Goal: Task Accomplishment & Management: Manage account settings

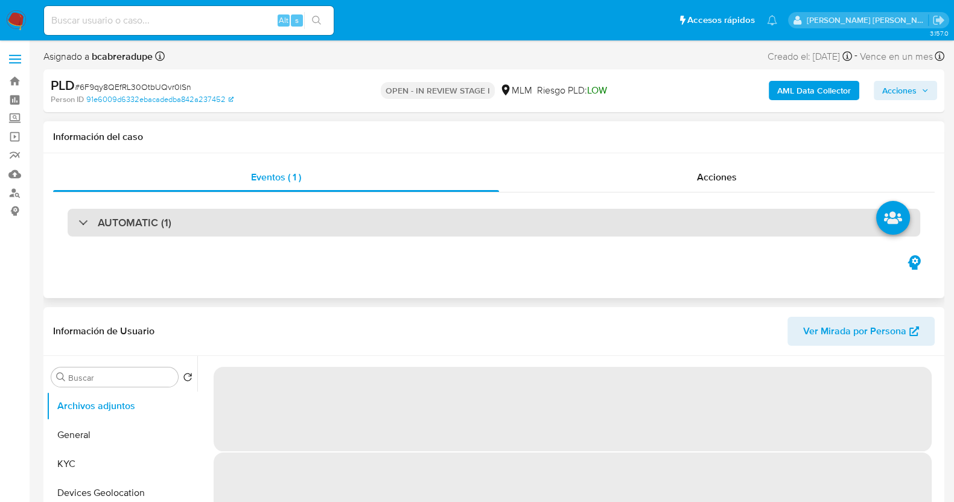
select select "10"
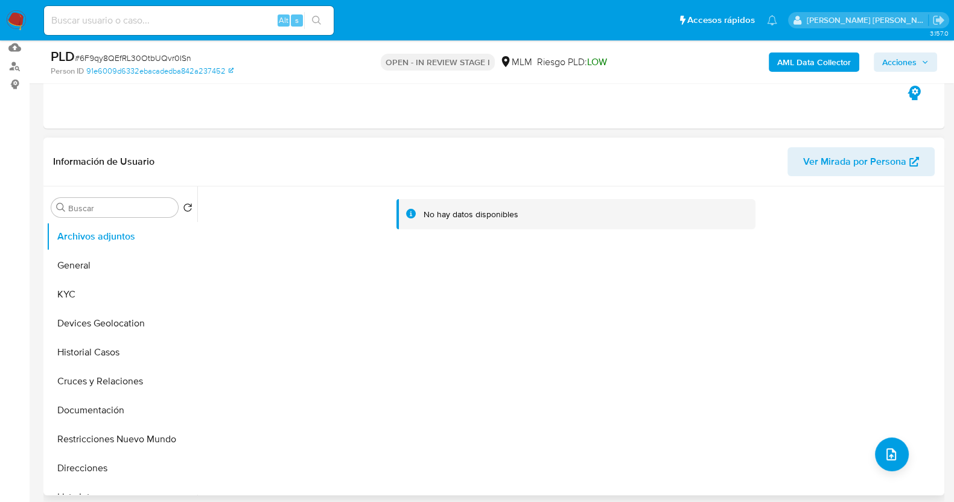
scroll to position [150, 0]
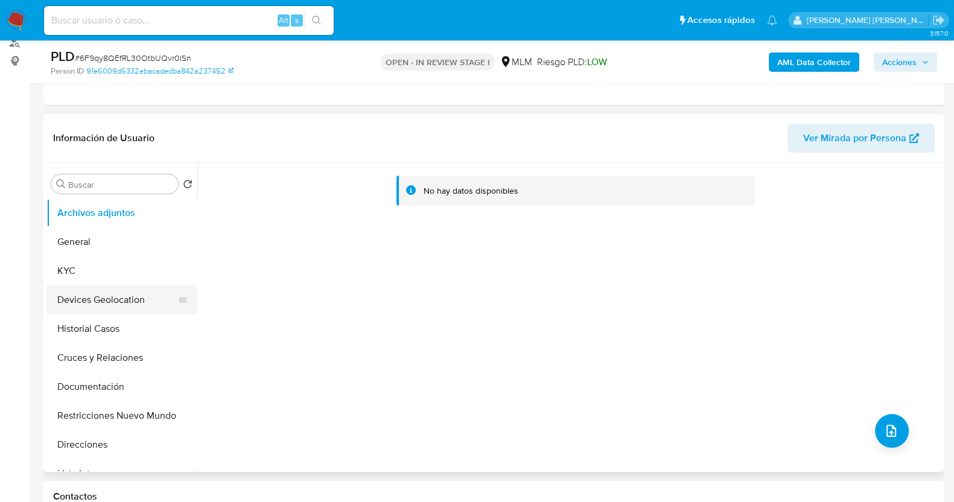
drag, startPoint x: 82, startPoint y: 278, endPoint x: 151, endPoint y: 285, distance: 69.2
click at [83, 278] on button "KYC" at bounding box center [121, 270] width 151 height 29
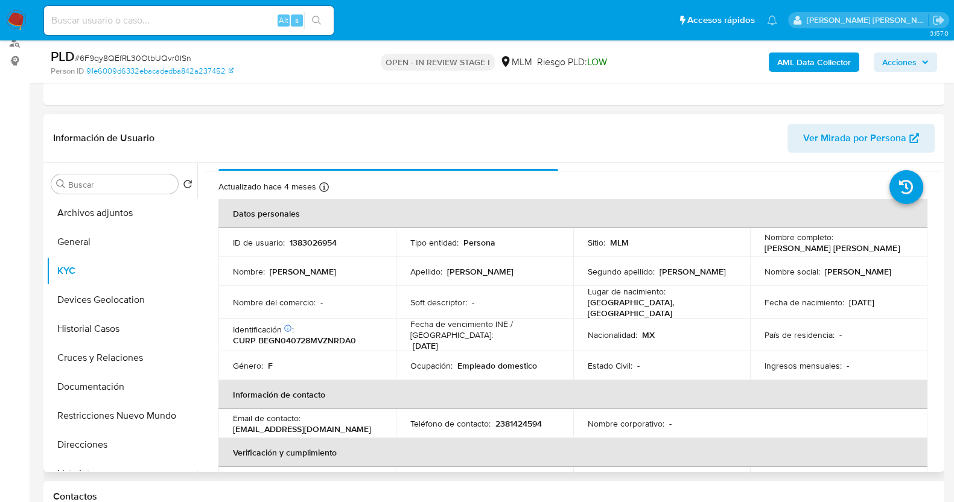
scroll to position [0, 0]
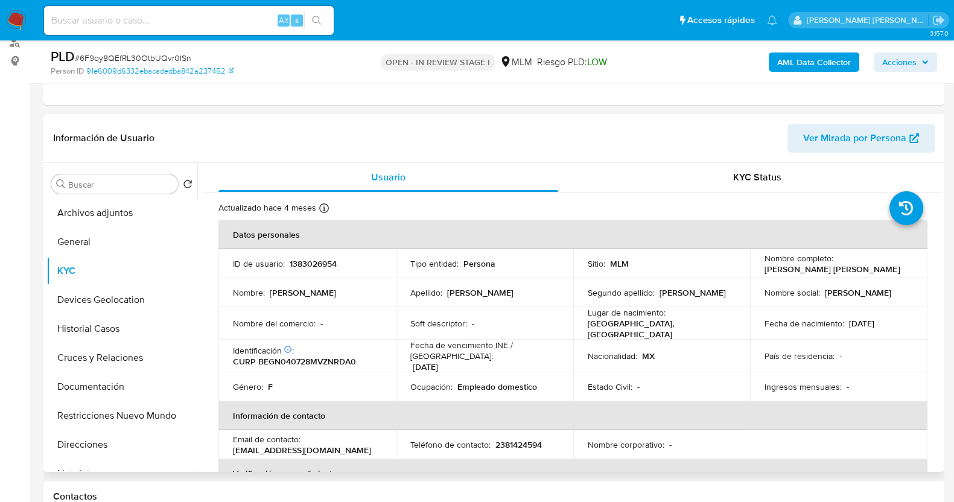
drag, startPoint x: 758, startPoint y: 273, endPoint x: 889, endPoint y: 269, distance: 131.0
click at [889, 269] on td "Nombre completo : Nadia Guadalupe Benitez Garcia" at bounding box center [838, 263] width 177 height 29
copy p "[PERSON_NAME] [PERSON_NAME]"
drag, startPoint x: 107, startPoint y: 389, endPoint x: 119, endPoint y: 383, distance: 13.8
click at [110, 389] on button "Documentación" at bounding box center [116, 386] width 141 height 29
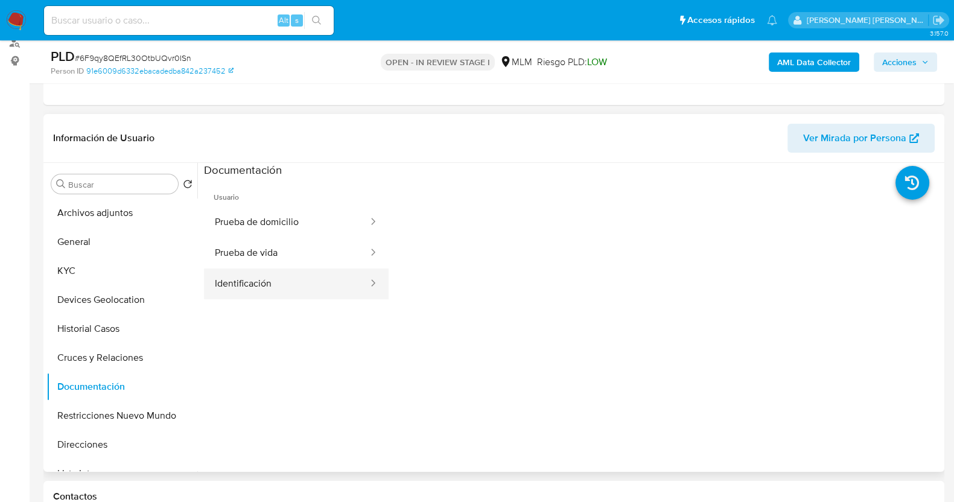
click at [287, 288] on button "Identificación" at bounding box center [286, 283] width 165 height 31
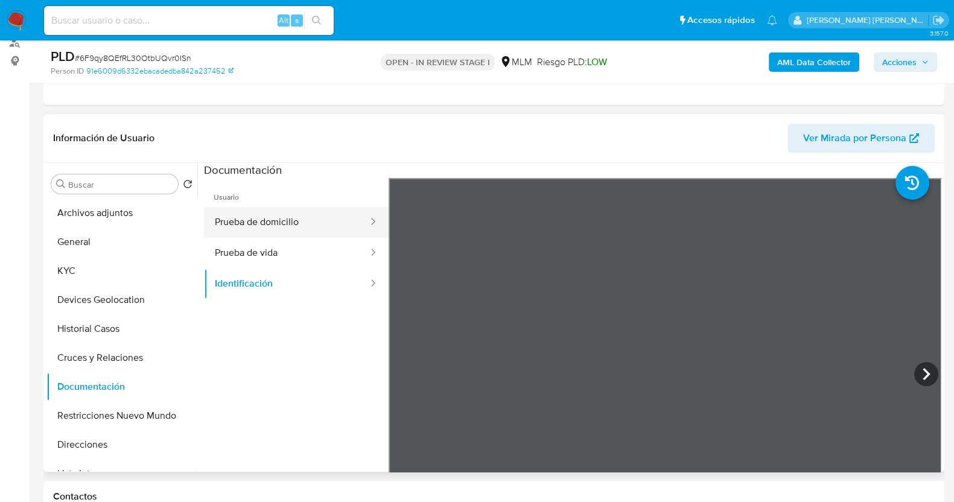
click at [275, 224] on button "Prueba de domicilio" at bounding box center [286, 222] width 165 height 31
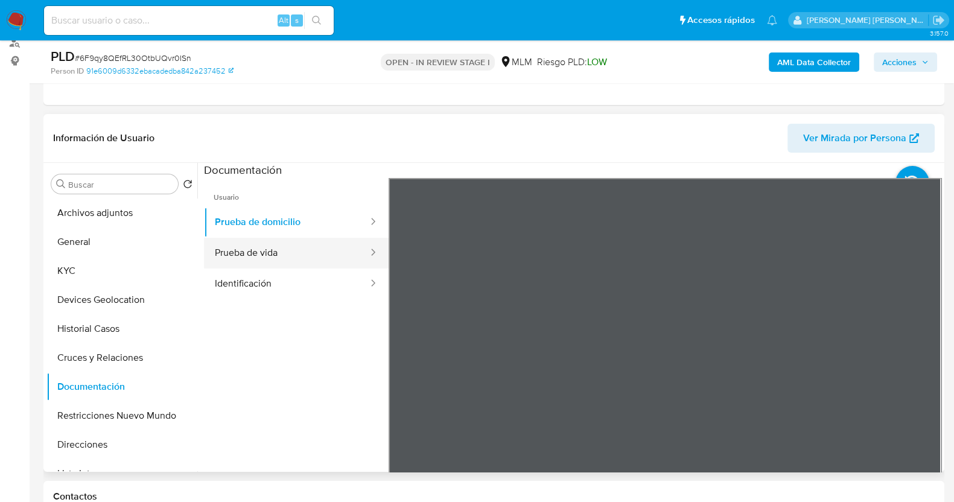
click at [288, 255] on button "Prueba de vida" at bounding box center [286, 253] width 165 height 31
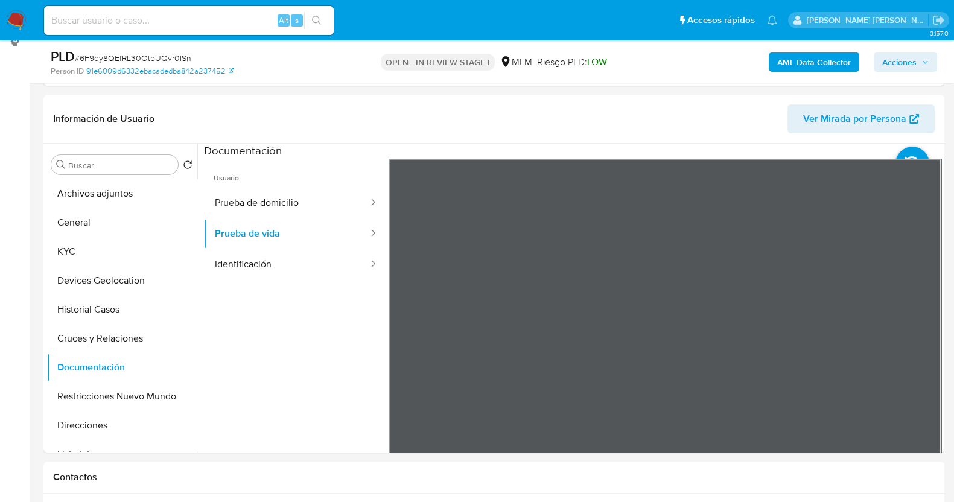
scroll to position [226, 0]
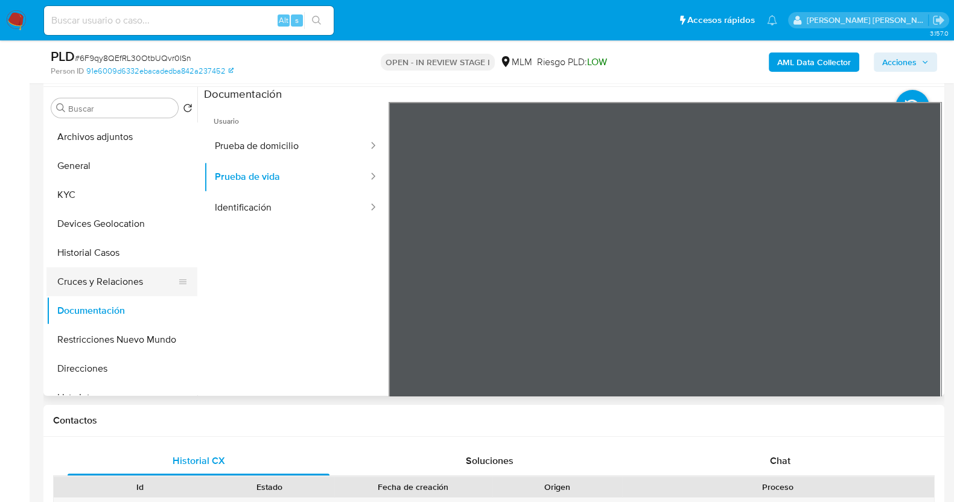
click at [124, 280] on button "Cruces y Relaciones" at bounding box center [116, 281] width 141 height 29
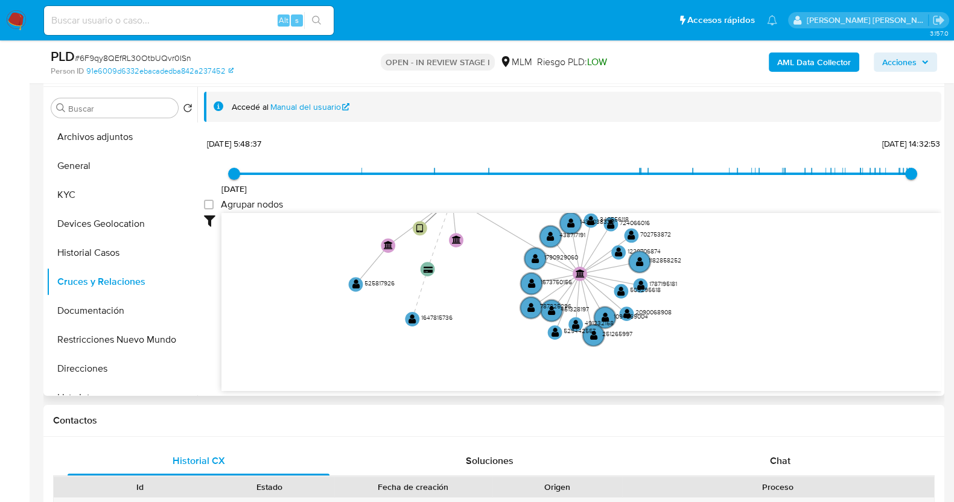
drag, startPoint x: 561, startPoint y: 270, endPoint x: 497, endPoint y: 214, distance: 85.1
click at [497, 214] on icon "user-1383026954  1383026954 device-64ff694ed00549b9929626f7  device-646f823c0…" at bounding box center [581, 300] width 720 height 175
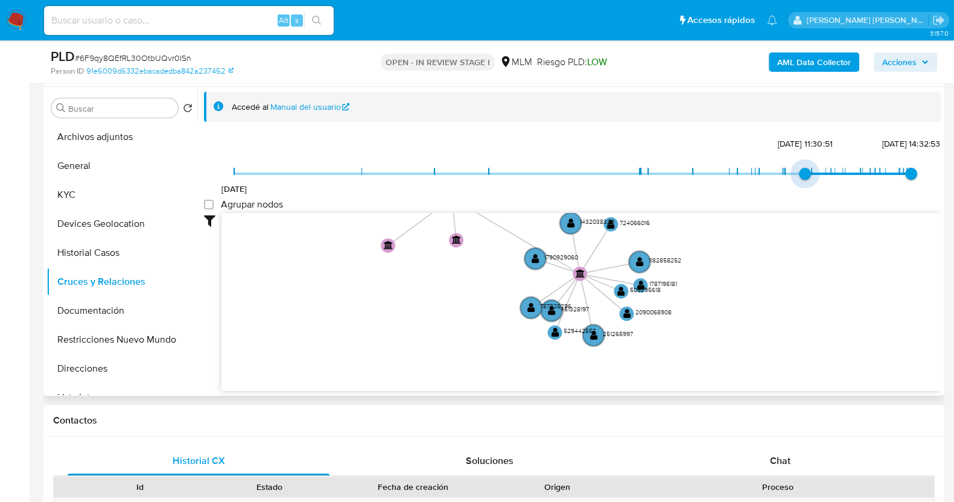
type input "1742068586000"
drag, startPoint x: 235, startPoint y: 173, endPoint x: 789, endPoint y: 176, distance: 553.9
click at [789, 176] on span "15/3/2025, 13:56:26" at bounding box center [785, 174] width 12 height 12
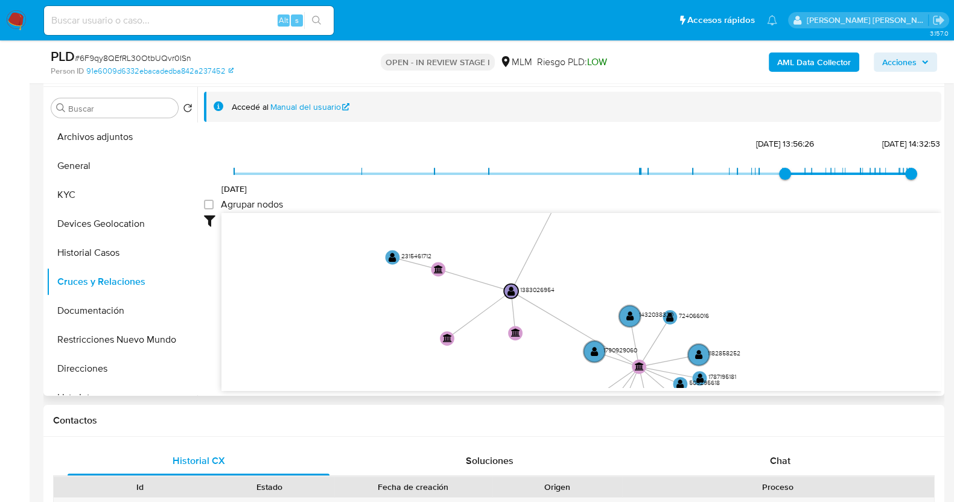
drag, startPoint x: 469, startPoint y: 289, endPoint x: 426, endPoint y: 223, distance: 78.8
click at [523, 369] on icon "user-1383026954  1383026954 device-64ff694ed00549b9929626f7  device-646f823c0…" at bounding box center [581, 300] width 720 height 175
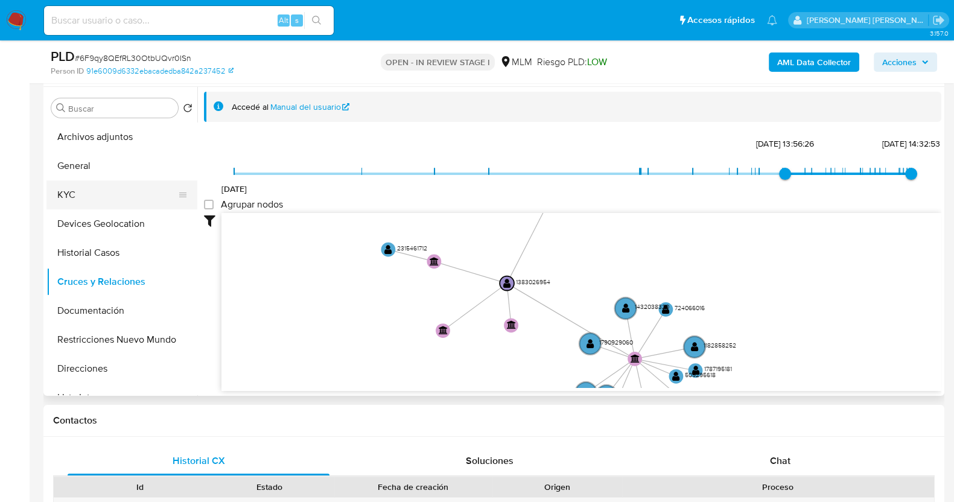
click at [110, 181] on button "KYC" at bounding box center [116, 194] width 141 height 29
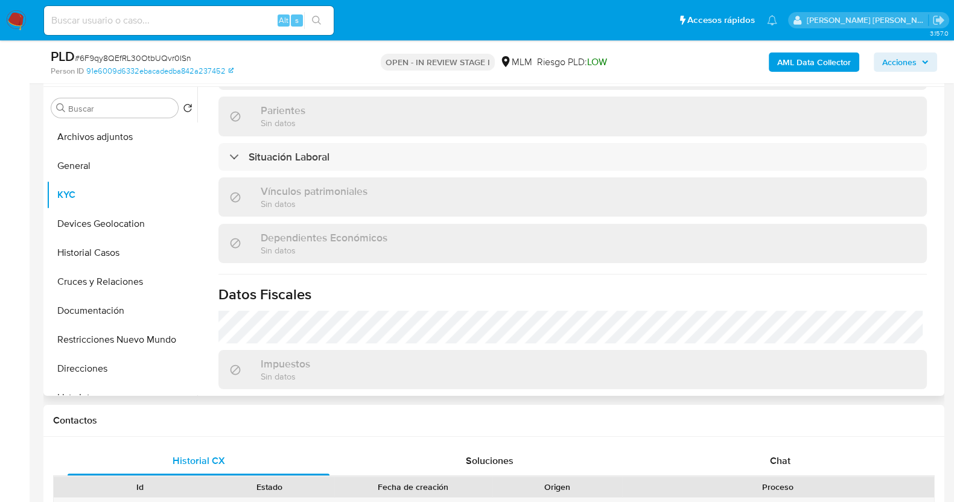
scroll to position [603, 0]
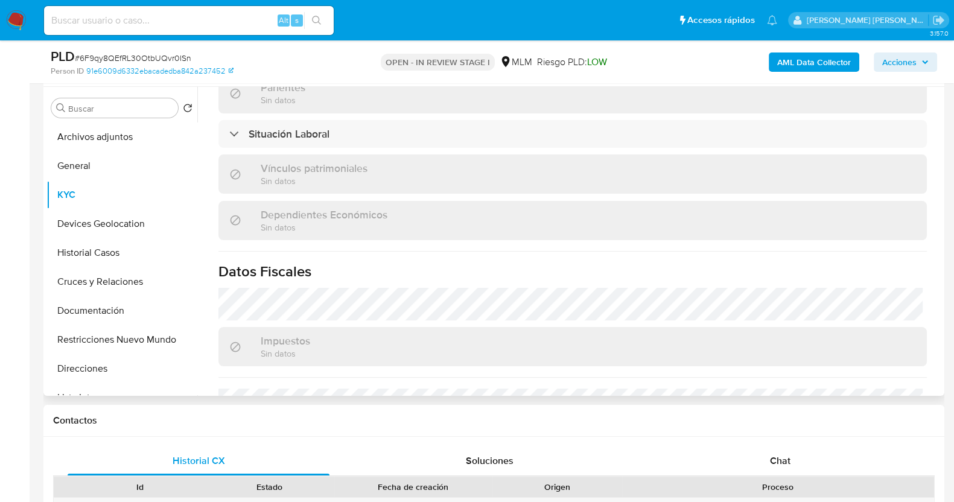
click at [446, 201] on div "Dependientes Económicos Sin datos" at bounding box center [572, 220] width 708 height 39
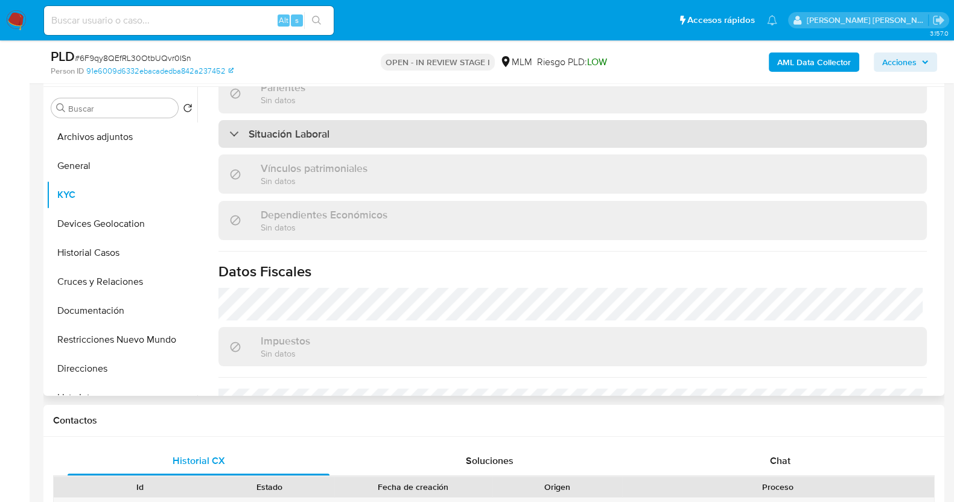
click at [437, 129] on div "Situación Laboral" at bounding box center [572, 134] width 708 height 28
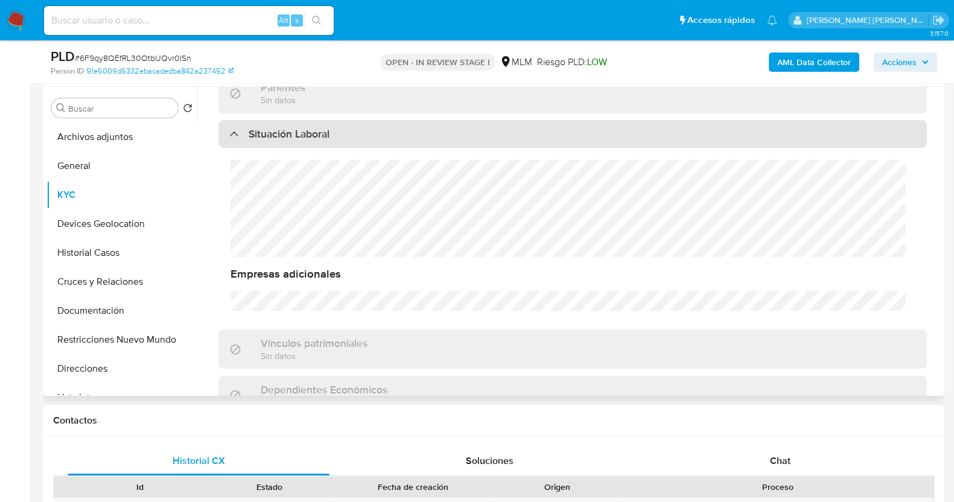
click at [437, 129] on div "Situación Laboral" at bounding box center [572, 134] width 708 height 28
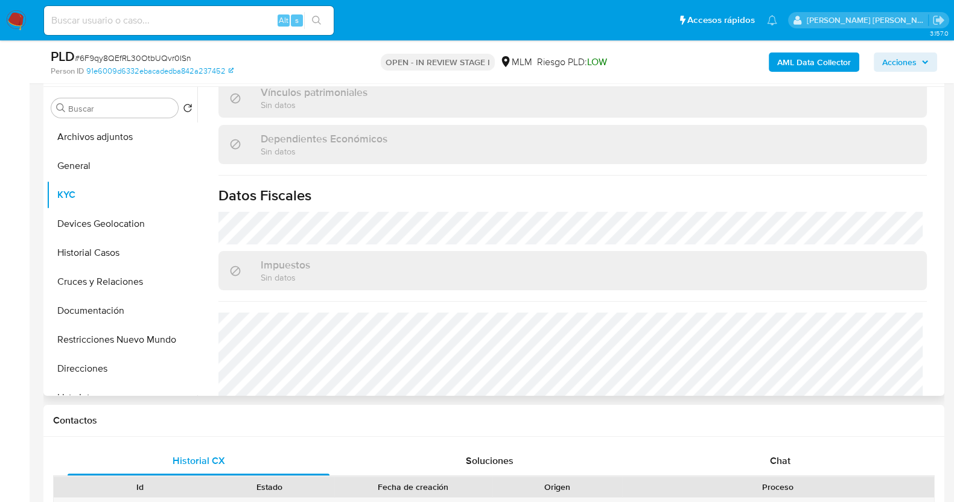
scroll to position [746, 0]
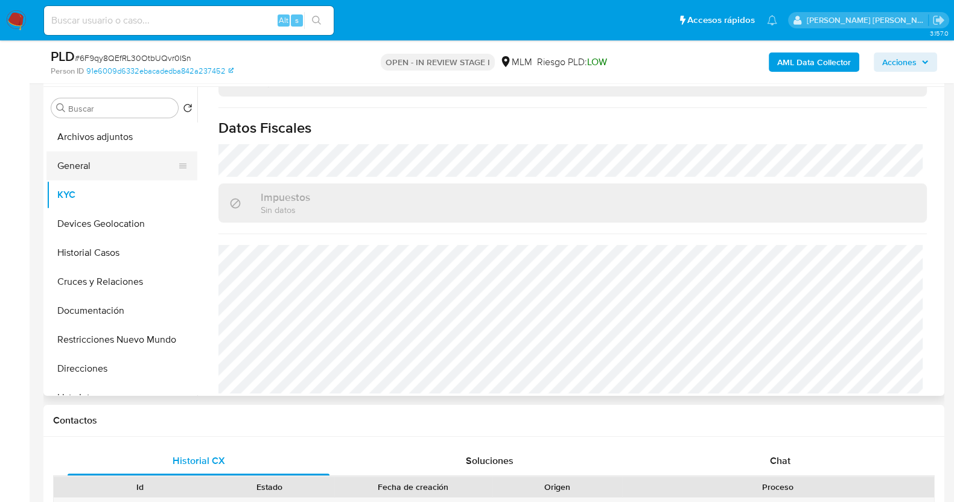
click at [99, 167] on button "General" at bounding box center [116, 165] width 141 height 29
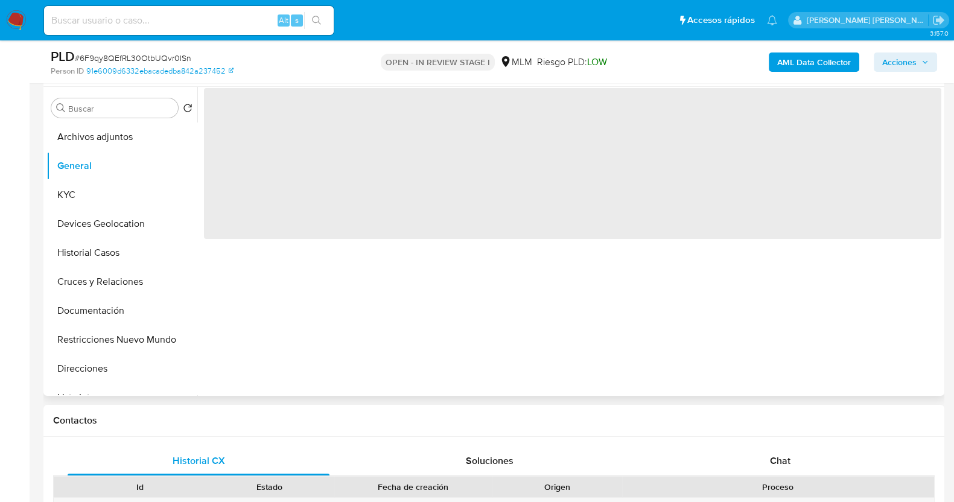
scroll to position [0, 0]
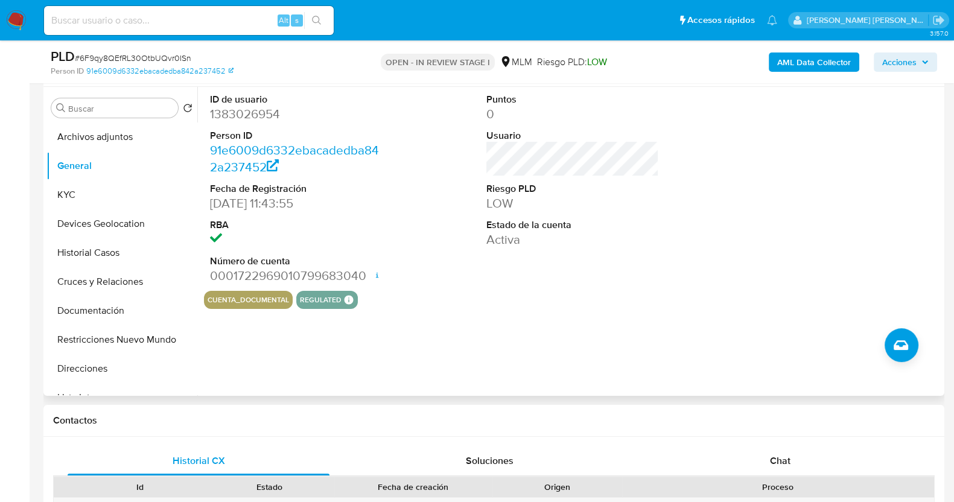
drag, startPoint x: 111, startPoint y: 220, endPoint x: 226, endPoint y: 197, distance: 116.8
click at [112, 220] on button "Devices Geolocation" at bounding box center [121, 223] width 151 height 29
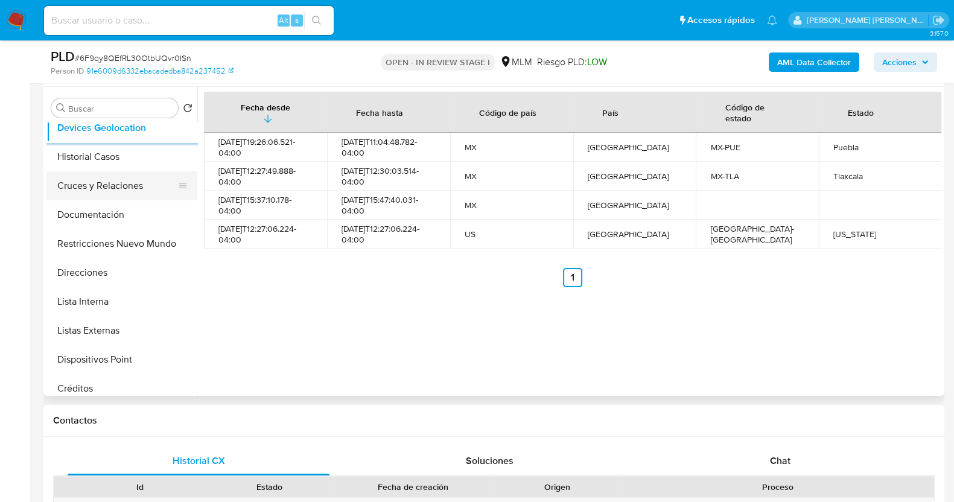
scroll to position [150, 0]
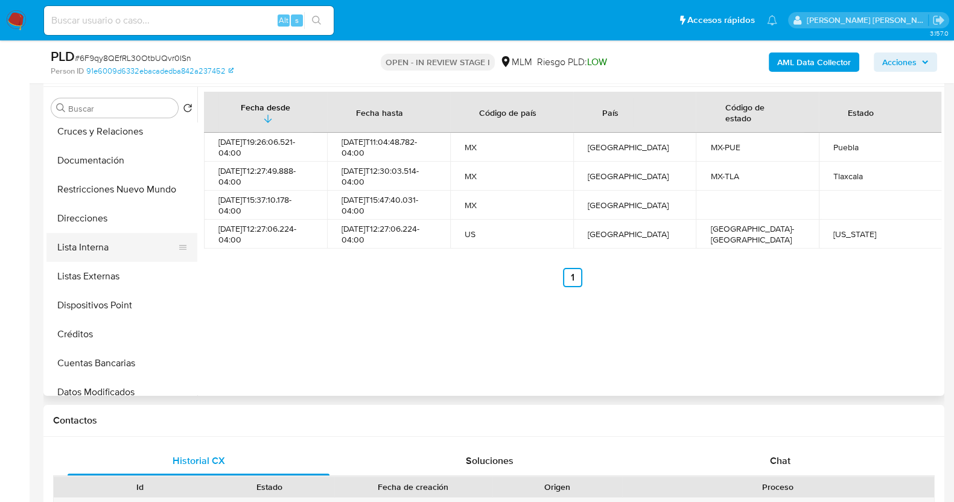
click at [100, 253] on button "Lista Interna" at bounding box center [116, 247] width 141 height 29
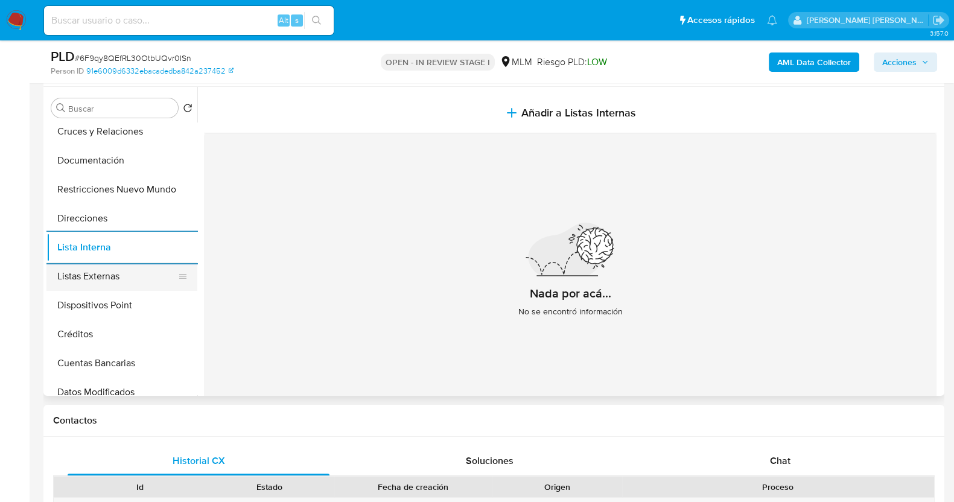
click at [140, 267] on button "Listas Externas" at bounding box center [116, 276] width 141 height 29
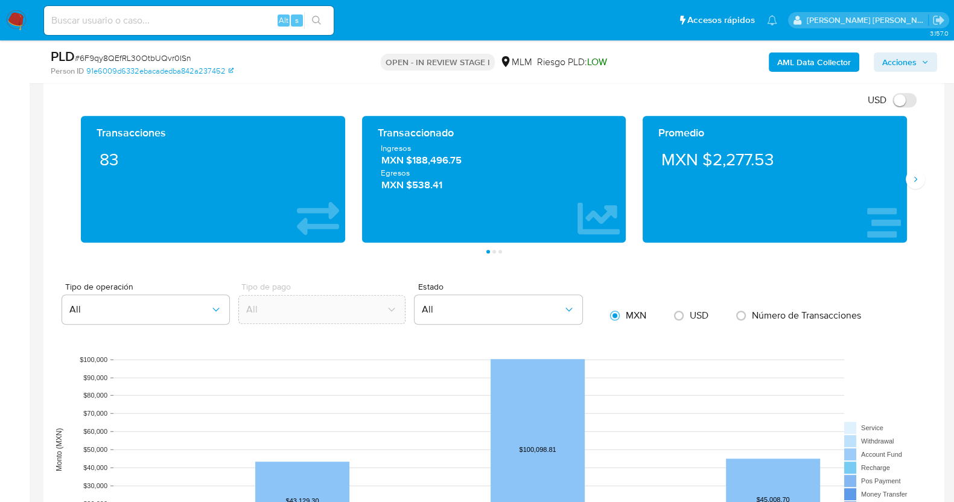
scroll to position [859, 0]
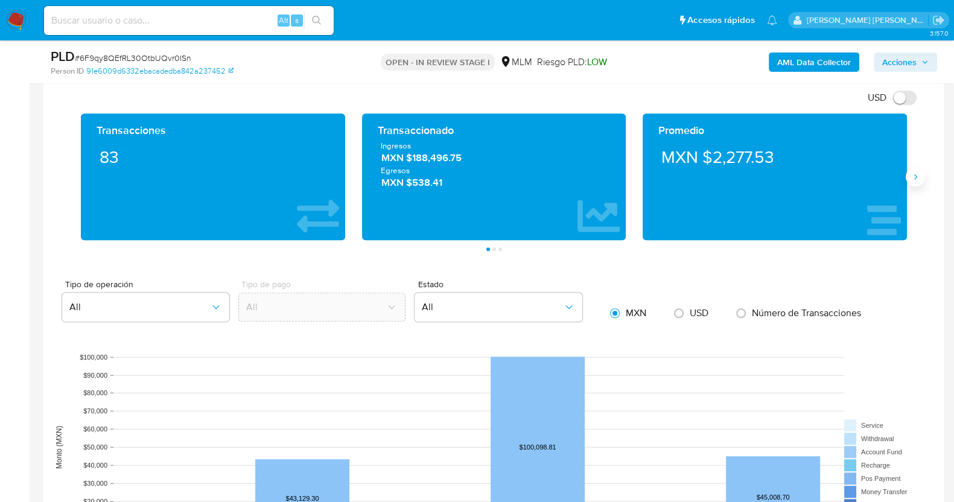
click at [910, 181] on button "Siguiente" at bounding box center [915, 176] width 19 height 19
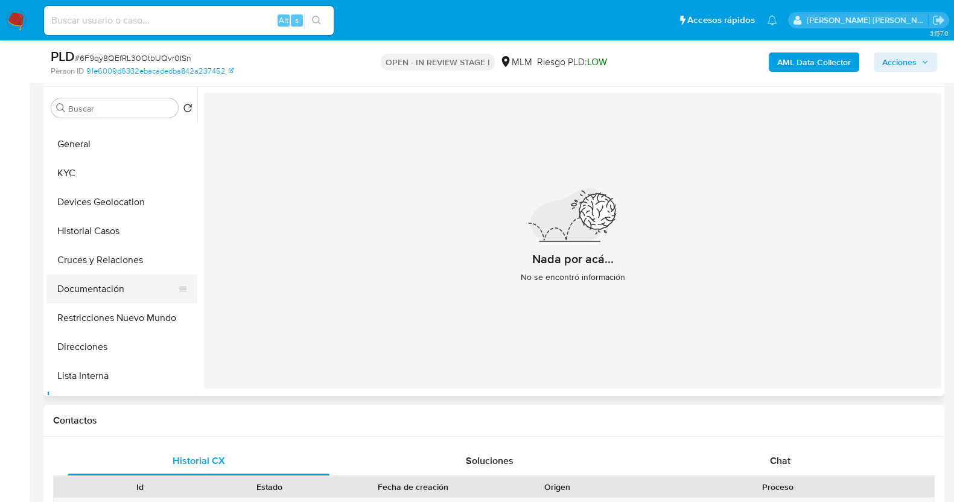
scroll to position [0, 0]
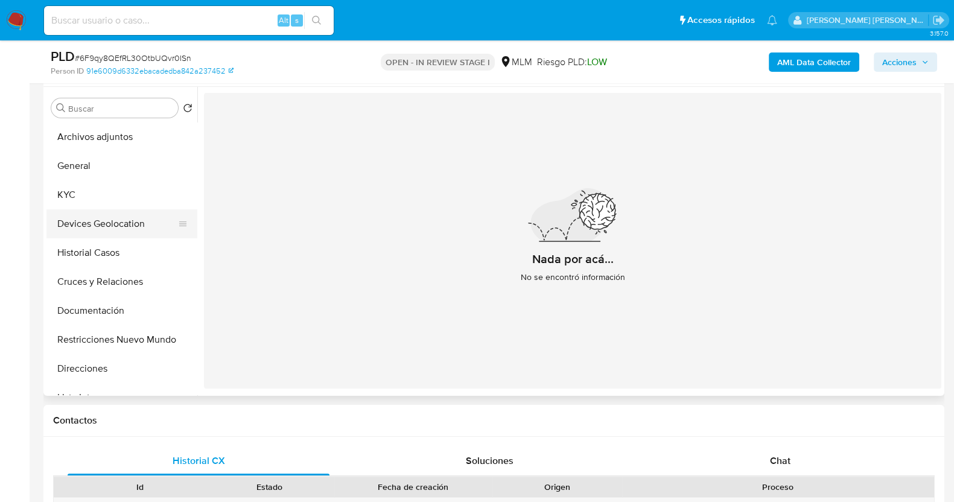
click at [115, 221] on button "Devices Geolocation" at bounding box center [116, 223] width 141 height 29
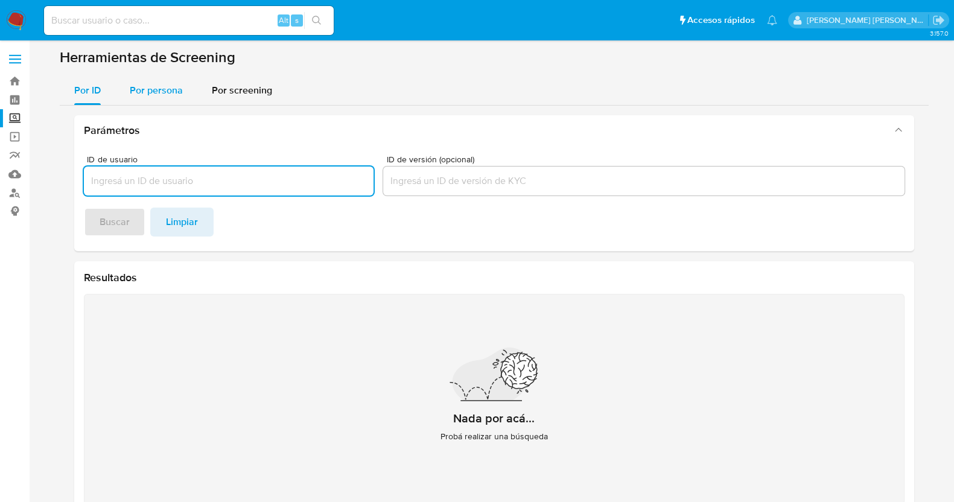
drag, startPoint x: 152, startPoint y: 107, endPoint x: 163, endPoint y: 97, distance: 14.9
click at [154, 106] on div "Parámetros ID de usuario ID de versión (opcional) Buscar Limpiar Resultados Nad…" at bounding box center [494, 315] width 869 height 419
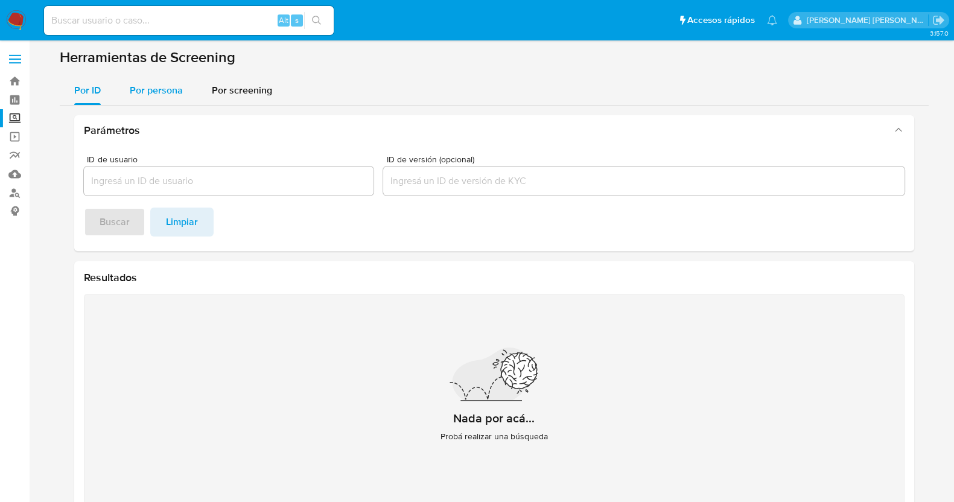
click at [163, 94] on span "Por persona" at bounding box center [156, 90] width 53 height 14
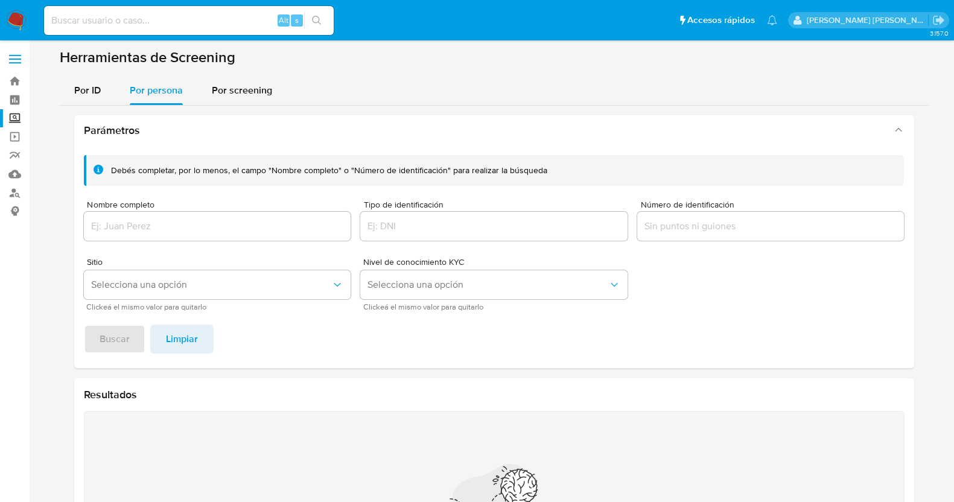
drag, startPoint x: 193, startPoint y: 236, endPoint x: 198, endPoint y: 233, distance: 6.2
click at [194, 235] on div at bounding box center [217, 226] width 267 height 29
drag, startPoint x: 261, startPoint y: 216, endPoint x: 267, endPoint y: 210, distance: 8.5
click at [261, 215] on div at bounding box center [217, 226] width 267 height 29
click at [258, 231] on input "Nombre completo" at bounding box center [217, 226] width 267 height 16
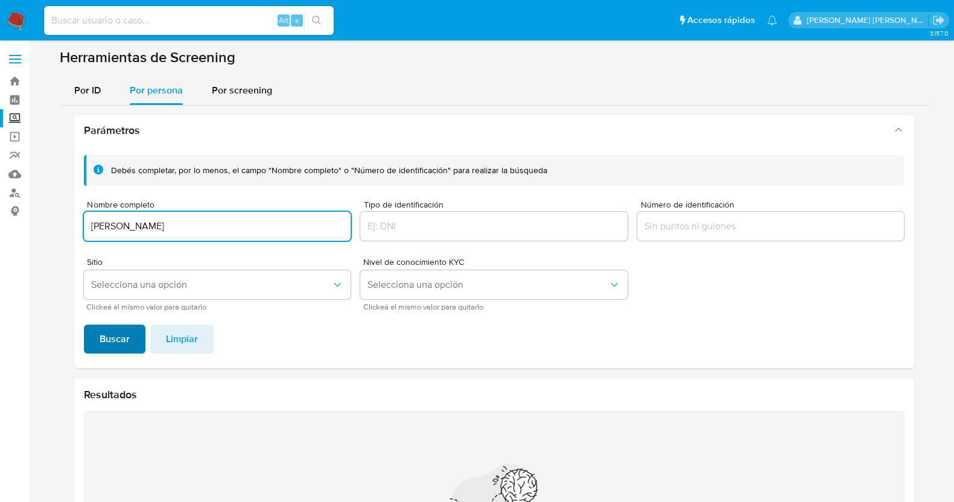
type input "BENJAMIN MORFIN CARRERA"
click at [101, 346] on span "Buscar" at bounding box center [115, 339] width 30 height 27
drag, startPoint x: 255, startPoint y: 222, endPoint x: 68, endPoint y: 219, distance: 187.7
click at [68, 219] on div "Parámetros Debés completar, por lo menos, el campo "Nombre completo" o "Número …" at bounding box center [494, 374] width 869 height 536
paste input "MAURICIO VALENTIN TRUJILLO"
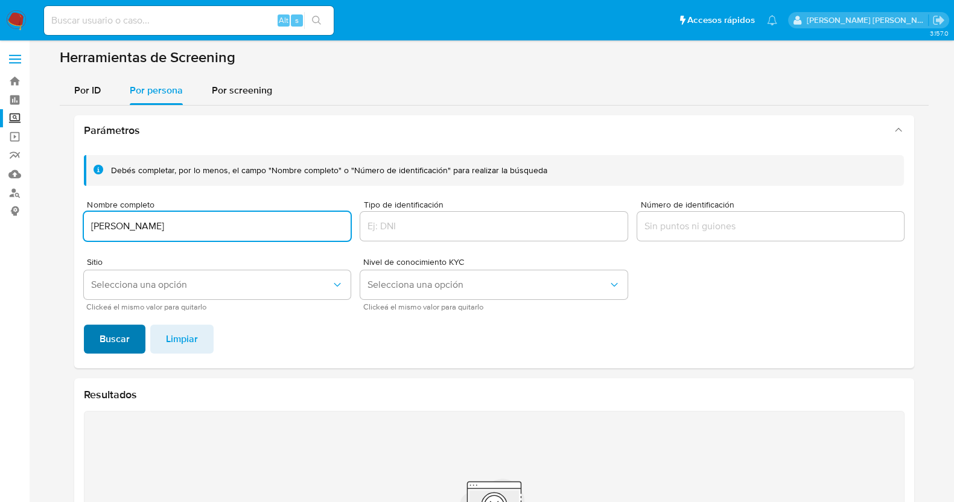
type input "MAURICIO VALENTIN TRUJILLO"
click at [133, 329] on button "Buscar" at bounding box center [115, 339] width 62 height 29
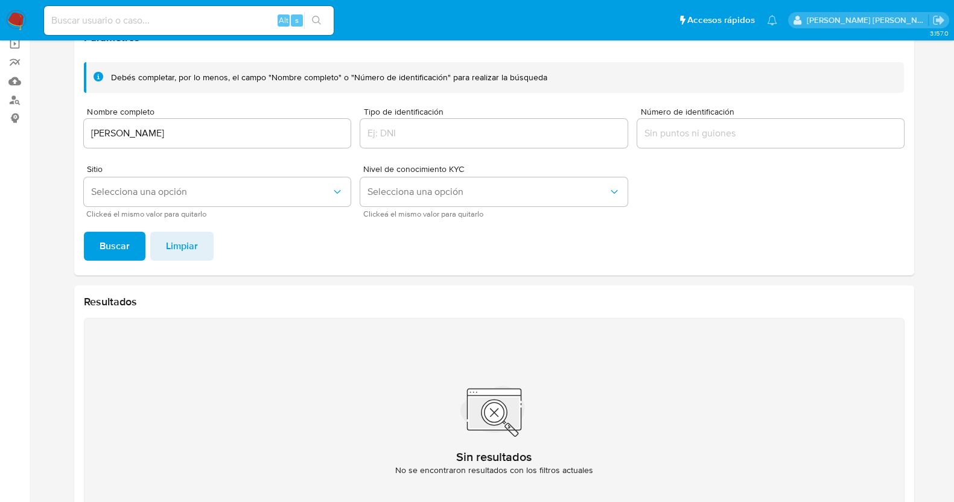
scroll to position [71, 0]
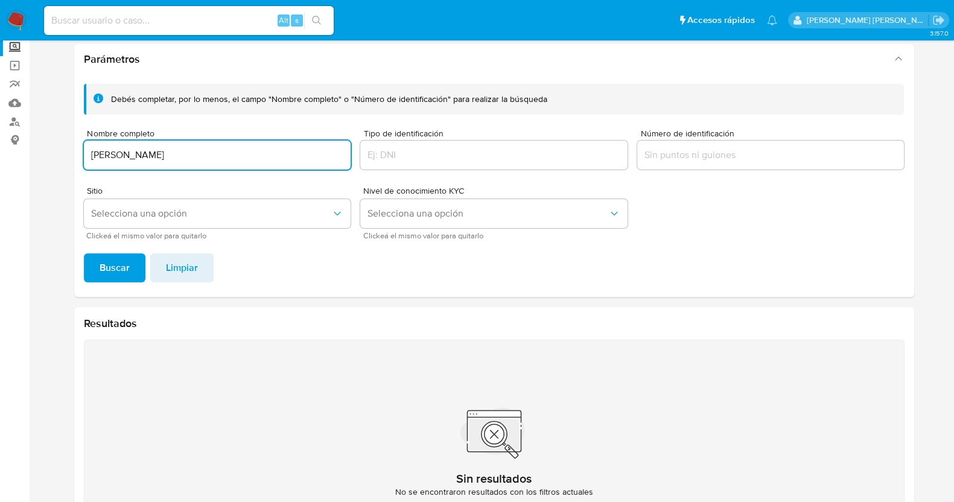
click at [254, 157] on input "MAURICIO VALENTIN TRUJILLO" at bounding box center [217, 155] width 267 height 16
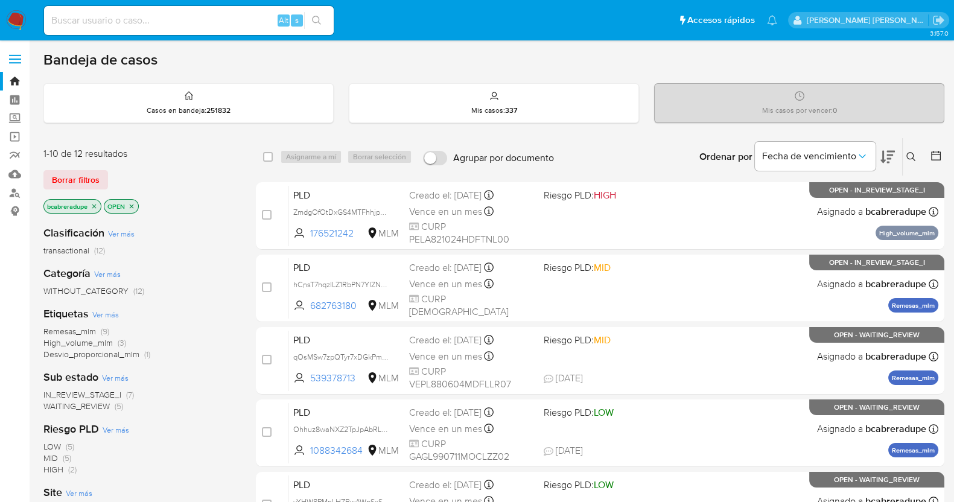
click at [186, 17] on input at bounding box center [189, 21] width 290 height 16
paste input "1220706874"
type input "1220706874"
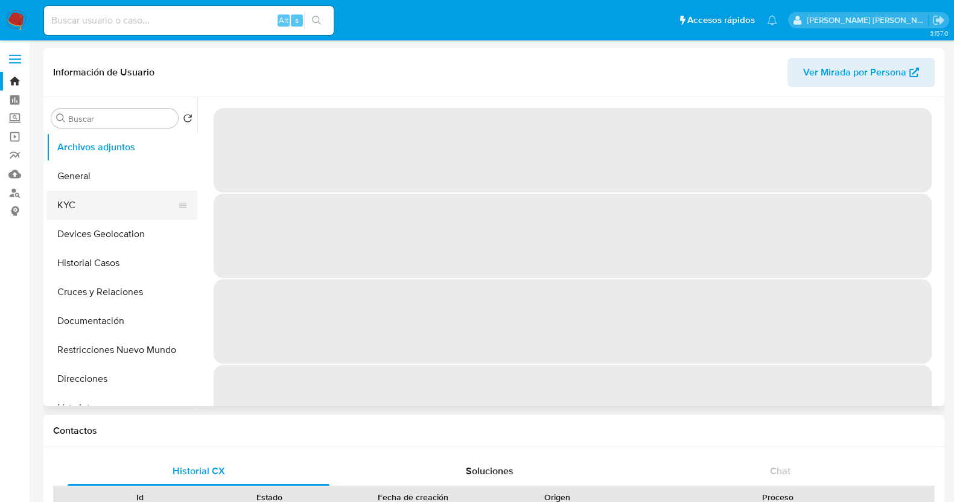
select select "10"
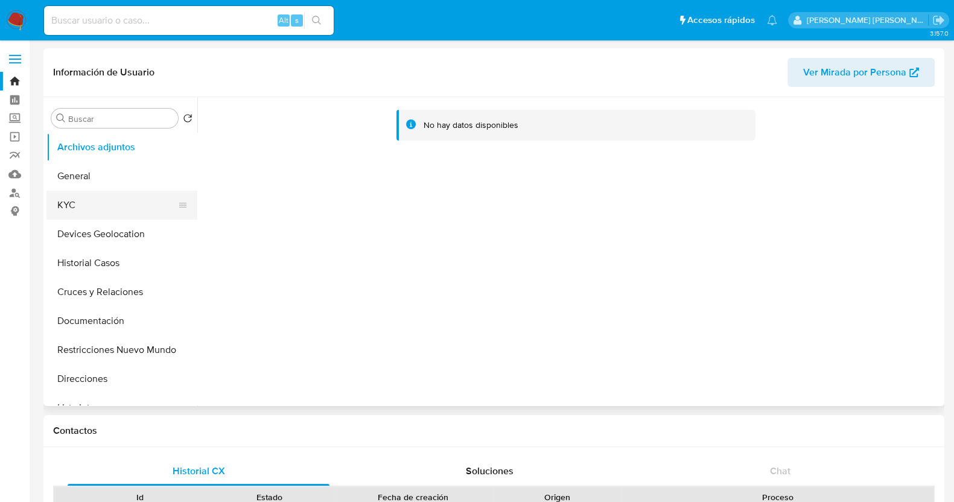
click at [105, 209] on button "KYC" at bounding box center [116, 205] width 141 height 29
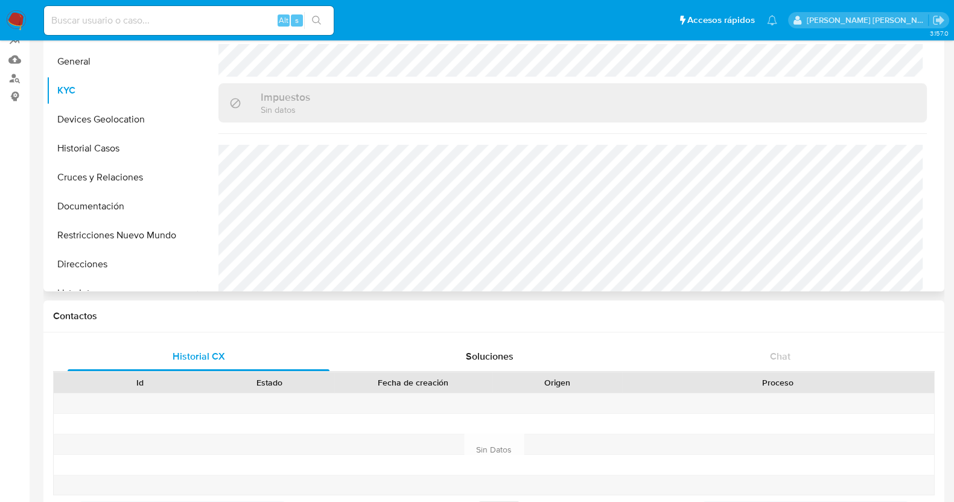
scroll to position [75, 0]
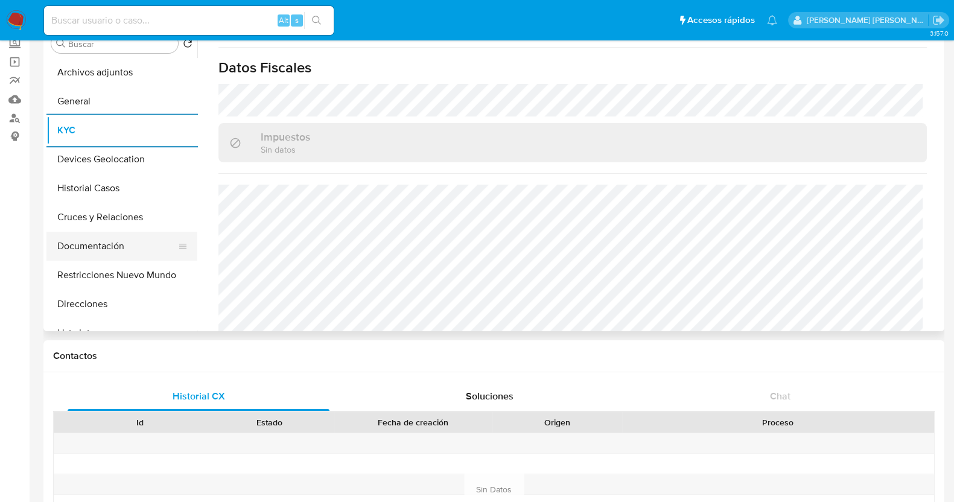
click at [100, 250] on button "Documentación" at bounding box center [116, 246] width 141 height 29
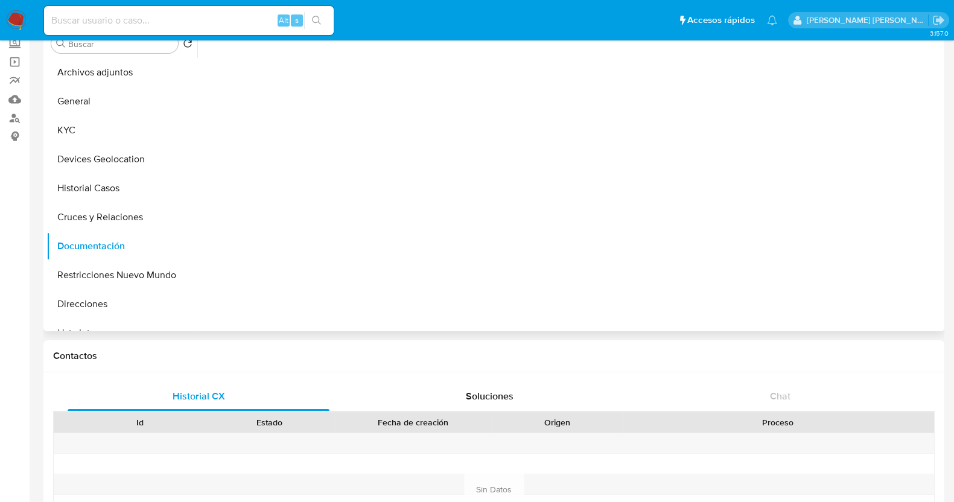
scroll to position [0, 0]
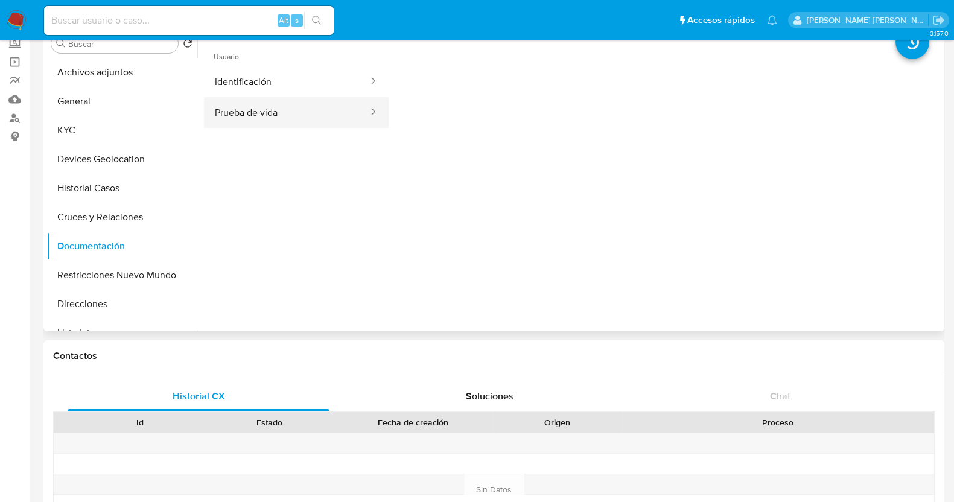
click at [296, 119] on button "Prueba de vida" at bounding box center [286, 112] width 165 height 31
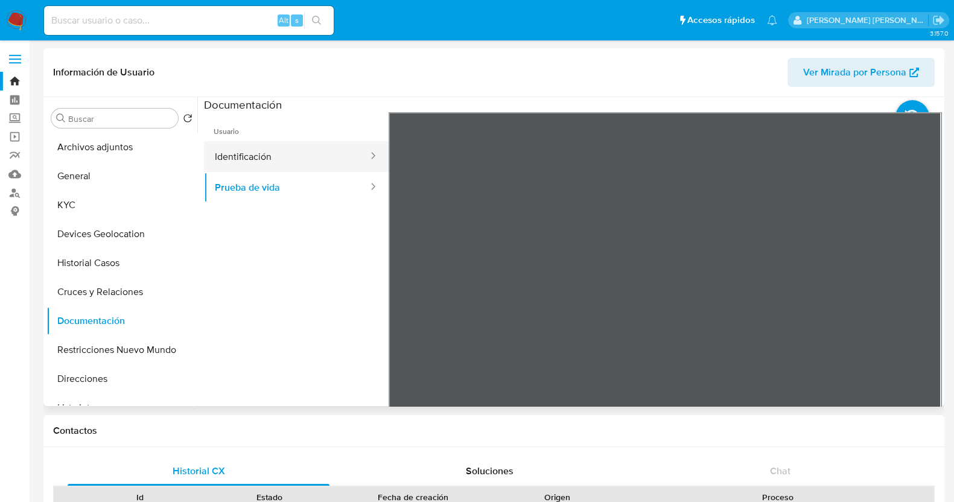
click at [302, 170] on button "Identificación" at bounding box center [286, 156] width 165 height 31
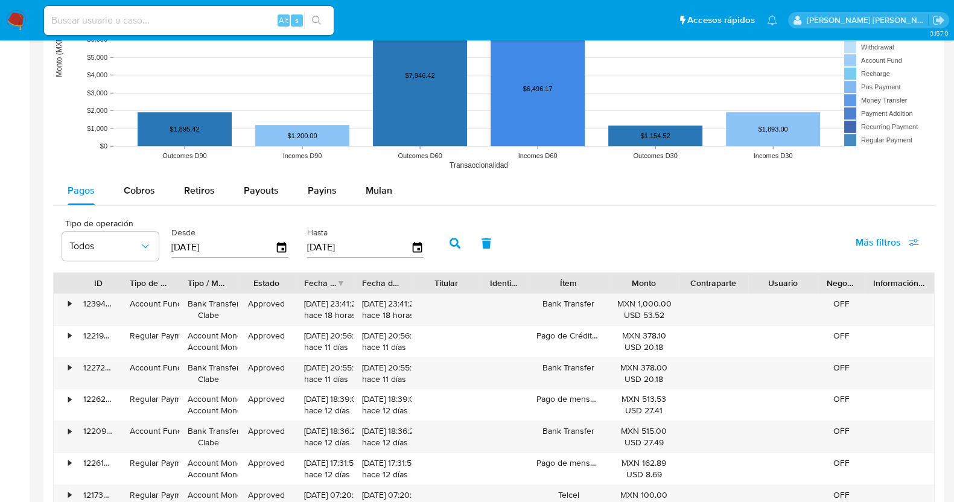
scroll to position [1131, 0]
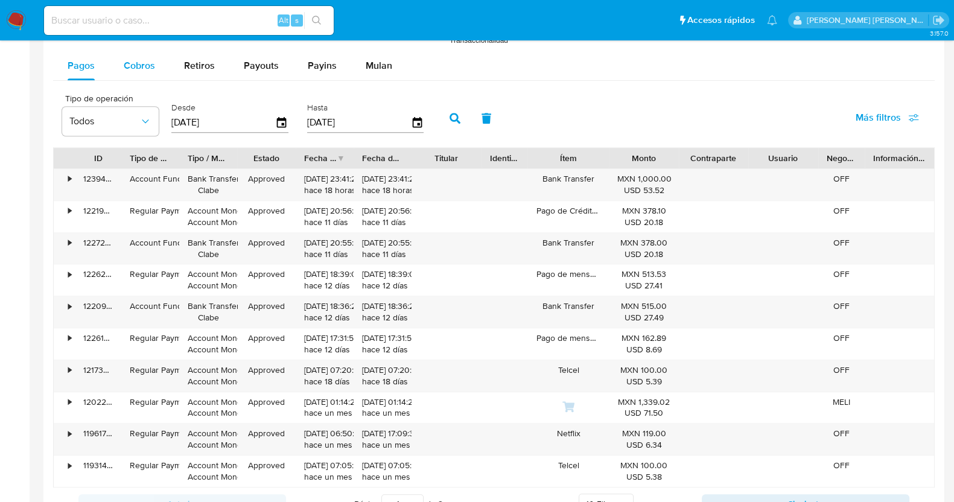
click at [157, 65] on button "Cobros" at bounding box center [139, 65] width 60 height 29
select select "10"
click at [275, 128] on div "[DATE]" at bounding box center [229, 122] width 117 height 19
click at [284, 119] on icon "button" at bounding box center [282, 122] width 21 height 21
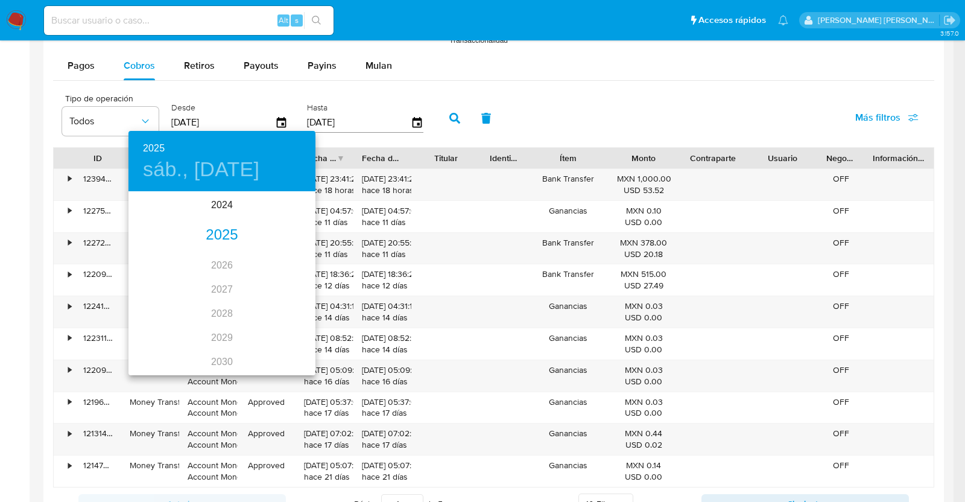
click at [211, 227] on div "2025" at bounding box center [222, 235] width 187 height 24
click at [161, 263] on div "abr." at bounding box center [160, 260] width 62 height 45
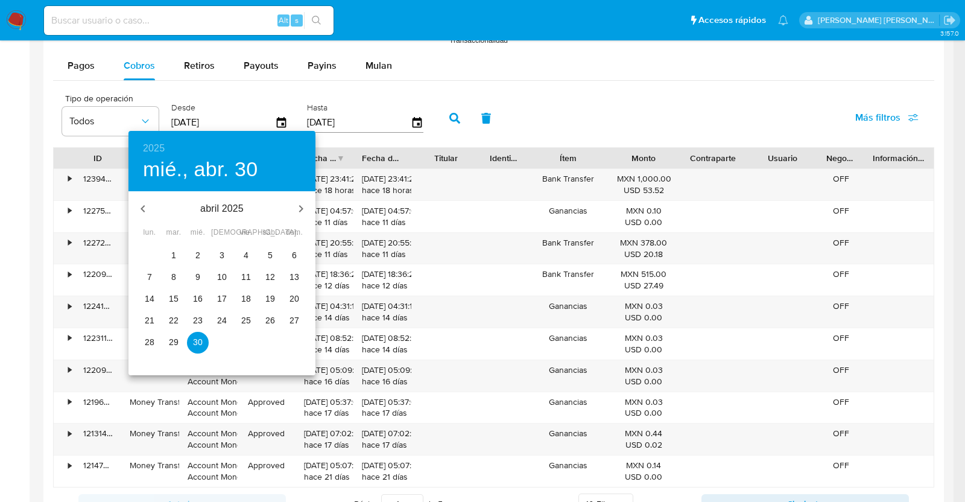
click at [177, 257] on span "1" at bounding box center [174, 255] width 22 height 12
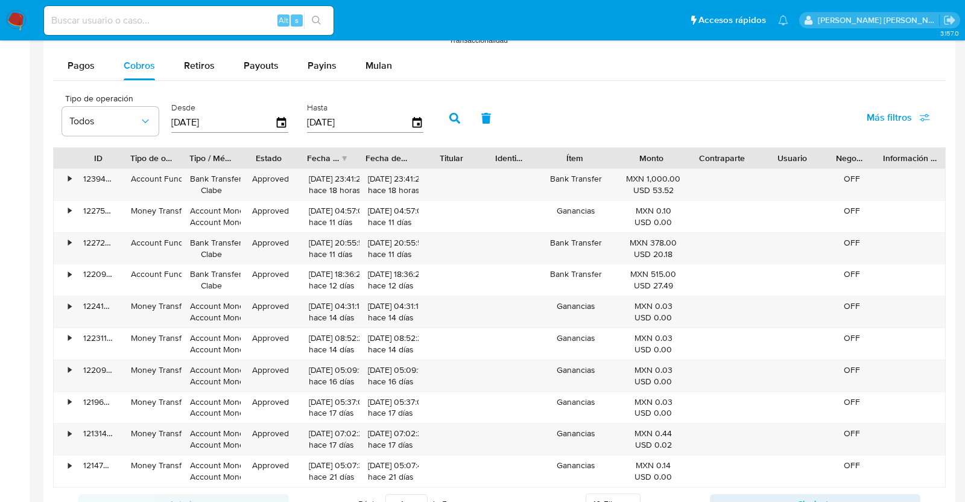
type input "01/04/2025"
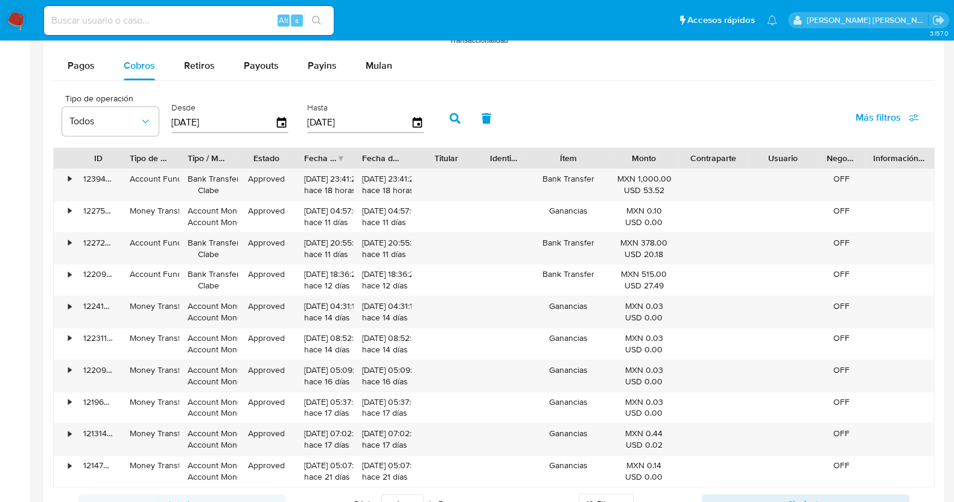
click at [449, 115] on icon "button" at bounding box center [454, 118] width 11 height 11
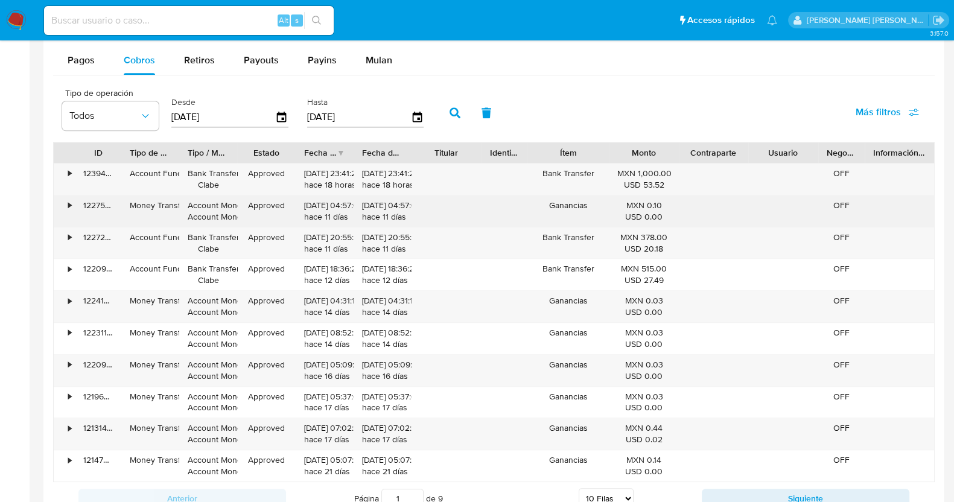
scroll to position [1341, 0]
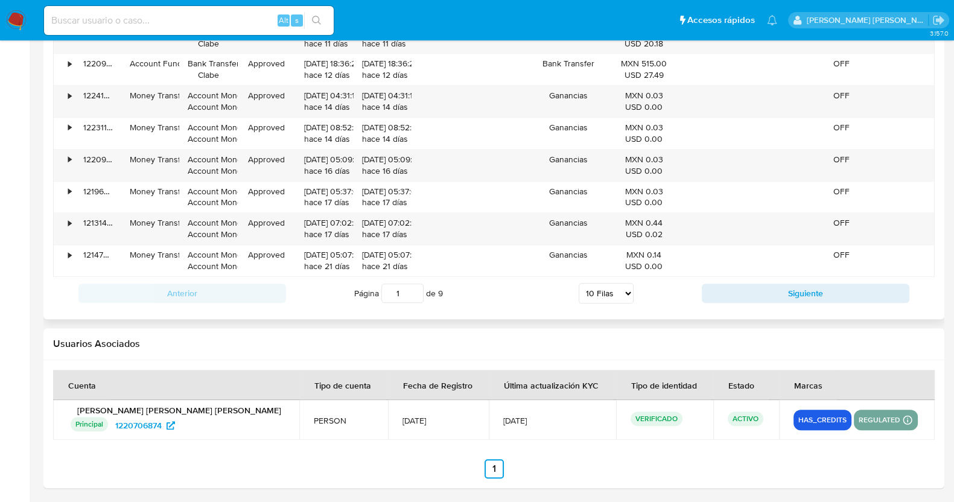
drag, startPoint x: 624, startPoint y: 288, endPoint x: 609, endPoint y: 299, distance: 19.1
click at [624, 288] on select "5 Filas 10 Filas 20 Filas 25 Filas 50 Filas 100 Filas" at bounding box center [606, 293] width 55 height 21
select select "100"
click at [579, 283] on select "5 Filas 10 Filas 20 Filas 25 Filas 50 Filas 100 Filas" at bounding box center [606, 293] width 55 height 21
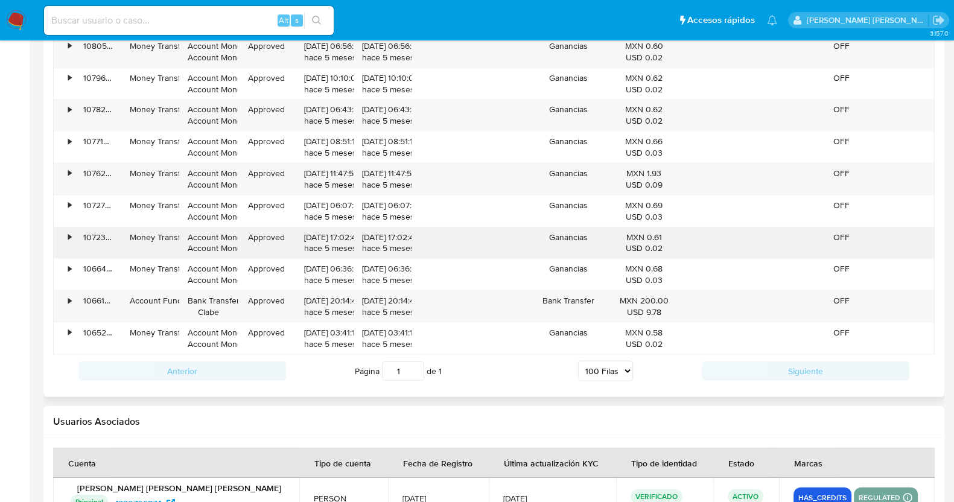
scroll to position [3394, 0]
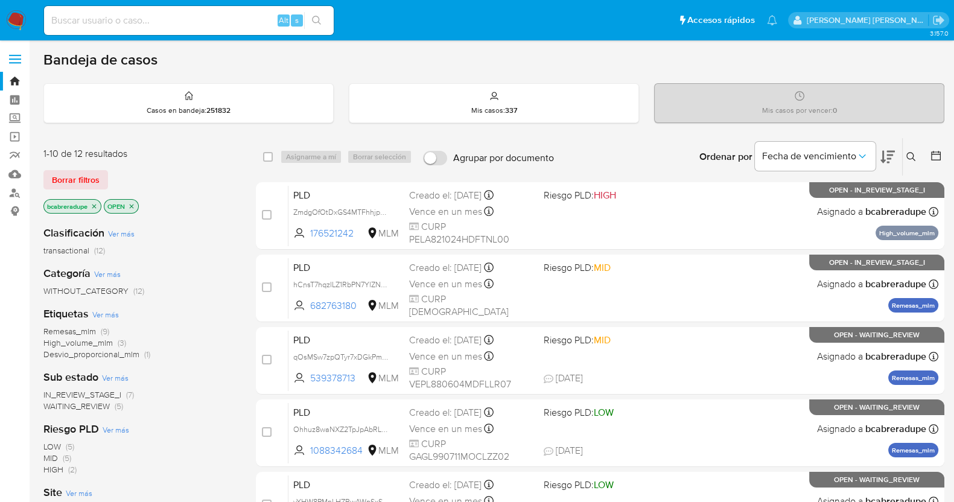
click at [231, 18] on input at bounding box center [189, 21] width 290 height 16
paste input "438717191"
type input "438717191"
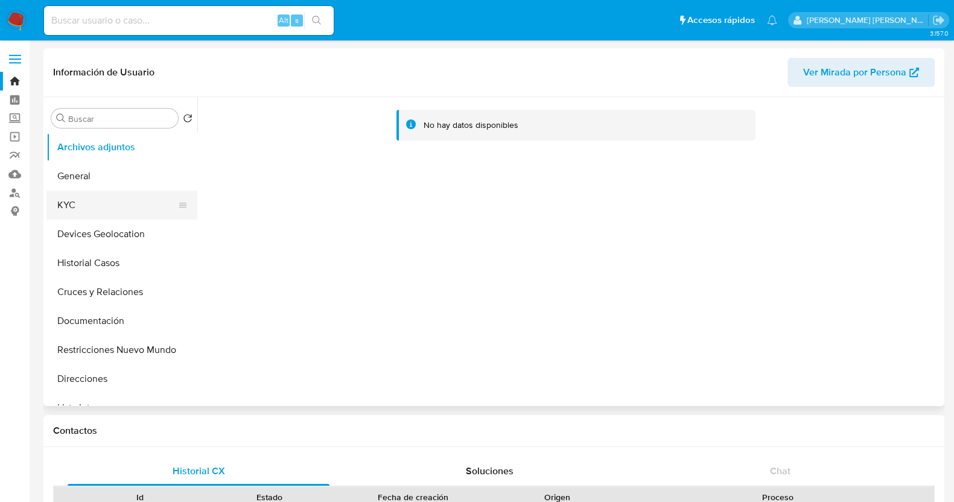
select select "10"
click at [91, 208] on button "KYC" at bounding box center [116, 205] width 141 height 29
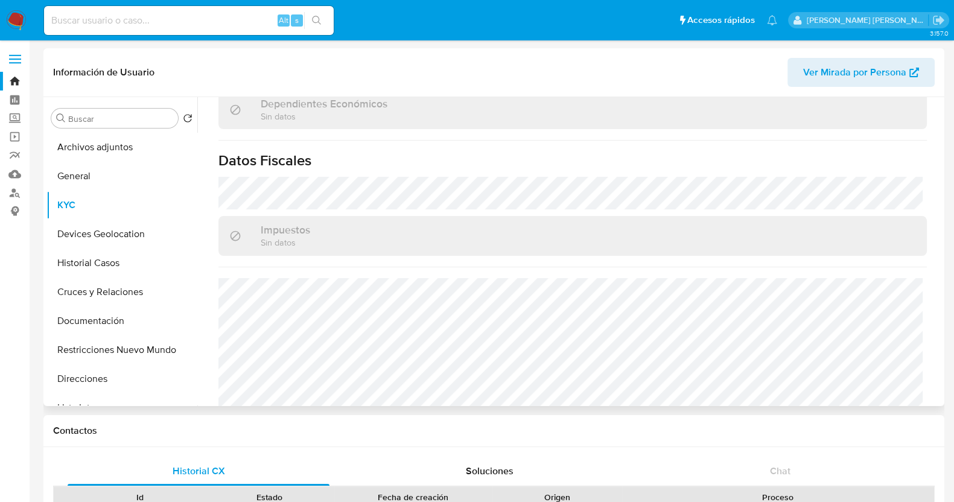
scroll to position [746, 0]
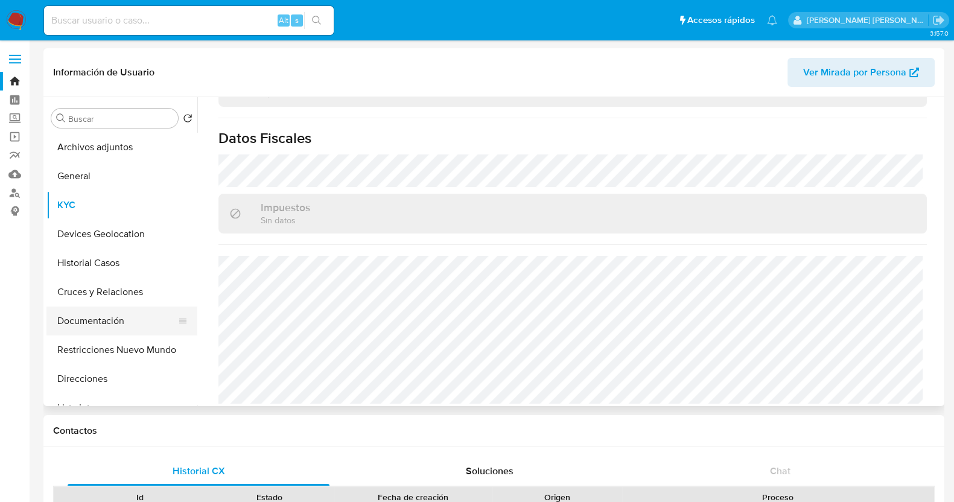
click at [87, 318] on button "Documentación" at bounding box center [116, 320] width 141 height 29
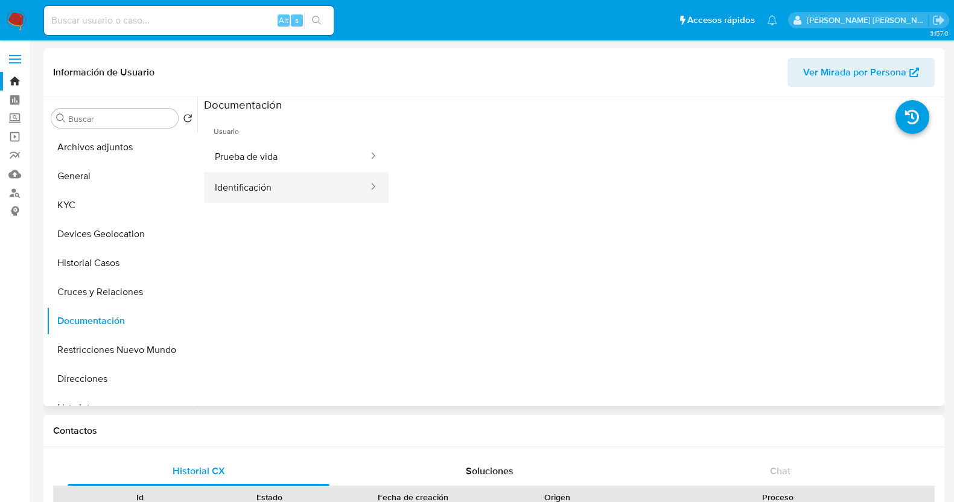
click at [306, 189] on button "Identificación" at bounding box center [286, 187] width 165 height 31
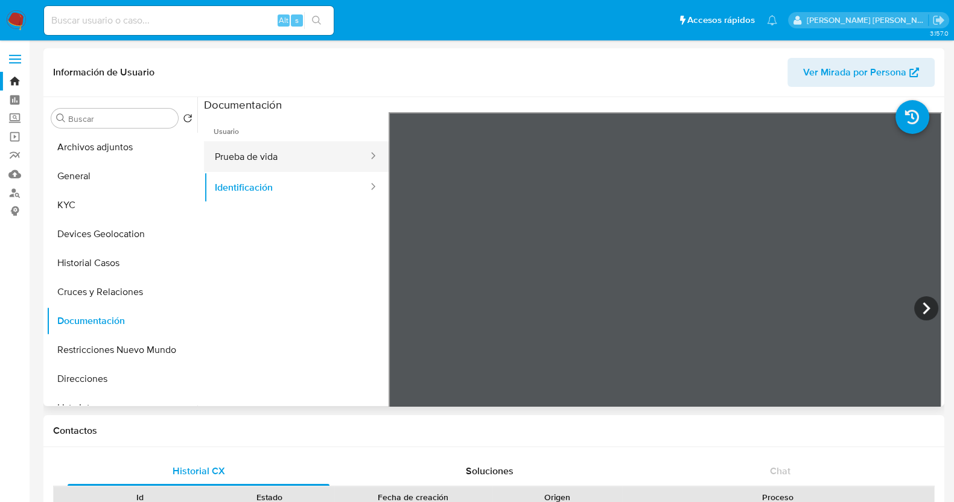
click at [311, 159] on button "Prueba de vida" at bounding box center [286, 156] width 165 height 31
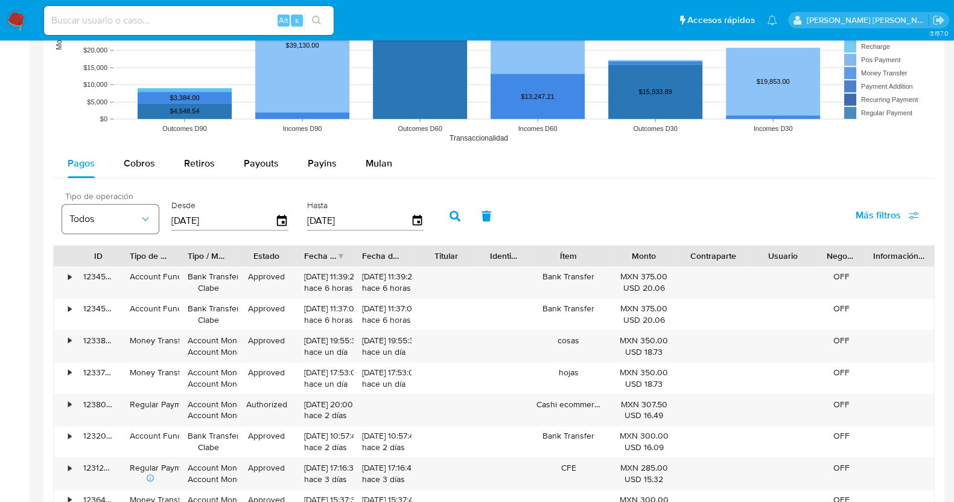
scroll to position [980, 0]
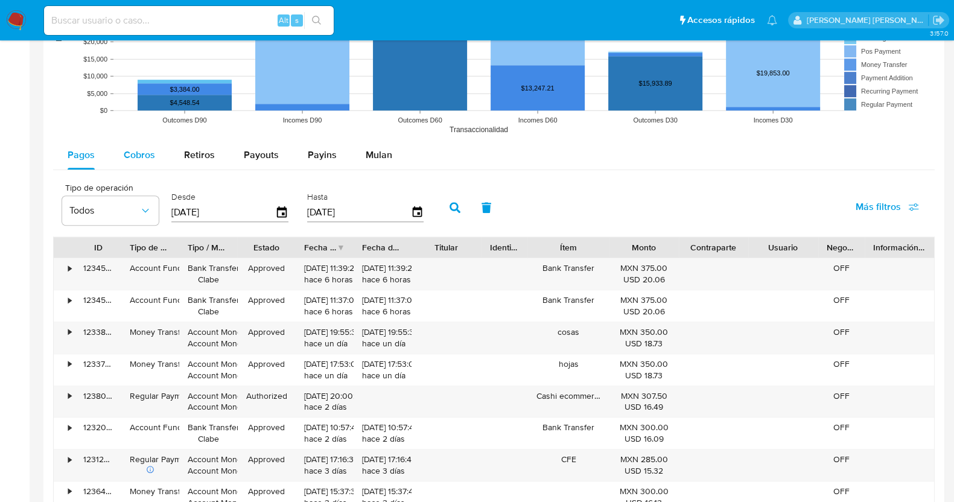
click at [159, 150] on button "Cobros" at bounding box center [139, 155] width 60 height 29
select select "10"
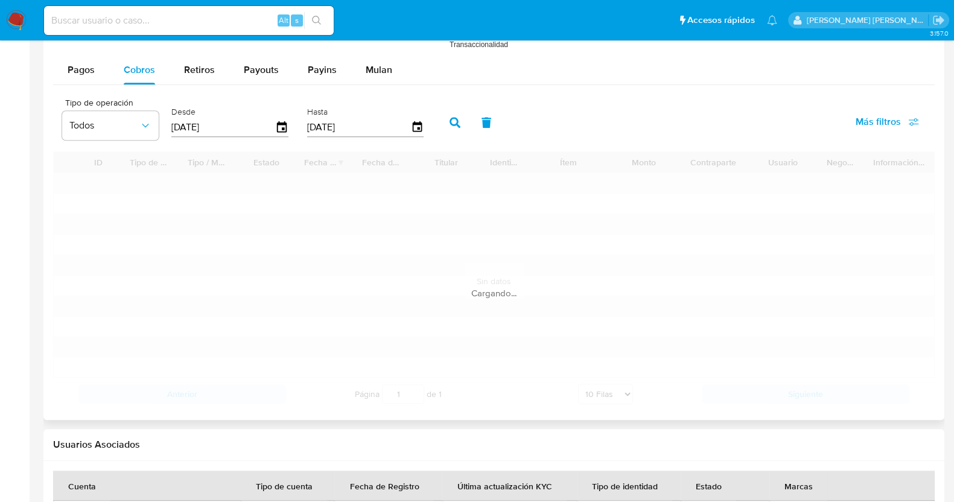
scroll to position [1131, 0]
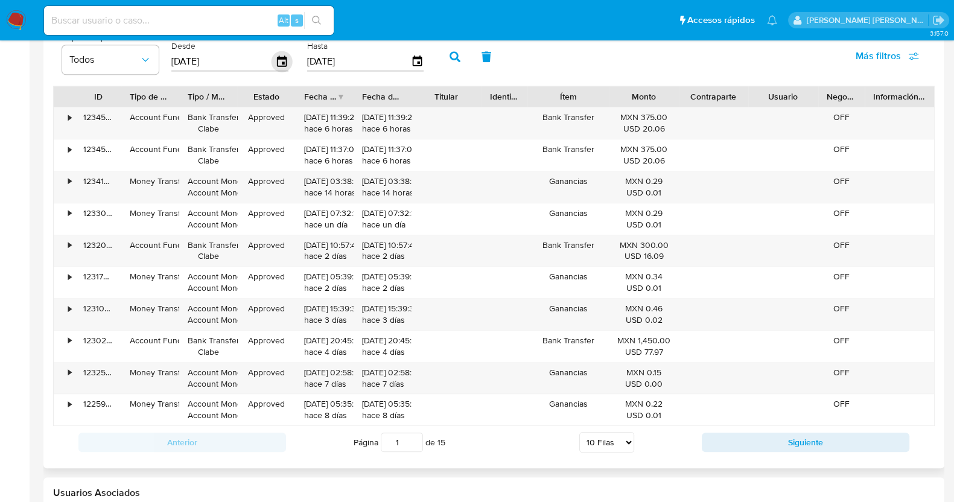
click at [284, 56] on icon "button" at bounding box center [282, 61] width 10 height 11
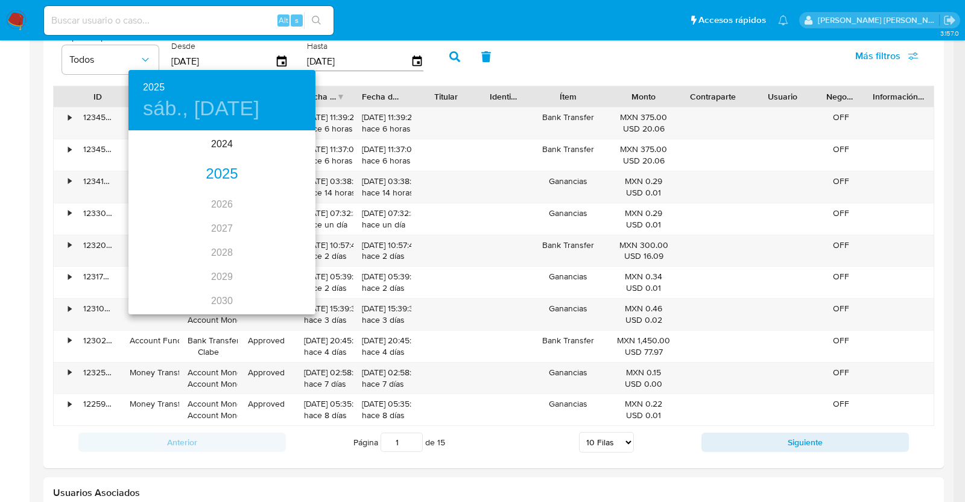
click at [212, 183] on div "2025" at bounding box center [222, 174] width 187 height 24
click at [160, 198] on div "abr." at bounding box center [160, 199] width 62 height 45
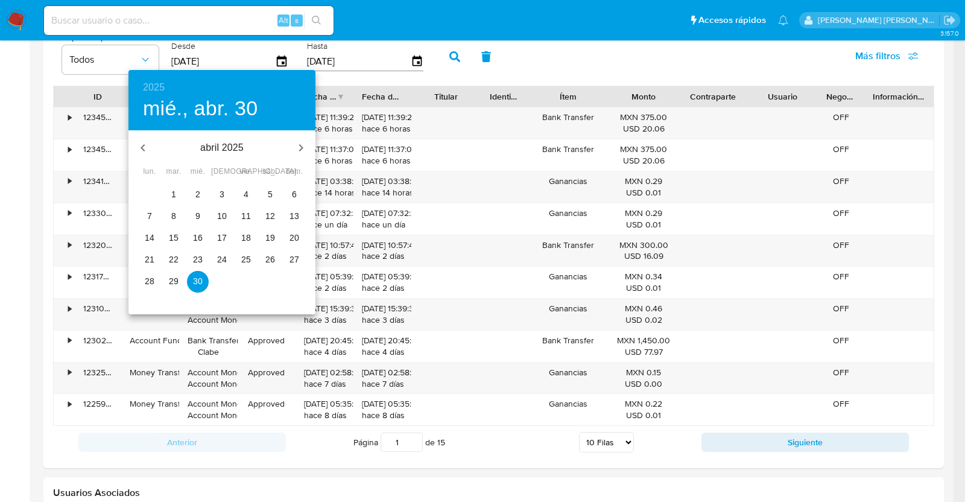
click at [173, 191] on p "1" at bounding box center [173, 194] width 5 height 12
type input "01/04/2025"
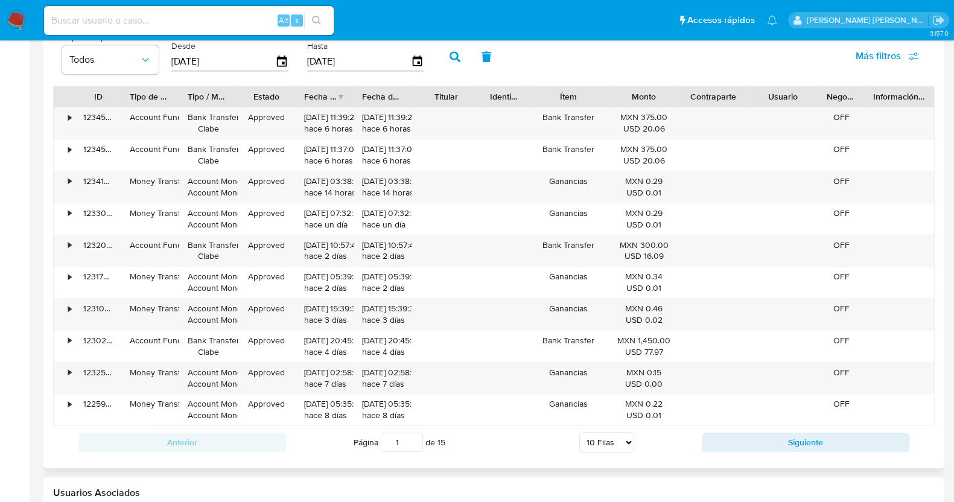
click at [453, 58] on icon "button" at bounding box center [454, 56] width 11 height 11
drag, startPoint x: 621, startPoint y: 439, endPoint x: 621, endPoint y: 433, distance: 6.6
click at [621, 439] on select "5 Filas 10 Filas 20 Filas 25 Filas 50 Filas 100 Filas" at bounding box center [607, 442] width 55 height 21
select select "100"
click at [580, 432] on select "5 Filas 10 Filas 20 Filas 25 Filas 50 Filas 100 Filas" at bounding box center [607, 442] width 55 height 21
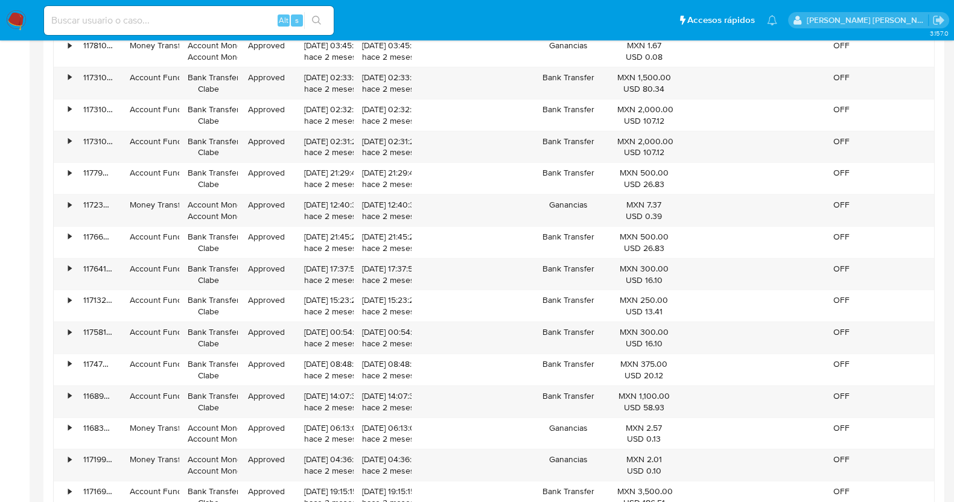
scroll to position [4072, 0]
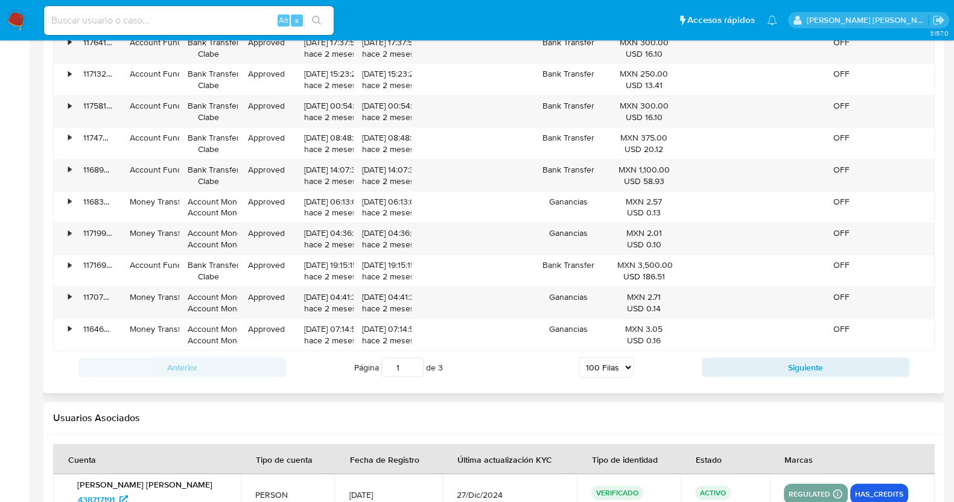
drag, startPoint x: 745, startPoint y: 348, endPoint x: 668, endPoint y: 239, distance: 133.3
click at [745, 358] on button "Siguiente" at bounding box center [806, 367] width 208 height 19
type input "2"
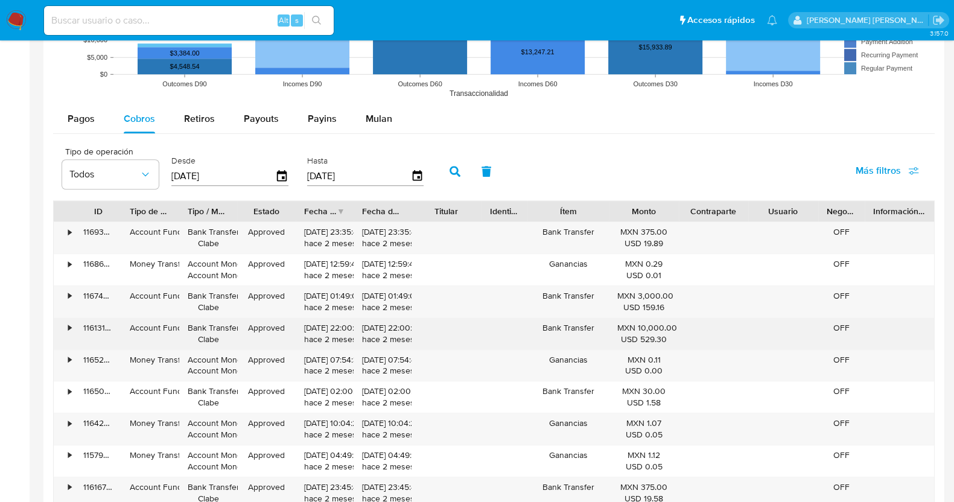
scroll to position [1083, 0]
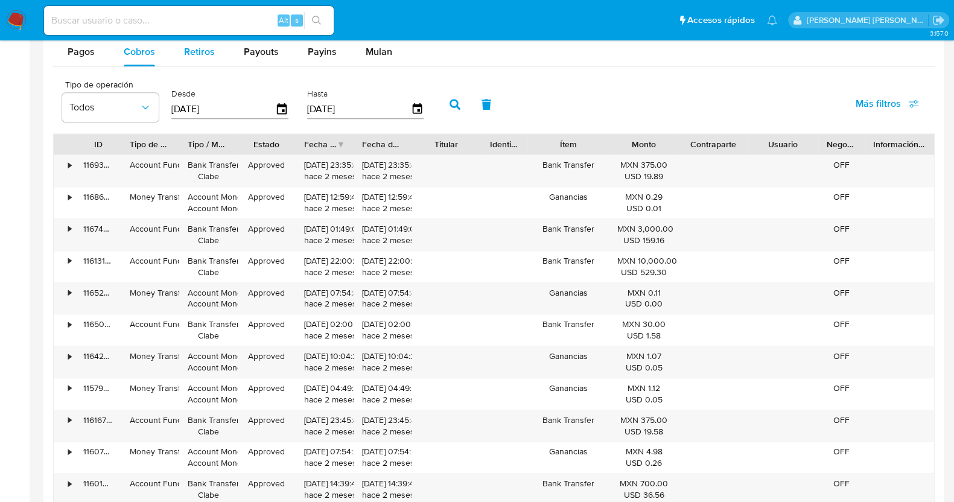
click at [191, 50] on span "Retiros" at bounding box center [199, 52] width 31 height 14
select select "10"
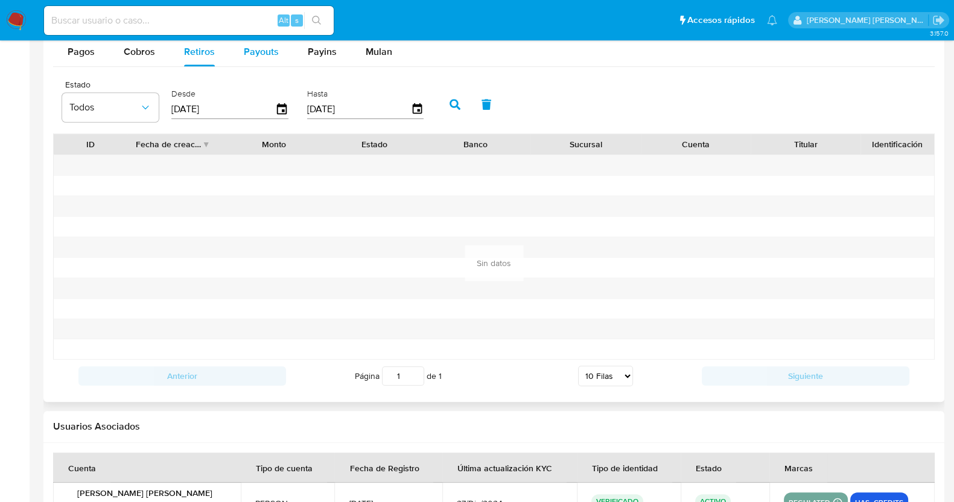
click at [253, 57] on span "Payouts" at bounding box center [261, 52] width 35 height 14
select select "10"
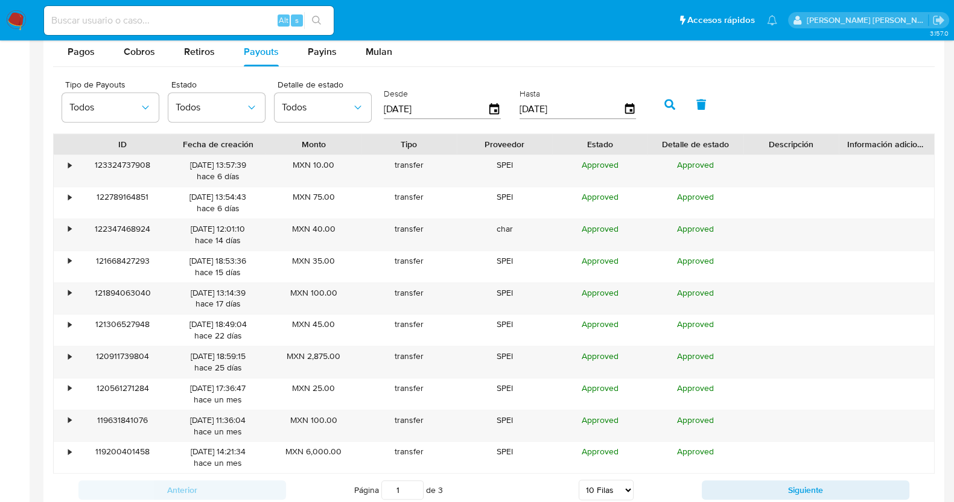
click at [483, 106] on input "[DATE]" at bounding box center [436, 109] width 104 height 19
click at [491, 110] on icon "button" at bounding box center [494, 109] width 21 height 21
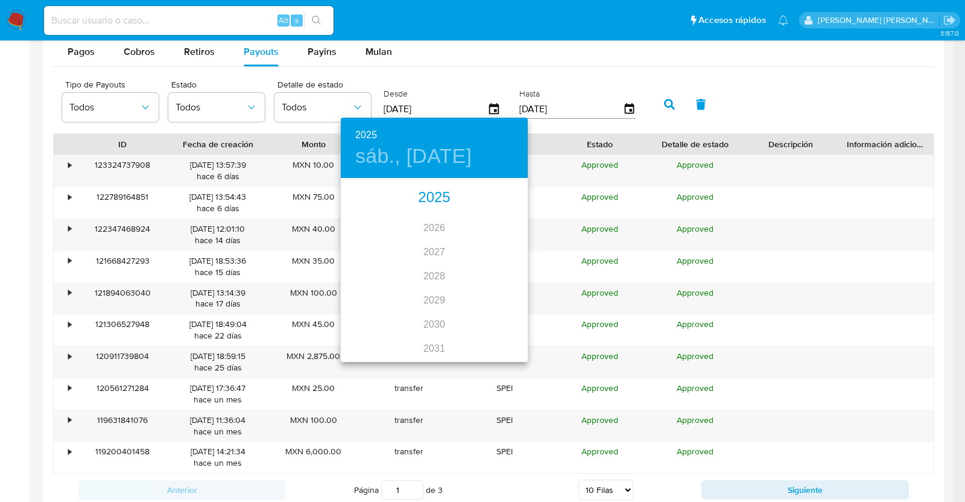
click at [425, 198] on div "2025" at bounding box center [434, 198] width 187 height 24
click at [371, 252] on div "abr." at bounding box center [372, 247] width 62 height 45
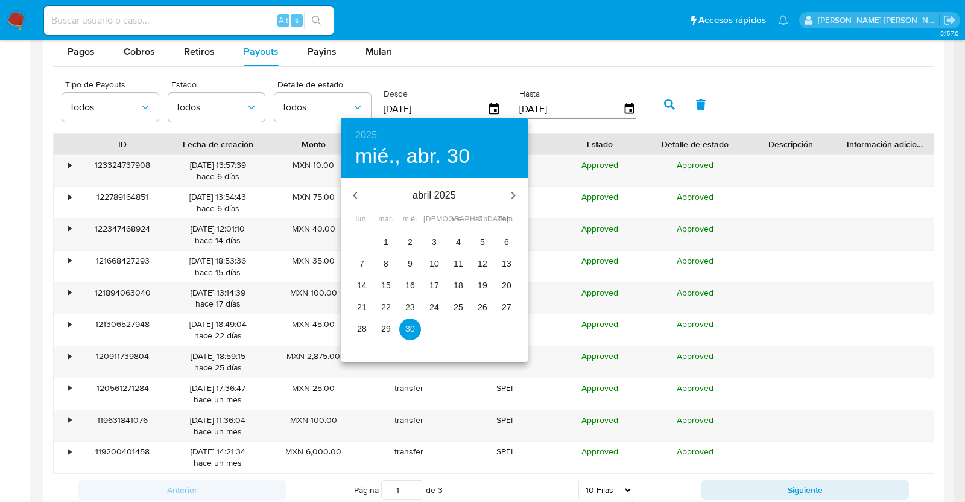
click at [387, 240] on p "1" at bounding box center [386, 242] width 5 height 12
type input "01/04/2025"
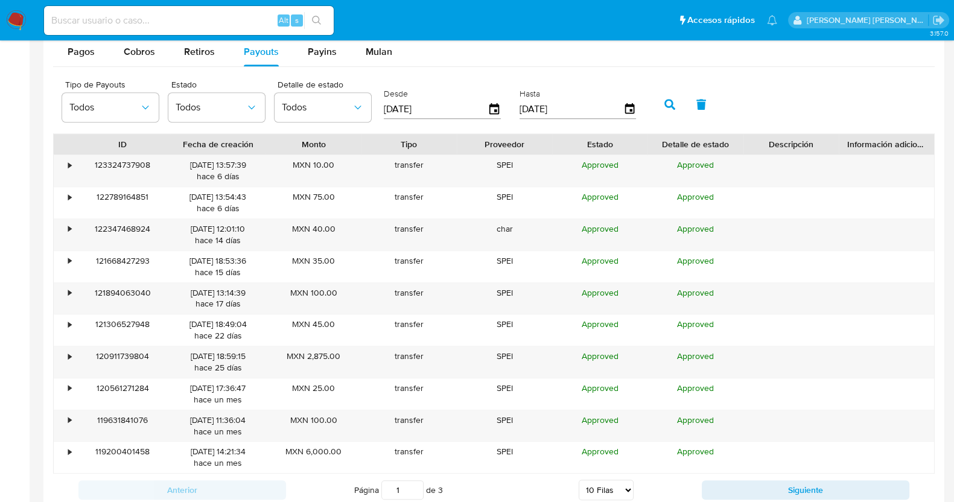
click at [654, 104] on button "button" at bounding box center [669, 104] width 31 height 29
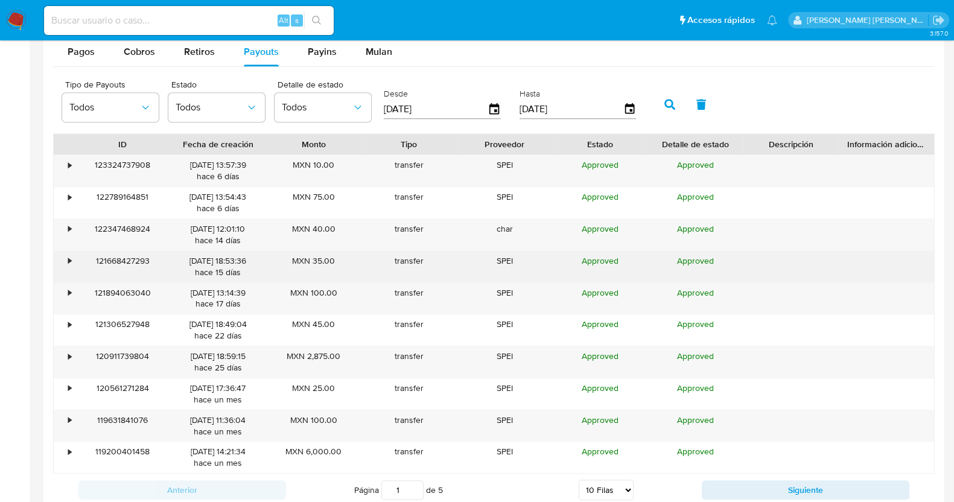
scroll to position [1158, 0]
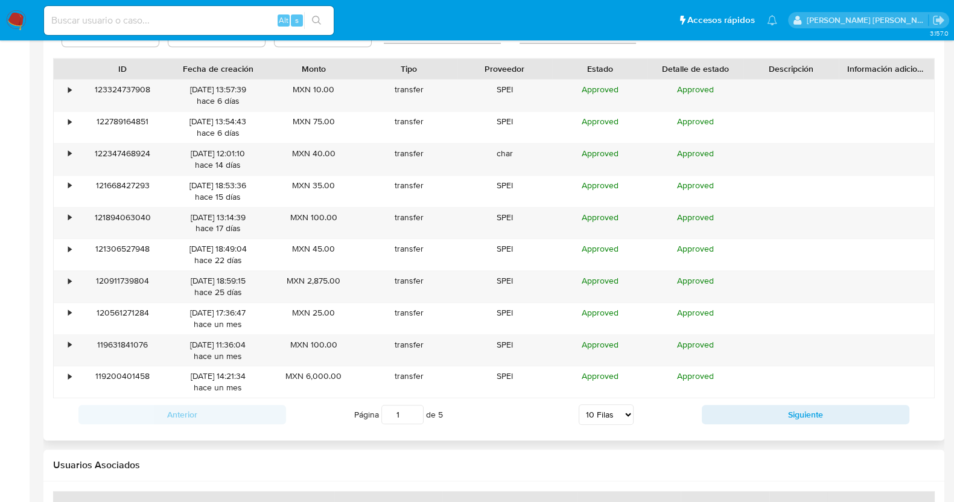
click at [629, 413] on select "5 Filas 10 Filas 20 Filas 25 Filas 50 Filas 100 Filas" at bounding box center [606, 414] width 55 height 21
click at [600, 411] on select "5 Filas 10 Filas 20 Filas 25 Filas 50 Filas 100 Filas" at bounding box center [606, 414] width 55 height 21
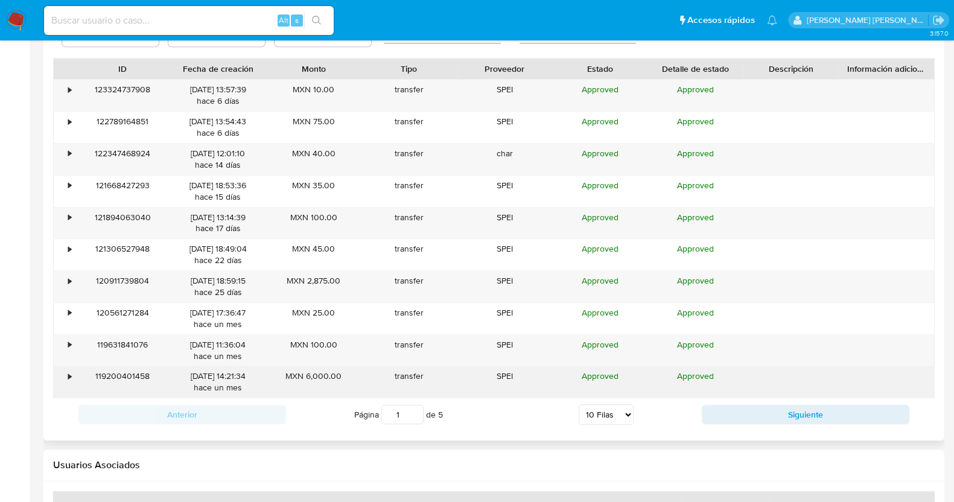
click at [69, 375] on div "•" at bounding box center [69, 375] width 3 height 11
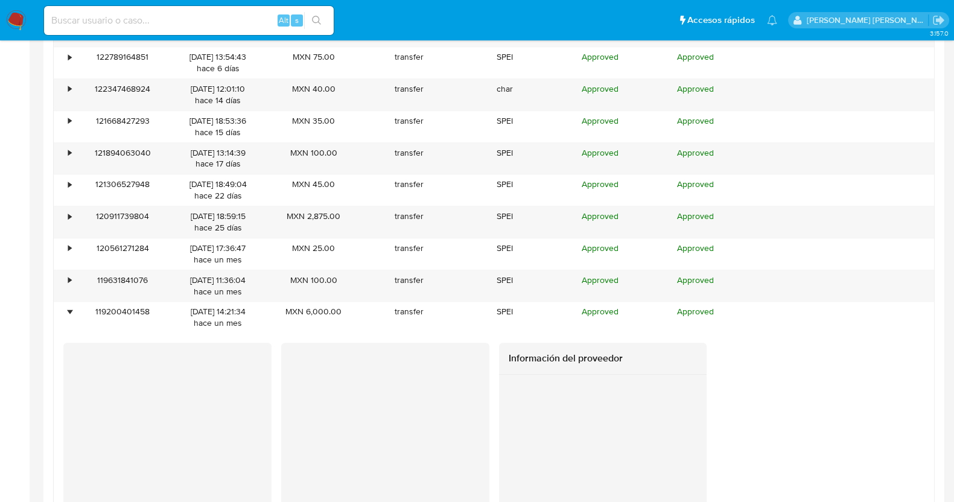
scroll to position [1309, 0]
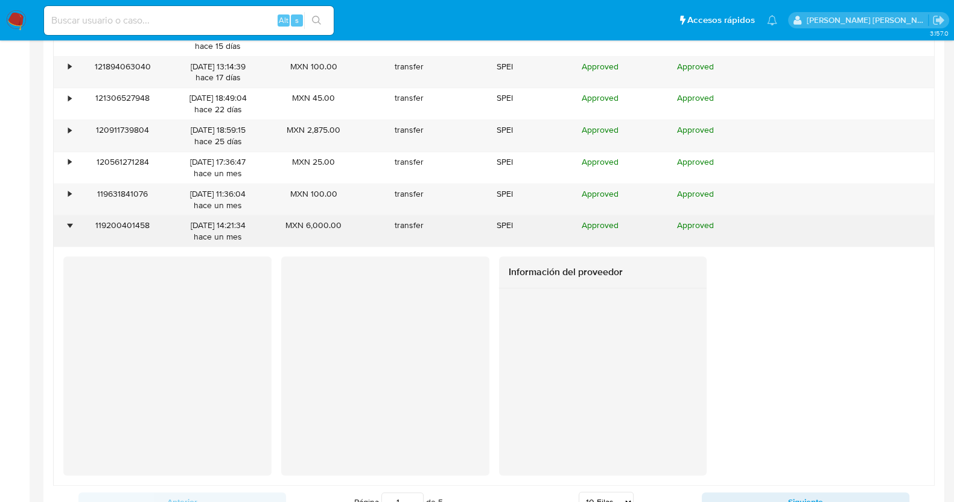
click at [71, 224] on div "•" at bounding box center [69, 225] width 3 height 11
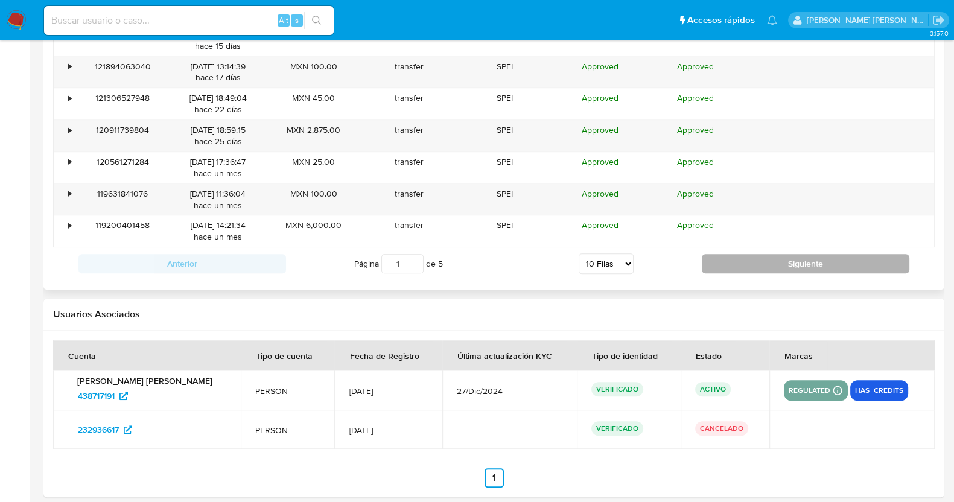
click at [808, 258] on button "Siguiente" at bounding box center [806, 263] width 208 height 19
type input "2"
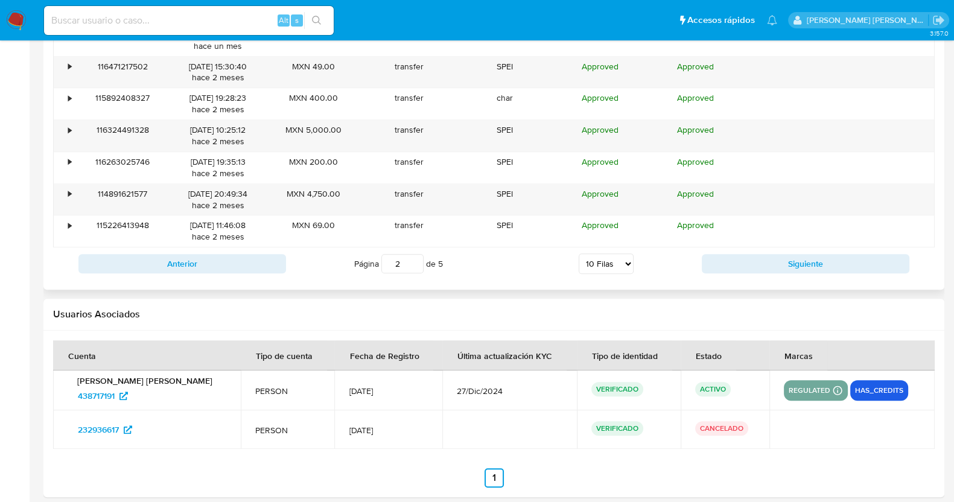
click at [610, 266] on select "5 Filas 10 Filas 20 Filas 25 Filas 50 Filas 100 Filas" at bounding box center [606, 263] width 55 height 21
select select "100"
click at [579, 253] on select "5 Filas 10 Filas 20 Filas 25 Filas 50 Filas 100 Filas" at bounding box center [606, 263] width 55 height 21
type input "1"
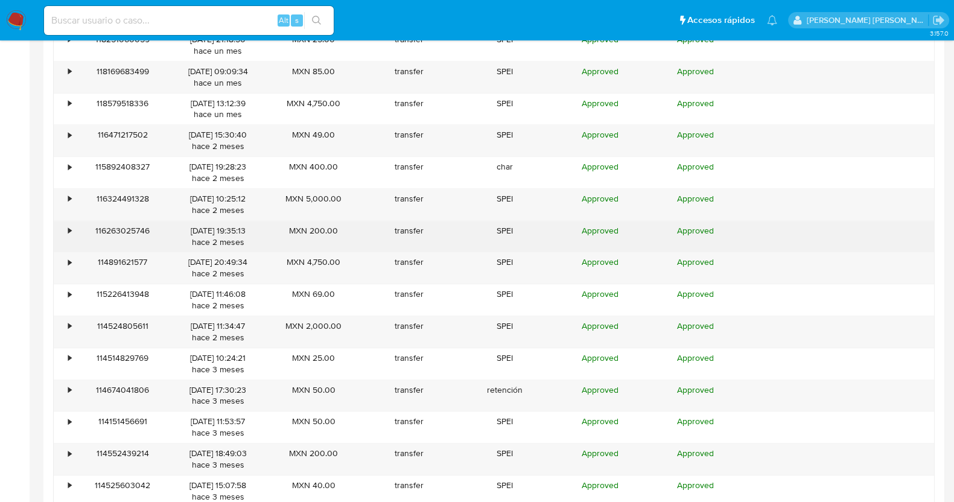
scroll to position [1536, 0]
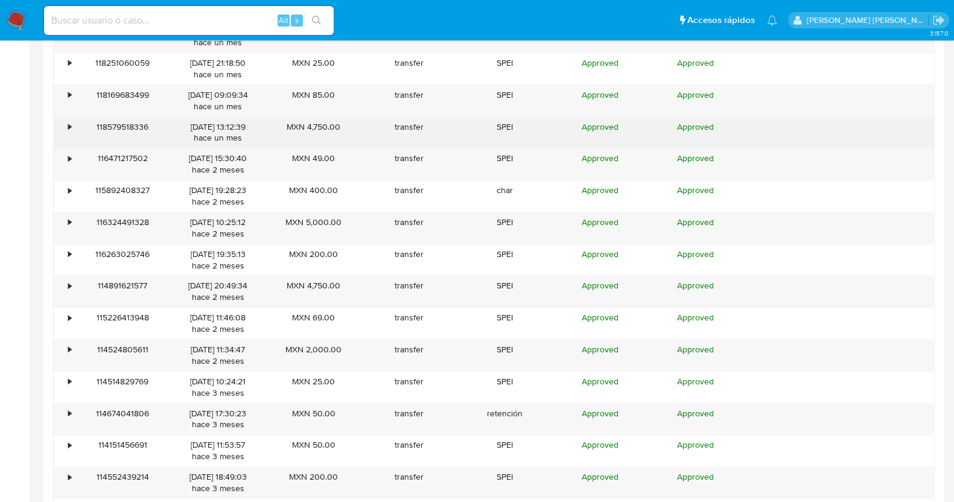
click at [66, 125] on div "•" at bounding box center [64, 132] width 21 height 31
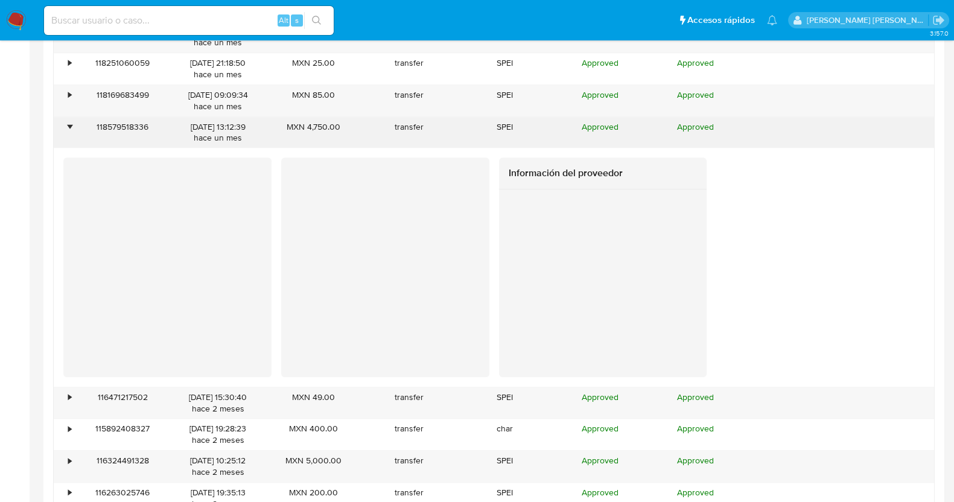
click at [66, 125] on div "•" at bounding box center [64, 132] width 21 height 31
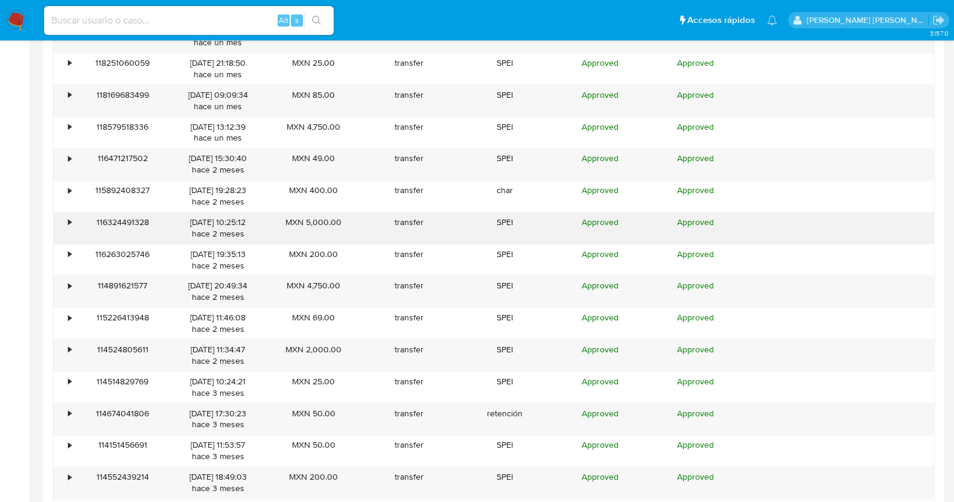
click at [69, 220] on div "•" at bounding box center [69, 222] width 3 height 11
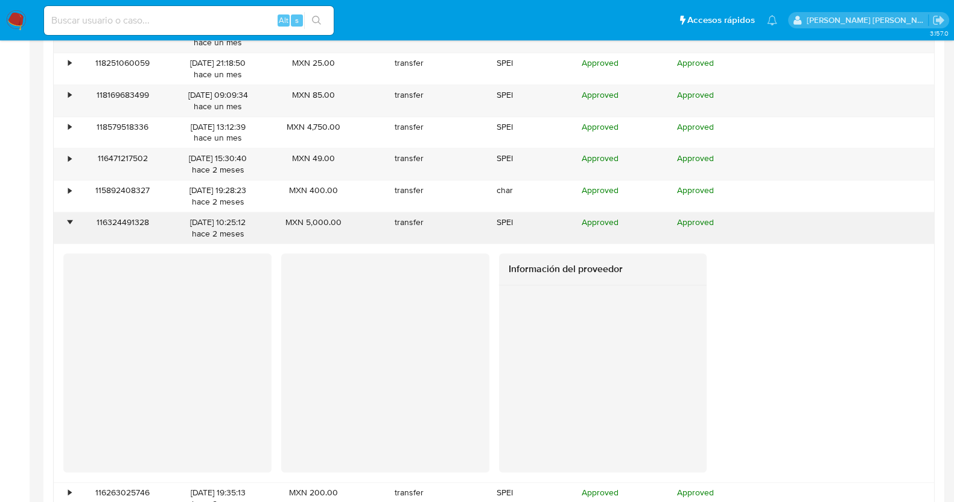
click at [71, 218] on div "•" at bounding box center [69, 222] width 3 height 11
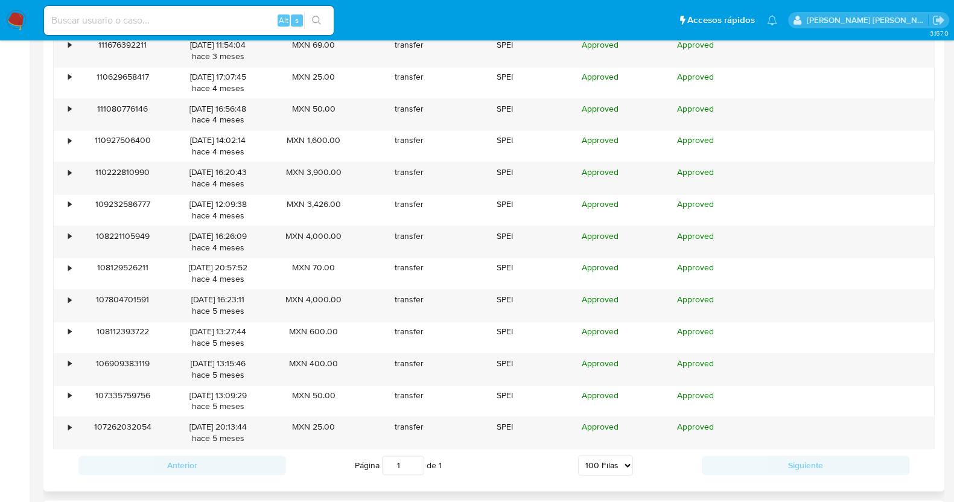
scroll to position [2290, 0]
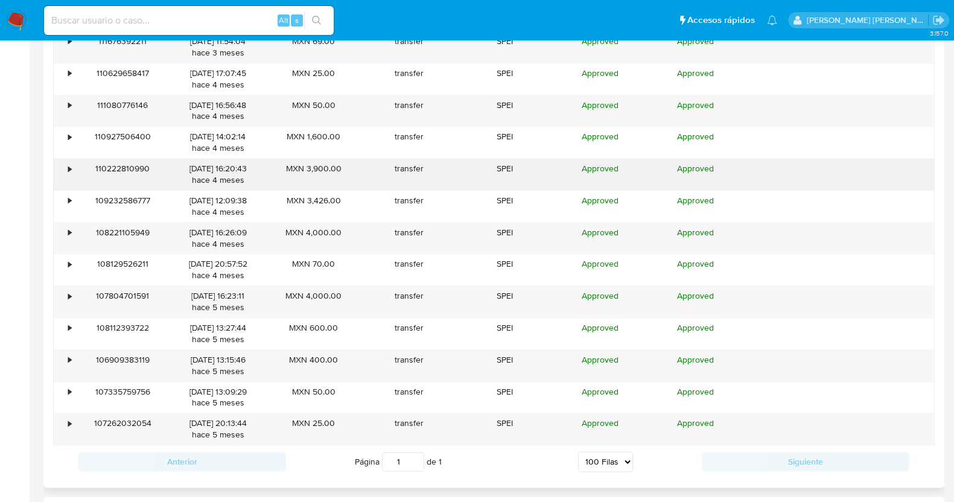
click at [66, 162] on div "•" at bounding box center [64, 174] width 21 height 31
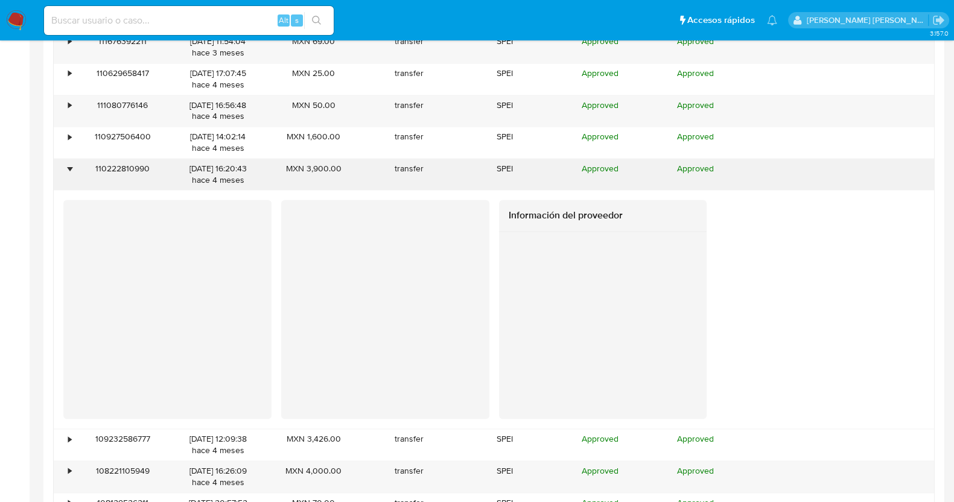
click at [68, 163] on div "•" at bounding box center [69, 168] width 3 height 11
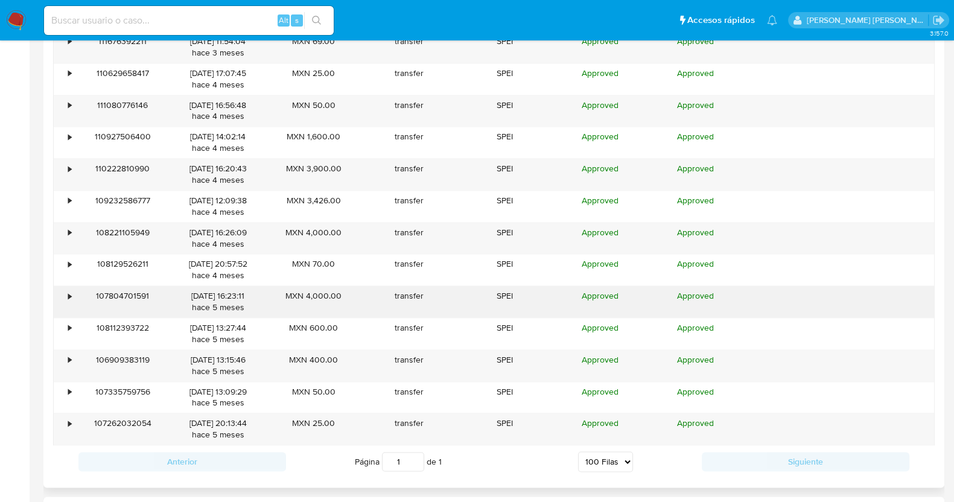
click at [68, 290] on div "•" at bounding box center [69, 295] width 3 height 11
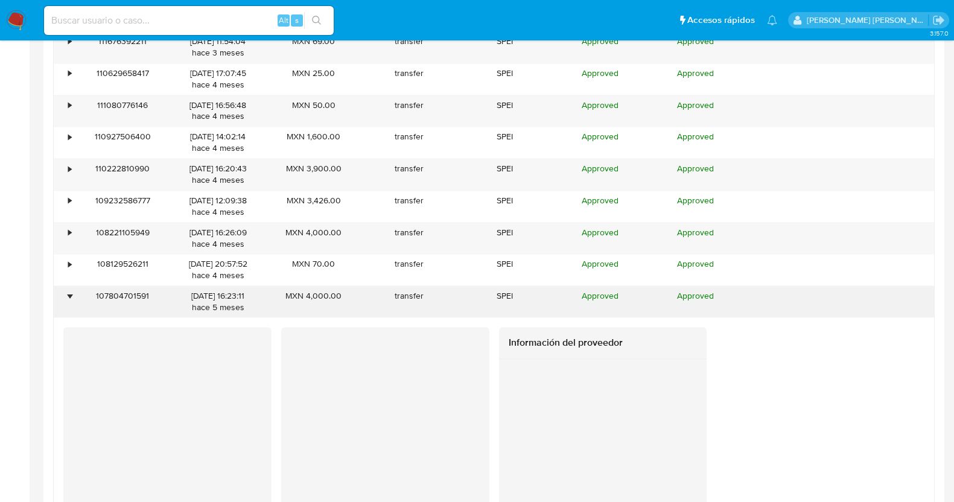
click at [68, 290] on div "•" at bounding box center [69, 295] width 3 height 11
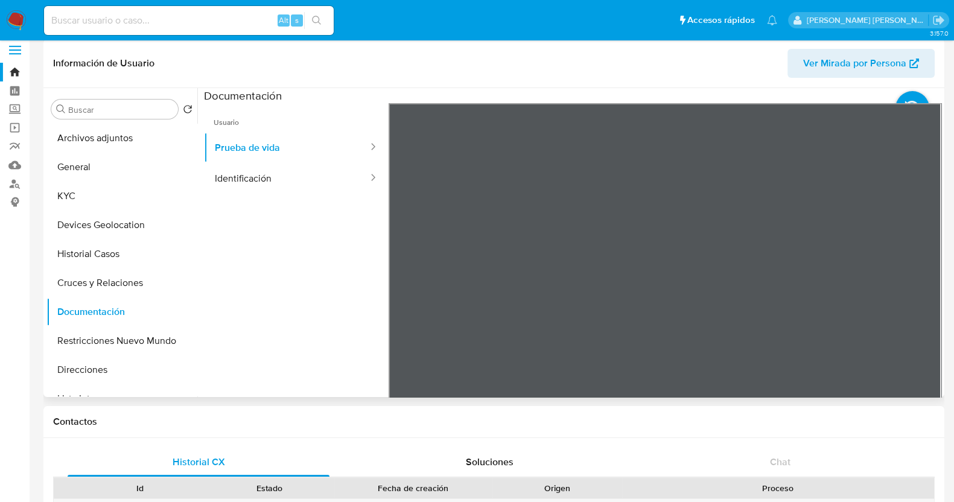
scroll to position [0, 0]
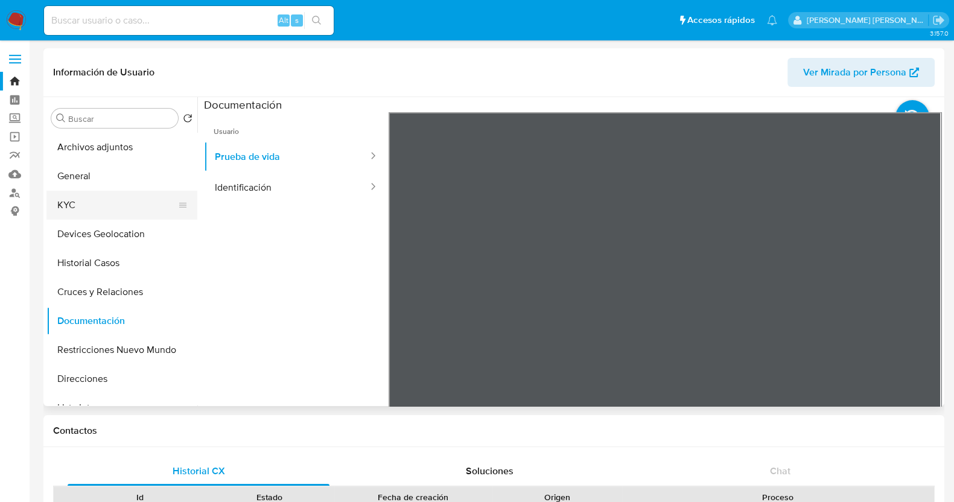
click at [98, 206] on button "KYC" at bounding box center [116, 205] width 141 height 29
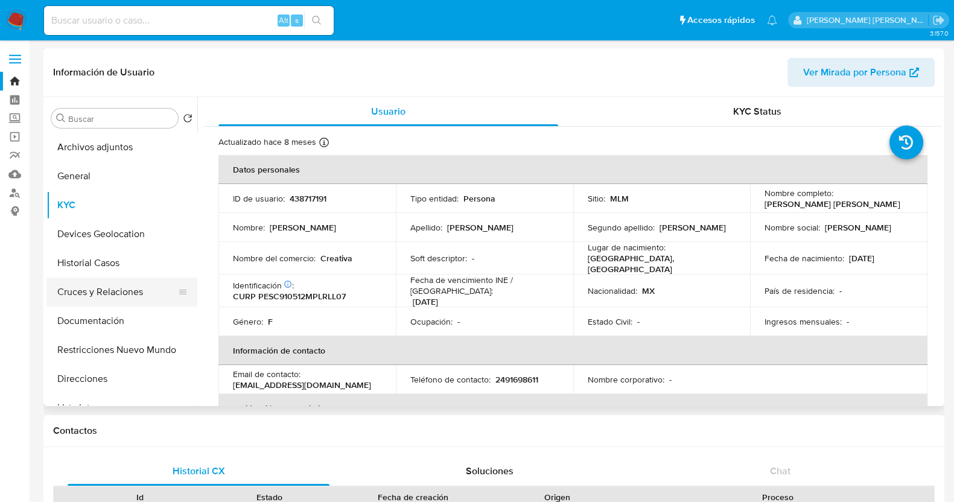
click at [114, 294] on button "Cruces y Relaciones" at bounding box center [116, 292] width 141 height 29
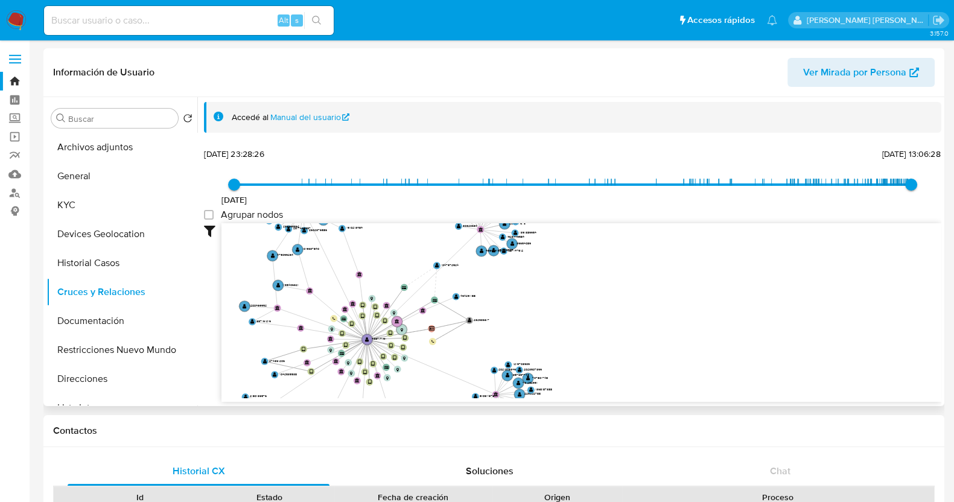
drag, startPoint x: 699, startPoint y: 287, endPoint x: 554, endPoint y: 294, distance: 145.6
click at [552, 300] on icon "device-686ca644388579649f0bd802  device-60bff02508813b001a072662  device-64a9…" at bounding box center [581, 310] width 720 height 175
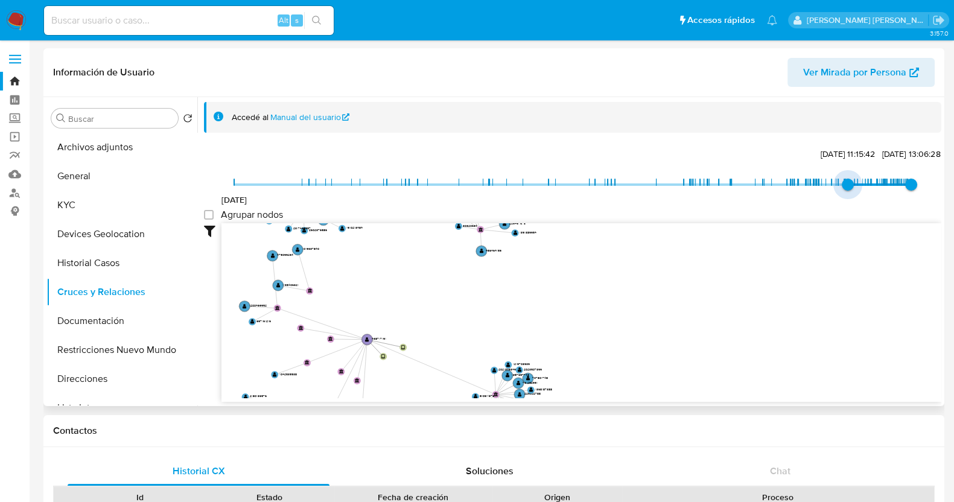
type input "1743111327000"
drag, startPoint x: 236, startPoint y: 191, endPoint x: 850, endPoint y: 188, distance: 613.6
click at [850, 188] on span "27/3/2025, 15:35:27" at bounding box center [854, 185] width 12 height 12
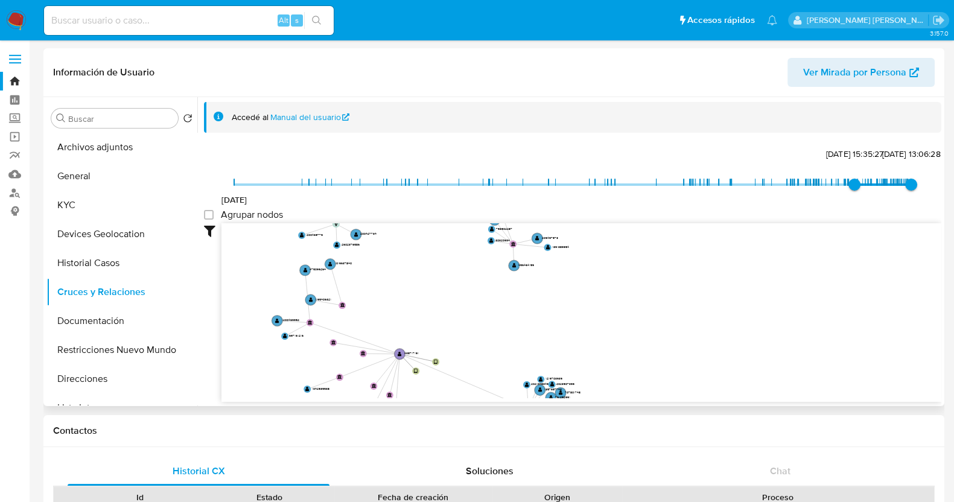
drag, startPoint x: 615, startPoint y: 310, endPoint x: 647, endPoint y: 325, distance: 35.7
click at [647, 325] on icon "device-686ca644388579649f0bd802  device-60bff02508813b001a072662  device-64a9…" at bounding box center [581, 310] width 720 height 175
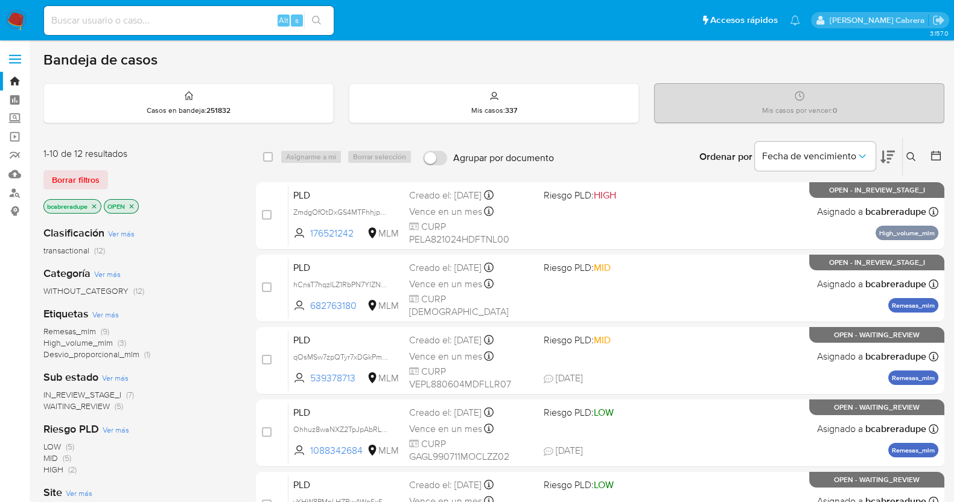
click at [202, 16] on input at bounding box center [189, 21] width 290 height 16
paste input "787825296"
type input "787825296"
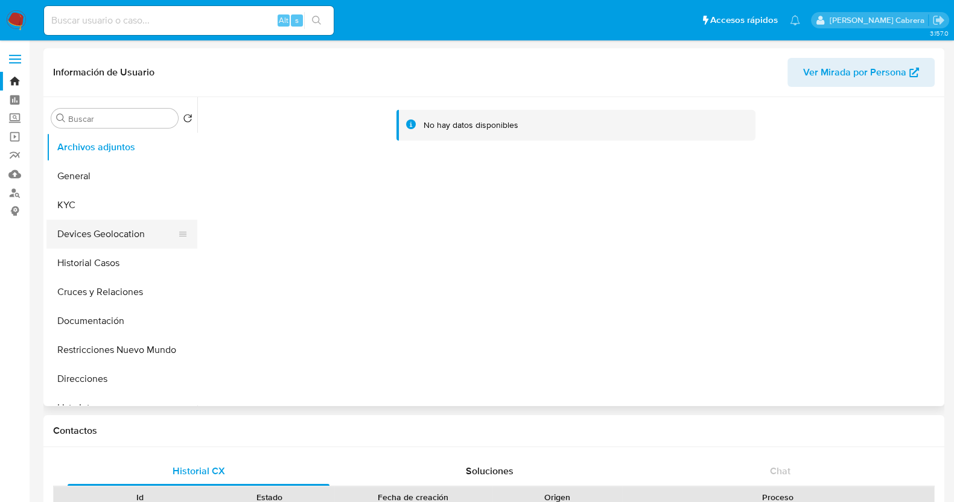
select select "10"
click at [118, 294] on button "Cruces y Relaciones" at bounding box center [116, 292] width 141 height 29
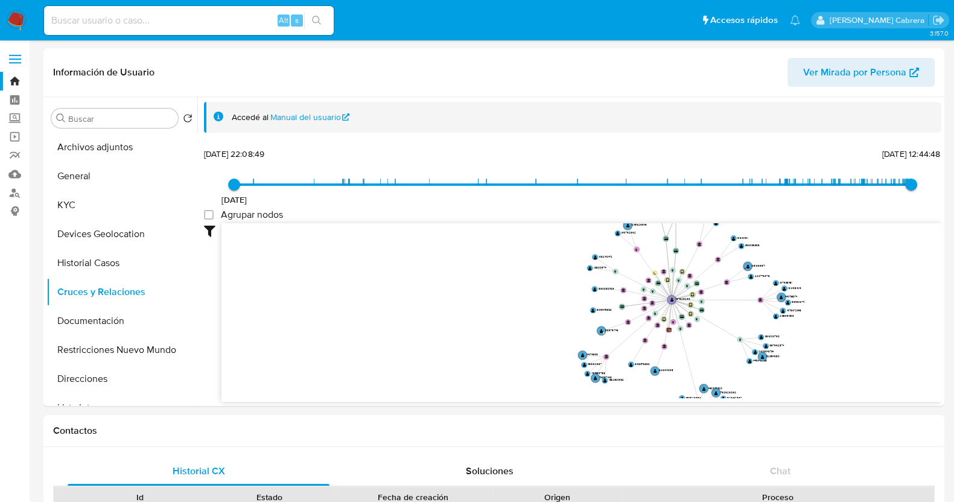
drag, startPoint x: 570, startPoint y: 351, endPoint x: 818, endPoint y: 407, distance: 254.1
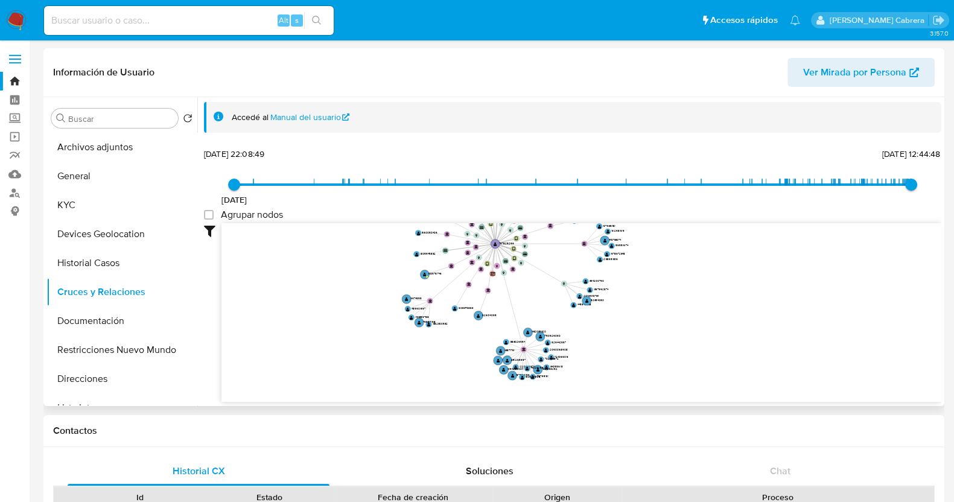
drag, startPoint x: 906, startPoint y: 288, endPoint x: 644, endPoint y: 201, distance: 275.9
click at [644, 201] on div "[DATE] [DATE] 22:08:49 [DATE] 12:44:48 Agrupar nodos Filtros Confianza alta Dev…" at bounding box center [572, 273] width 737 height 256
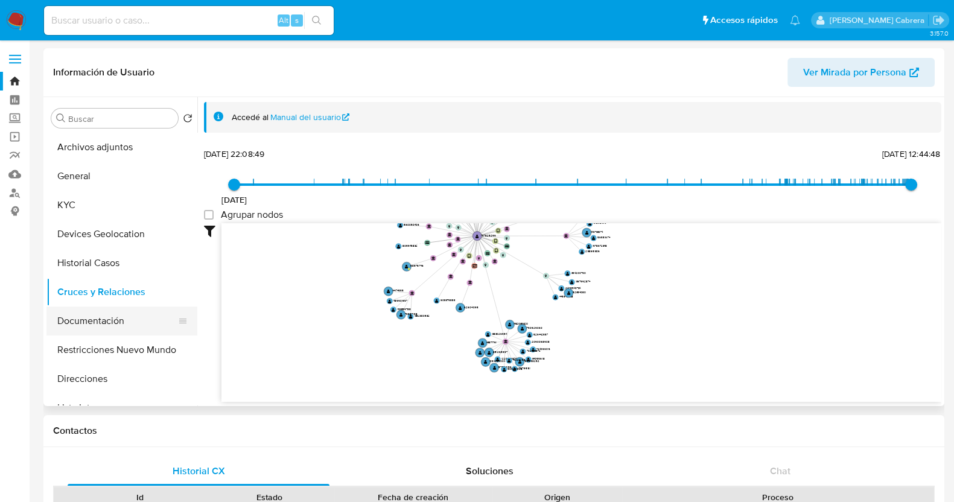
click at [107, 328] on button "Documentación" at bounding box center [116, 320] width 141 height 29
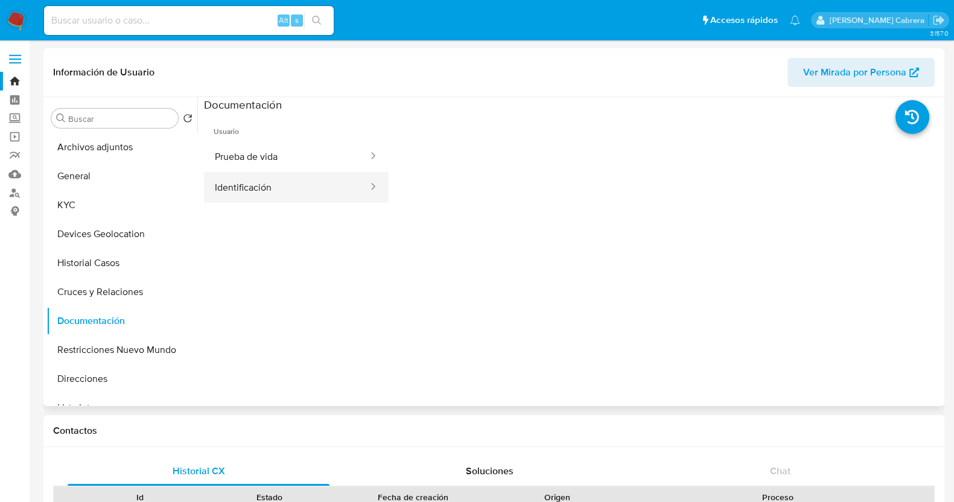
click at [280, 192] on button "Identificación" at bounding box center [286, 187] width 165 height 31
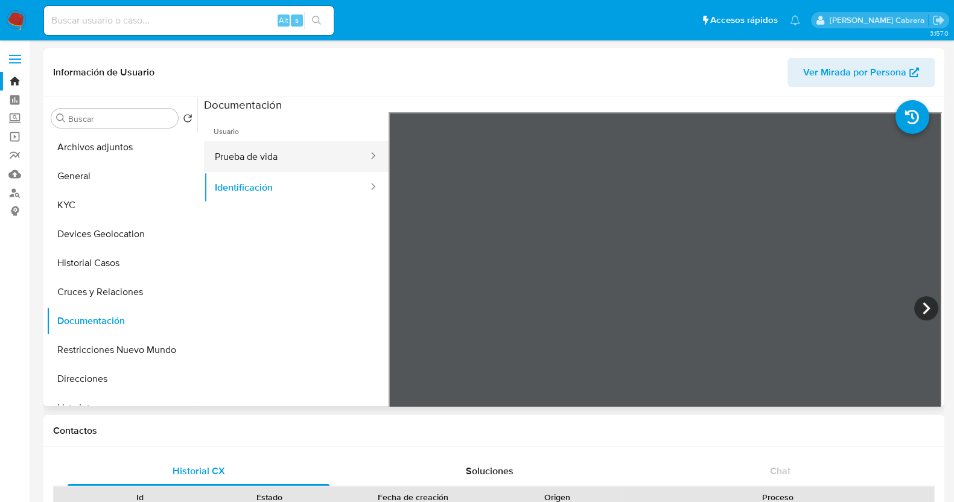
click at [332, 151] on button "Prueba de vida" at bounding box center [286, 156] width 165 height 31
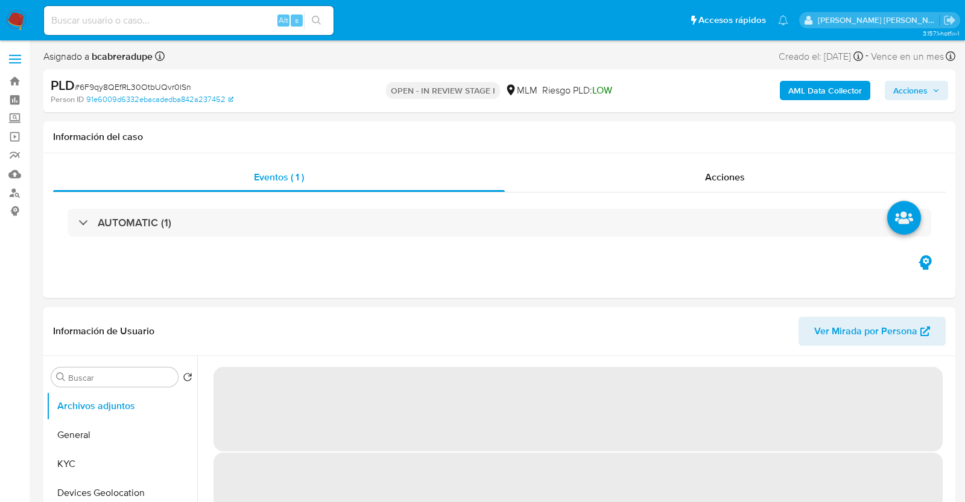
select select "10"
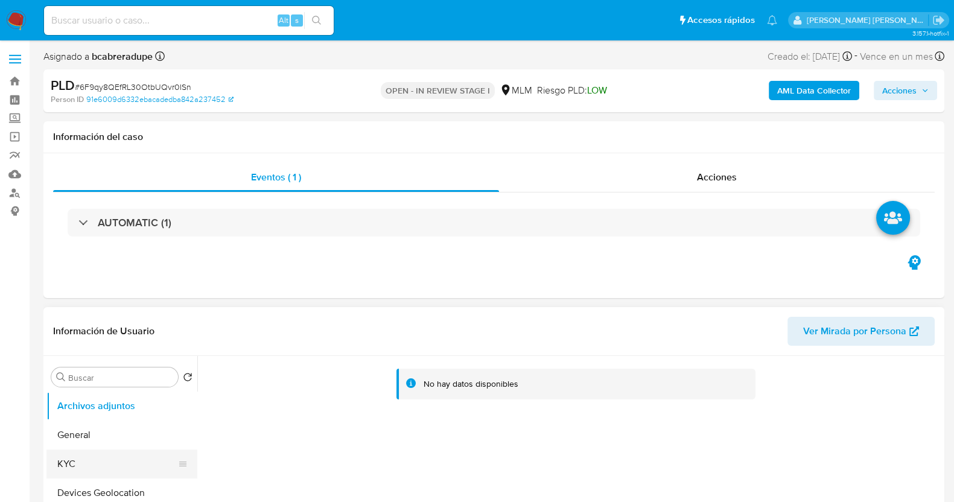
click at [97, 465] on button "KYC" at bounding box center [116, 463] width 141 height 29
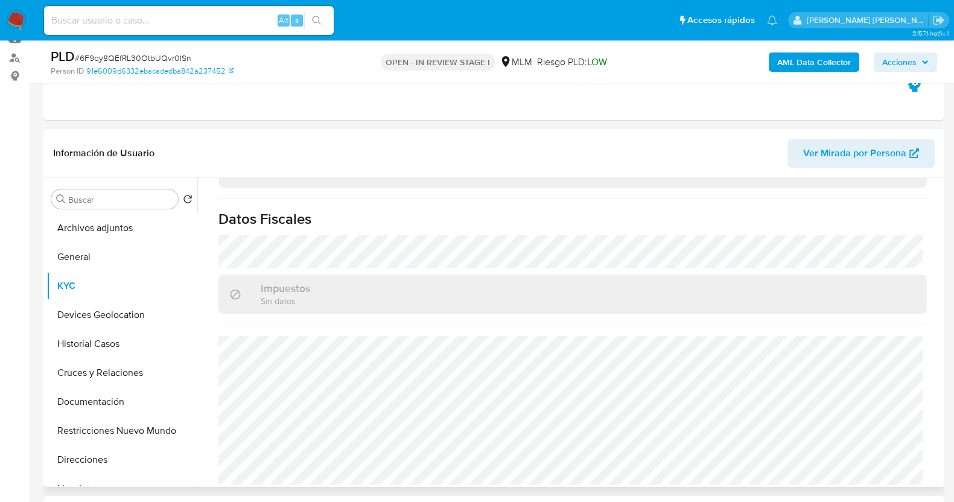
scroll to position [226, 0]
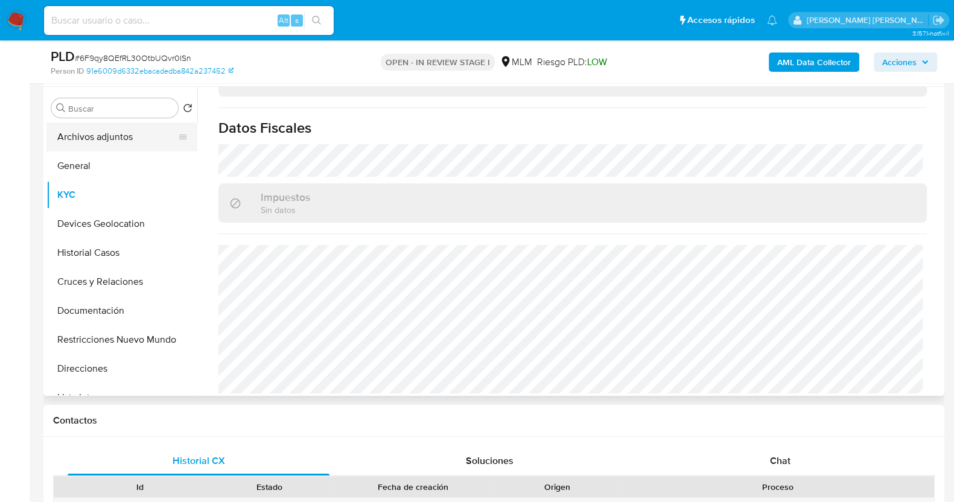
click at [119, 140] on button "Archivos adjuntos" at bounding box center [116, 136] width 141 height 29
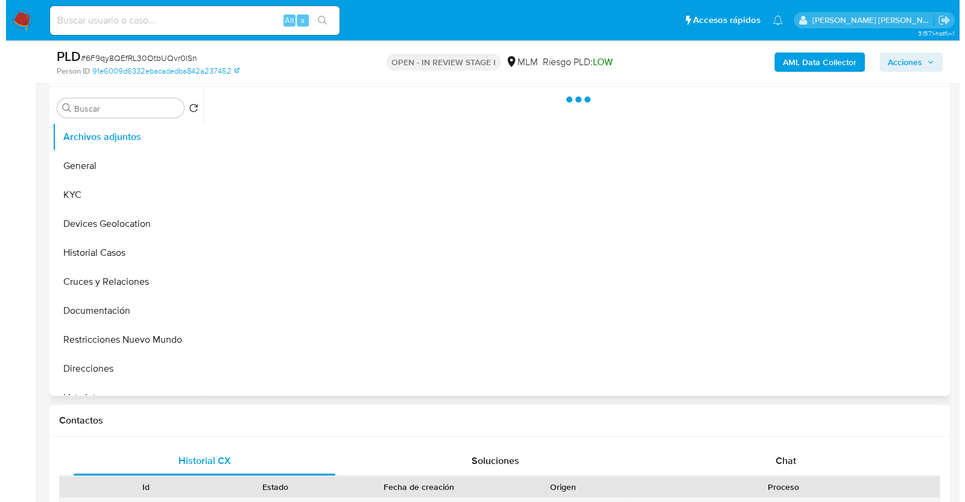
scroll to position [0, 0]
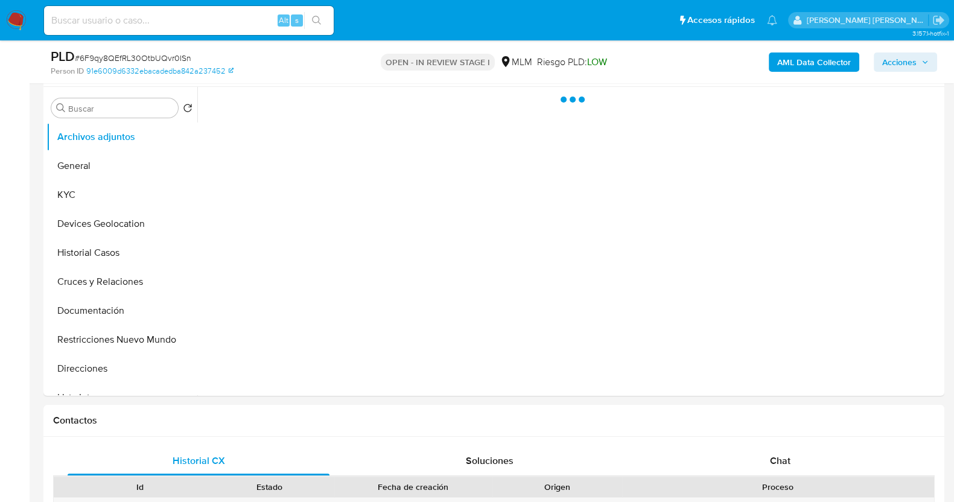
click at [165, 57] on span "# 6F9qy8QEfRL30OtbUQvr0ISn" at bounding box center [133, 58] width 116 height 12
copy span "6F9qy8QEfRL30OtbUQvr0ISn"
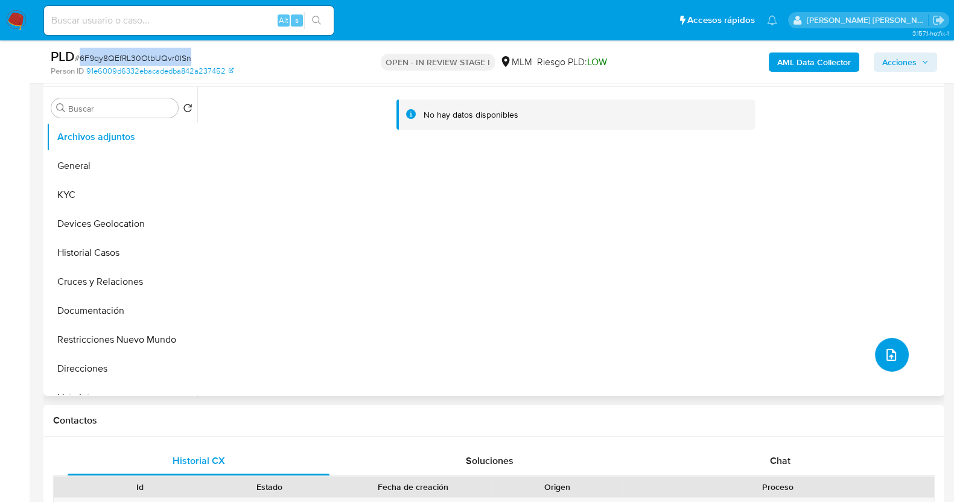
click at [894, 346] on button "upload-file" at bounding box center [892, 355] width 34 height 34
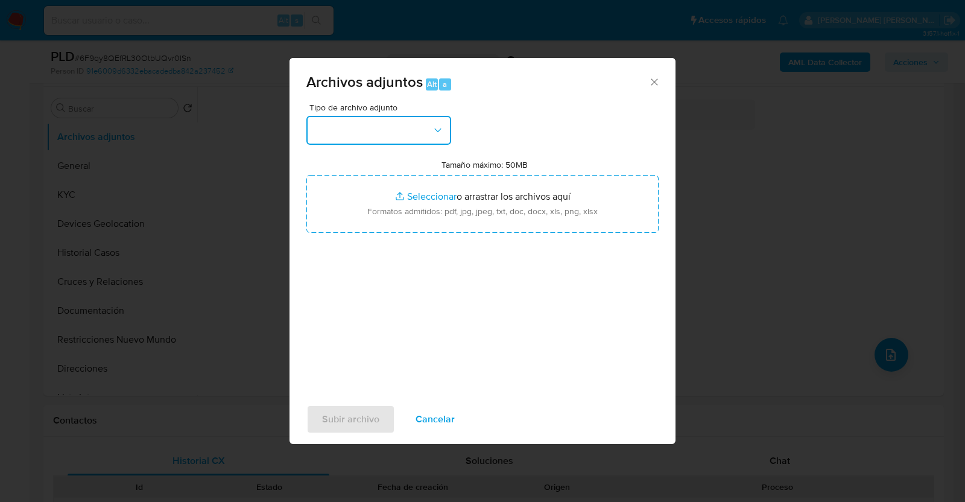
click at [401, 123] on button "button" at bounding box center [378, 130] width 145 height 29
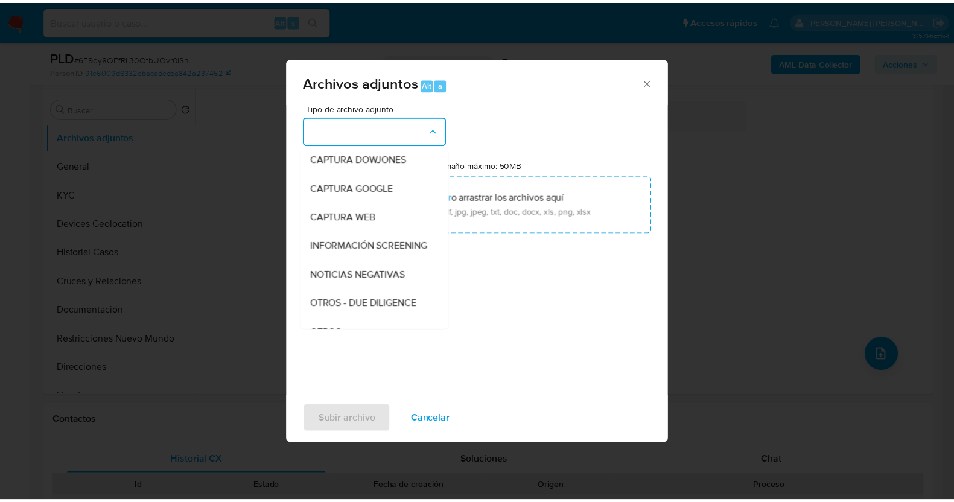
scroll to position [63, 0]
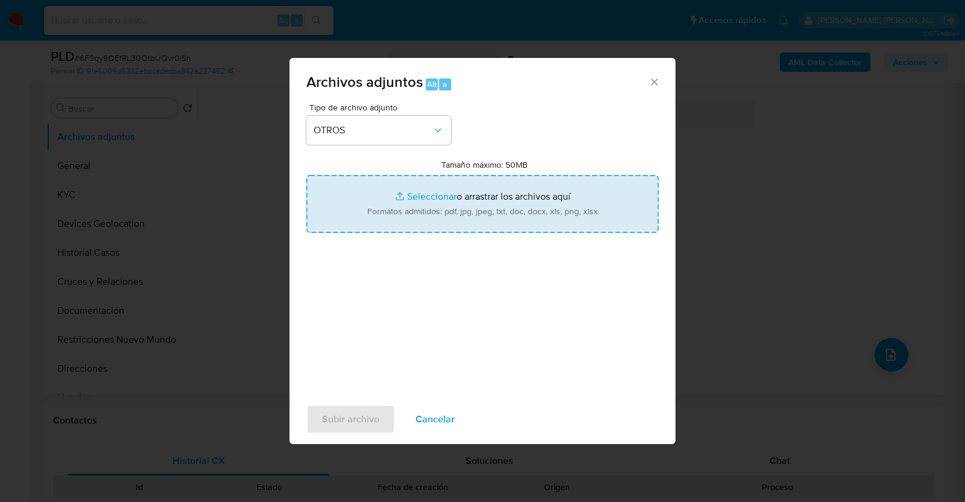
type input "C:\fakepath\1383026954_NADIA BENITES_AGO2025.pdf"
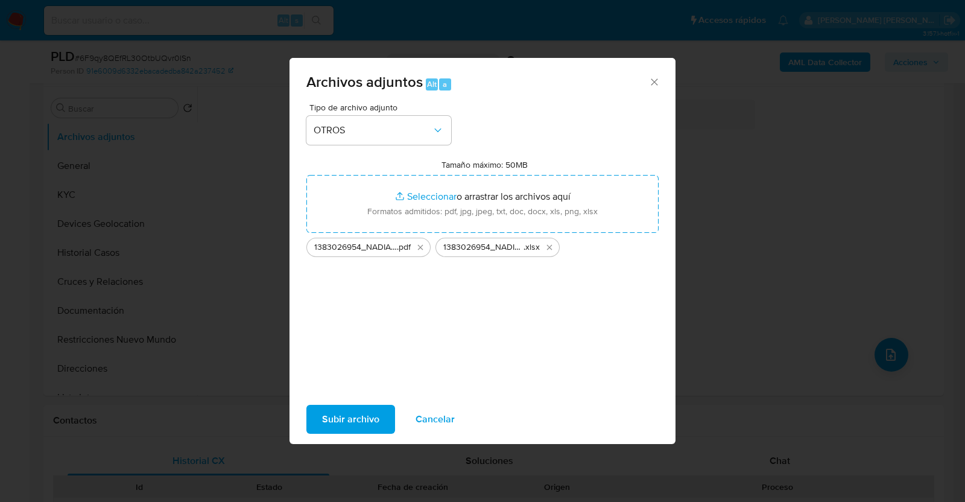
click at [365, 414] on span "Subir archivo" at bounding box center [350, 419] width 57 height 27
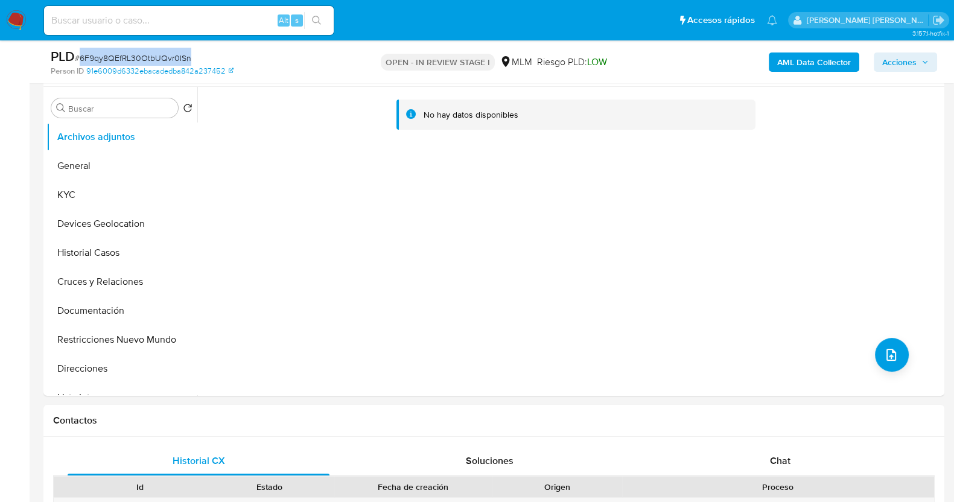
click at [906, 65] on span "Acciones" at bounding box center [899, 61] width 34 height 19
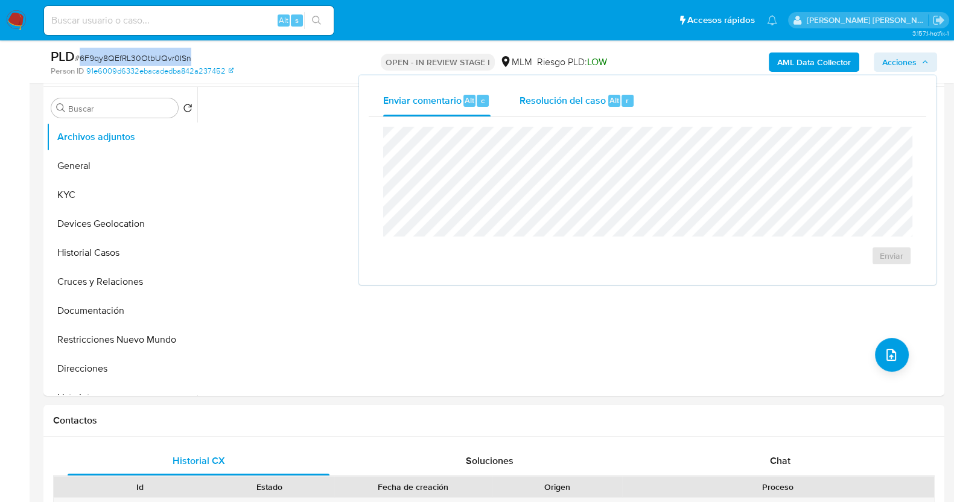
click at [600, 104] on span "Resolución del caso" at bounding box center [562, 100] width 86 height 14
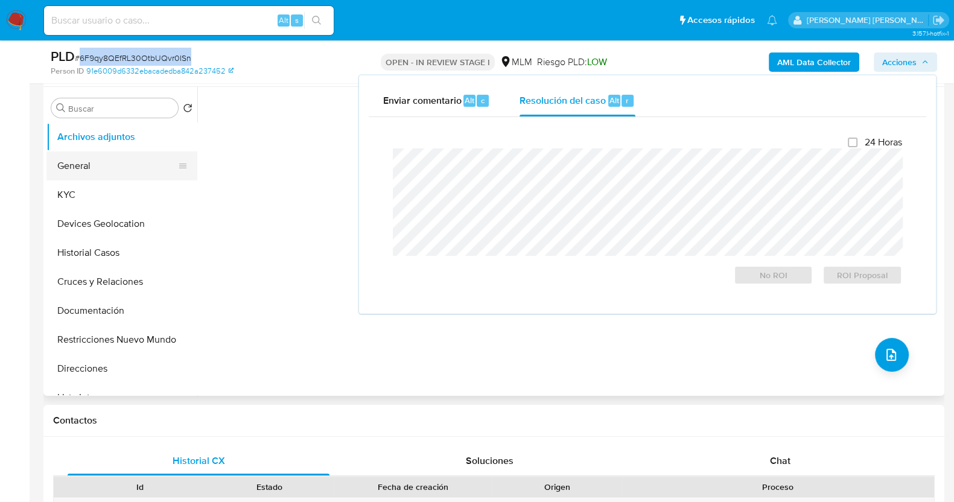
click at [80, 172] on button "General" at bounding box center [116, 165] width 141 height 29
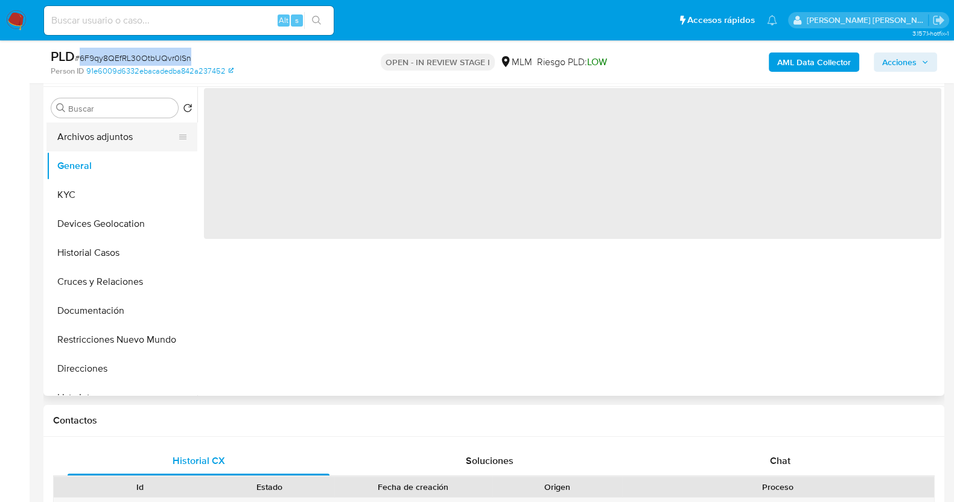
click at [84, 145] on button "Archivos adjuntos" at bounding box center [116, 136] width 141 height 29
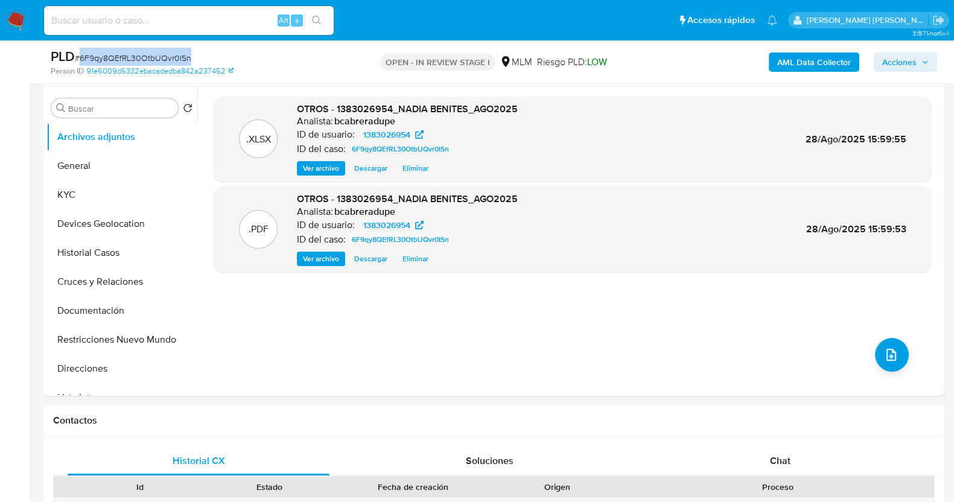
click at [908, 61] on span "Acciones" at bounding box center [899, 61] width 34 height 19
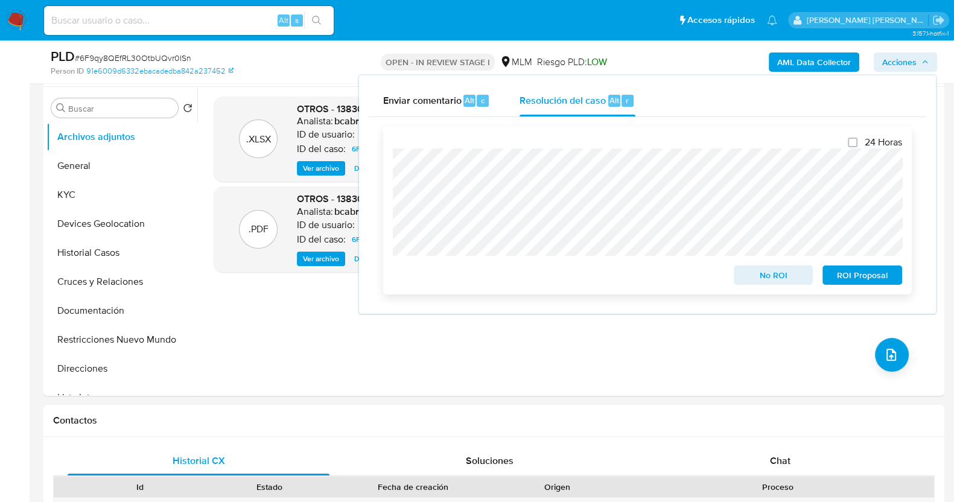
click at [773, 281] on span "No ROI" at bounding box center [773, 275] width 63 height 17
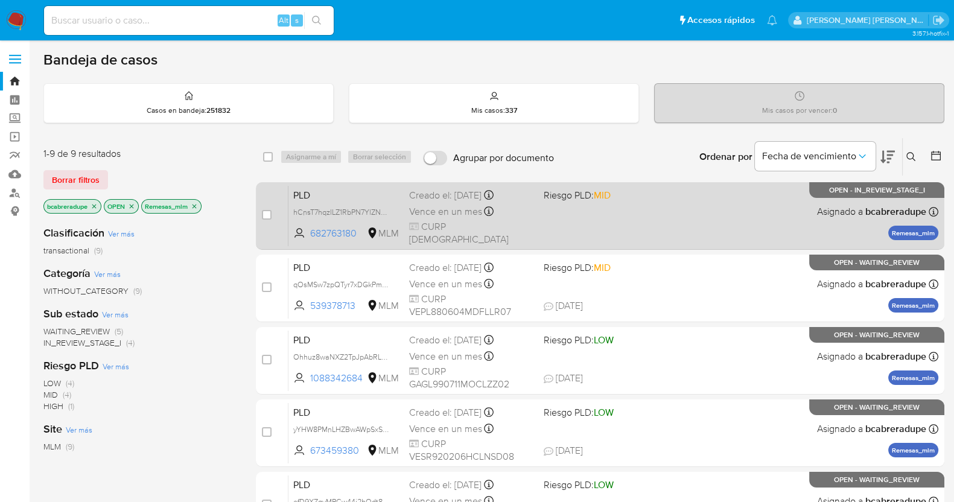
click at [459, 207] on span "Vence en un mes" at bounding box center [445, 211] width 73 height 13
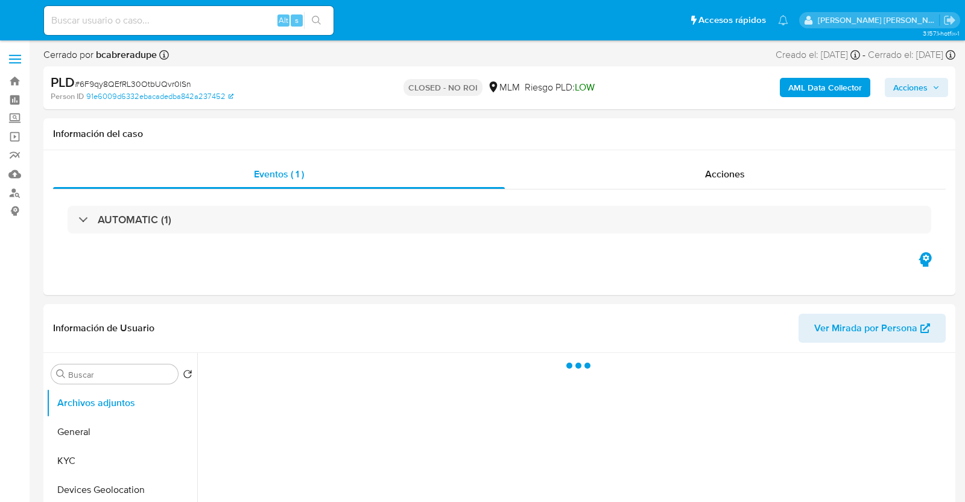
select select "10"
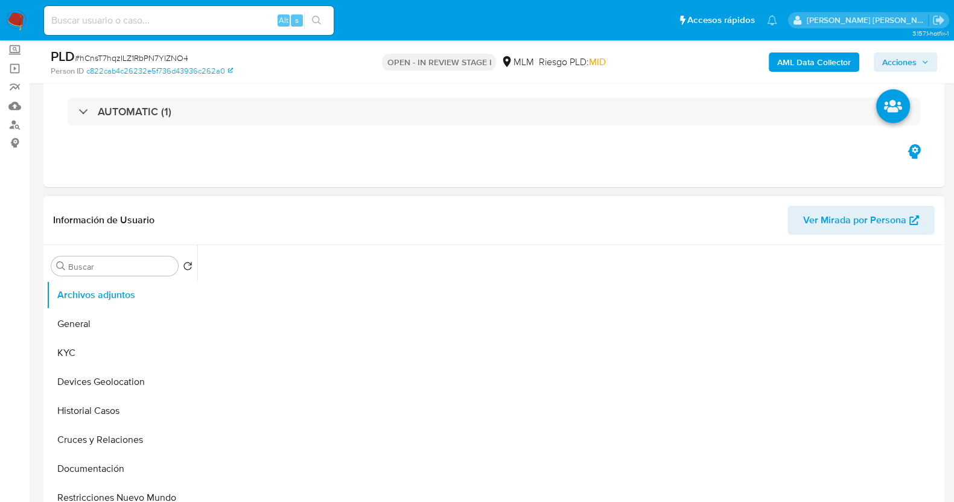
scroll to position [75, 0]
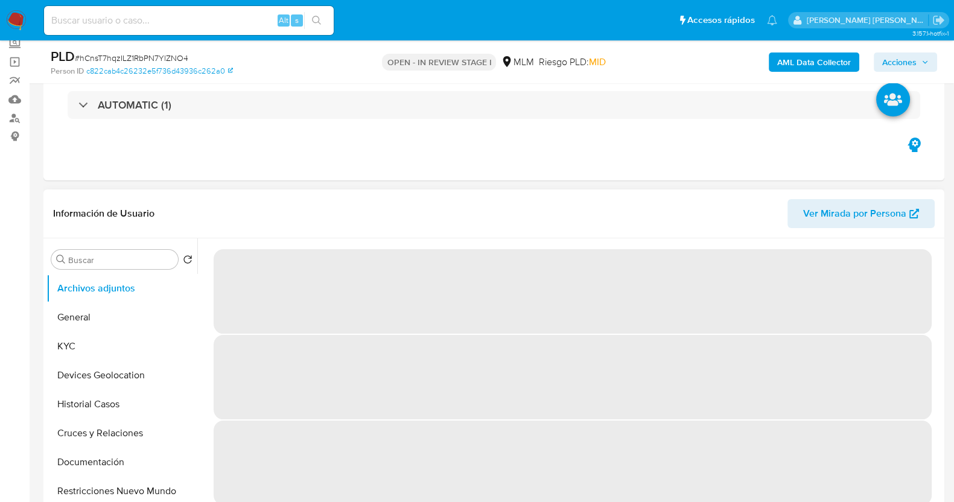
select select "10"
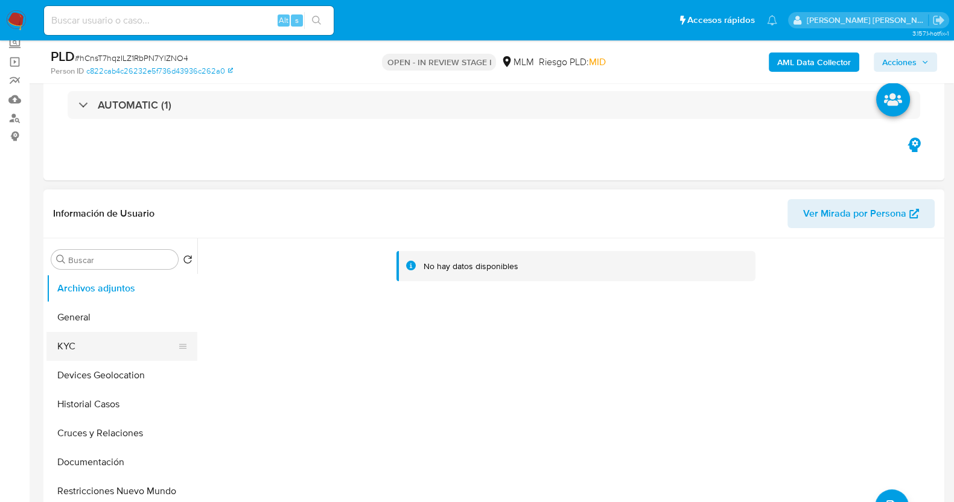
click at [63, 355] on button "KYC" at bounding box center [116, 346] width 141 height 29
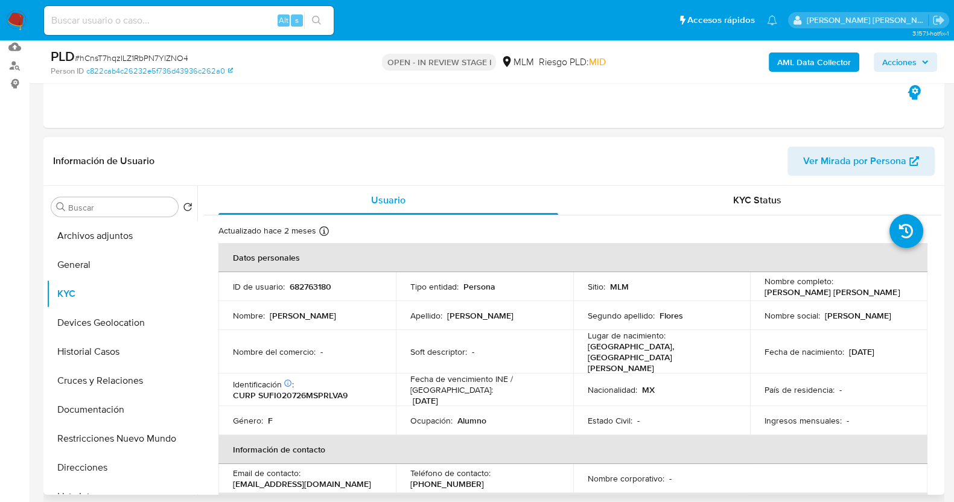
scroll to position [150, 0]
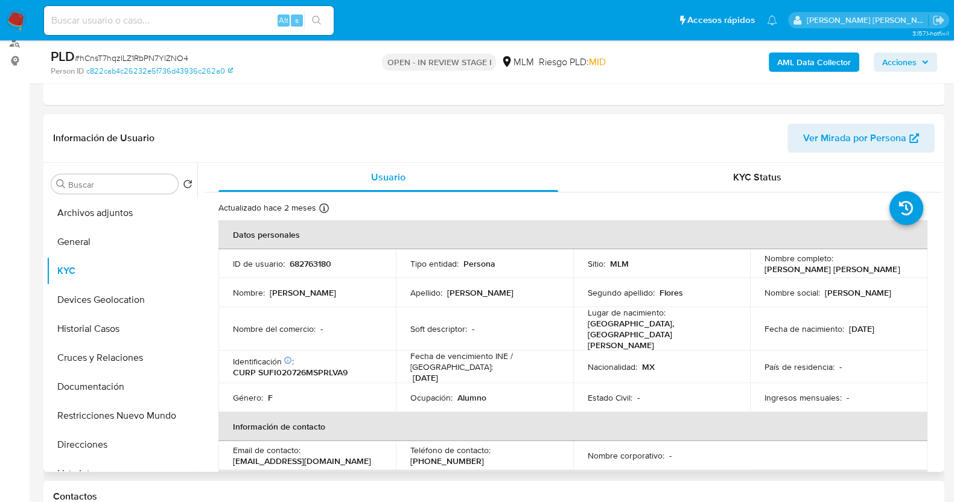
click at [322, 267] on p "682763180" at bounding box center [311, 263] width 42 height 11
copy p "682763180"
click at [614, 190] on div "KYC Status" at bounding box center [757, 177] width 340 height 29
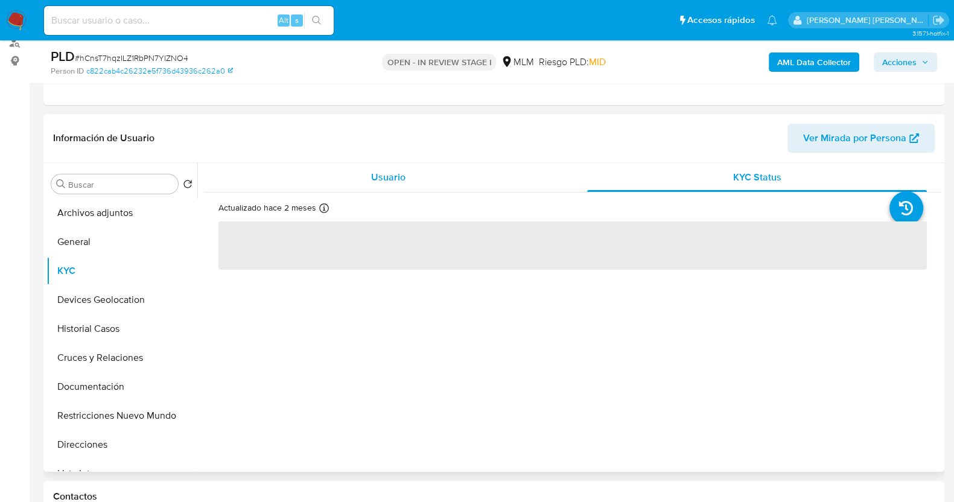
click at [384, 176] on span "Usuario" at bounding box center [388, 177] width 34 height 14
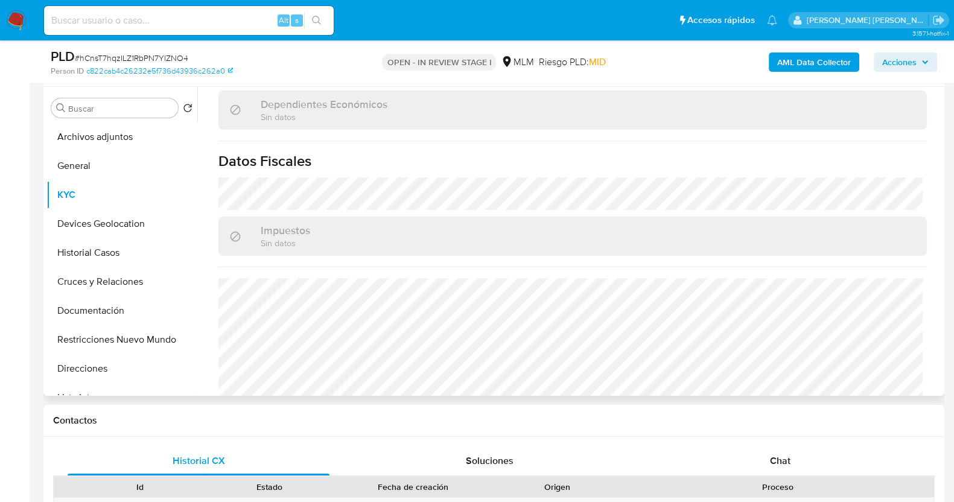
scroll to position [746, 0]
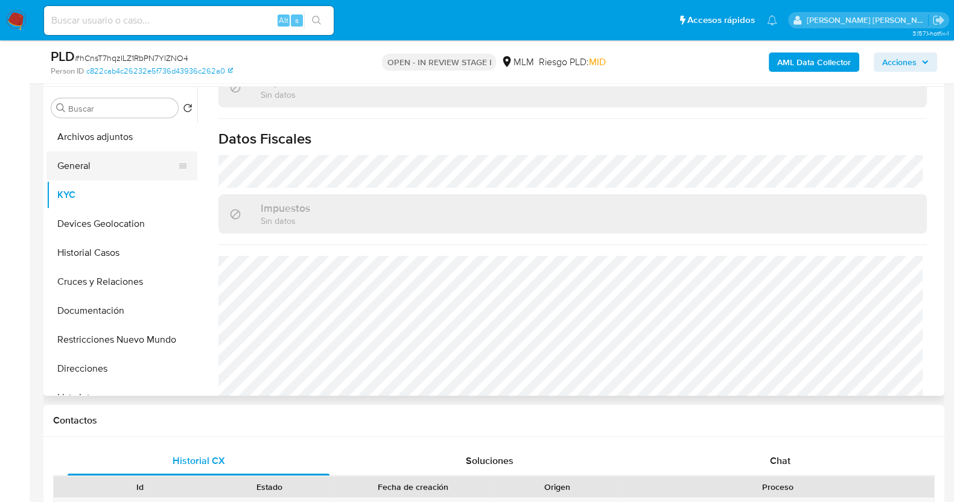
click at [108, 161] on button "General" at bounding box center [116, 165] width 141 height 29
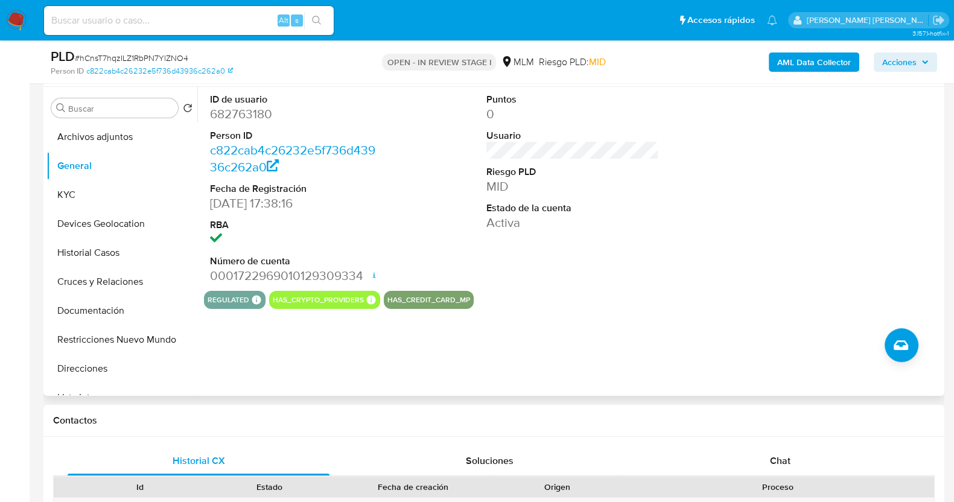
scroll to position [301, 0]
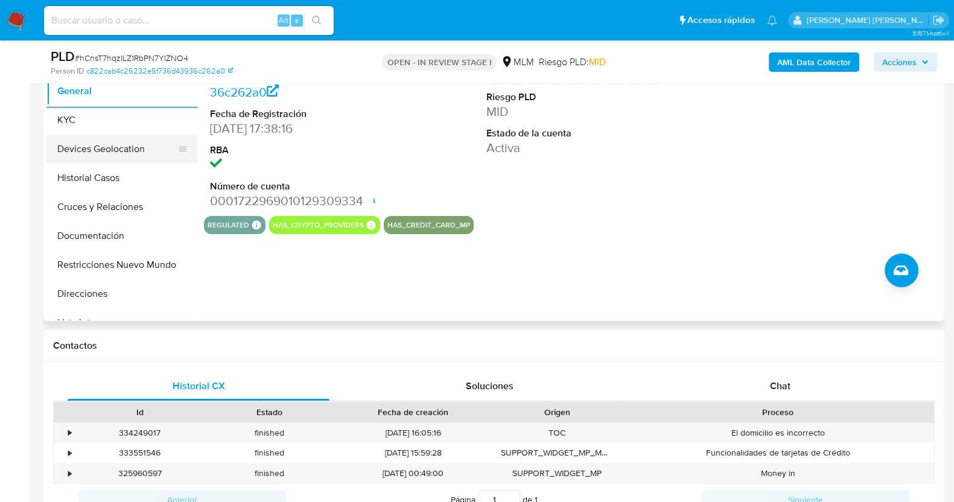
click at [125, 146] on button "Devices Geolocation" at bounding box center [116, 149] width 141 height 29
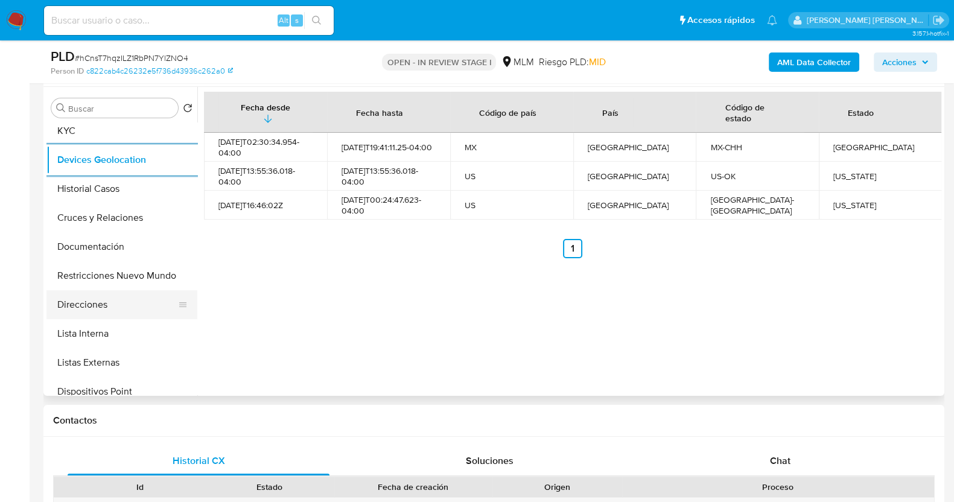
scroll to position [150, 0]
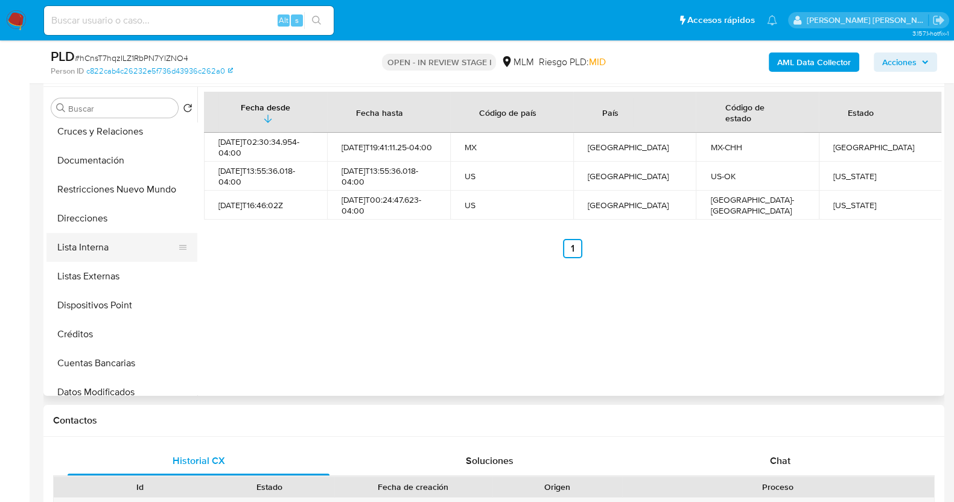
click at [118, 238] on button "Lista Interna" at bounding box center [116, 247] width 141 height 29
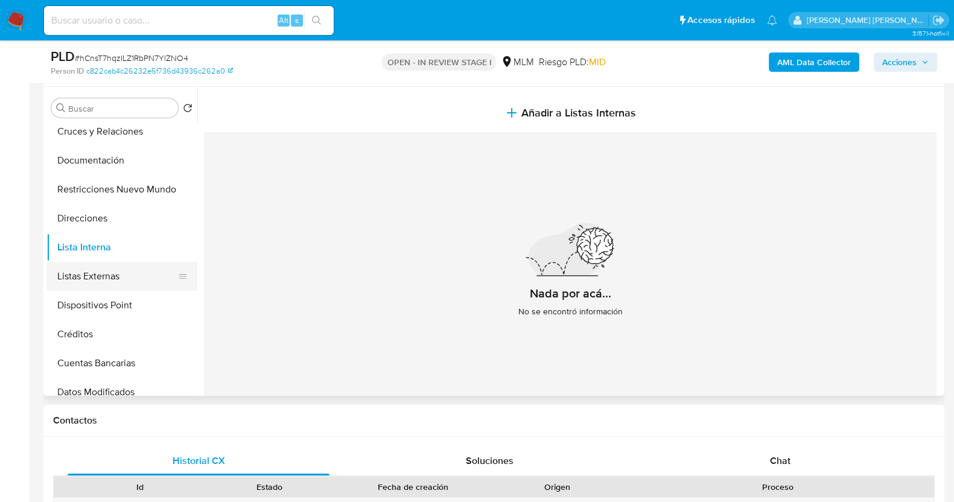
click at [126, 286] on button "Listas Externas" at bounding box center [116, 276] width 141 height 29
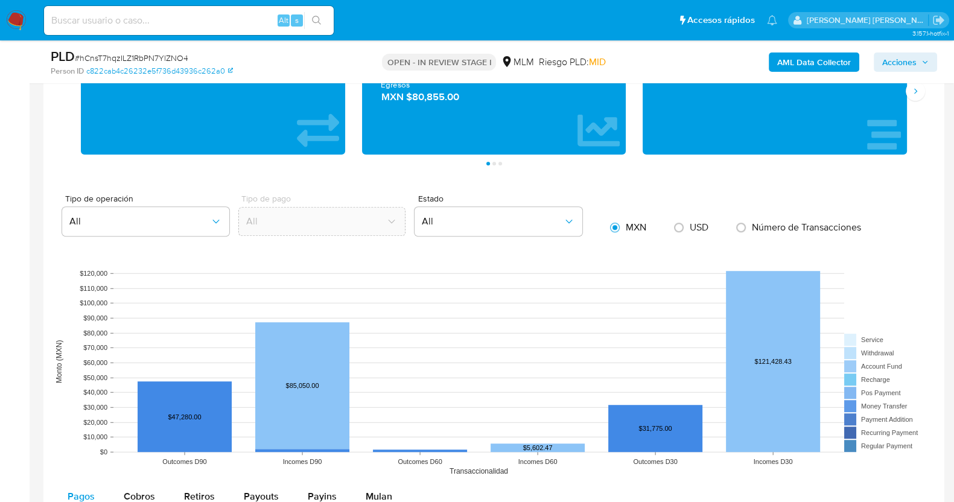
scroll to position [830, 0]
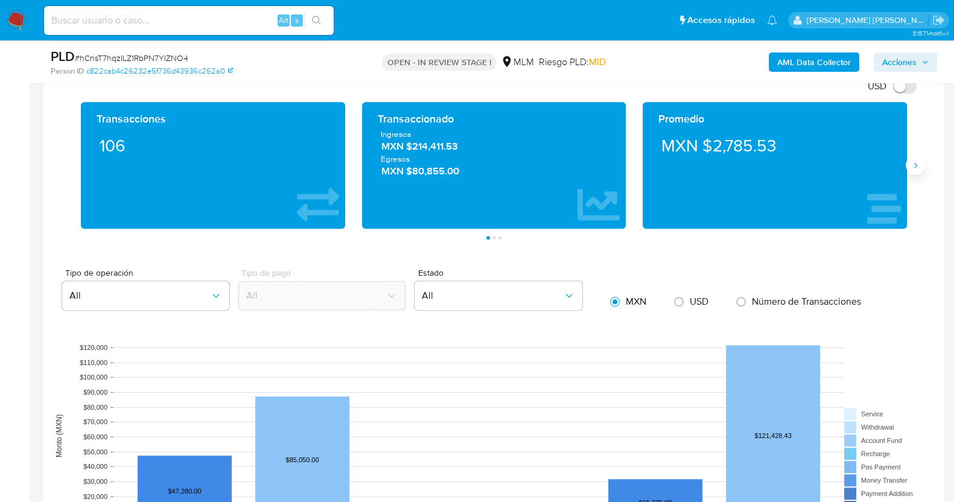
click at [917, 160] on icon "Siguiente" at bounding box center [915, 165] width 10 height 10
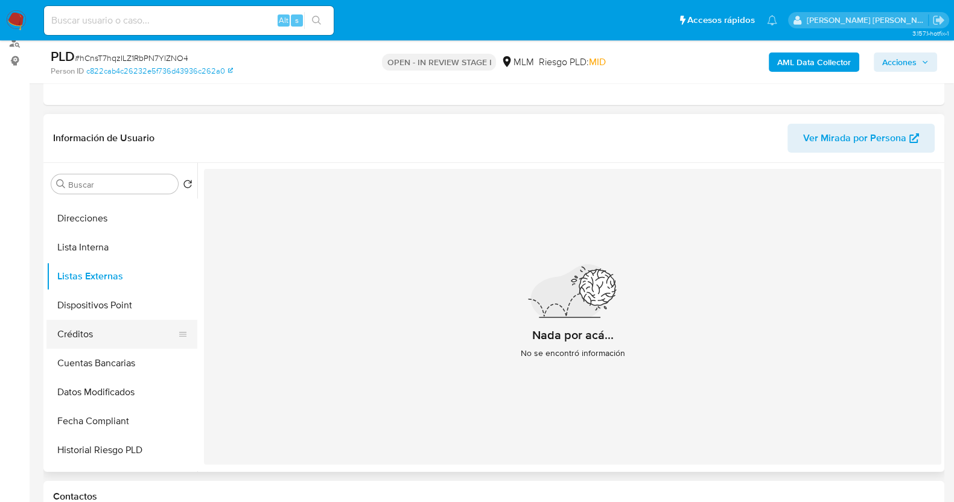
scroll to position [0, 0]
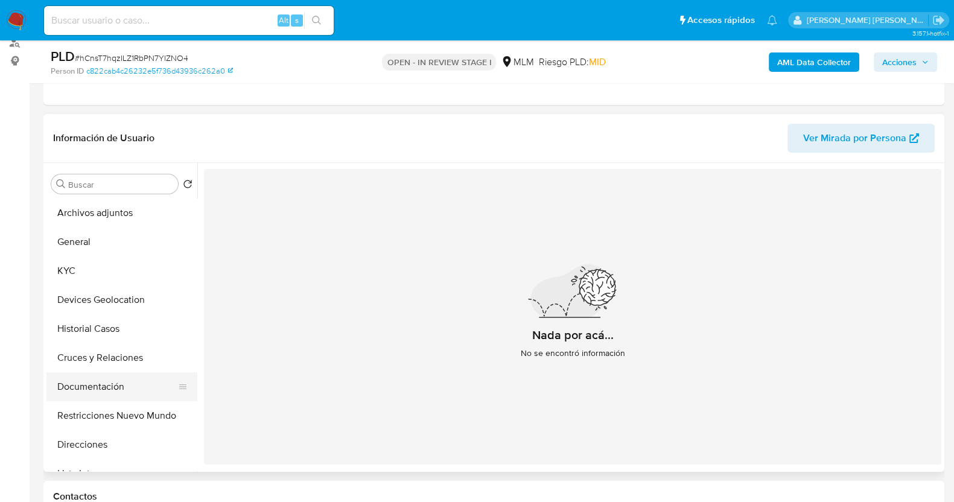
click at [110, 389] on button "Documentación" at bounding box center [116, 386] width 141 height 29
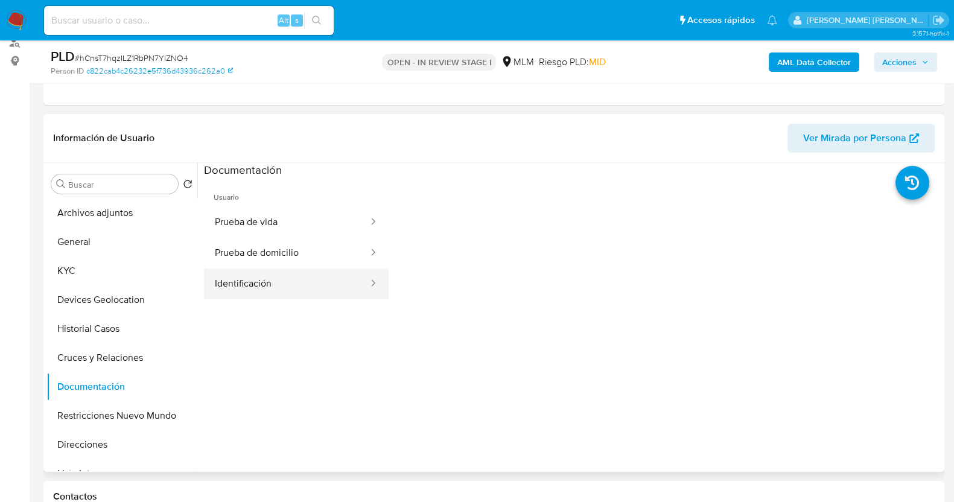
click at [315, 280] on button "Identificación" at bounding box center [286, 283] width 165 height 31
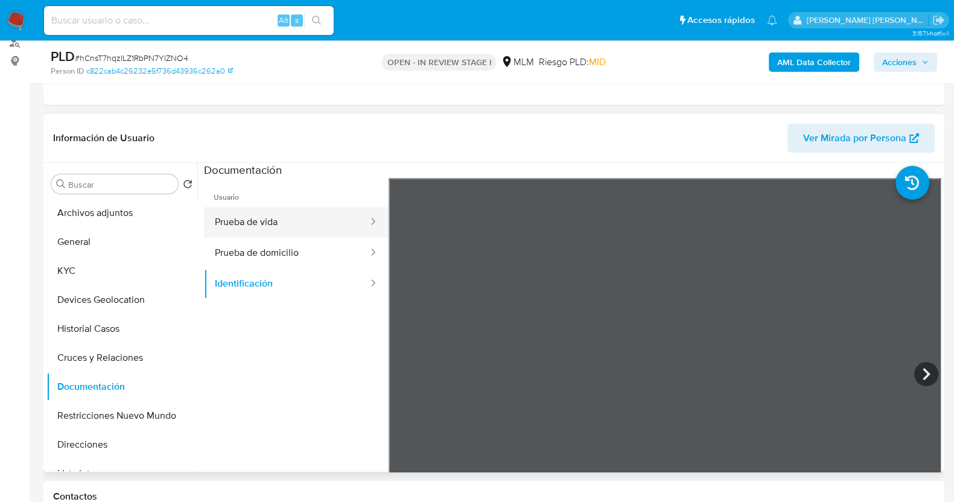
click at [291, 212] on button "Prueba de vida" at bounding box center [286, 222] width 165 height 31
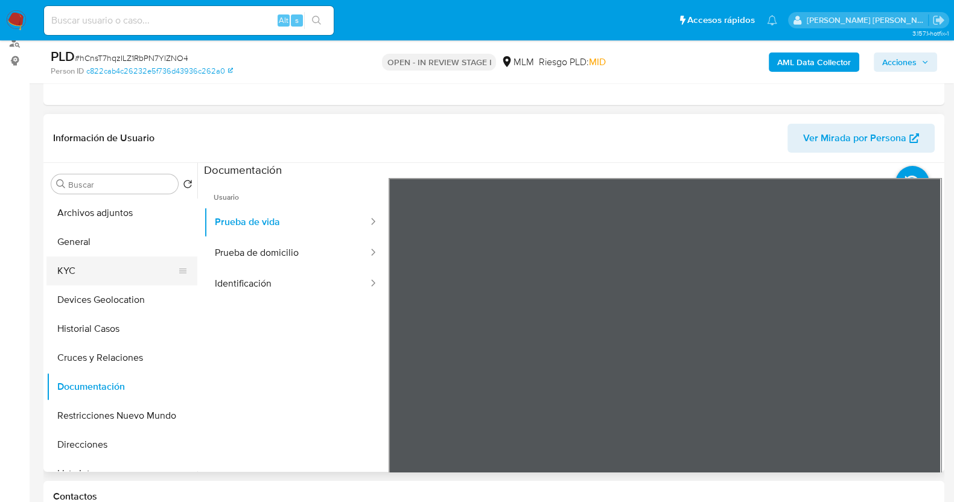
click at [101, 267] on button "KYC" at bounding box center [116, 270] width 141 height 29
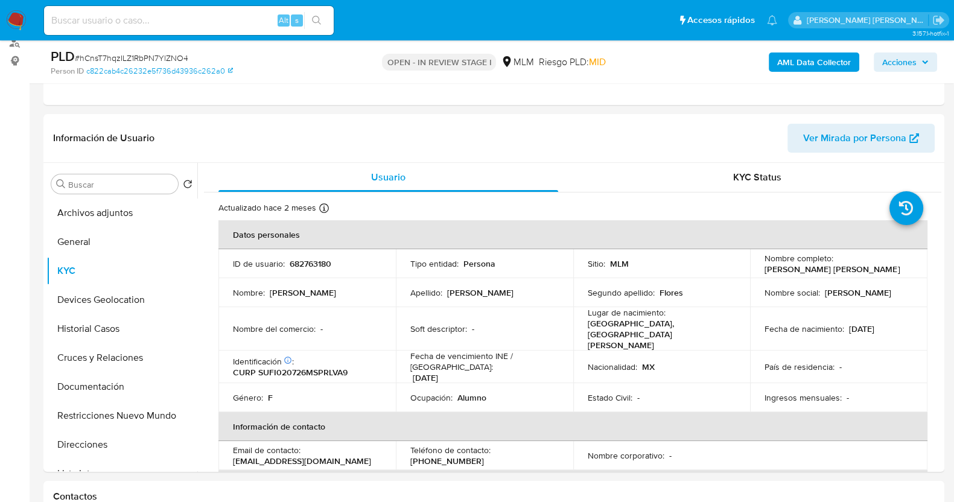
click at [127, 59] on span "# hCnsT7hqzILZ1RbPN7YlZNO4" at bounding box center [131, 58] width 113 height 12
copy span "hCnsT7hqzILZ1RbPN7YlZNO4"
drag, startPoint x: 760, startPoint y: 270, endPoint x: 859, endPoint y: 252, distance: 100.1
click at [875, 273] on div "Nombre completo : [PERSON_NAME] [PERSON_NAME]" at bounding box center [838, 264] width 148 height 22
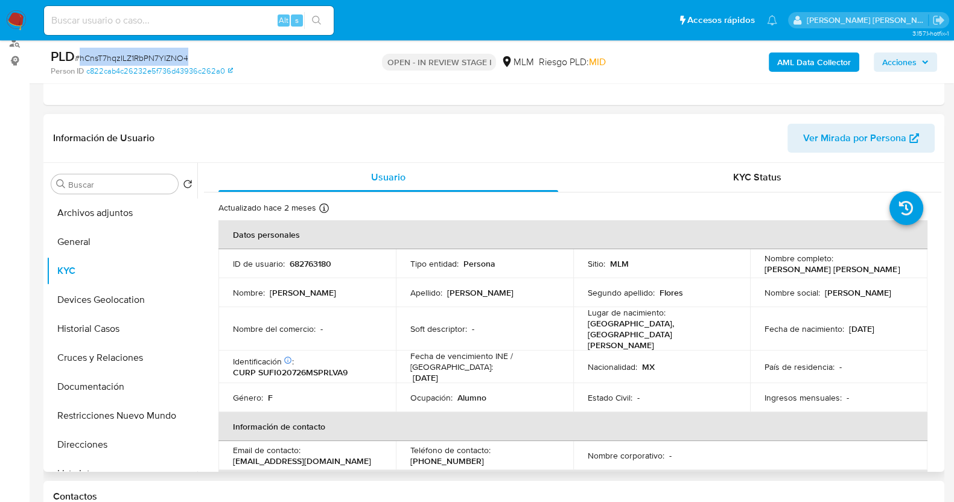
copy p "[PERSON_NAME] [PERSON_NAME]"
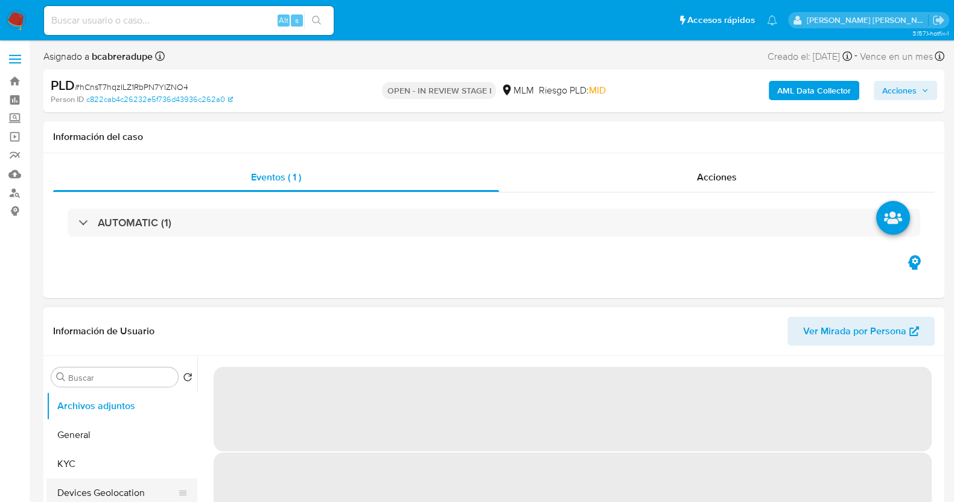
select select "10"
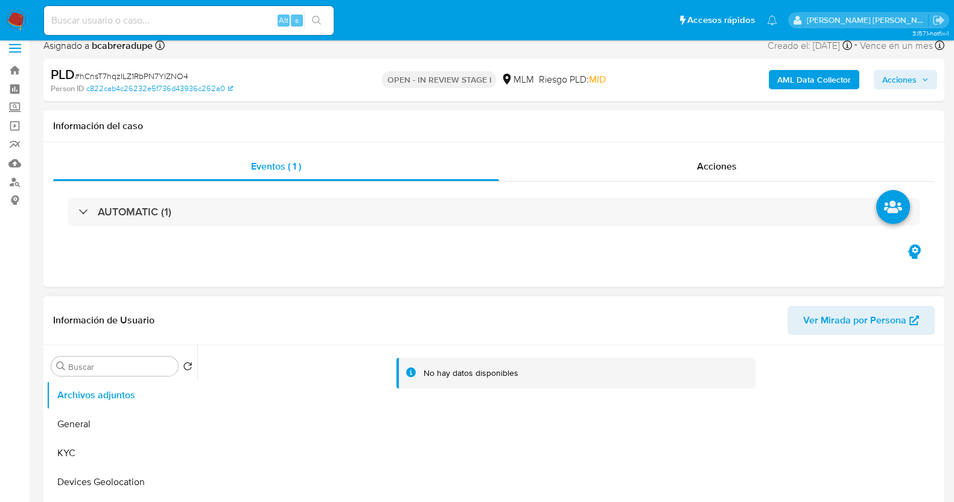
scroll to position [75, 0]
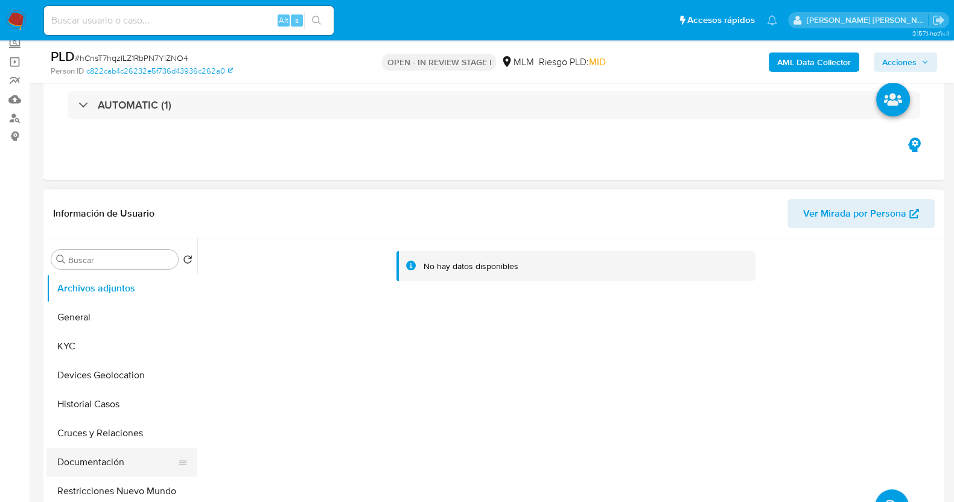
click at [115, 453] on button "Documentación" at bounding box center [116, 462] width 141 height 29
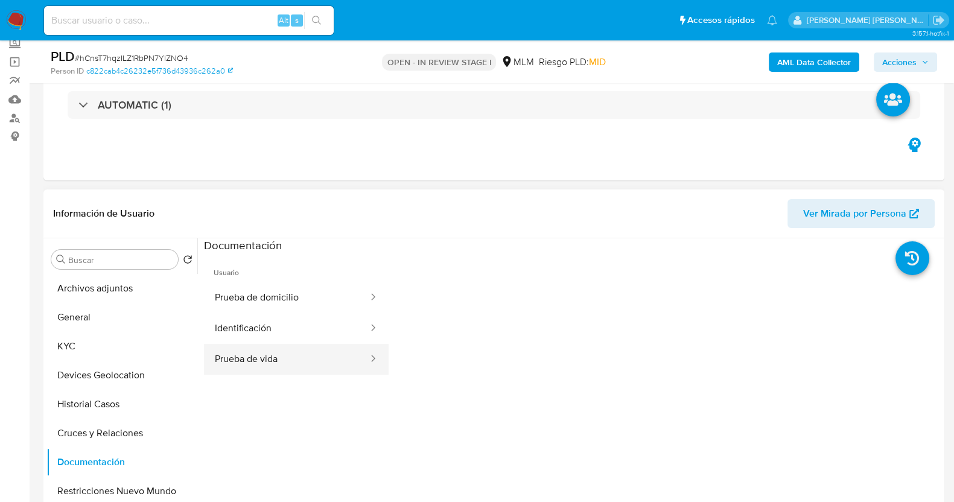
click at [310, 363] on button "Prueba de vida" at bounding box center [286, 359] width 165 height 31
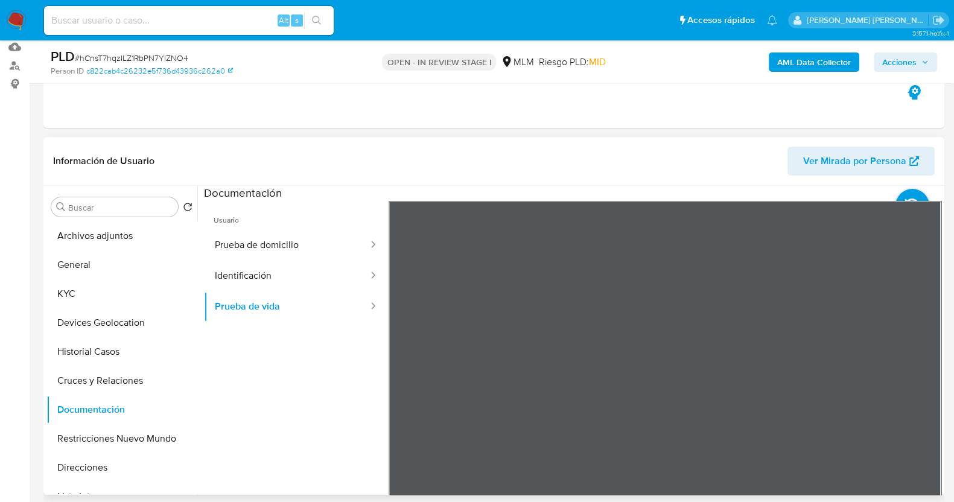
scroll to position [150, 0]
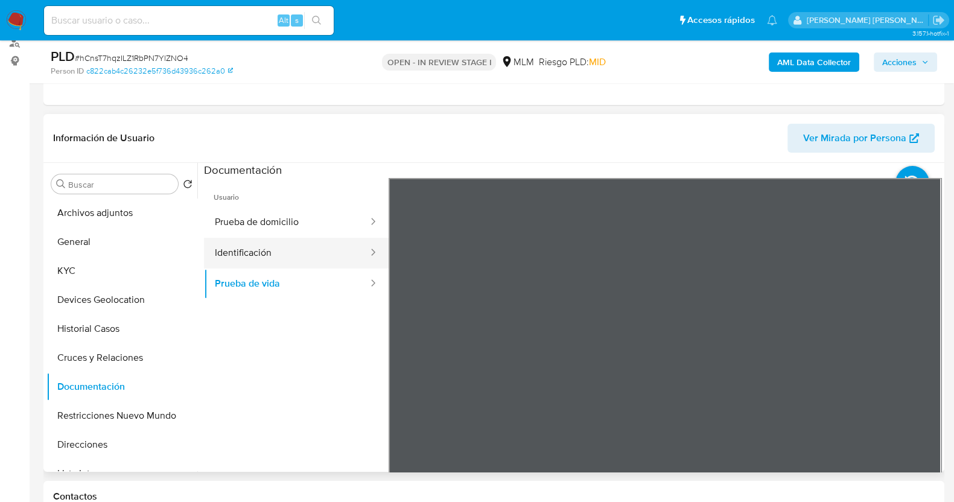
click at [272, 257] on button "Identificación" at bounding box center [286, 253] width 165 height 31
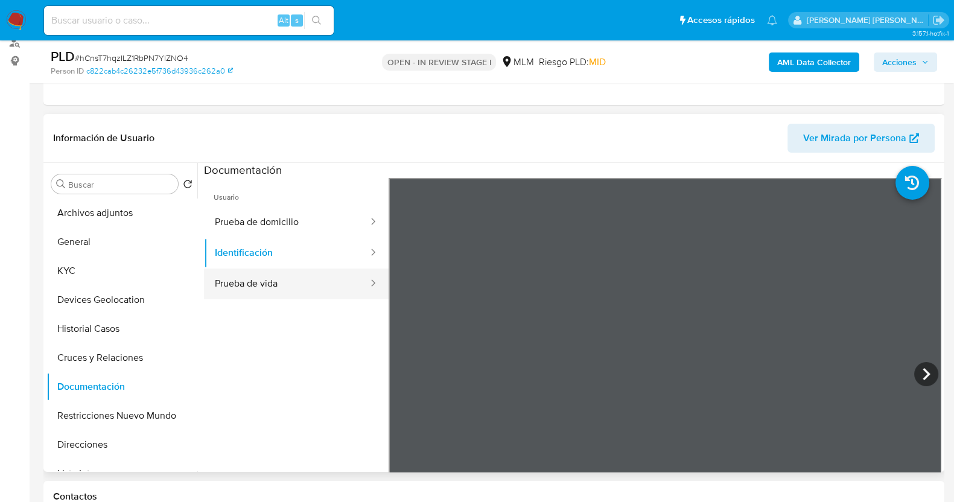
click at [296, 287] on button "Prueba de vida" at bounding box center [286, 283] width 165 height 31
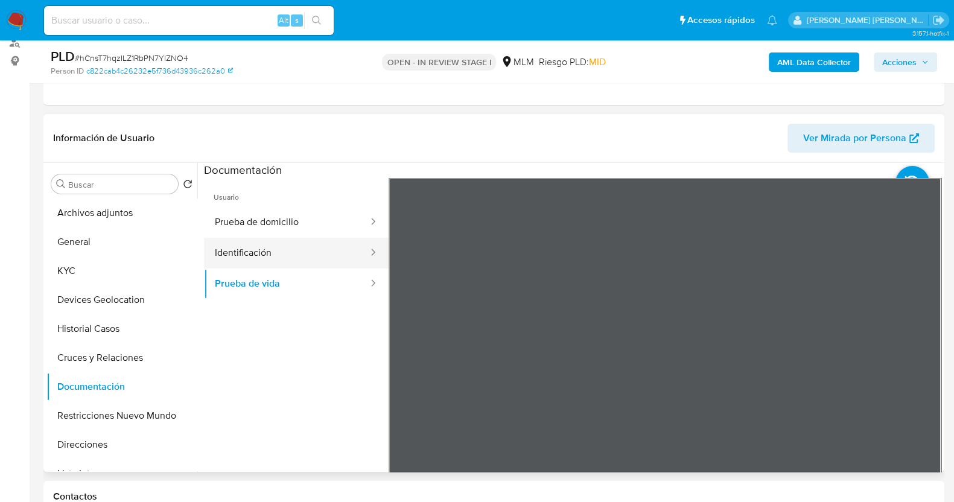
click at [267, 249] on button "Identificación" at bounding box center [286, 253] width 165 height 31
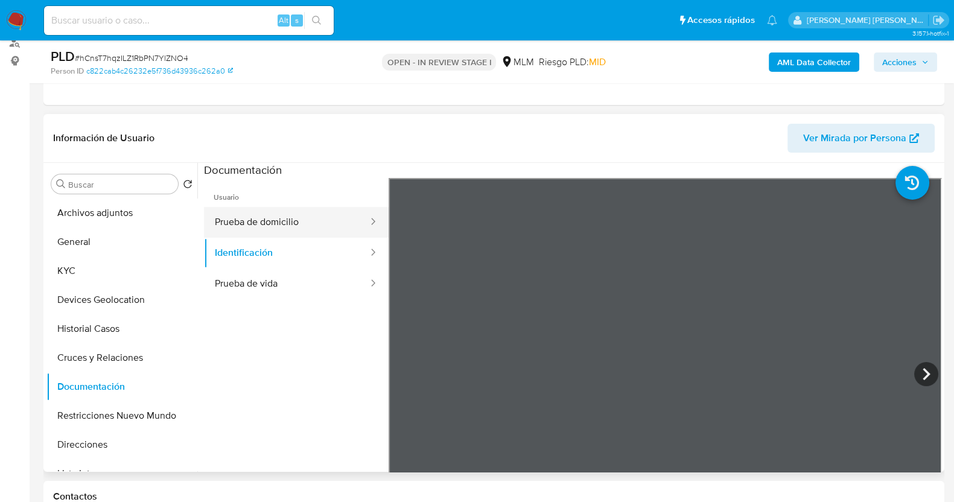
click at [257, 212] on button "Prueba de domicilio" at bounding box center [286, 222] width 165 height 31
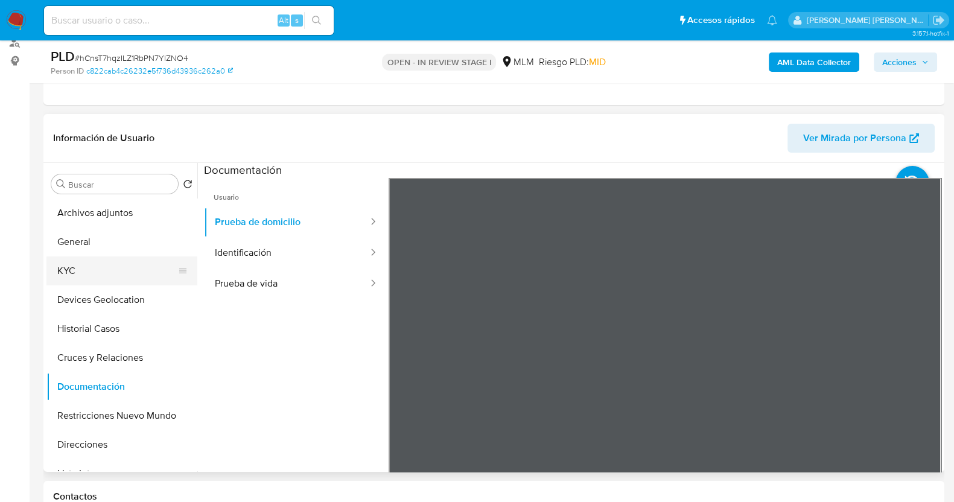
click at [89, 272] on button "KYC" at bounding box center [116, 270] width 141 height 29
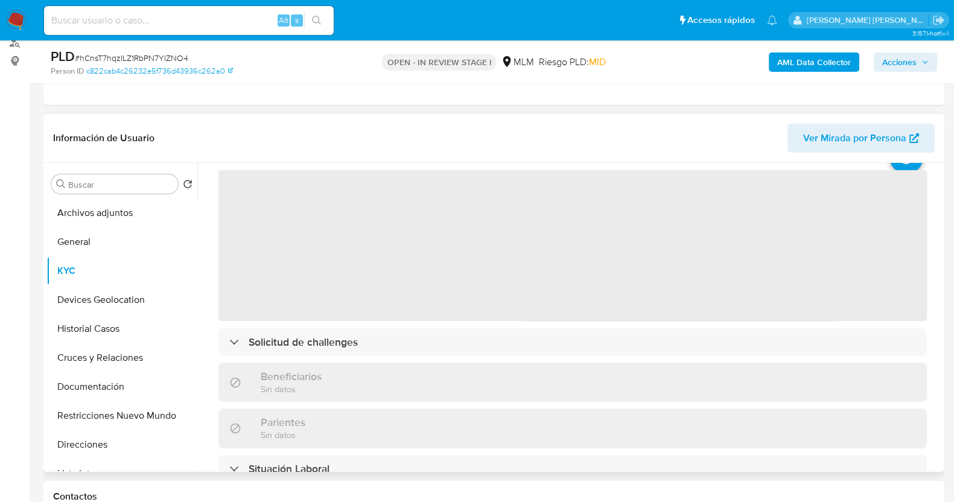
scroll to position [75, 0]
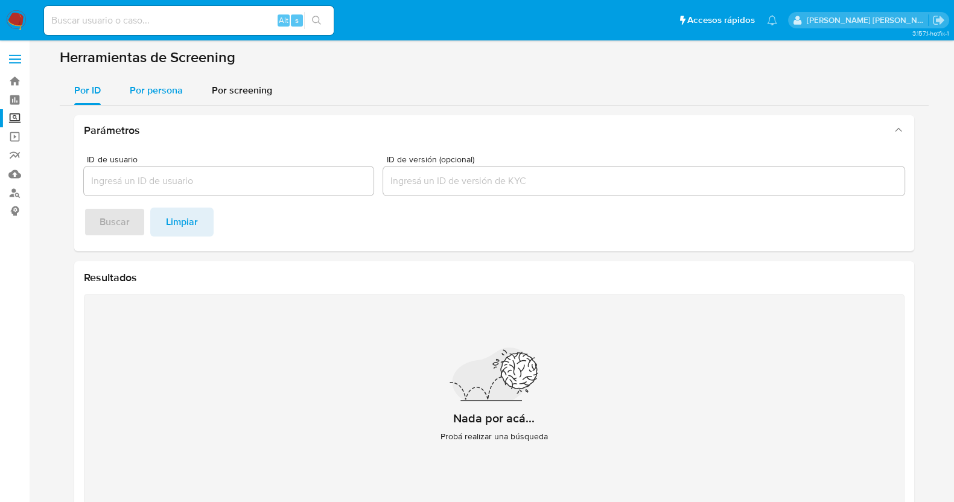
click at [145, 86] on span "Por persona" at bounding box center [156, 90] width 53 height 14
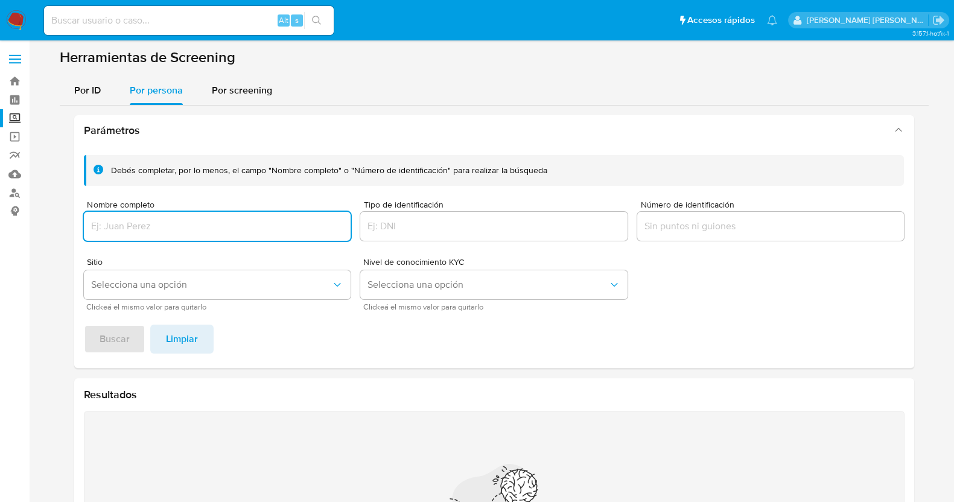
click at [253, 223] on input "Nombre completo" at bounding box center [217, 226] width 267 height 16
paste input "DANIEL JESED PEREZ RAMIREZ"
type input "DANIEL JESED PEREZ RAMIREZ"
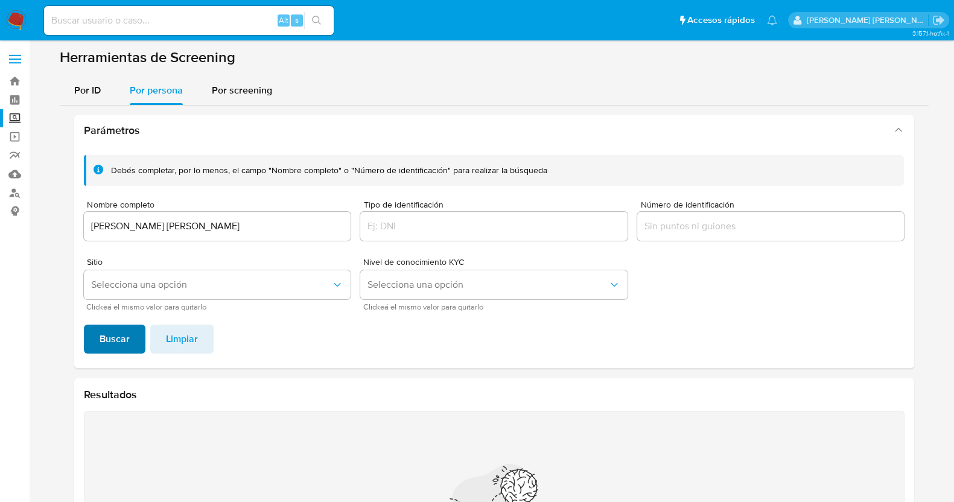
click at [124, 343] on span "Buscar" at bounding box center [115, 339] width 30 height 27
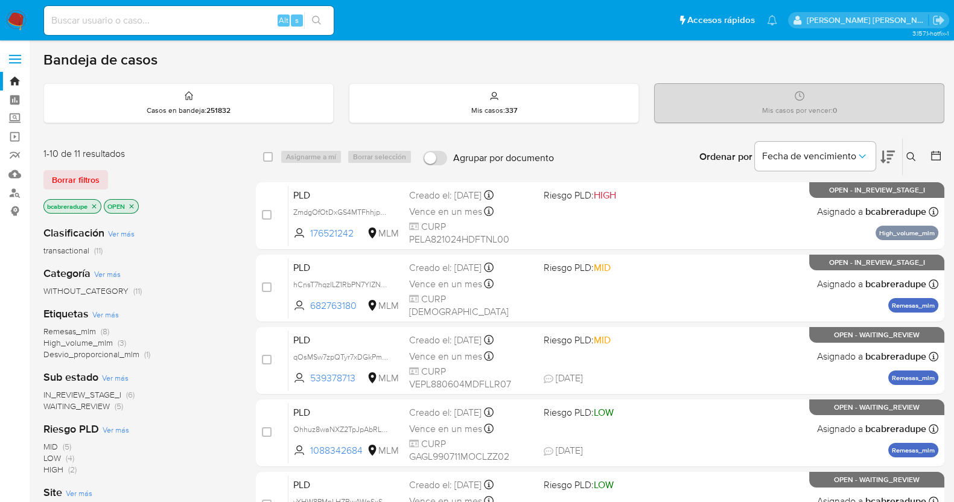
click at [204, 4] on div "Alt s" at bounding box center [189, 21] width 290 height 34
click at [214, 20] on input at bounding box center [189, 21] width 290 height 16
paste input "1101861449"
type input "1101861449"
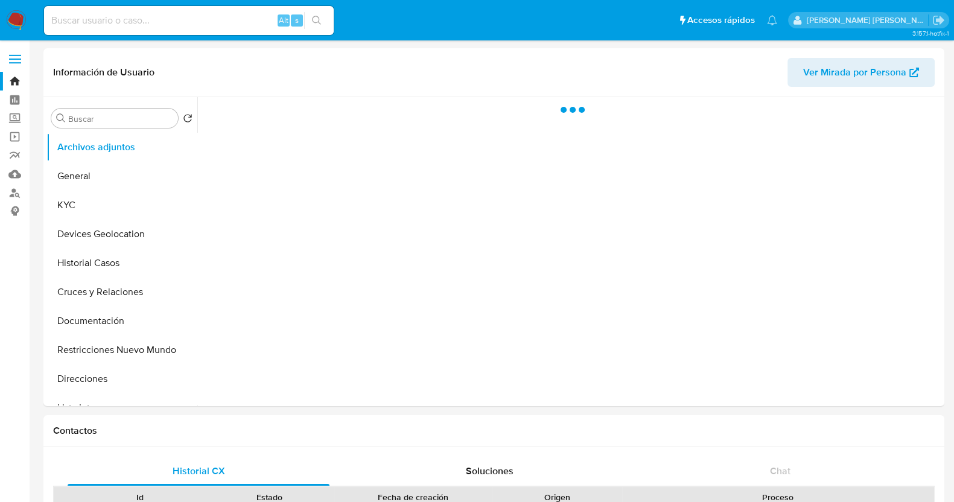
select select "10"
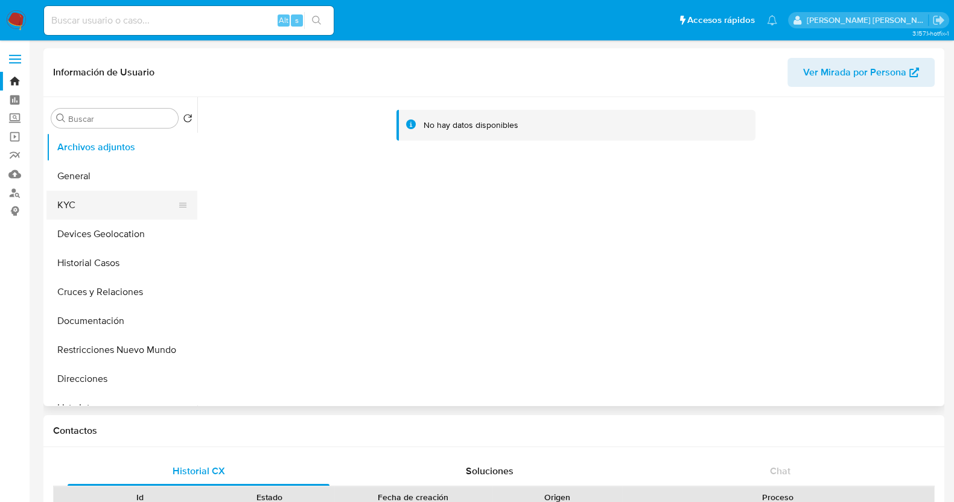
click at [81, 208] on button "KYC" at bounding box center [116, 205] width 141 height 29
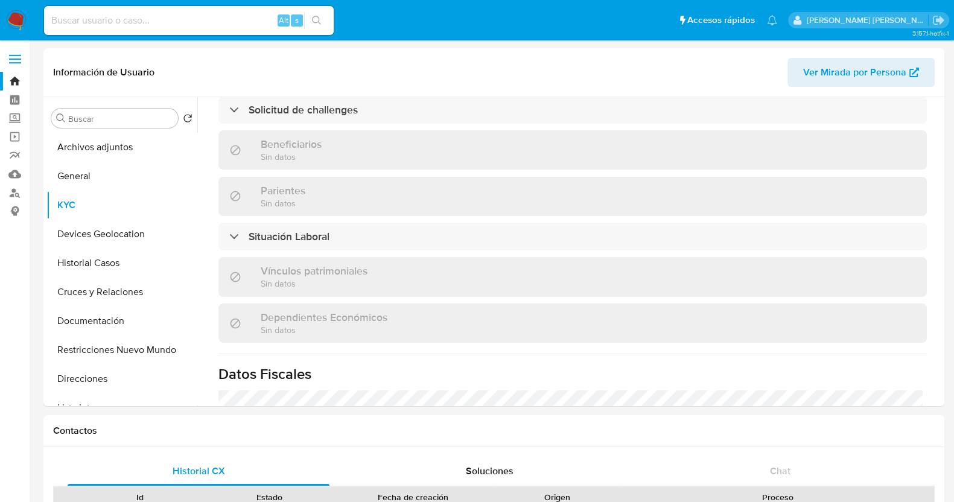
scroll to position [520, 0]
click at [94, 319] on button "Documentación" at bounding box center [116, 320] width 141 height 29
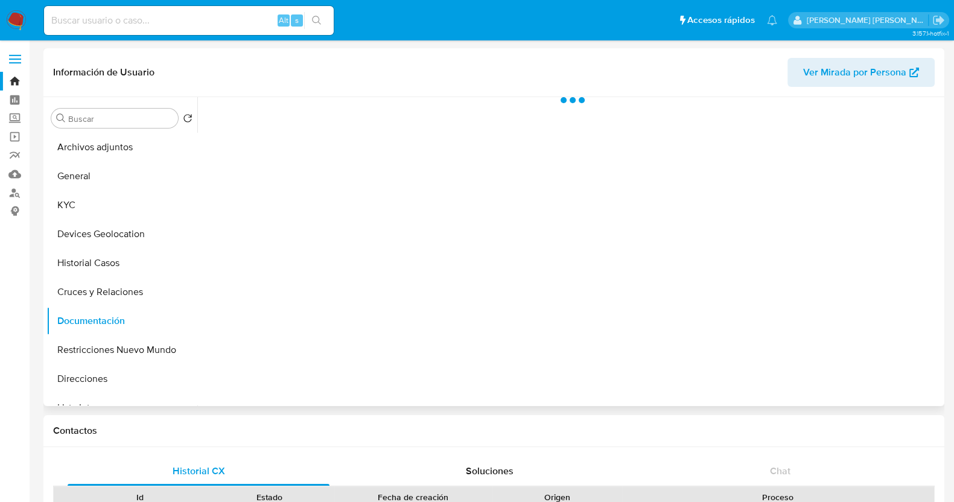
scroll to position [0, 0]
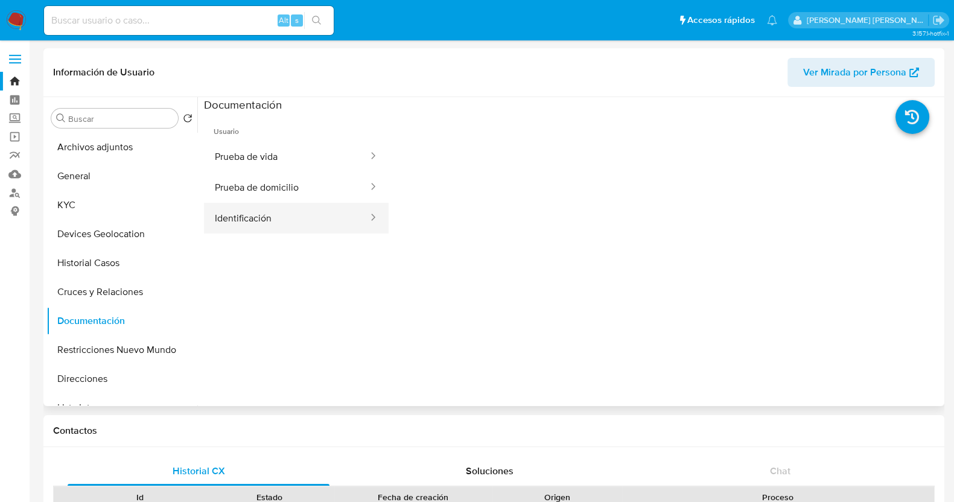
click at [309, 214] on button "Identificación" at bounding box center [286, 218] width 165 height 31
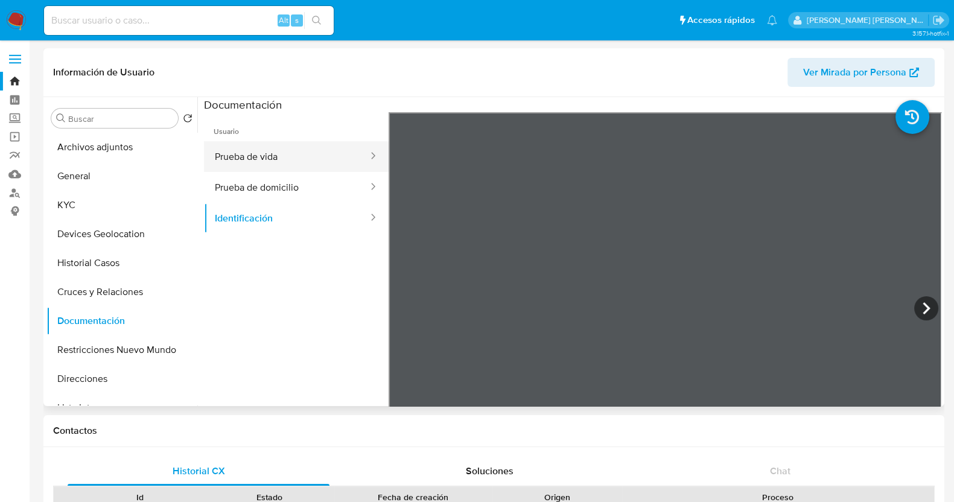
click at [296, 159] on button "Prueba de vida" at bounding box center [286, 156] width 165 height 31
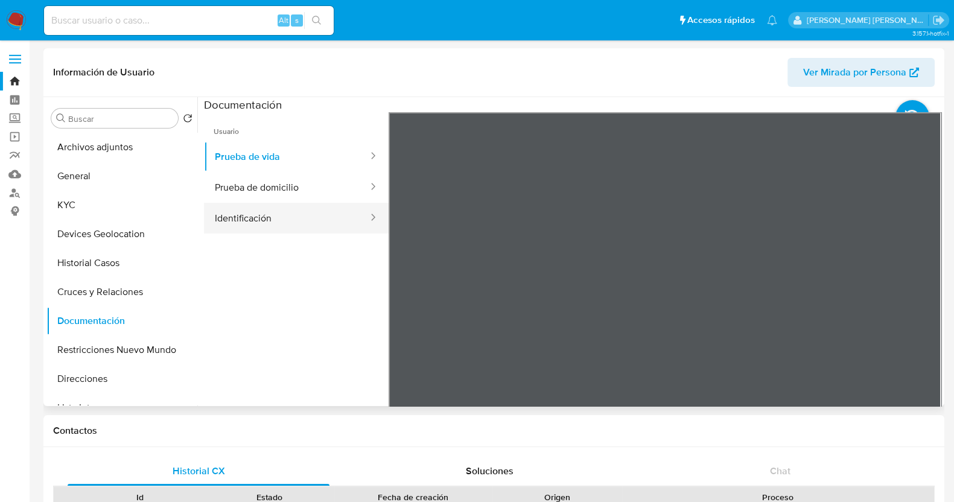
click at [284, 216] on button "Identificación" at bounding box center [286, 218] width 165 height 31
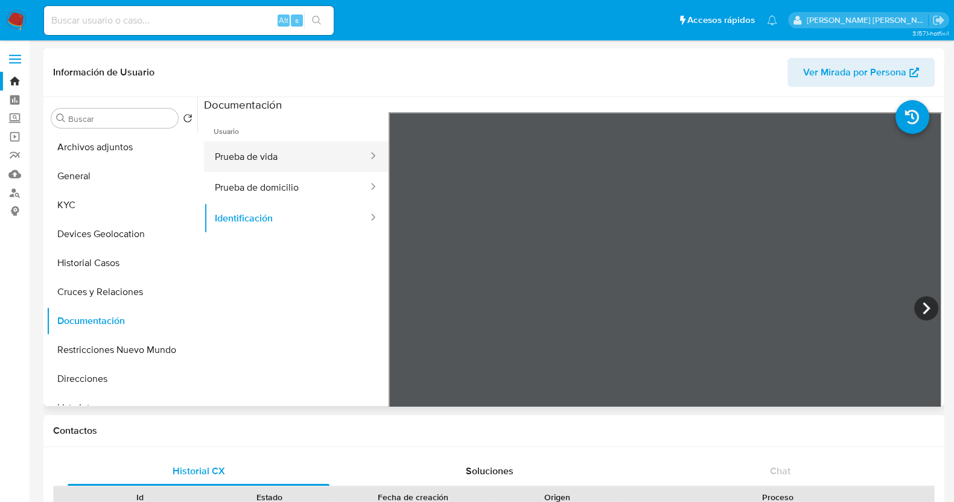
click at [261, 161] on button "Prueba de vida" at bounding box center [286, 156] width 165 height 31
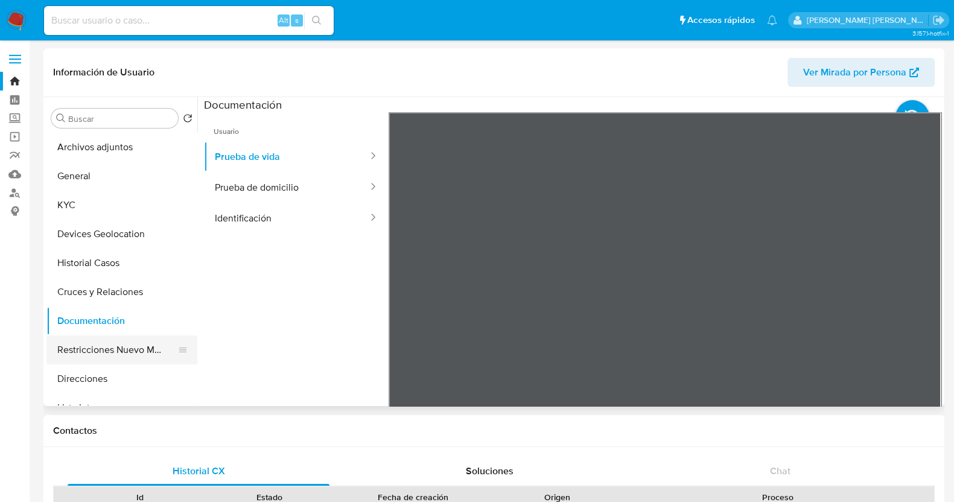
click at [133, 348] on button "Restricciones Nuevo Mundo" at bounding box center [116, 349] width 141 height 29
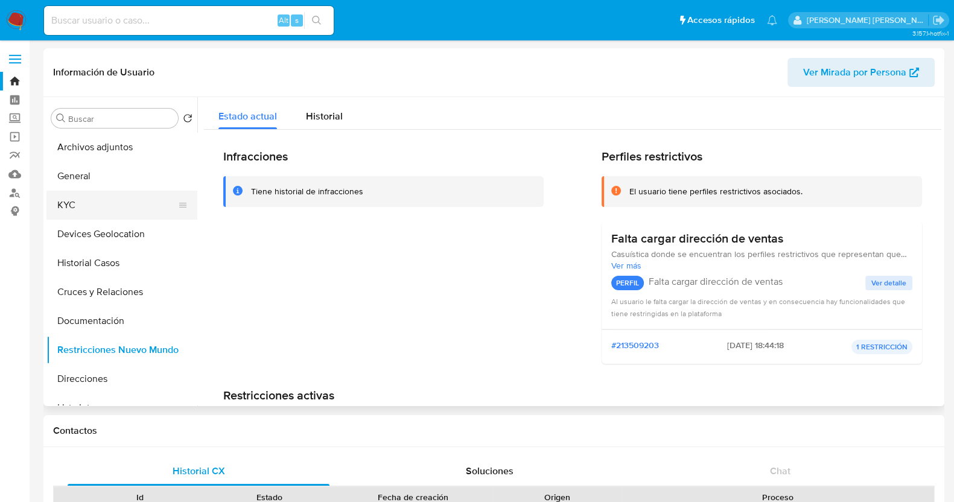
click at [105, 208] on button "KYC" at bounding box center [116, 205] width 141 height 29
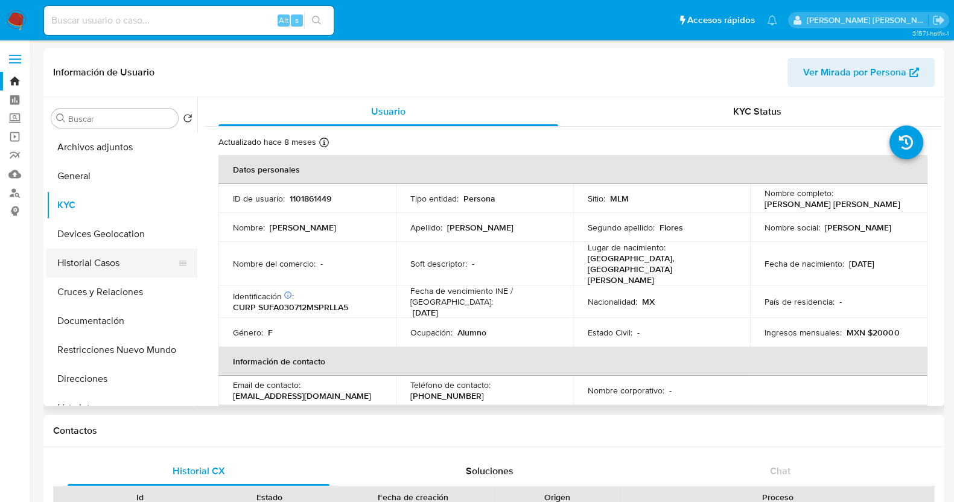
drag, startPoint x: 126, startPoint y: 294, endPoint x: 157, endPoint y: 274, distance: 37.0
click at [128, 294] on button "Cruces y Relaciones" at bounding box center [121, 292] width 151 height 29
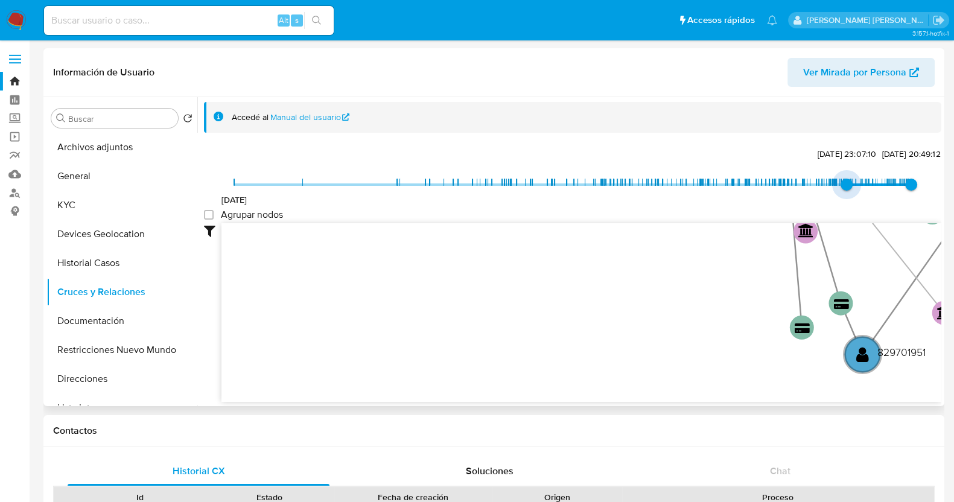
type input "1743463136000"
drag, startPoint x: 239, startPoint y: 182, endPoint x: 846, endPoint y: 183, distance: 607.0
click at [846, 183] on span "31/3/2025, 17:18:56" at bounding box center [850, 185] width 12 height 12
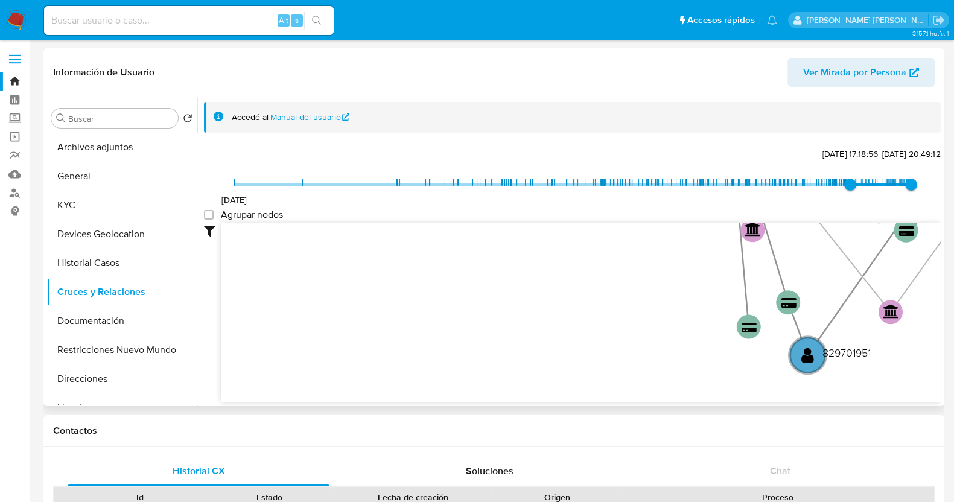
drag, startPoint x: 620, startPoint y: 328, endPoint x: 421, endPoint y: 370, distance: 204.1
click at [421, 370] on icon "device-66a96fcb6a6feb637d0fa270  device-66779b8c17bb14f17e4fb63e  device-65d7…" at bounding box center [581, 310] width 720 height 175
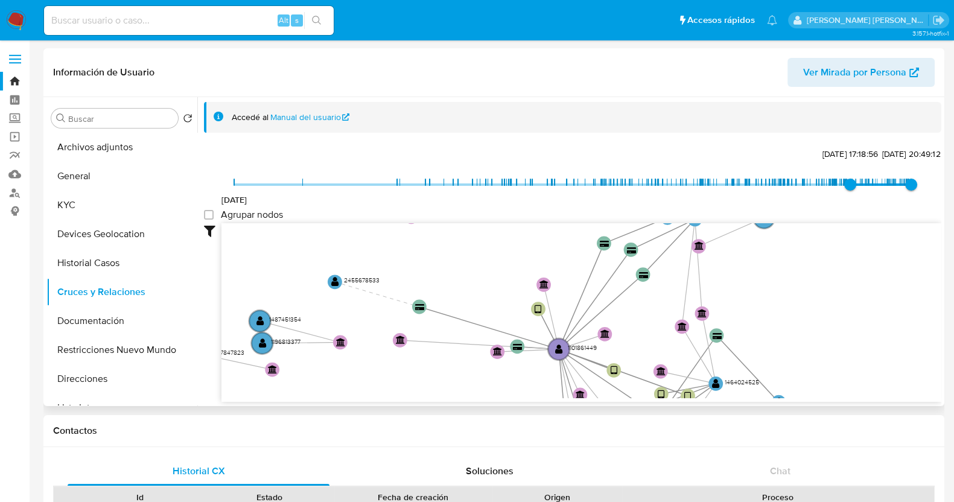
drag, startPoint x: 821, startPoint y: 266, endPoint x: 851, endPoint y: 403, distance: 140.4
click at [851, 403] on div "Accedé al Manual del usuario 8/3/2021 31/3/2025, 17:18:56 25/8/2025, 20:49:12 A…" at bounding box center [569, 251] width 744 height 309
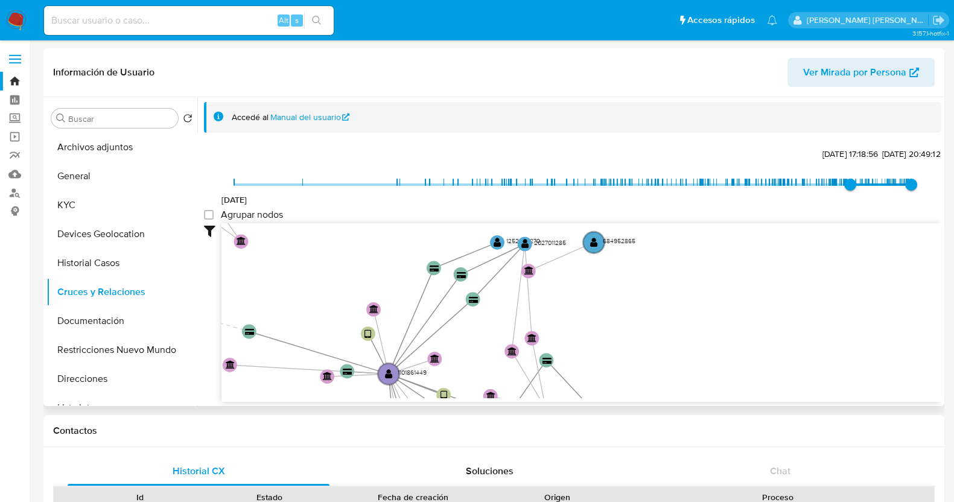
drag, startPoint x: 810, startPoint y: 292, endPoint x: 637, endPoint y: 319, distance: 175.9
click at [637, 318] on icon "device-66a96fcb6a6feb637d0fa270  device-66779b8c17bb14f17e4fb63e  device-65d7…" at bounding box center [581, 310] width 720 height 175
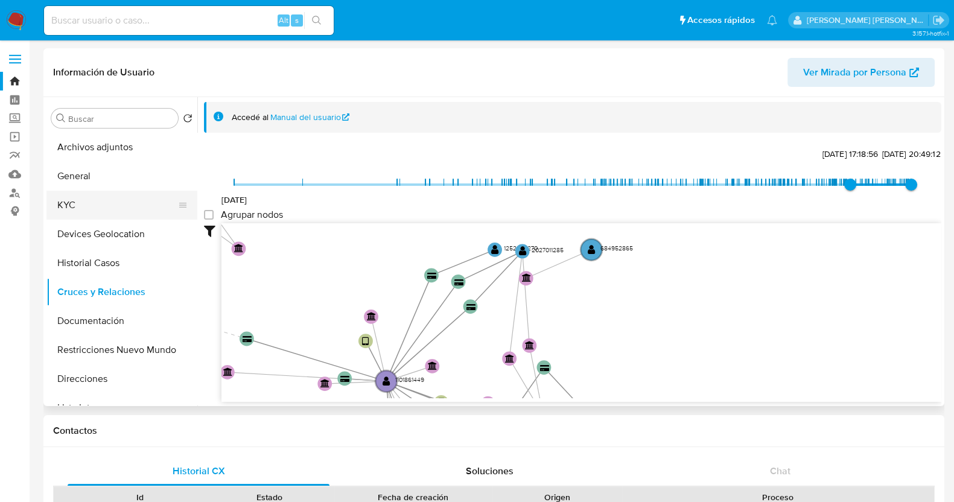
click at [98, 201] on button "KYC" at bounding box center [116, 205] width 141 height 29
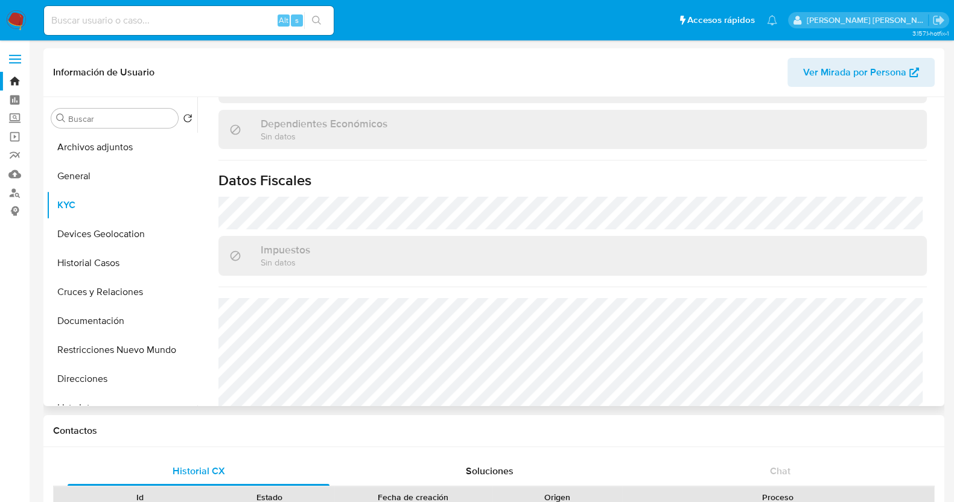
scroll to position [746, 0]
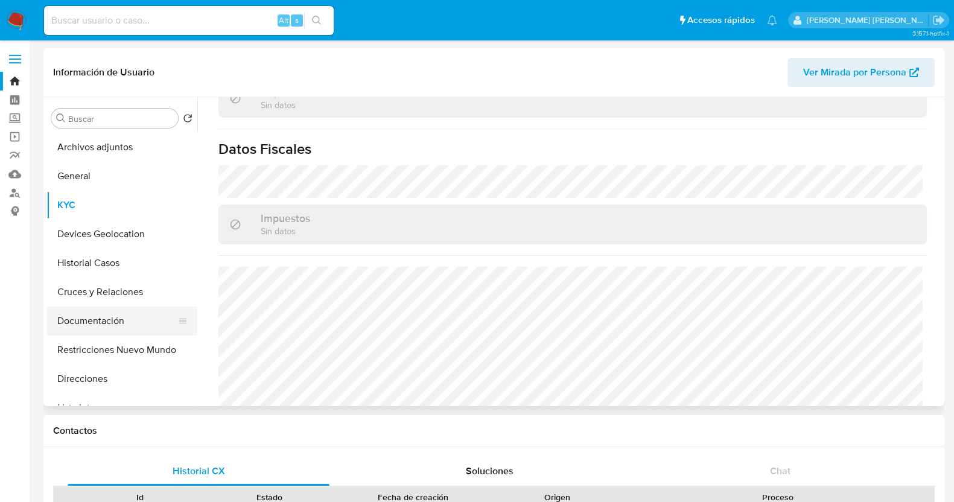
click at [111, 322] on button "Documentación" at bounding box center [116, 320] width 141 height 29
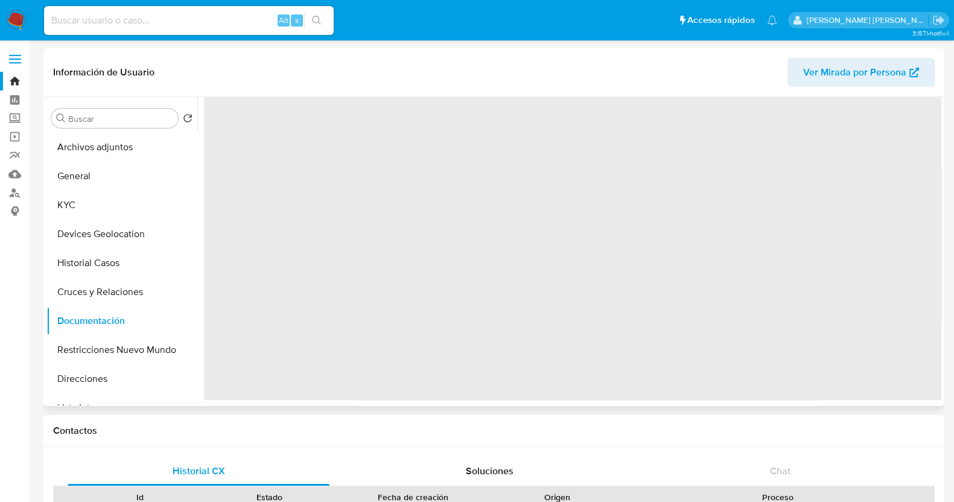
scroll to position [0, 0]
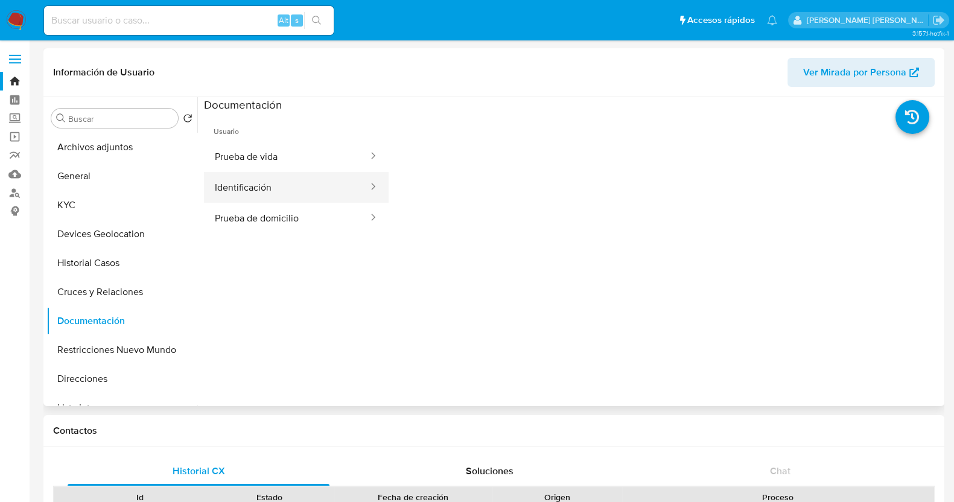
click at [301, 182] on button "Identificación" at bounding box center [286, 187] width 165 height 31
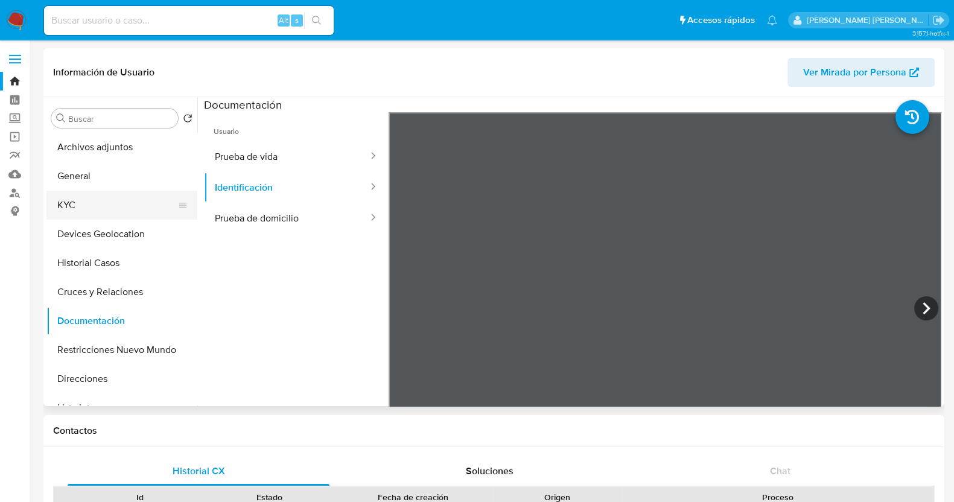
click at [103, 211] on button "KYC" at bounding box center [116, 205] width 141 height 29
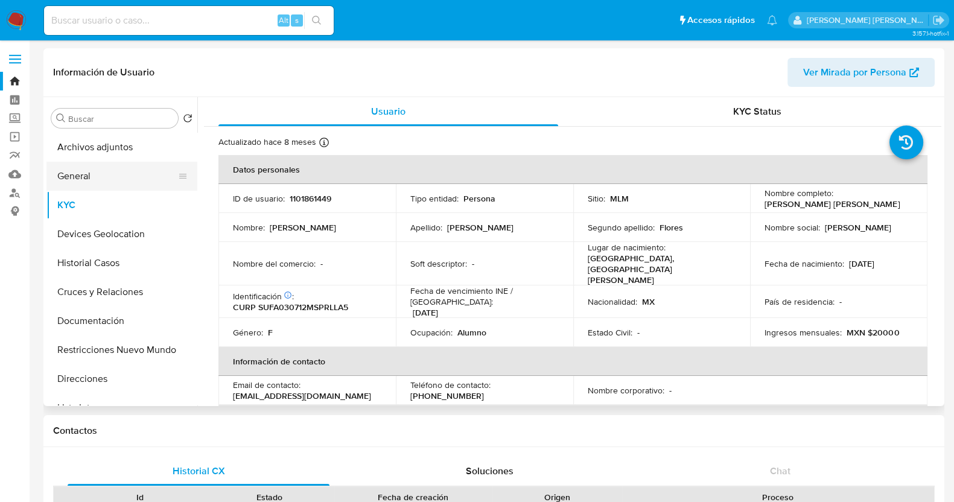
click at [107, 172] on button "General" at bounding box center [116, 176] width 141 height 29
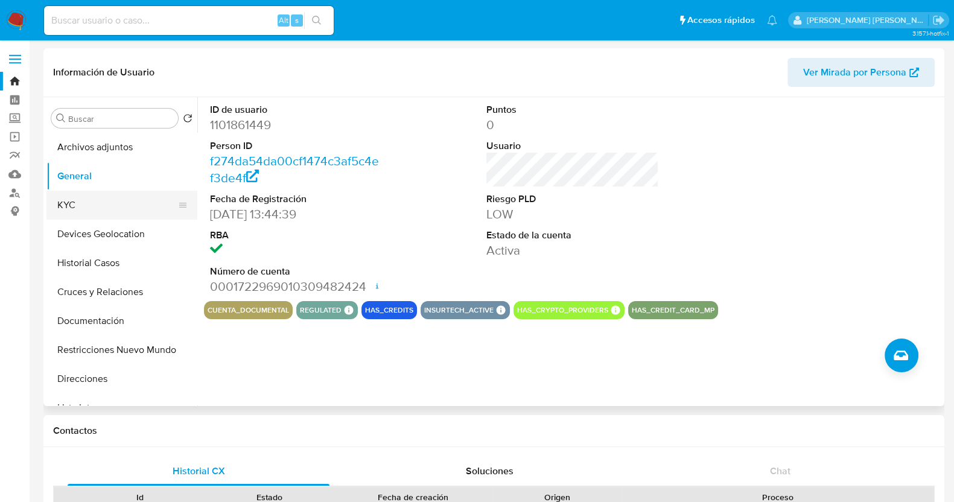
drag, startPoint x: 100, startPoint y: 200, endPoint x: 109, endPoint y: 194, distance: 11.2
click at [100, 200] on button "KYC" at bounding box center [116, 205] width 141 height 29
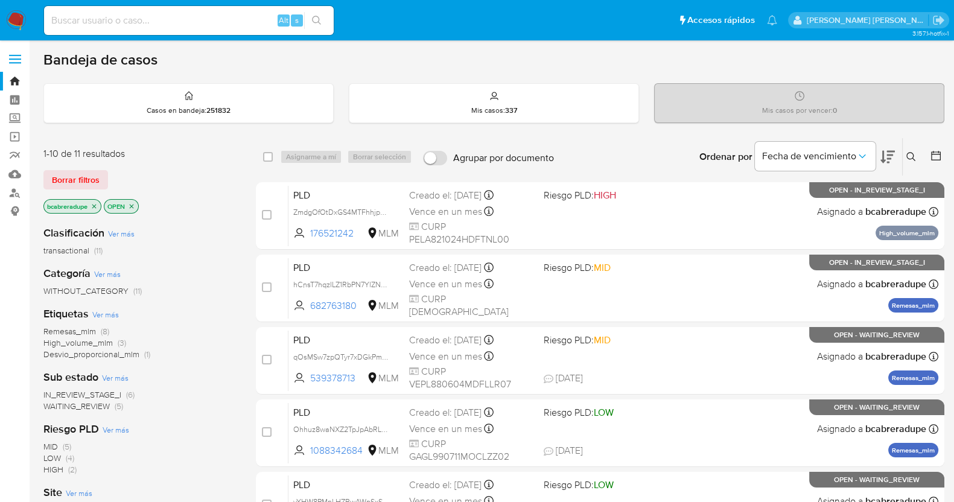
click at [236, 19] on input at bounding box center [189, 21] width 290 height 16
paste input "829701951"
type input "829701951"
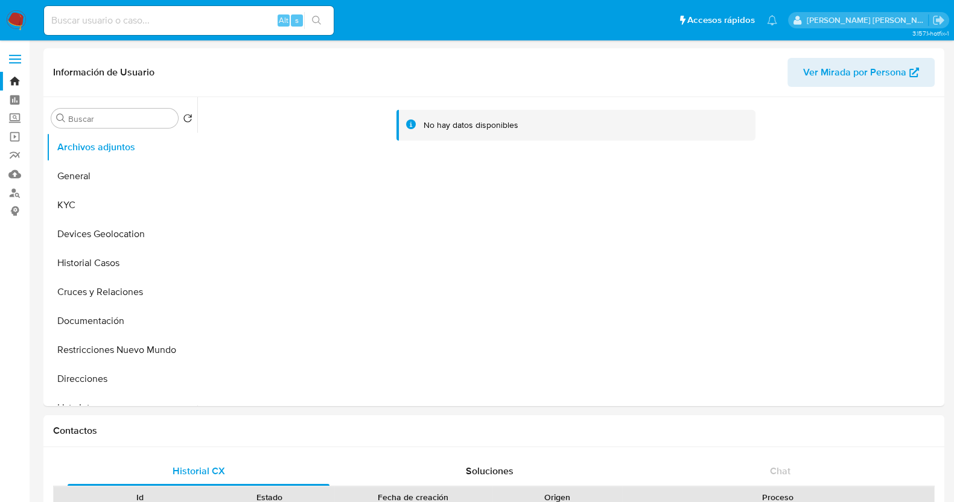
select select "10"
click at [109, 315] on button "Documentación" at bounding box center [116, 320] width 141 height 29
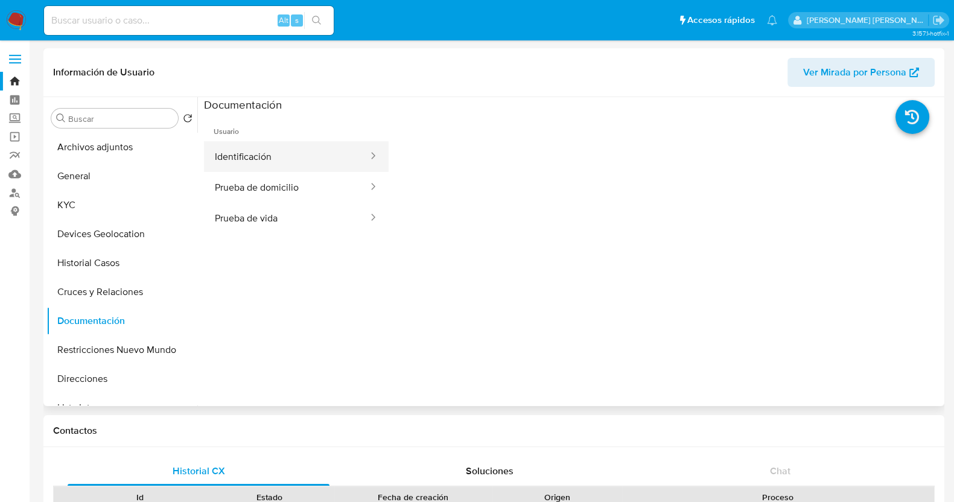
click at [323, 159] on button "Identificación" at bounding box center [286, 156] width 165 height 31
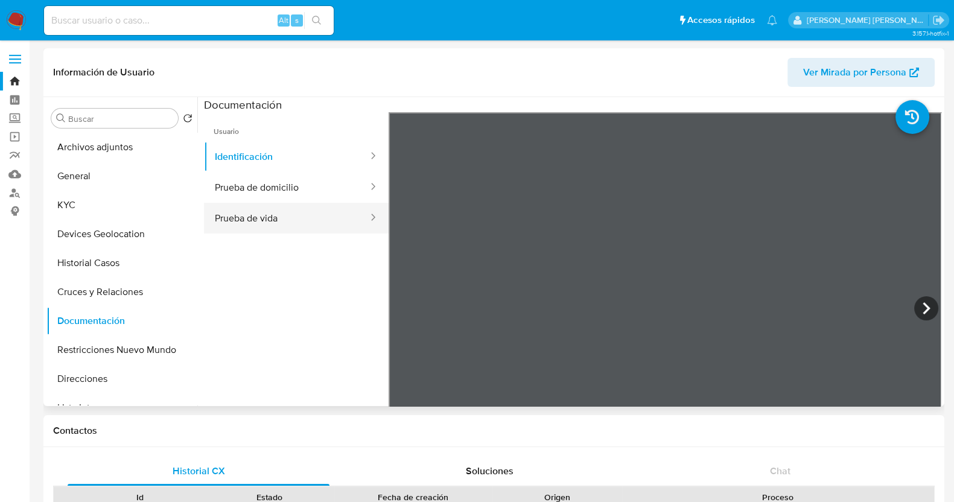
click at [314, 221] on button "Prueba de vida" at bounding box center [286, 218] width 165 height 31
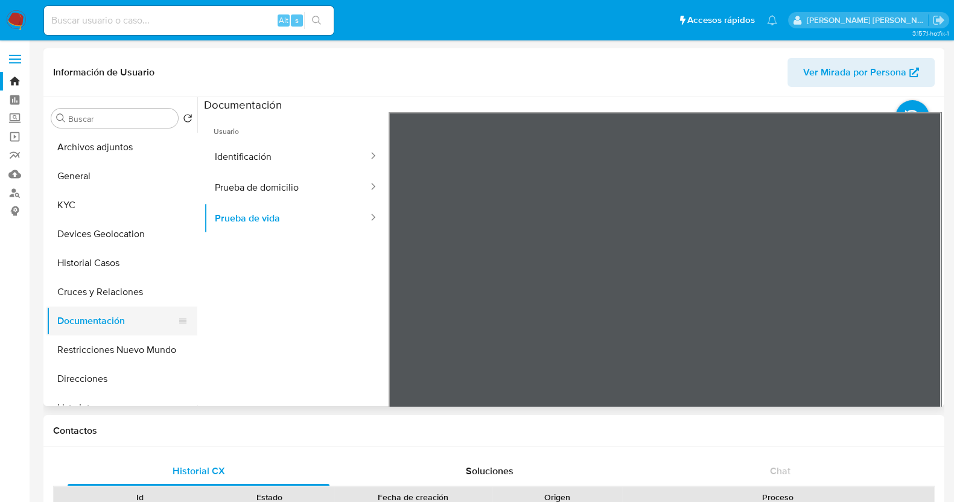
drag, startPoint x: 118, startPoint y: 348, endPoint x: 124, endPoint y: 324, distance: 24.3
click at [118, 348] on button "Restricciones Nuevo Mundo" at bounding box center [121, 349] width 151 height 29
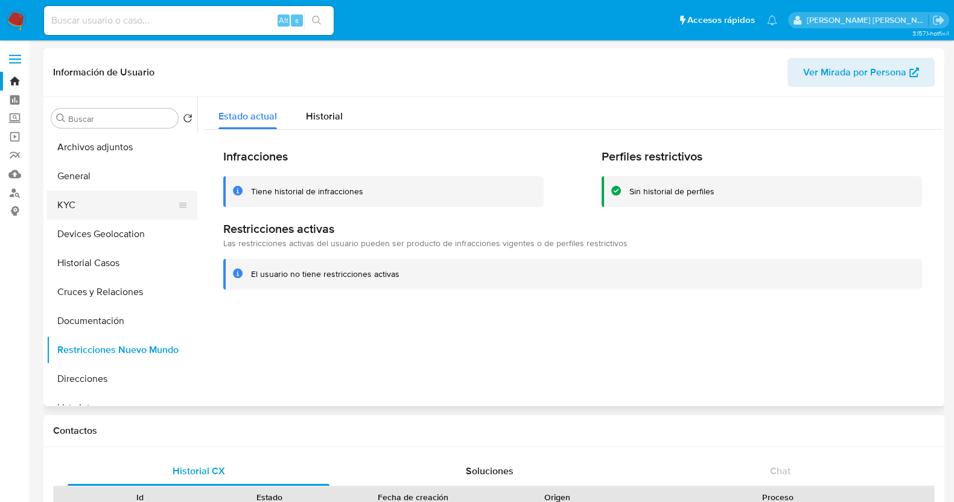
click at [116, 195] on button "KYC" at bounding box center [116, 205] width 141 height 29
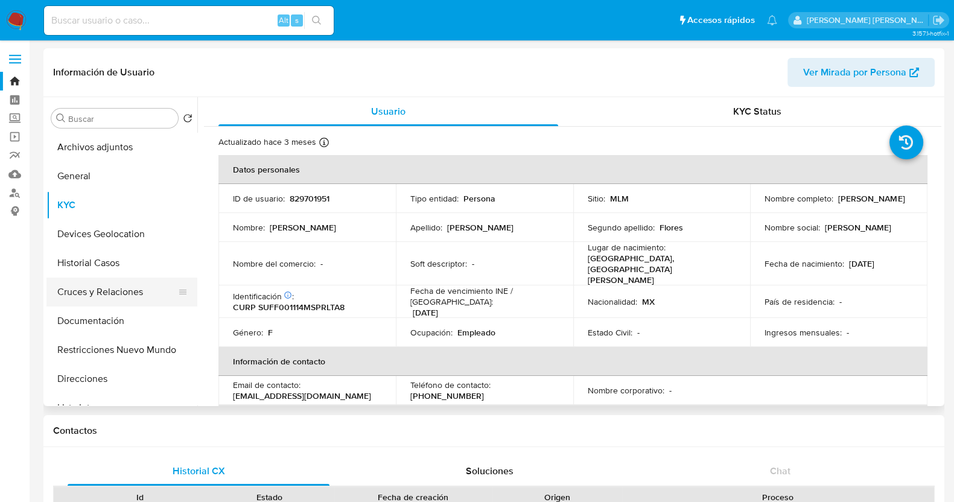
click at [111, 291] on button "Cruces y Relaciones" at bounding box center [116, 292] width 141 height 29
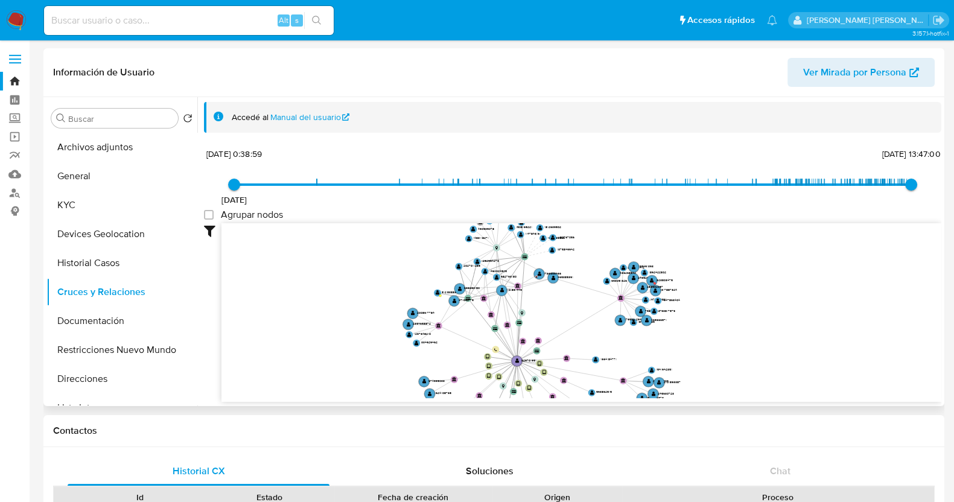
drag, startPoint x: 762, startPoint y: 297, endPoint x: 718, endPoint y: 375, distance: 89.4
click at [718, 375] on icon "device-614cfc8a08813b0019a7d33e  device-629bc05108813b00176c67d8  device-630f…" at bounding box center [581, 310] width 720 height 175
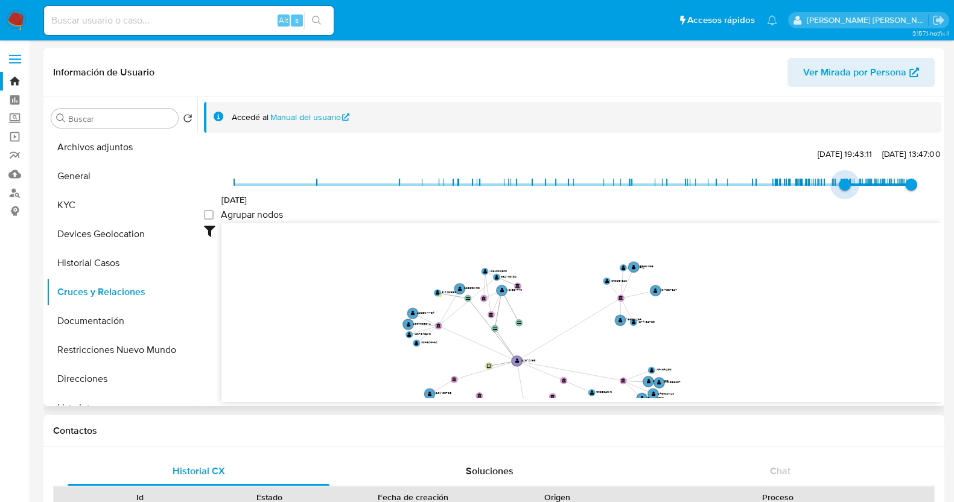
type input "1743463136000"
drag, startPoint x: 234, startPoint y: 185, endPoint x: 845, endPoint y: 185, distance: 610.6
click at [845, 185] on span "31/3/2025, 17:18:56" at bounding box center [849, 185] width 12 height 12
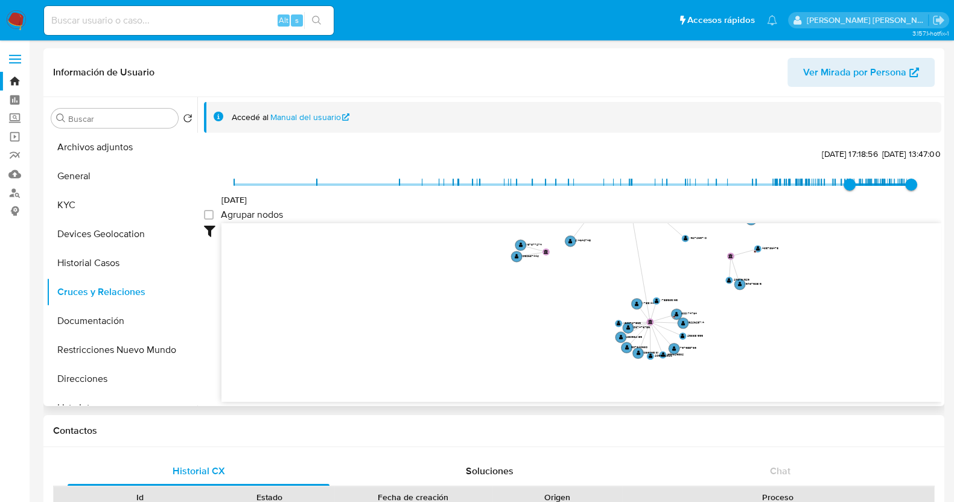
drag, startPoint x: 714, startPoint y: 346, endPoint x: 824, endPoint y: 167, distance: 209.3
click at [824, 167] on div "8/3/2021 31/3/2025, 17:18:56 26/8/2025, 13:47:00 Agrupar nodos Filtros Confianz…" at bounding box center [572, 273] width 737 height 256
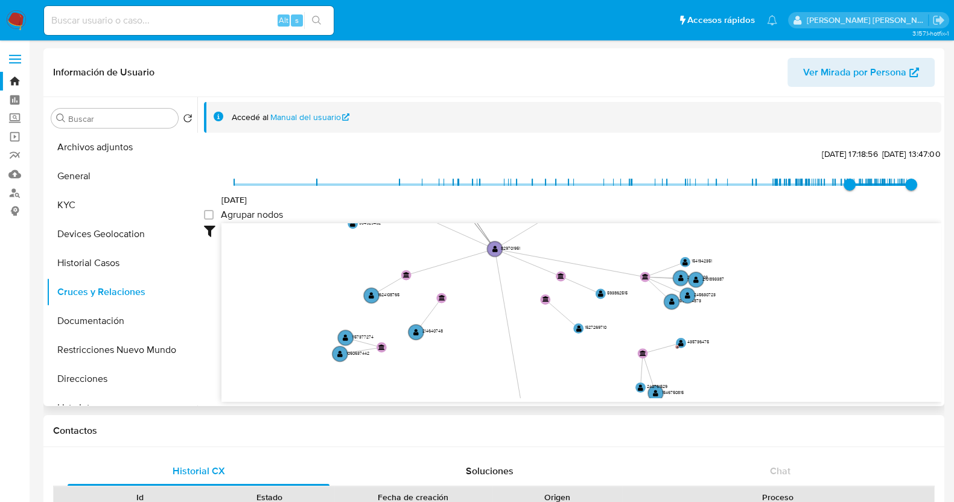
click at [589, 399] on div "device-614cfc8a08813b0019a7d33e  device-629bc05108813b00176c67d8  device-630f…" at bounding box center [581, 312] width 720 height 179
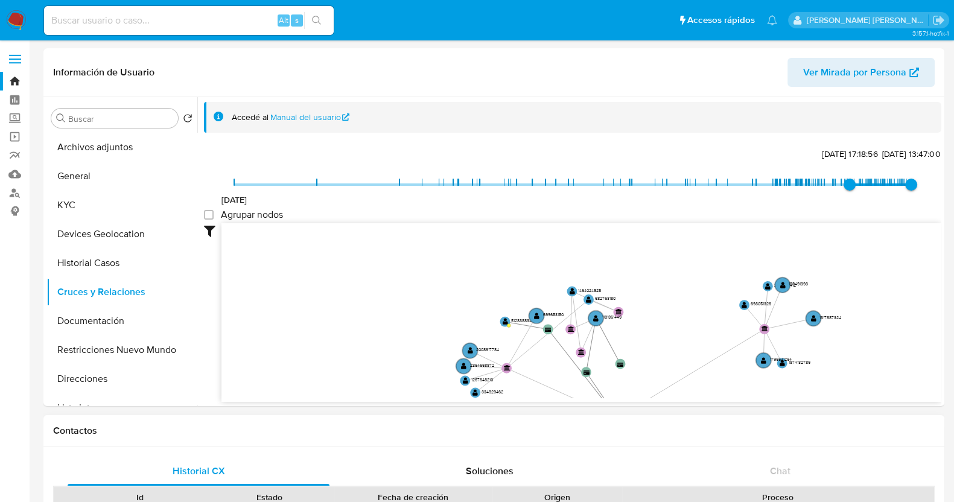
drag, startPoint x: 565, startPoint y: 249, endPoint x: 689, endPoint y: 421, distance: 212.2
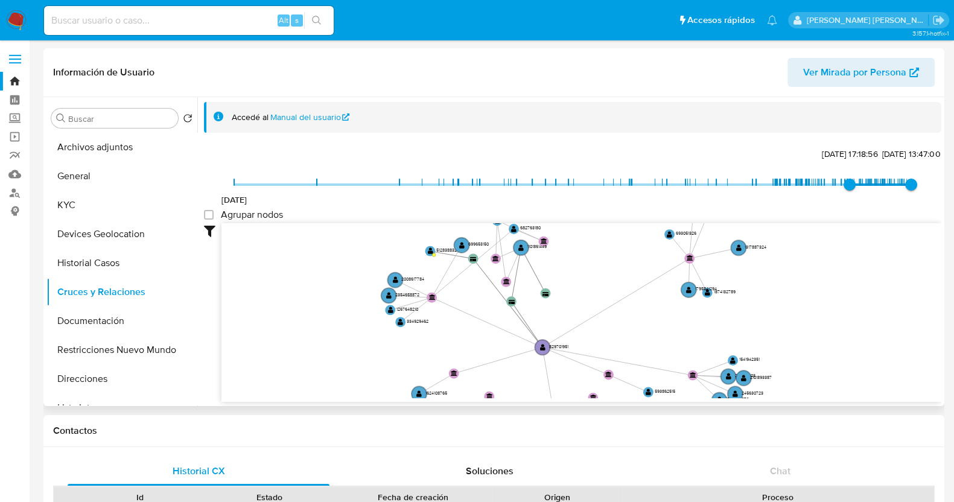
drag, startPoint x: 637, startPoint y: 288, endPoint x: 561, endPoint y: 214, distance: 105.8
click at [561, 214] on div "8/3/2021 31/3/2025, 17:18:56 26/8/2025, 13:47:00 Agrupar nodos Filtros Confianz…" at bounding box center [572, 273] width 737 height 256
click at [91, 202] on button "KYC" at bounding box center [116, 205] width 141 height 29
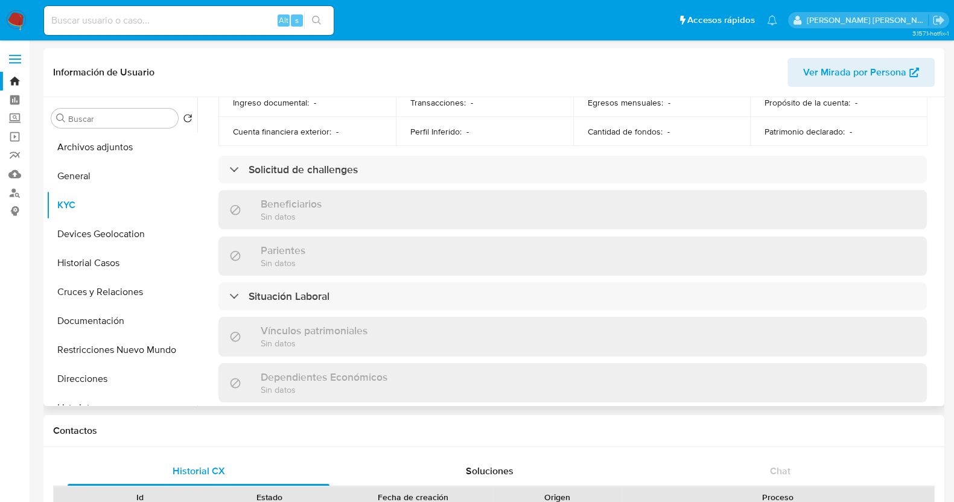
scroll to position [746, 0]
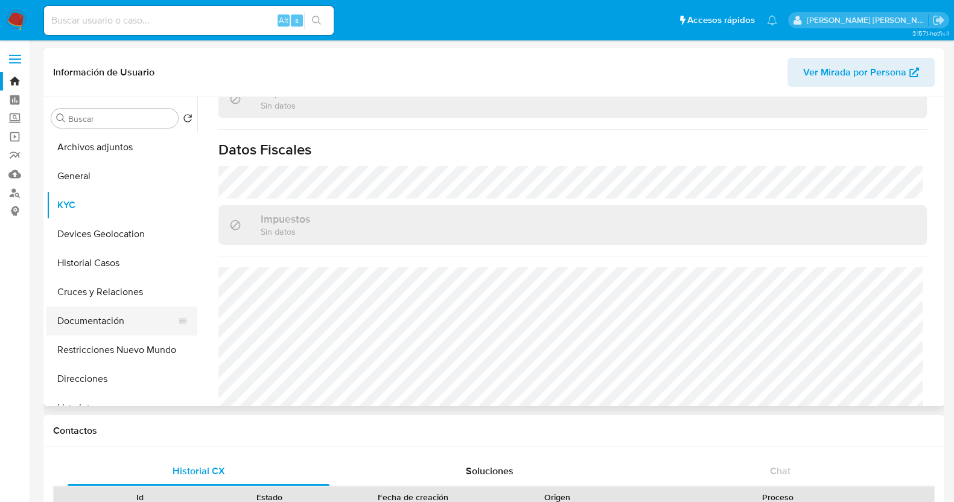
click at [101, 322] on button "Documentación" at bounding box center [116, 320] width 141 height 29
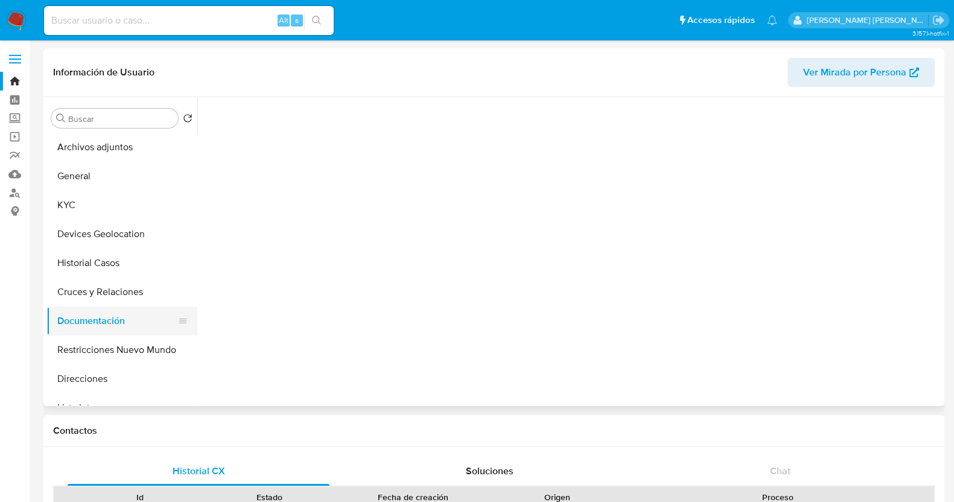
scroll to position [0, 0]
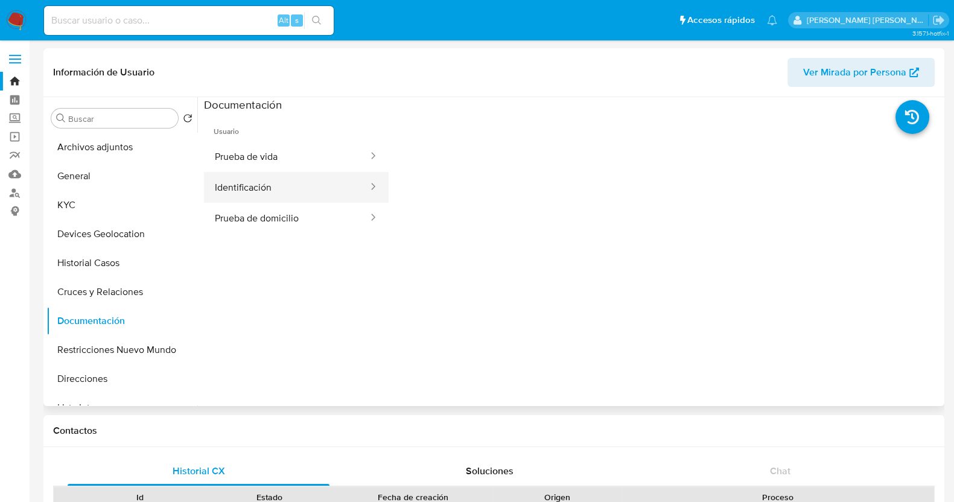
click at [301, 198] on button "Identificación" at bounding box center [286, 187] width 165 height 31
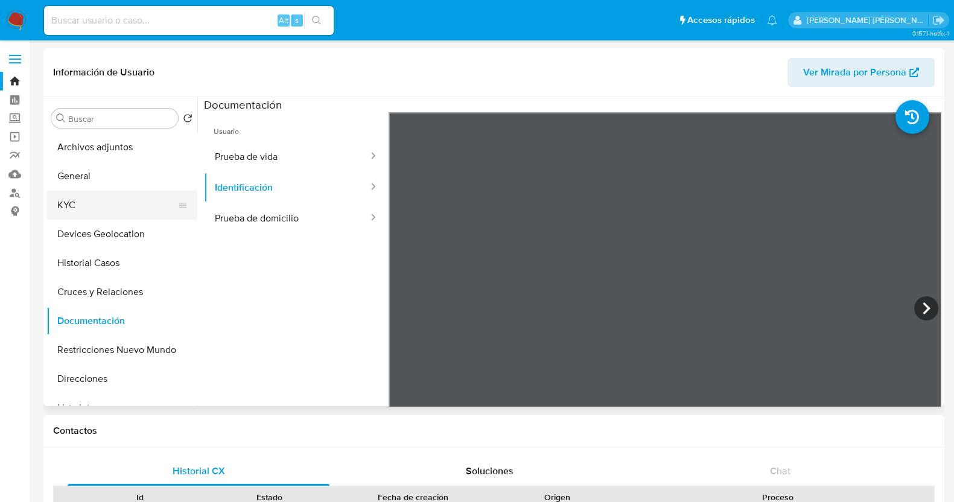
click at [101, 209] on button "KYC" at bounding box center [116, 205] width 141 height 29
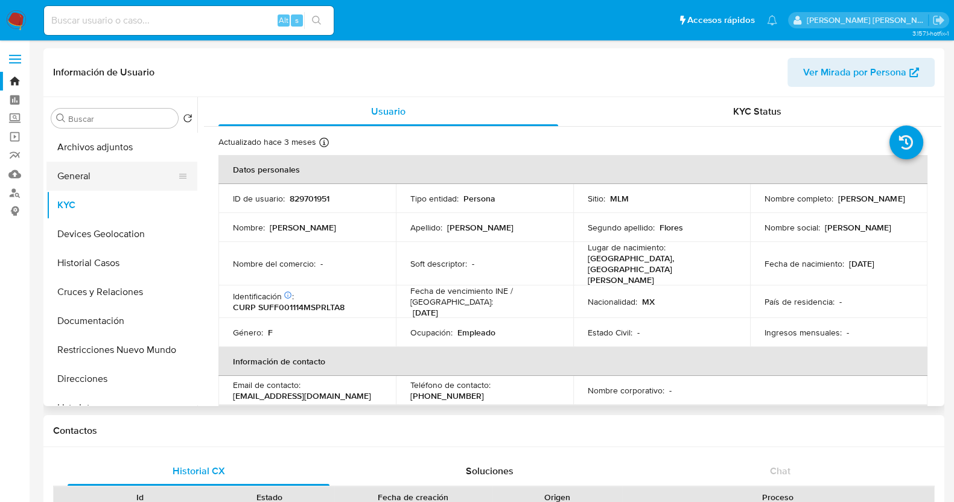
click at [103, 172] on button "General" at bounding box center [116, 176] width 141 height 29
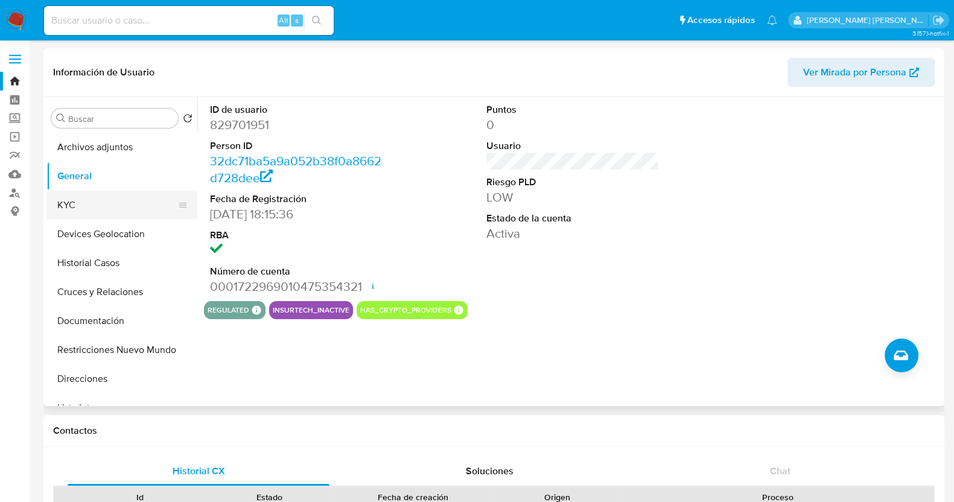
click at [95, 197] on button "KYC" at bounding box center [116, 205] width 141 height 29
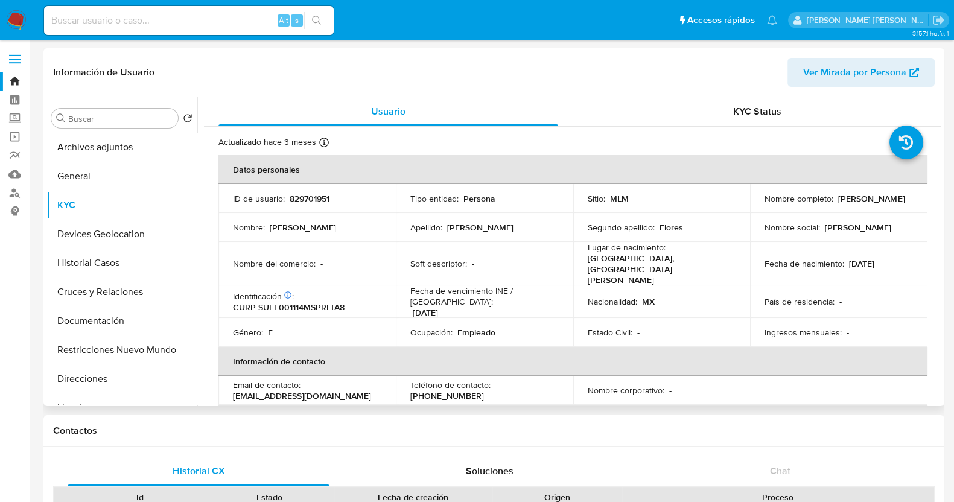
drag, startPoint x: 760, startPoint y: 205, endPoint x: 899, endPoint y: 205, distance: 138.8
click at [899, 204] on div "Nombre completo : Fatima Guadalupe Suarez Flores" at bounding box center [838, 198] width 148 height 11
copy p "Fatima Guadalupe Suarez Flores"
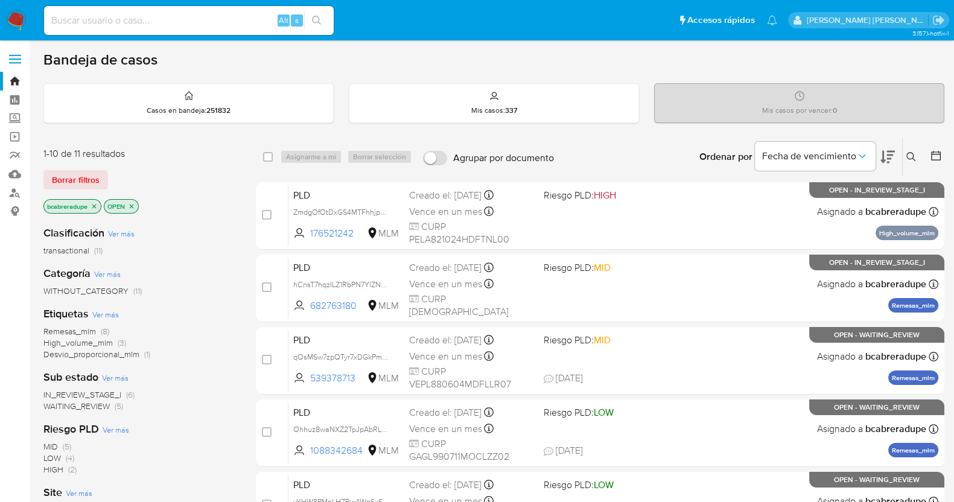
click at [227, 19] on input at bounding box center [189, 21] width 290 height 16
paste input "699653150"
type input "699653150"
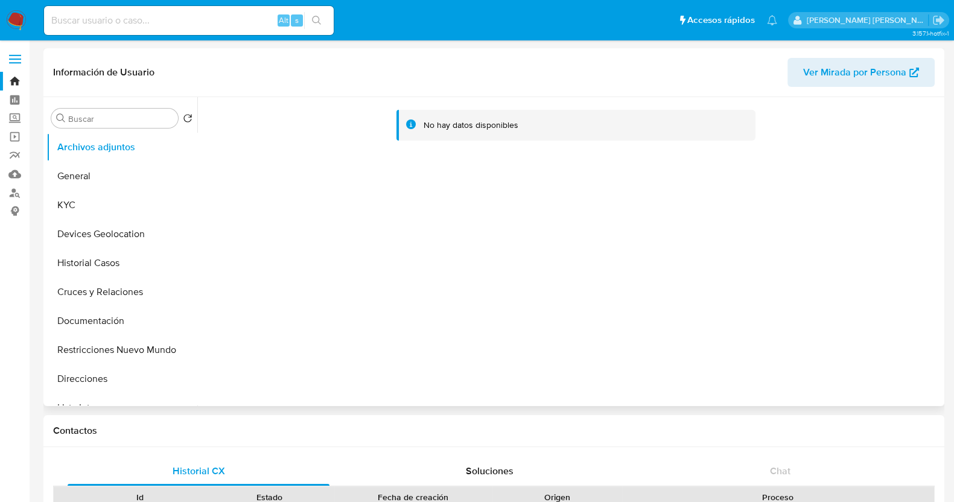
select select "10"
click at [133, 361] on button "Restricciones Nuevo Mundo" at bounding box center [116, 349] width 141 height 29
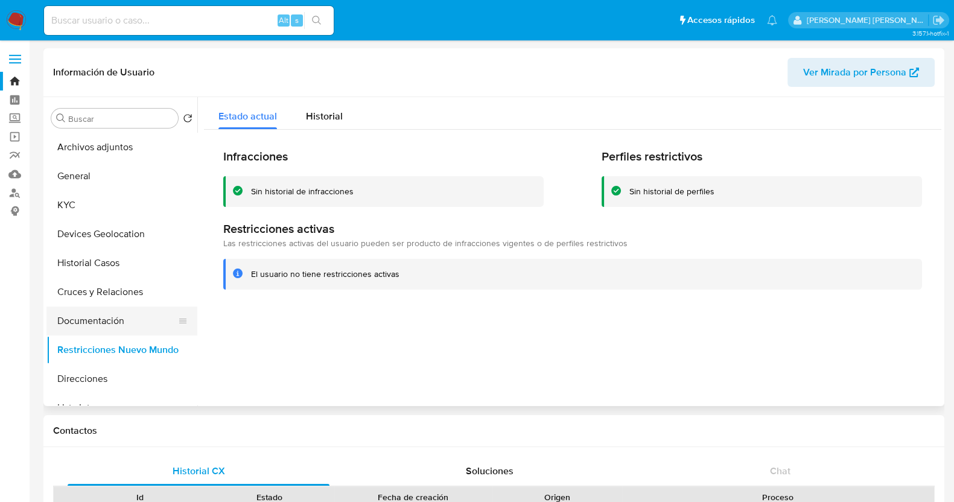
click at [121, 324] on button "Documentación" at bounding box center [116, 320] width 141 height 29
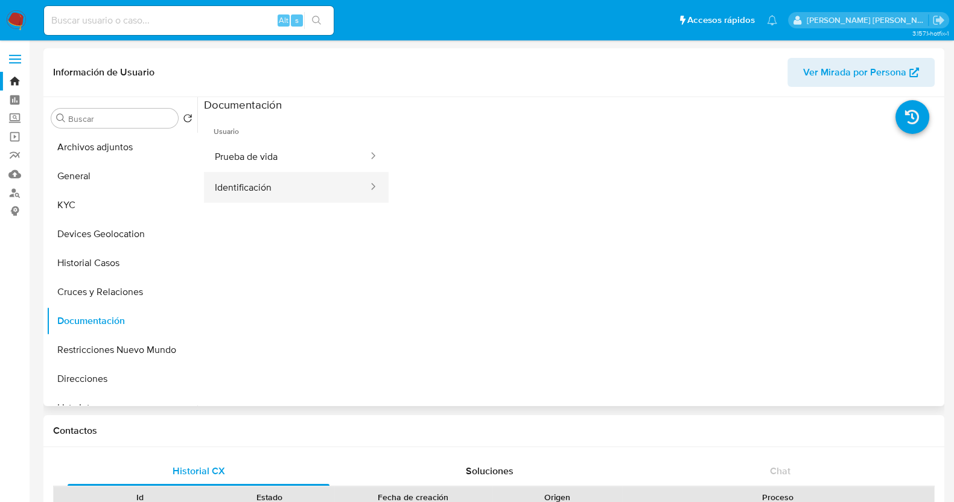
click at [311, 188] on button "Identificación" at bounding box center [286, 187] width 165 height 31
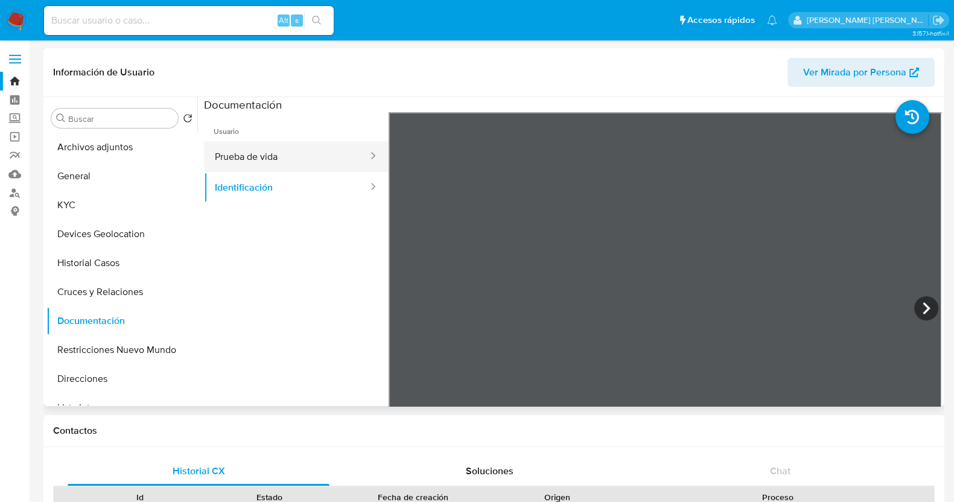
click at [310, 158] on button "Prueba de vida" at bounding box center [286, 156] width 165 height 31
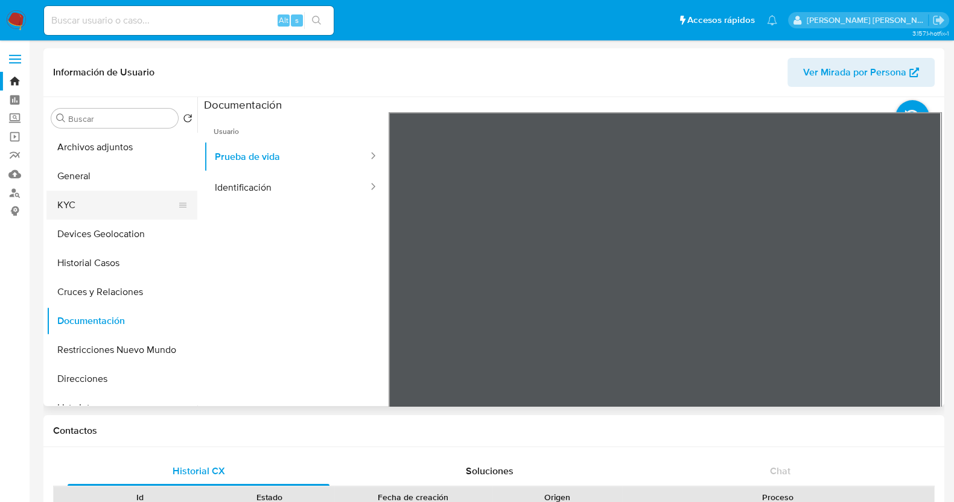
click at [107, 205] on button "KYC" at bounding box center [116, 205] width 141 height 29
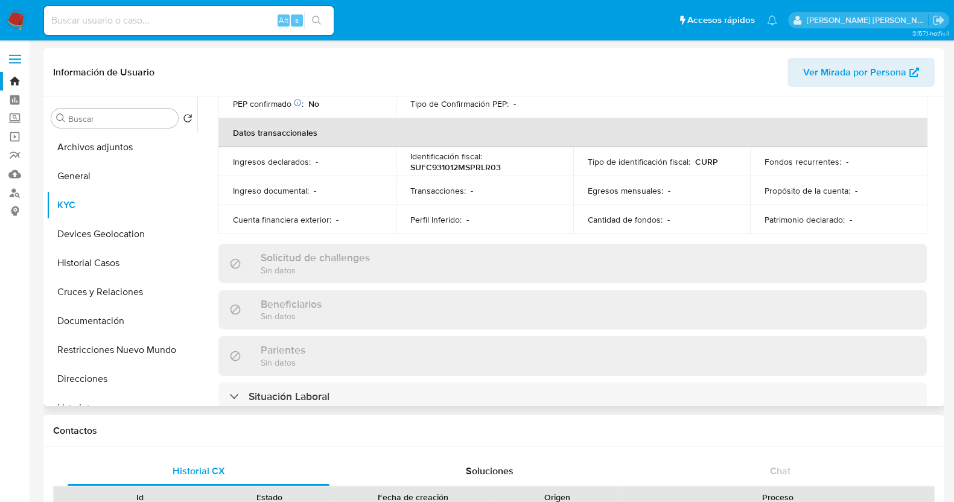
scroll to position [453, 0]
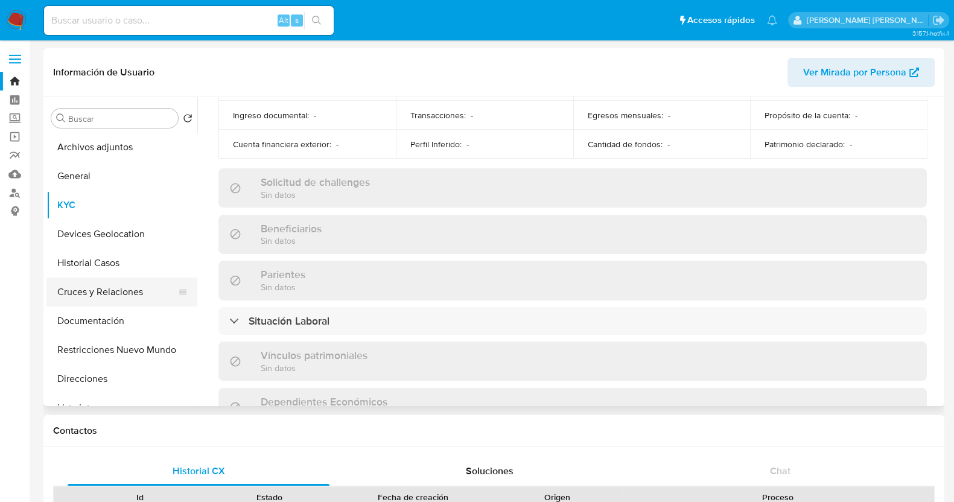
click at [125, 288] on button "Cruces y Relaciones" at bounding box center [116, 292] width 141 height 29
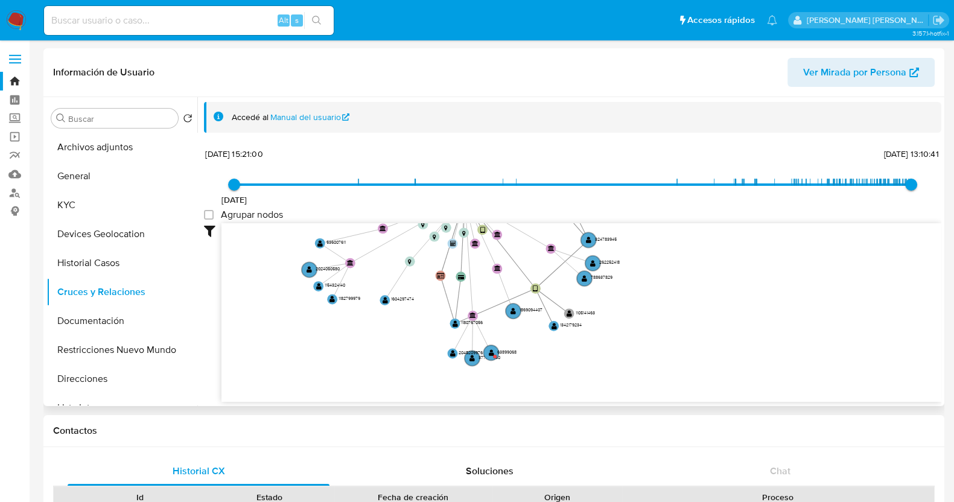
drag, startPoint x: 757, startPoint y: 337, endPoint x: 644, endPoint y: 247, distance: 144.4
click at [644, 247] on icon "device-62544c2e08813b00190d01fb  user-699653150  699653150 device-6823af16cfe…" at bounding box center [581, 310] width 720 height 175
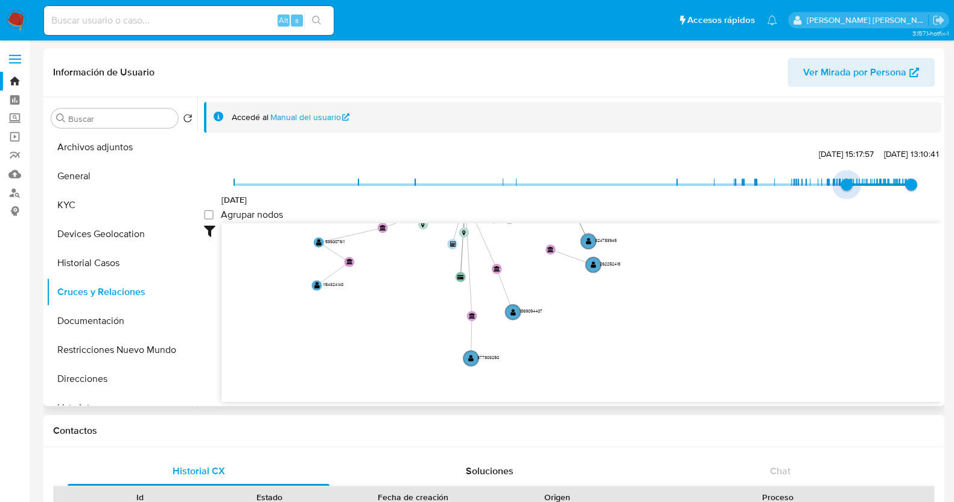
type input "1743790369000"
drag, startPoint x: 241, startPoint y: 187, endPoint x: 842, endPoint y: 185, distance: 600.3
click at [842, 185] on span "[DATE] 12:12:49" at bounding box center [846, 185] width 12 height 12
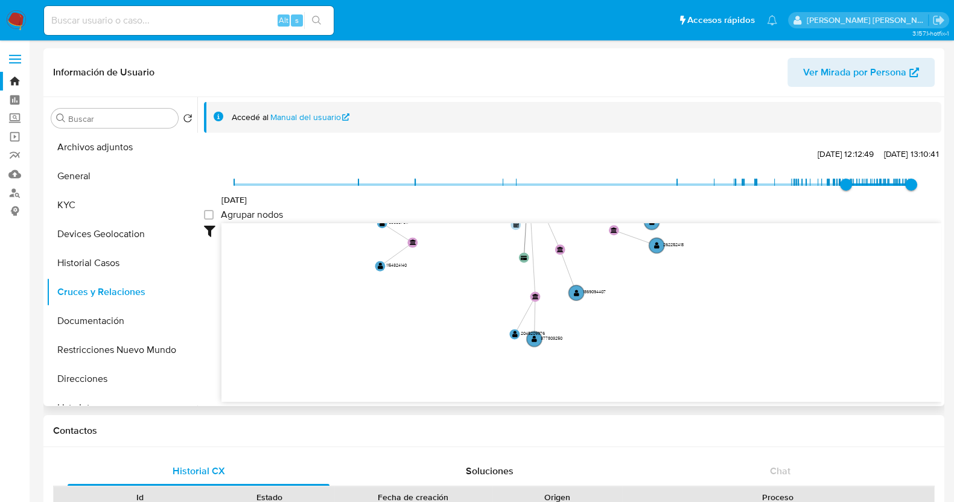
click at [634, 338] on icon "device-62544c2e08813b00190d01fb  user-699653150  699653150 device-6823af16cfe…" at bounding box center [581, 310] width 720 height 175
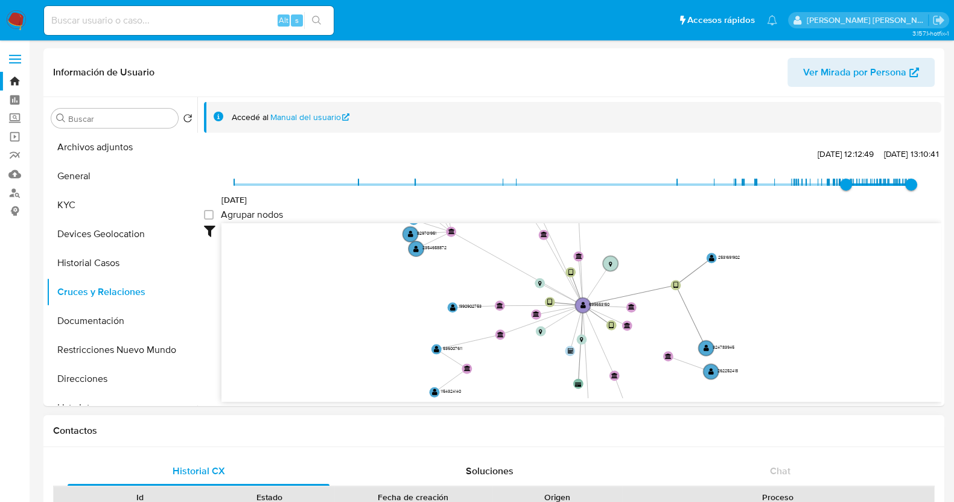
drag, startPoint x: 667, startPoint y: 279, endPoint x: 702, endPoint y: 436, distance: 160.0
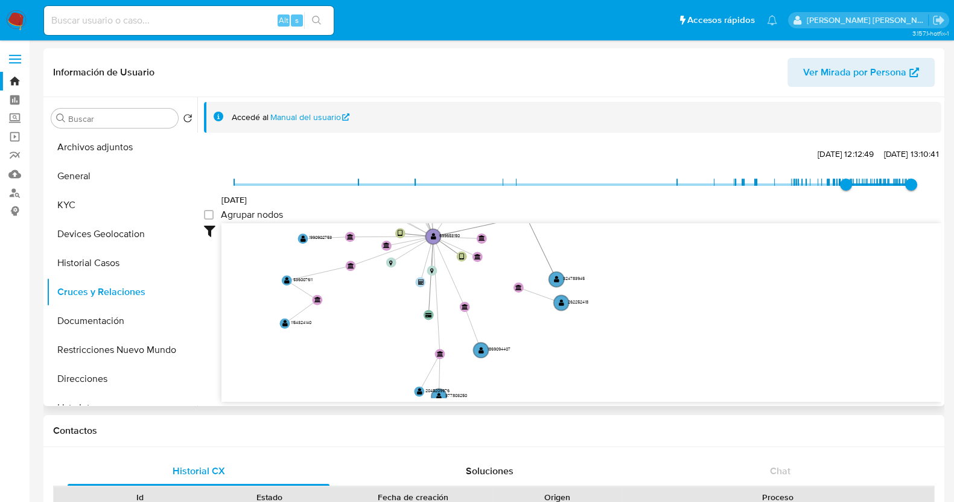
drag, startPoint x: 773, startPoint y: 316, endPoint x: 637, endPoint y: 171, distance: 198.9
click at [637, 171] on div "[DATE] [DATE] 12:12:49 [DATE] 13:10:41 Agrupar nodos Filtros Confianza alta Dev…" at bounding box center [572, 273] width 737 height 256
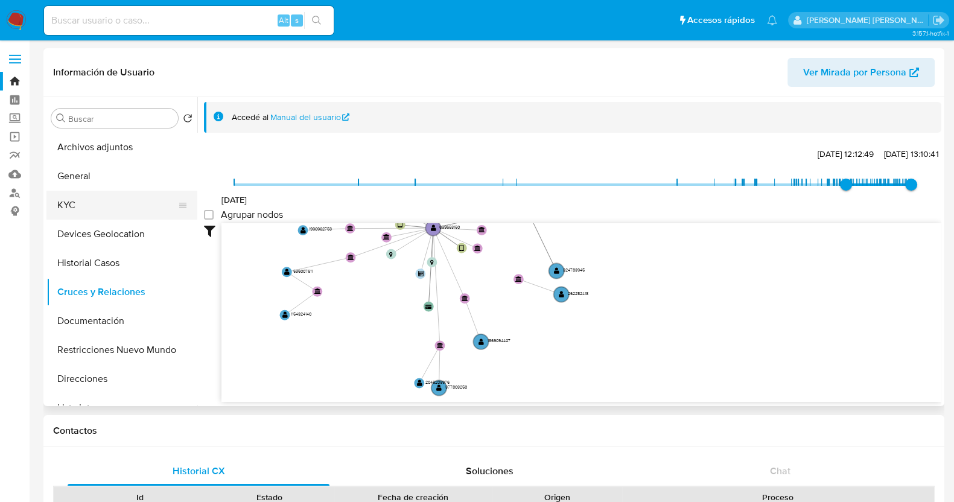
click at [81, 201] on button "KYC" at bounding box center [116, 205] width 141 height 29
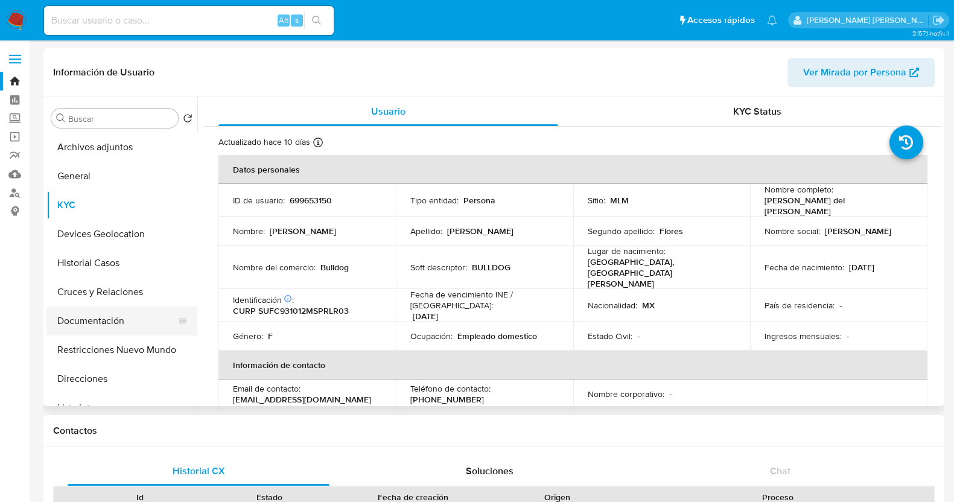
drag, startPoint x: 84, startPoint y: 323, endPoint x: 119, endPoint y: 320, distance: 35.2
click at [84, 323] on button "Documentación" at bounding box center [116, 320] width 141 height 29
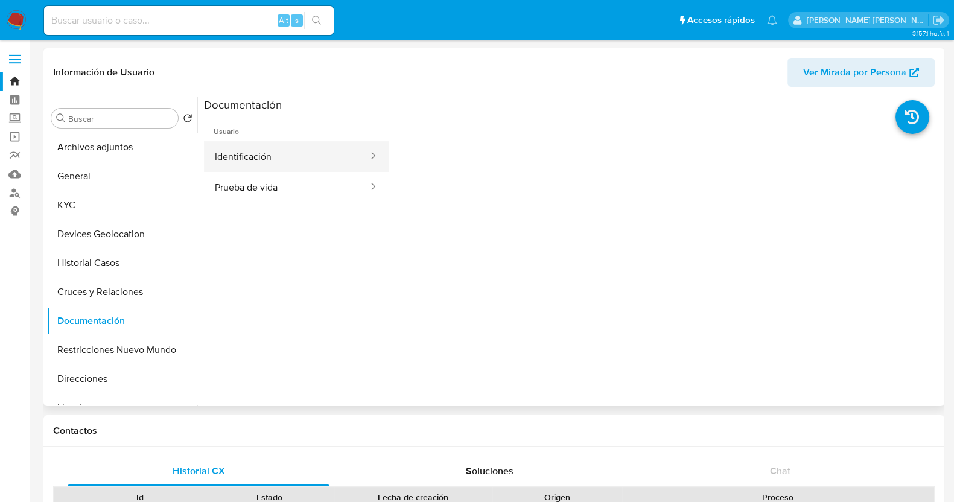
click at [298, 161] on button "Identificación" at bounding box center [286, 156] width 165 height 31
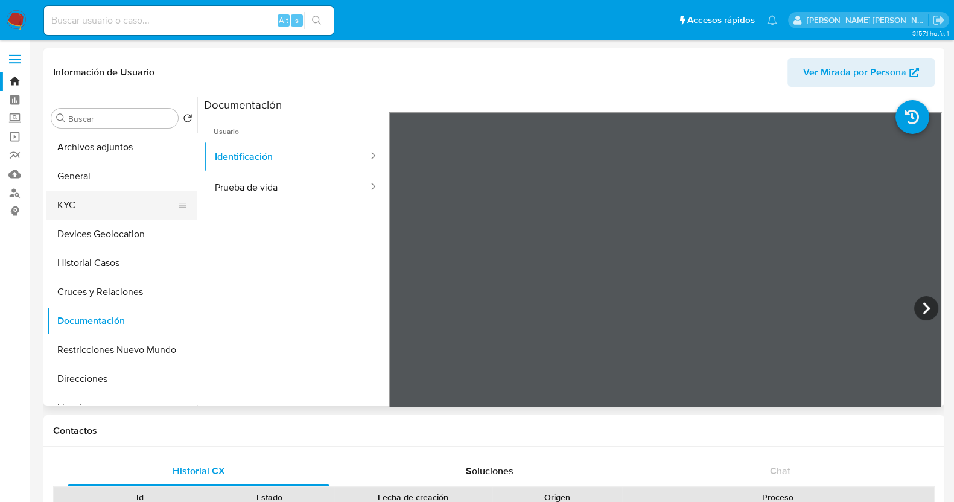
click at [95, 209] on button "KYC" at bounding box center [116, 205] width 141 height 29
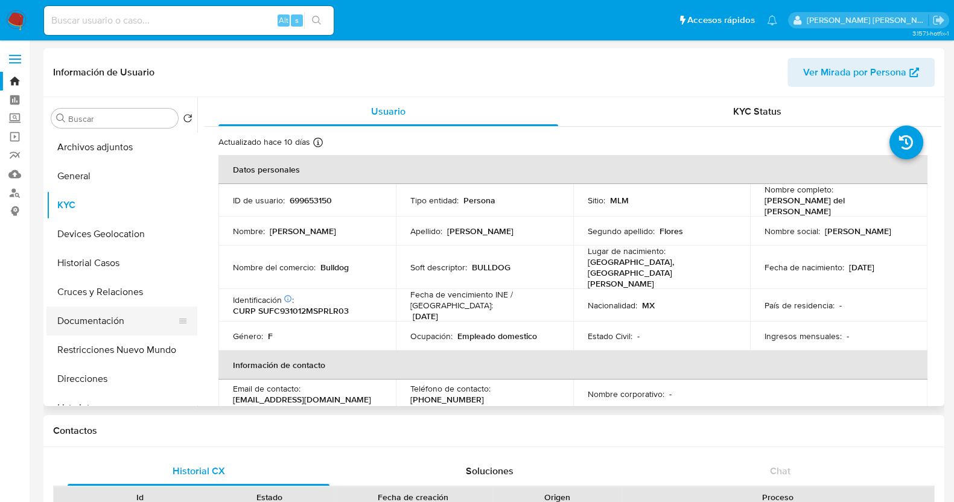
click at [109, 324] on button "Documentación" at bounding box center [116, 320] width 141 height 29
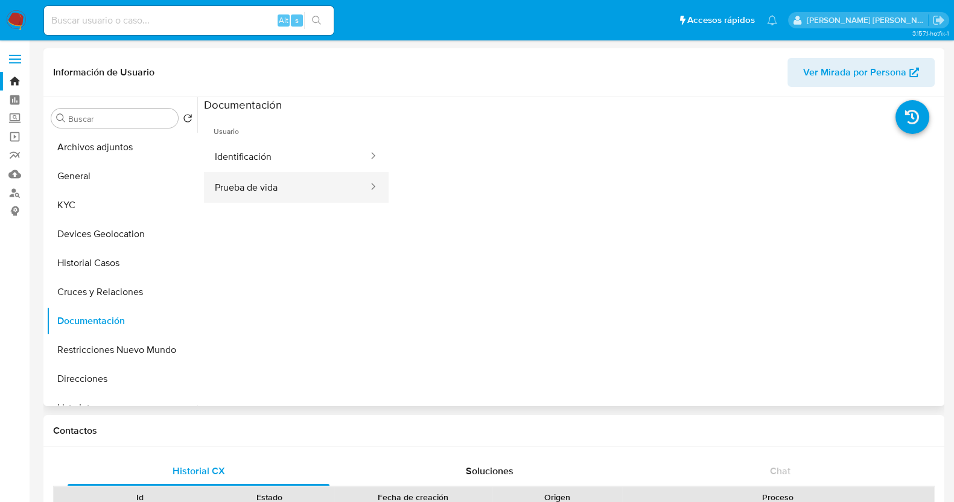
click at [291, 191] on button "Prueba de vida" at bounding box center [286, 187] width 165 height 31
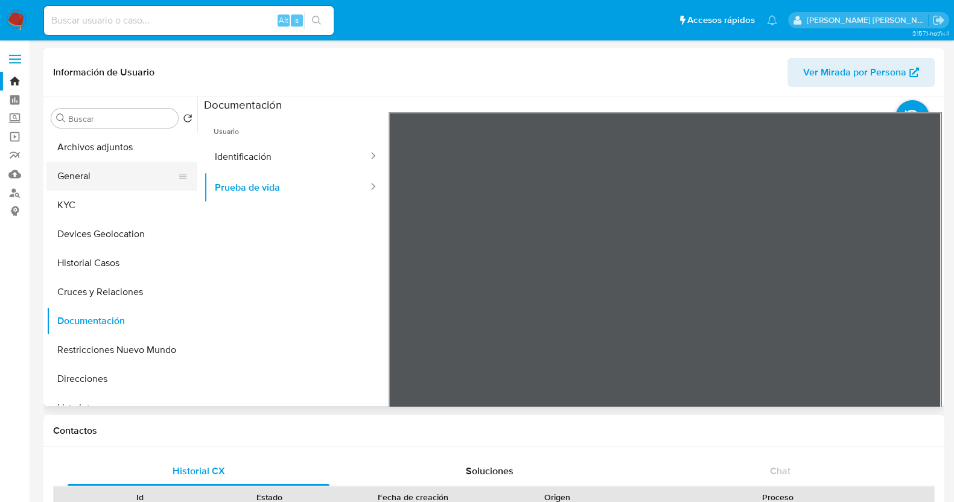
click at [112, 183] on button "General" at bounding box center [116, 176] width 141 height 29
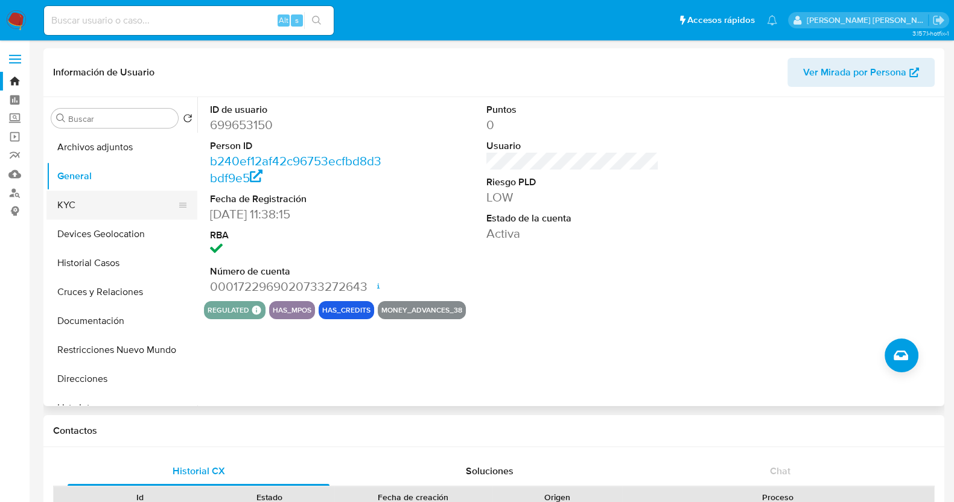
click at [64, 193] on button "KYC" at bounding box center [116, 205] width 141 height 29
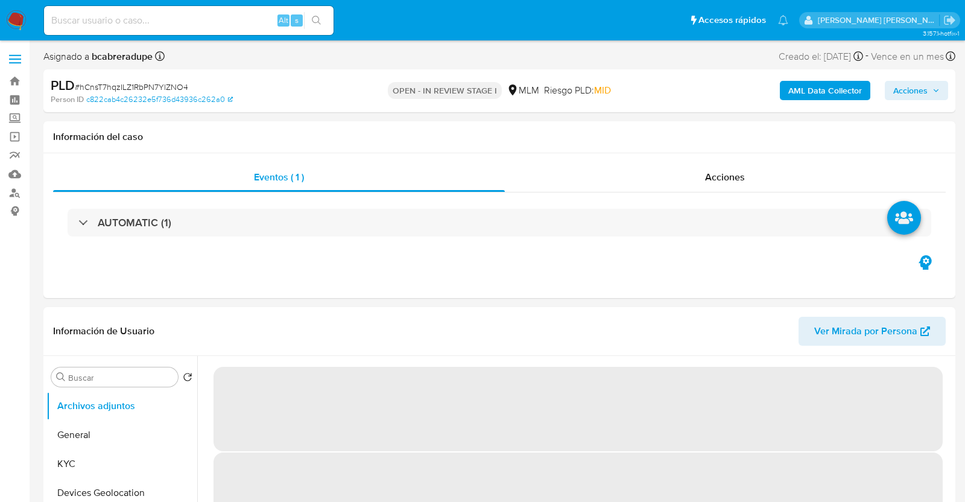
select select "10"
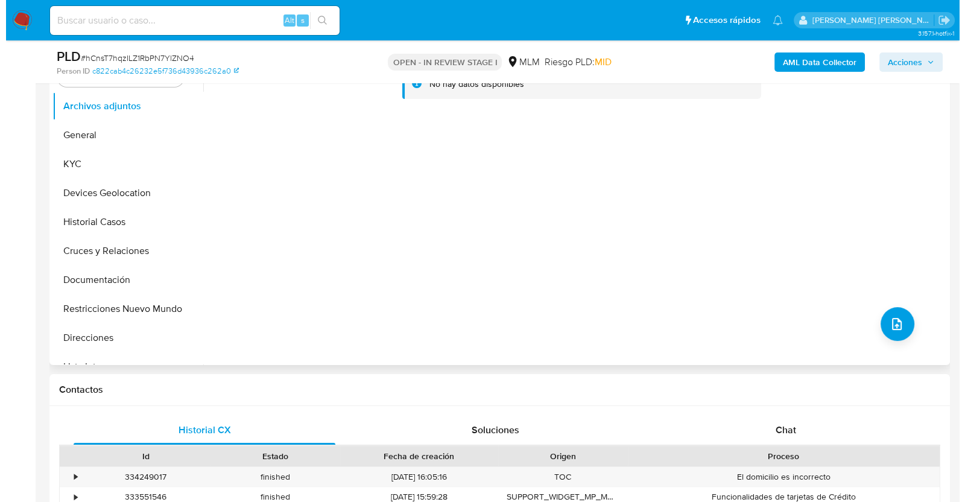
scroll to position [226, 0]
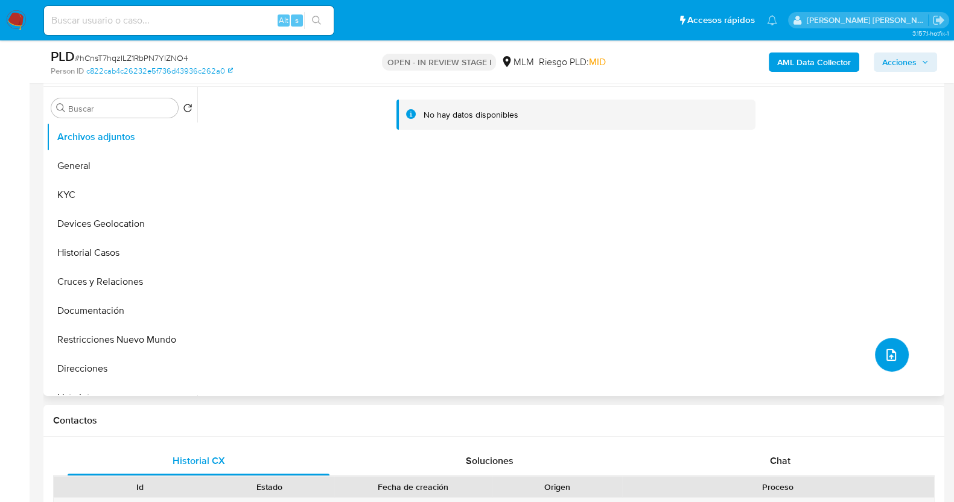
click at [889, 358] on icon "upload-file" at bounding box center [891, 355] width 14 height 14
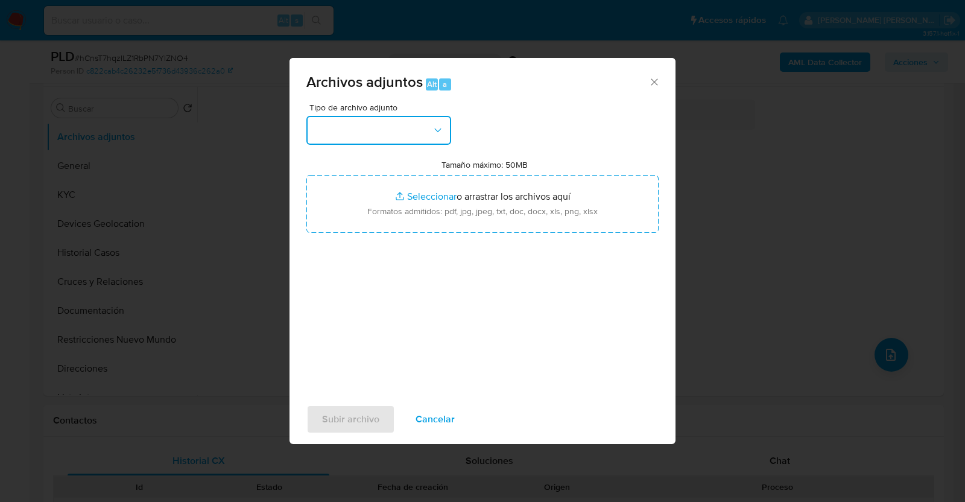
click at [437, 141] on button "button" at bounding box center [378, 130] width 145 height 29
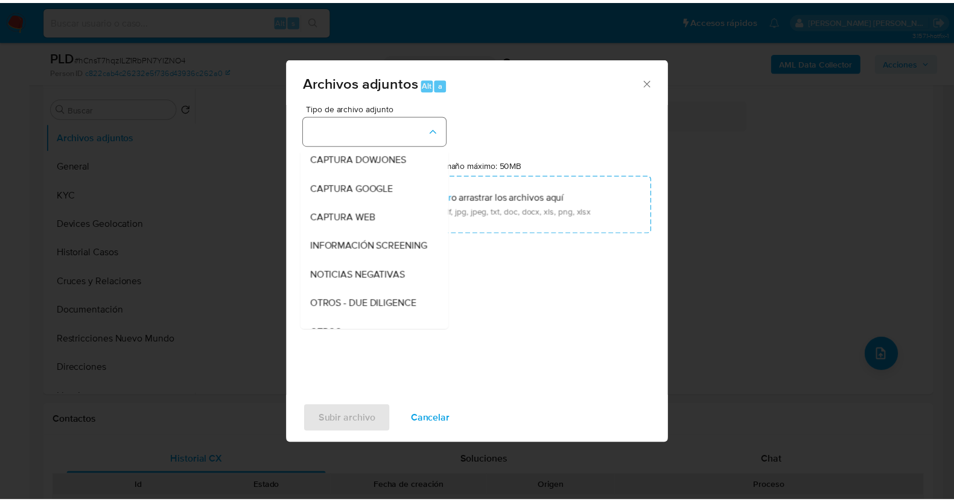
scroll to position [63, 0]
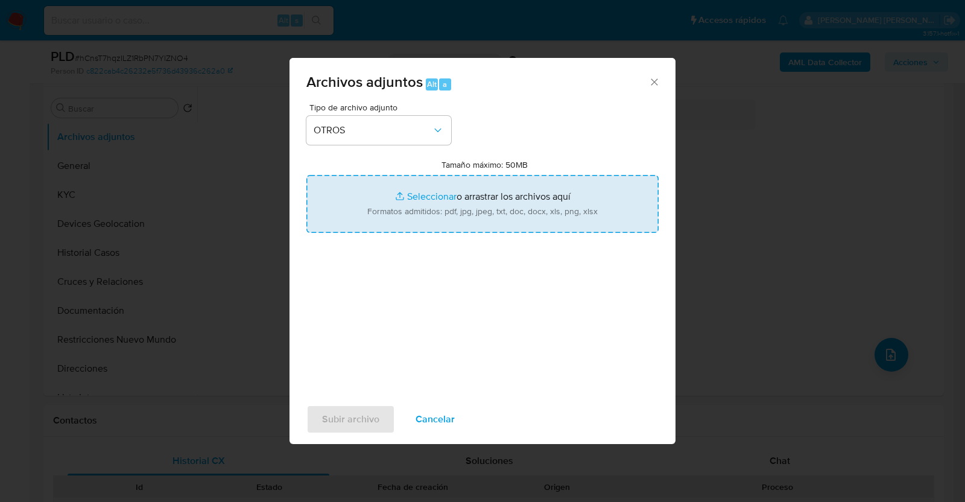
type input "C:\fakepath\682763180_IVON SUAREZ_AGO2025.pdf"
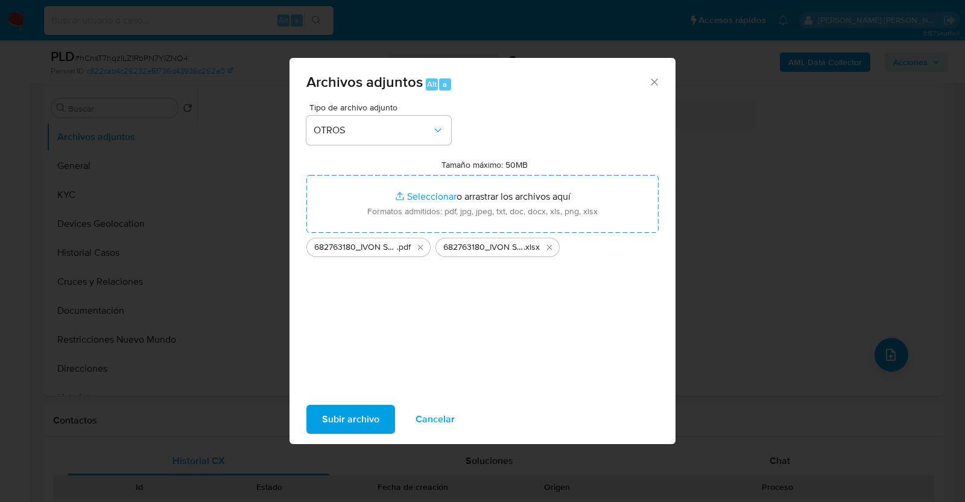
click at [354, 413] on span "Subir archivo" at bounding box center [350, 419] width 57 height 27
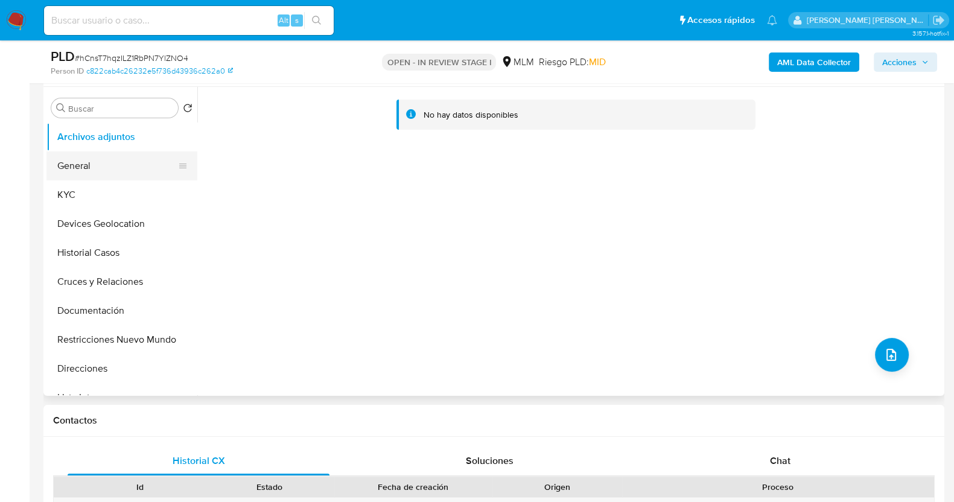
click at [122, 161] on button "General" at bounding box center [116, 165] width 141 height 29
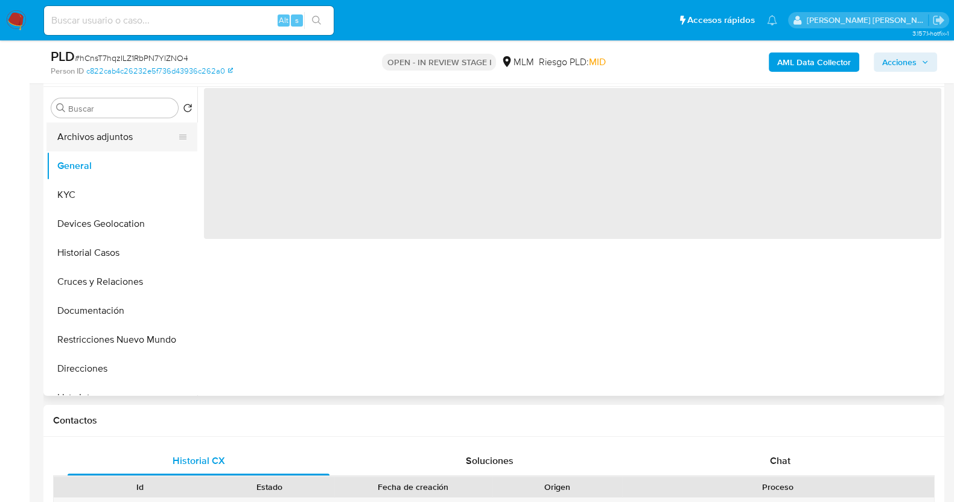
click at [121, 133] on button "Archivos adjuntos" at bounding box center [116, 136] width 141 height 29
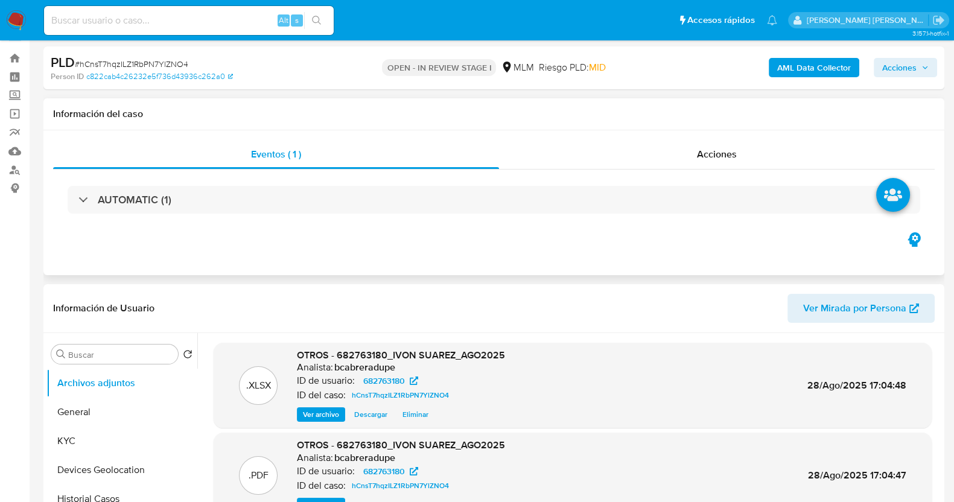
scroll to position [0, 0]
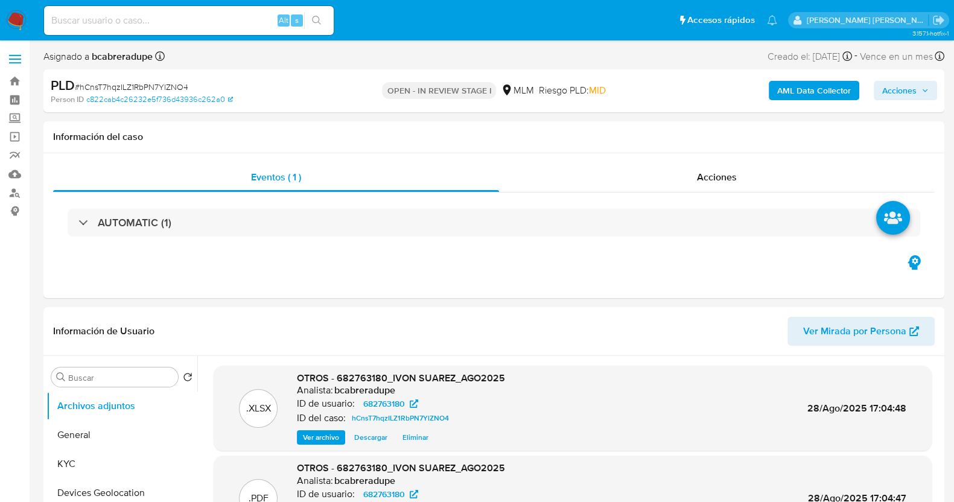
click at [903, 88] on span "Acciones" at bounding box center [899, 90] width 34 height 19
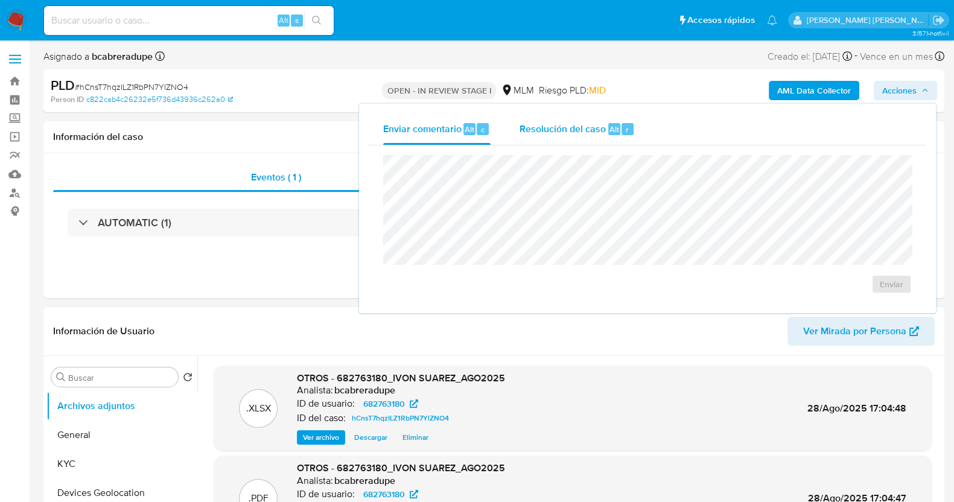
click at [572, 130] on span "Resolución del caso" at bounding box center [562, 129] width 86 height 14
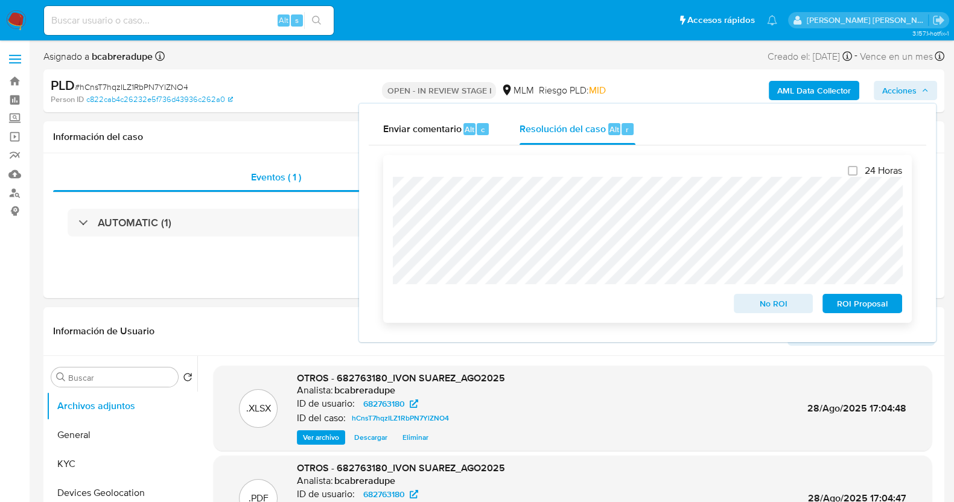
click at [772, 307] on span "No ROI" at bounding box center [773, 303] width 63 height 17
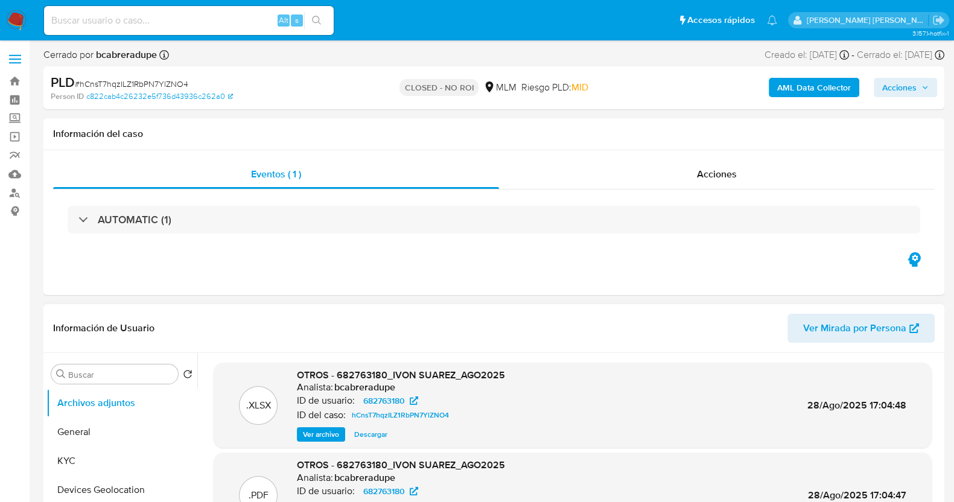
select select "10"
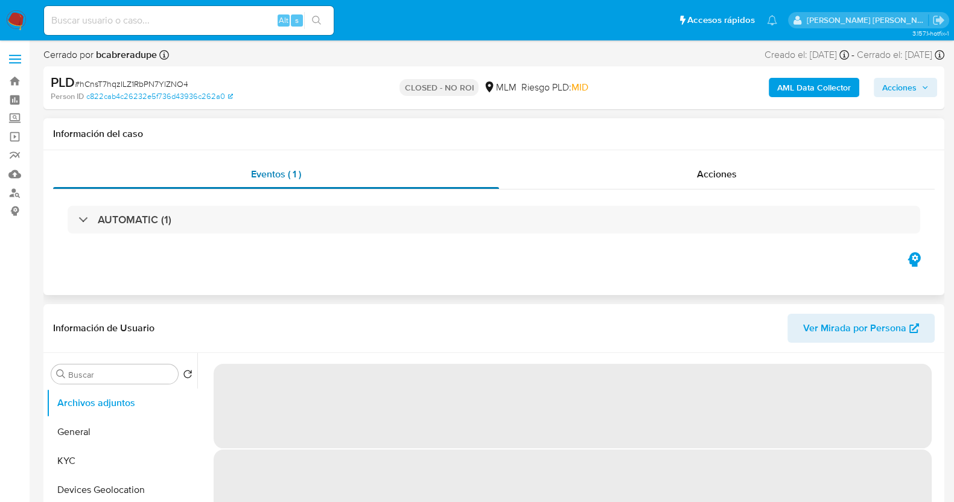
select select "10"
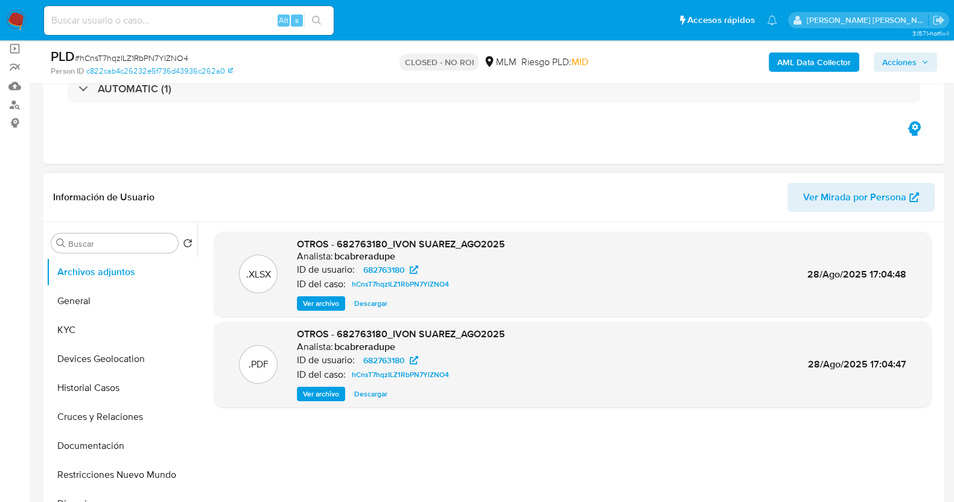
scroll to position [150, 0]
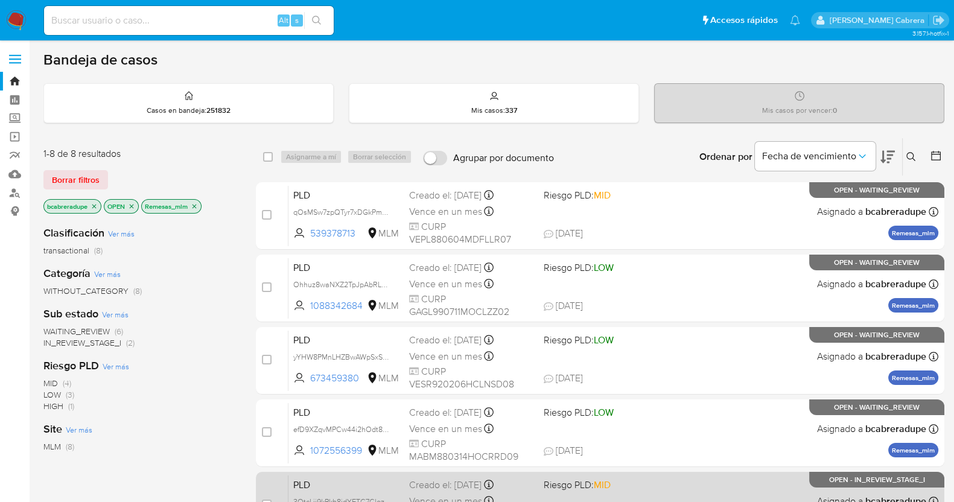
scroll to position [305, 0]
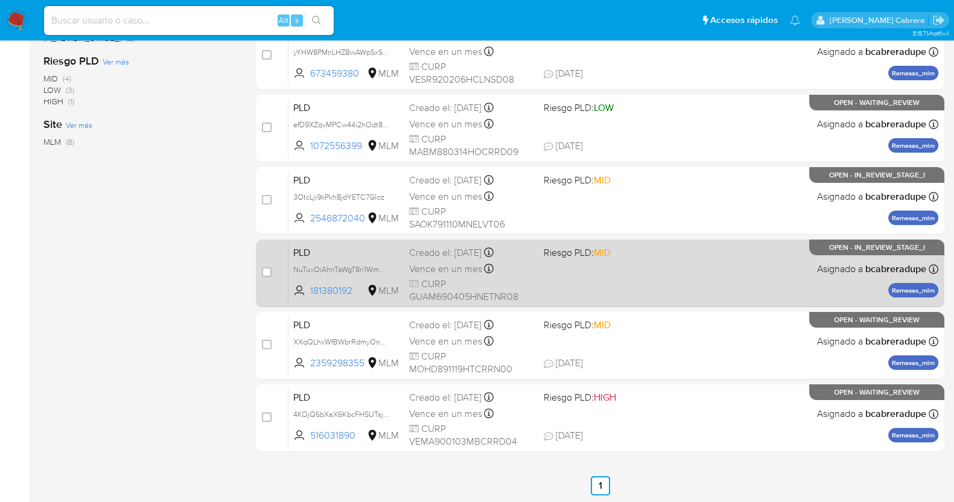
click at [463, 274] on div "Vence en un mes Vence el 11/10/2025 02:08:27" at bounding box center [471, 269] width 125 height 16
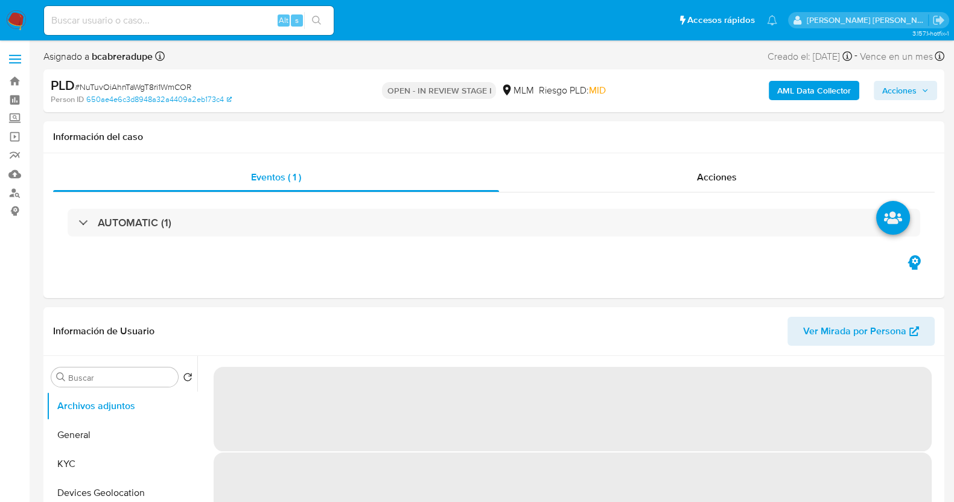
select select "10"
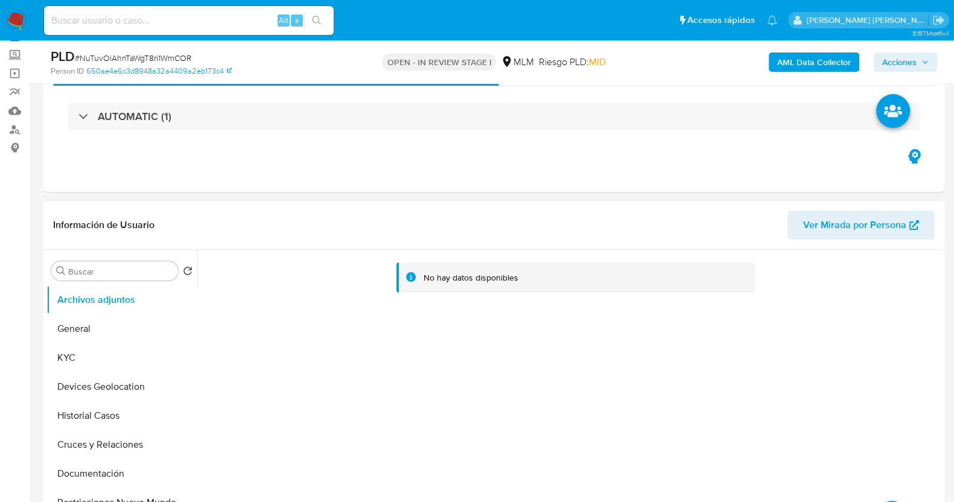
scroll to position [150, 0]
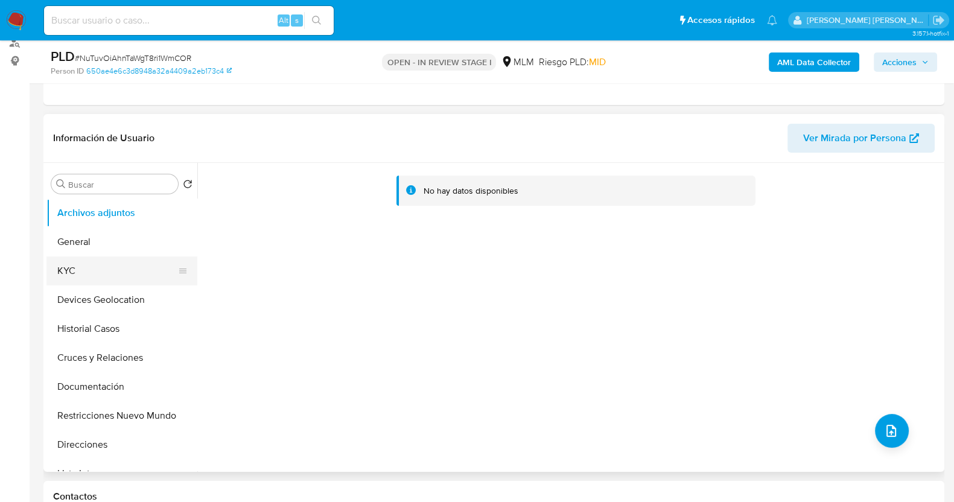
click at [87, 272] on button "KYC" at bounding box center [116, 270] width 141 height 29
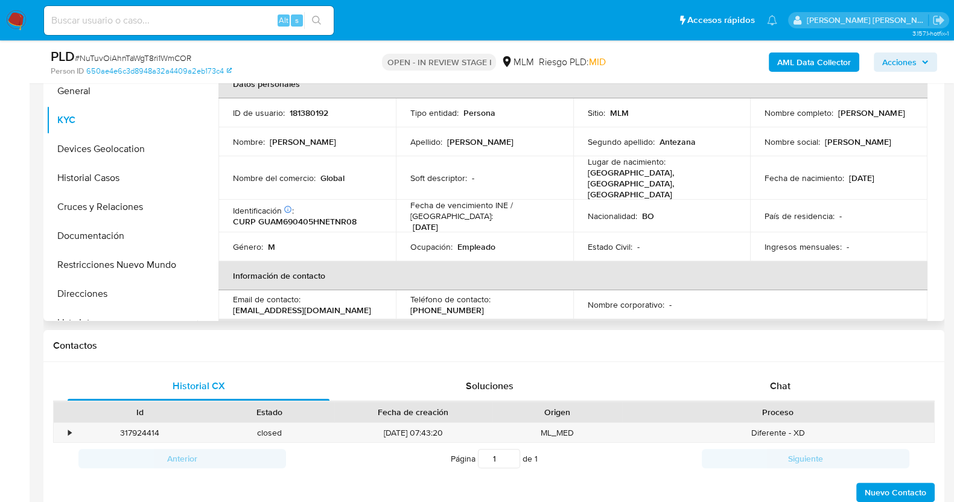
scroll to position [226, 0]
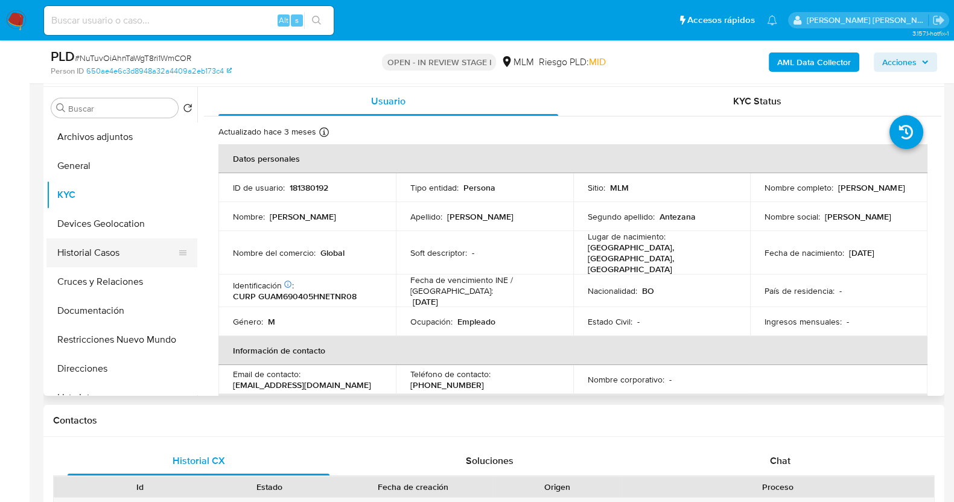
click at [94, 250] on button "Historial Casos" at bounding box center [116, 252] width 141 height 29
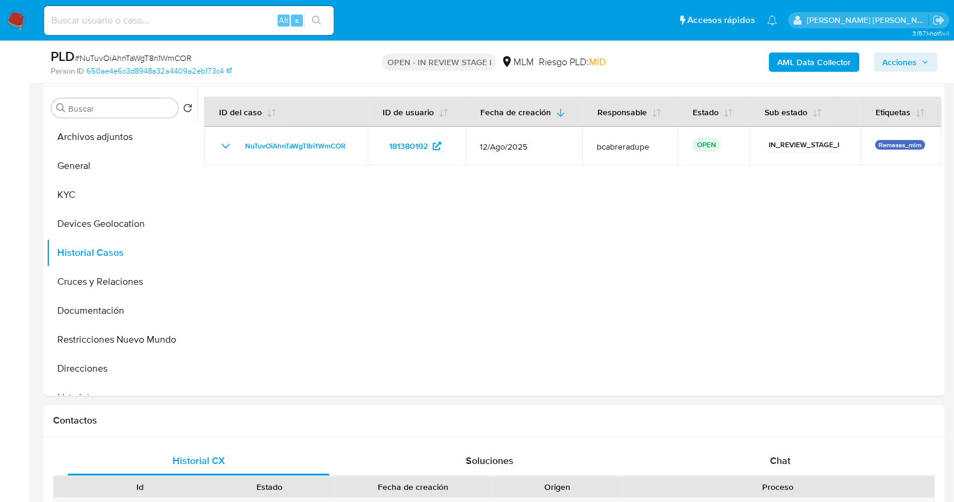
click at [151, 59] on span "# NuTuvOiAhnTaWgT8ri1WmCOR" at bounding box center [133, 58] width 116 height 12
copy span "NuTuvOiAhnTaWgT8ri1WmCOR"
click at [75, 199] on button "KYC" at bounding box center [116, 194] width 141 height 29
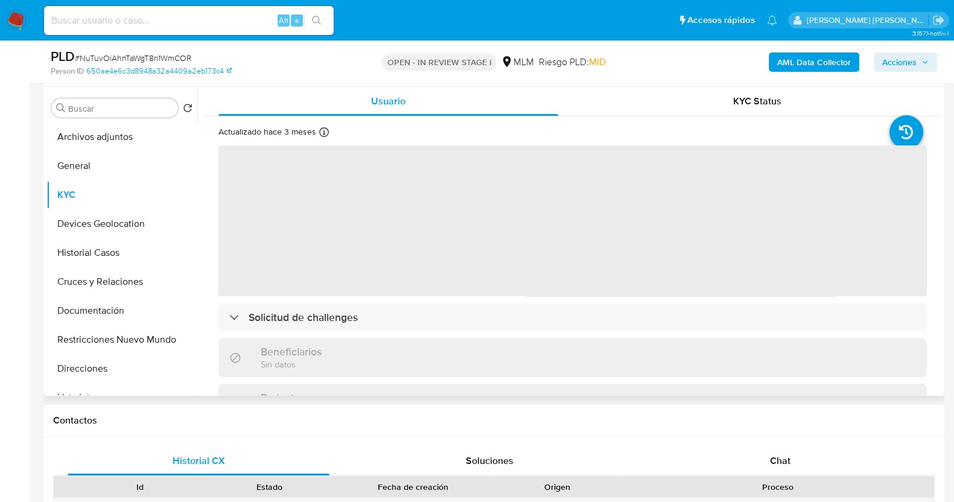
click at [210, 173] on div "Actualizado hace 3 meses Creado: 06/11/2021 09:15:57 Actualizado: 23/05/2025 14…" at bounding box center [572, 486] width 737 height 741
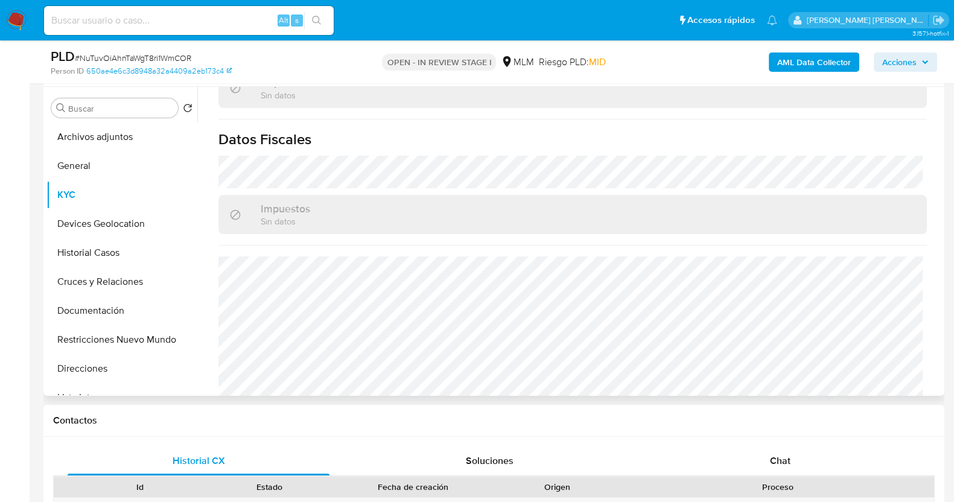
scroll to position [746, 0]
click at [129, 220] on button "Devices Geolocation" at bounding box center [116, 223] width 141 height 29
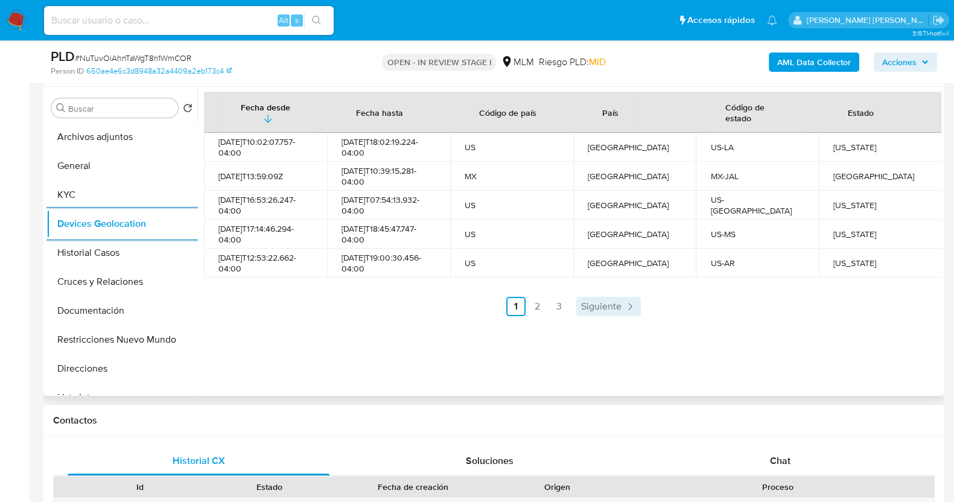
click at [618, 304] on span "Siguiente" at bounding box center [601, 307] width 40 height 10
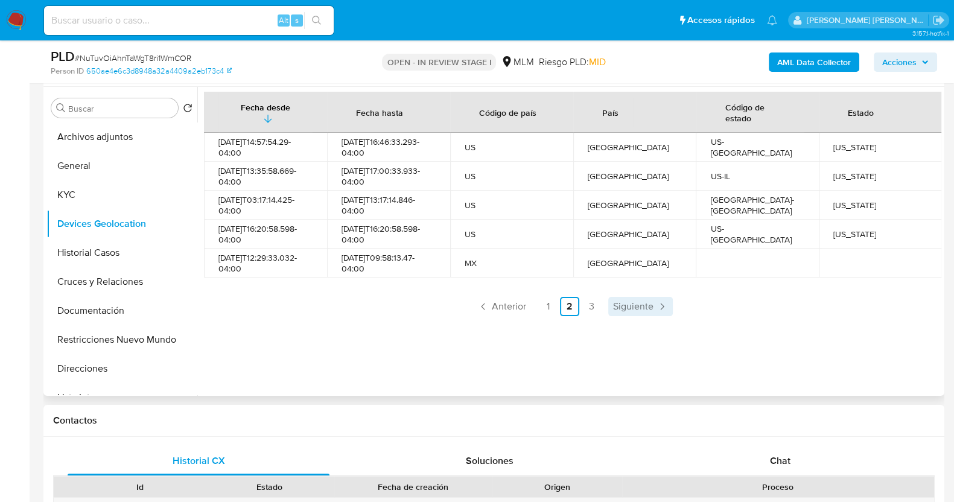
click at [631, 311] on span "Siguiente" at bounding box center [633, 307] width 40 height 10
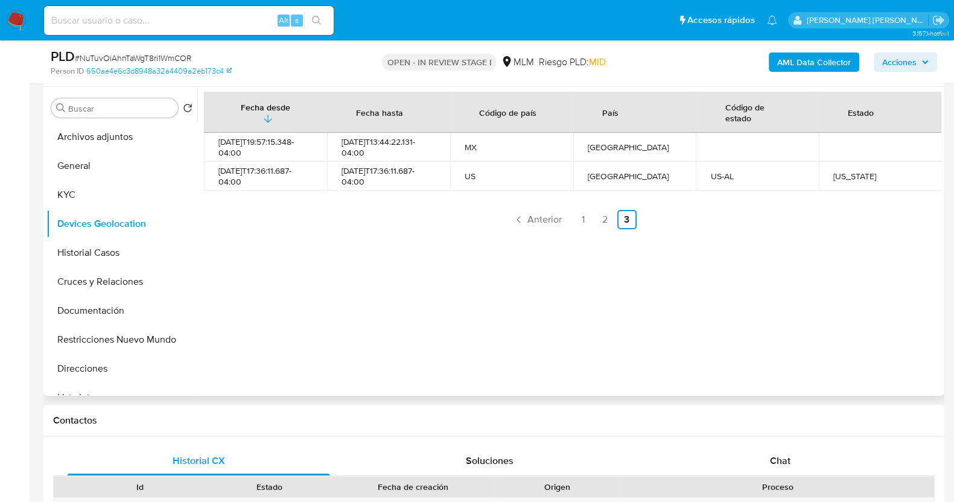
click at [839, 176] on div "Alabama" at bounding box center [880, 176] width 94 height 11
copy div "Alabama"
click at [595, 216] on link "2" at bounding box center [604, 219] width 19 height 19
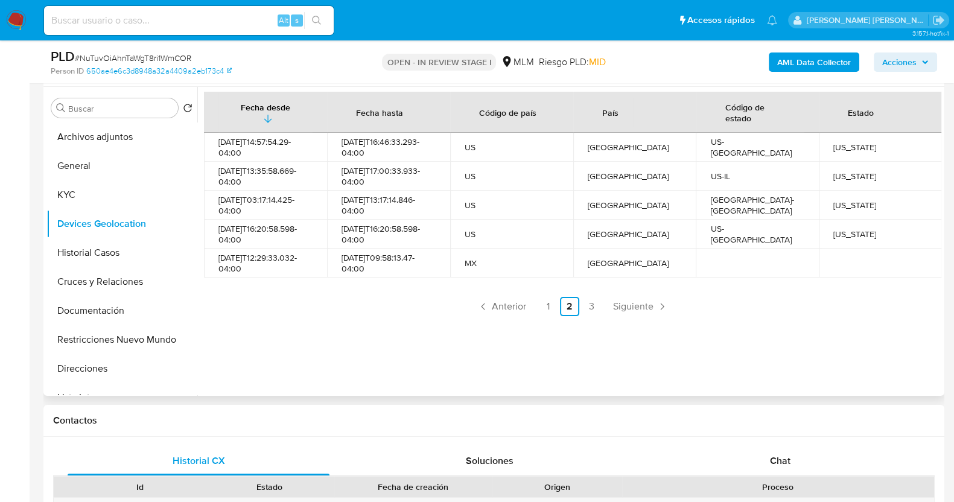
click at [556, 305] on ul "Anterior 1 2 3 Siguiente" at bounding box center [572, 306] width 737 height 19
click at [542, 303] on link "1" at bounding box center [547, 306] width 19 height 19
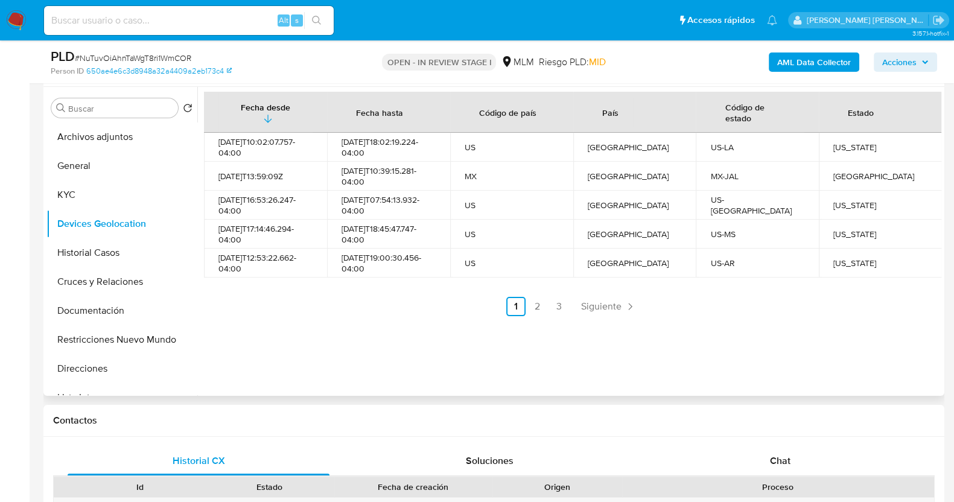
click at [845, 150] on div "Louisiana" at bounding box center [880, 147] width 94 height 11
click at [843, 150] on div "Louisiana" at bounding box center [880, 147] width 94 height 11
copy div "Louisiana"
click at [842, 200] on div "Florida" at bounding box center [880, 205] width 94 height 11
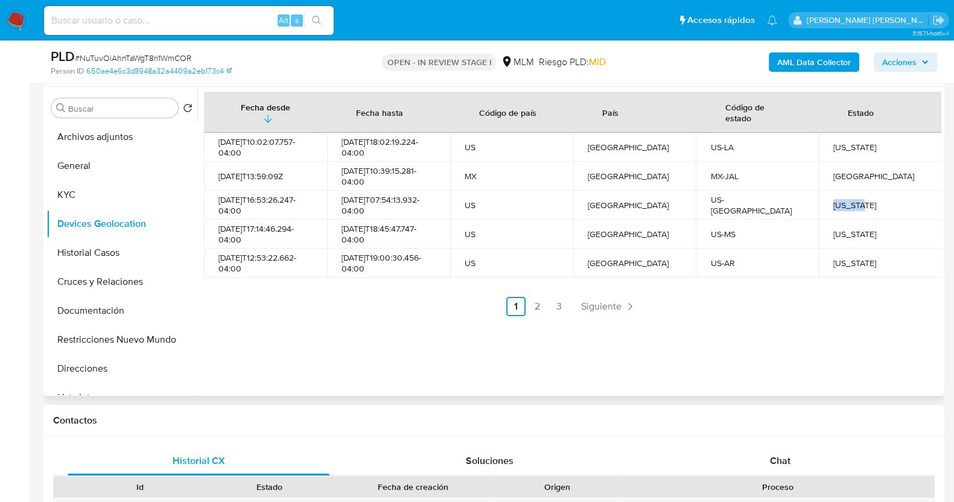
click at [842, 200] on div "Florida" at bounding box center [880, 205] width 94 height 11
copy div "Florida"
click at [846, 234] on div "Mississippi" at bounding box center [880, 234] width 94 height 11
copy div "Mississippi"
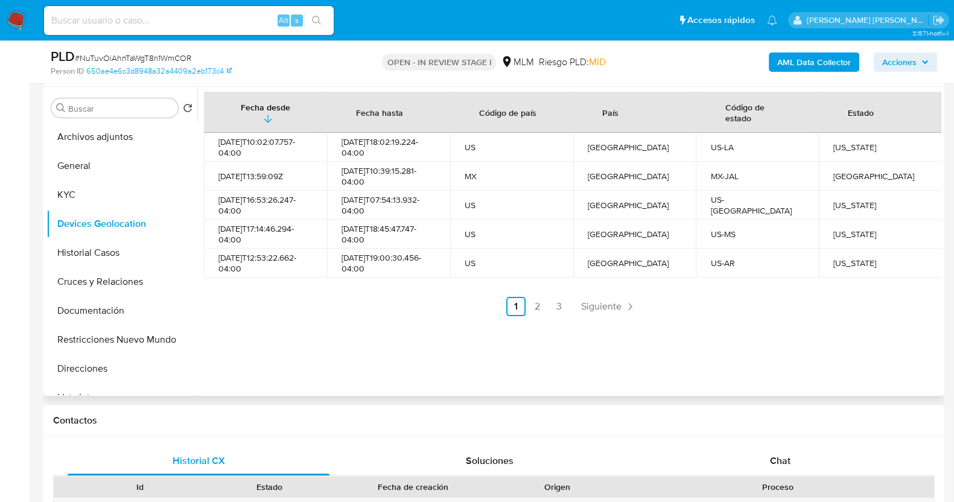
click at [847, 258] on div "Arkansas" at bounding box center [880, 263] width 94 height 11
copy div "Arkansas"
click at [614, 296] on div "Fecha desde Fecha hasta Código de país País Código de estado Estado 2025-06-30T…" at bounding box center [572, 204] width 737 height 224
click at [624, 305] on icon "Paginación" at bounding box center [630, 306] width 12 height 12
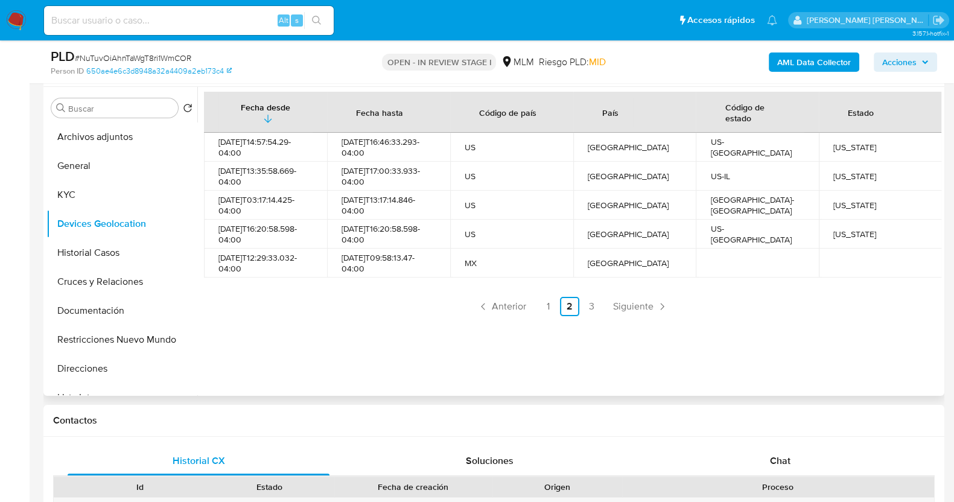
click at [843, 148] on div "Wisconsin" at bounding box center [880, 147] width 94 height 11
copy div "Wisconsin"
click at [838, 179] on div "Illinois" at bounding box center [880, 176] width 94 height 11
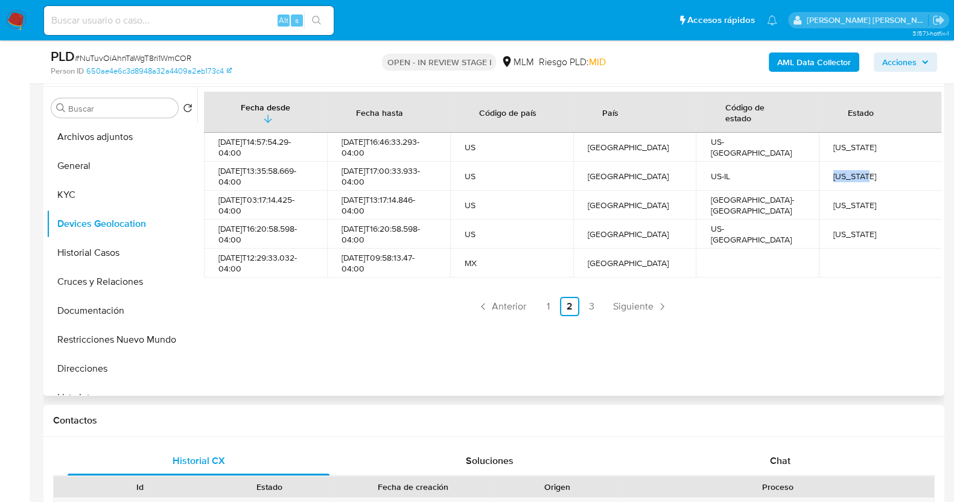
copy div "Illinois"
click at [835, 203] on div "Texas" at bounding box center [880, 205] width 94 height 11
copy div "Texas"
click at [841, 236] on div "Kentucky" at bounding box center [880, 234] width 94 height 11
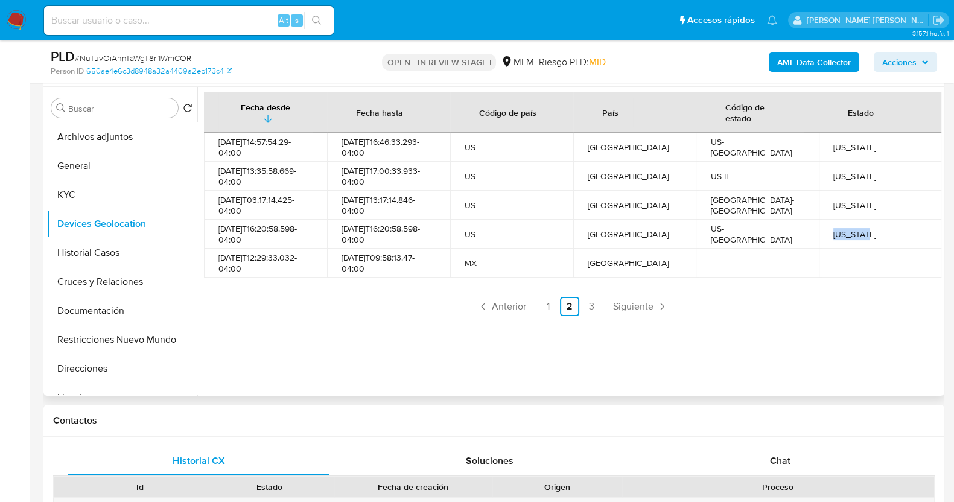
click at [841, 236] on div "Kentucky" at bounding box center [880, 234] width 94 height 11
copy div "Kentucky"
click at [641, 305] on span "Siguiente" at bounding box center [633, 307] width 40 height 10
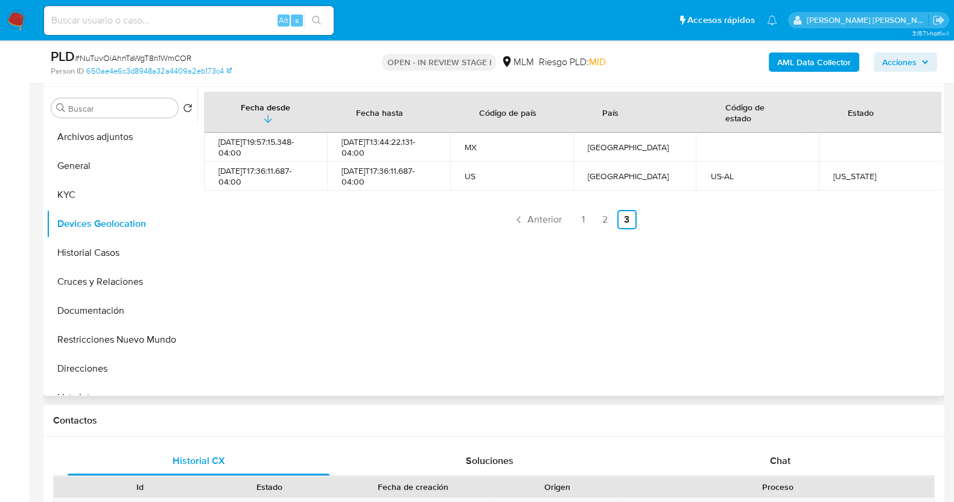
click at [842, 171] on div "Alabama" at bounding box center [880, 176] width 94 height 11
click at [125, 282] on button "Cruces y Relaciones" at bounding box center [116, 281] width 141 height 29
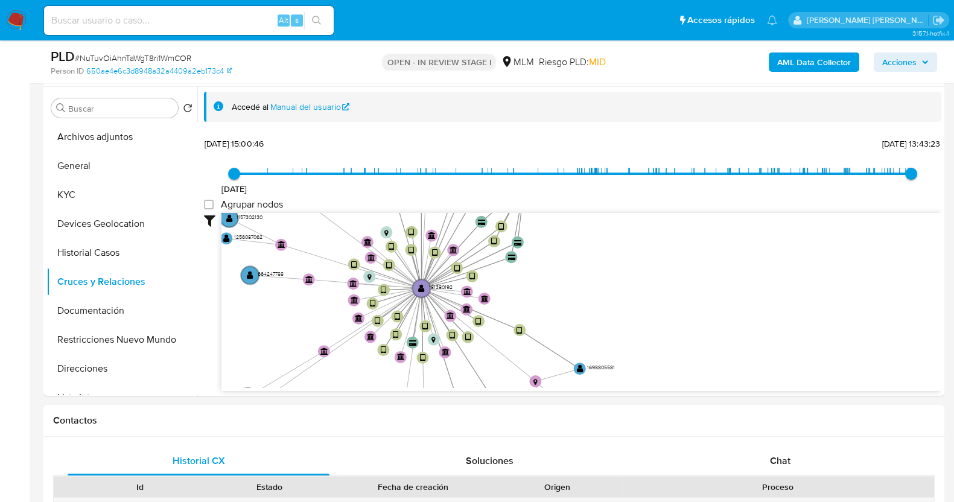
drag, startPoint x: 589, startPoint y: 299, endPoint x: 368, endPoint y: 399, distance: 242.5
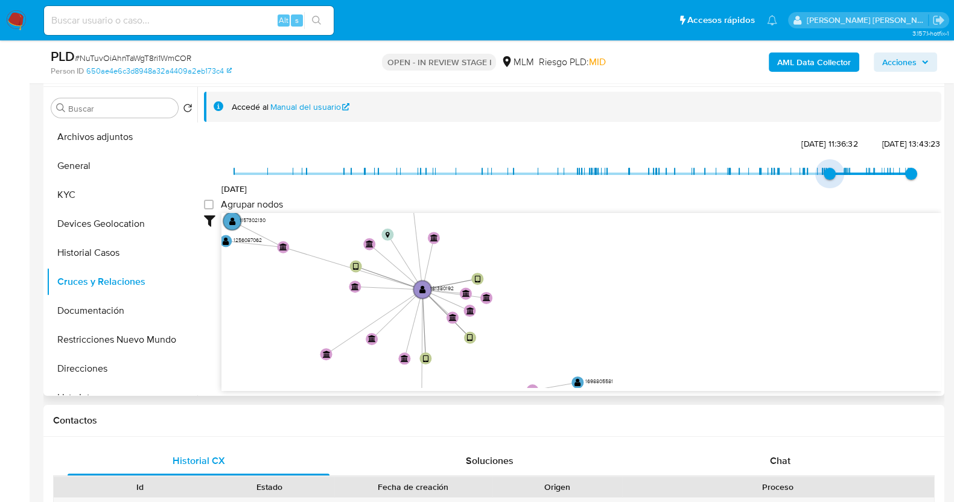
type input "1743722609000"
drag, startPoint x: 240, startPoint y: 170, endPoint x: 847, endPoint y: 177, distance: 607.6
click at [847, 177] on span "3/4/2025, 17:23:29" at bounding box center [850, 174] width 12 height 12
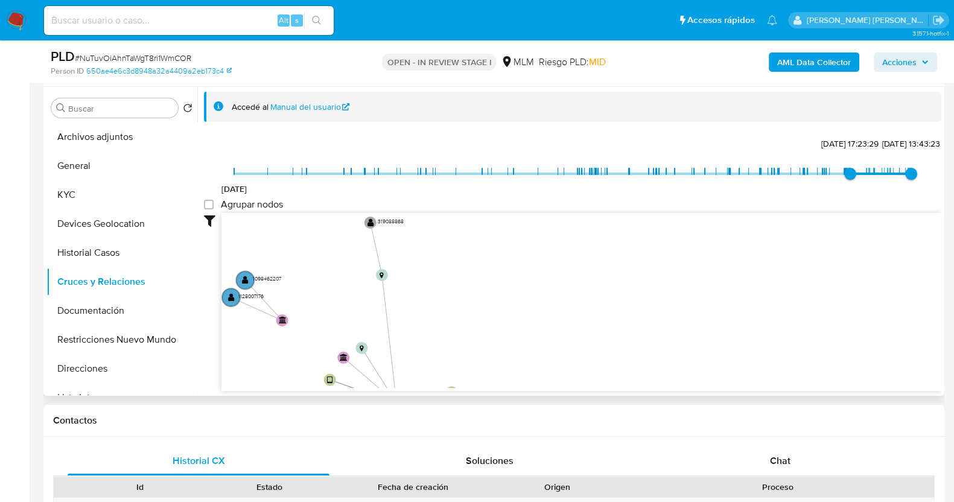
drag, startPoint x: 600, startPoint y: 313, endPoint x: 547, endPoint y: 319, distance: 54.0
click at [556, 326] on icon "device-5f53c39408813b0017c46270  device-66e23fe3e4300c24694ddc17  device-64bf…" at bounding box center [581, 300] width 720 height 175
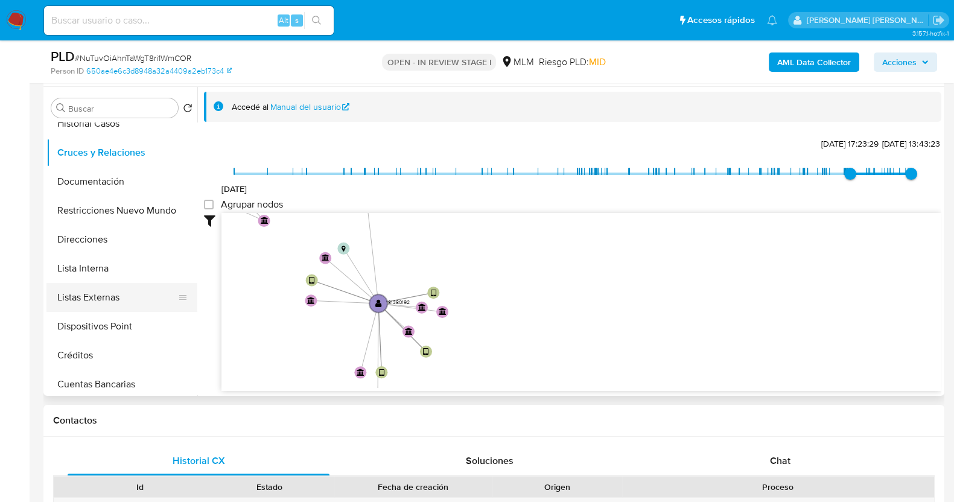
scroll to position [226, 0]
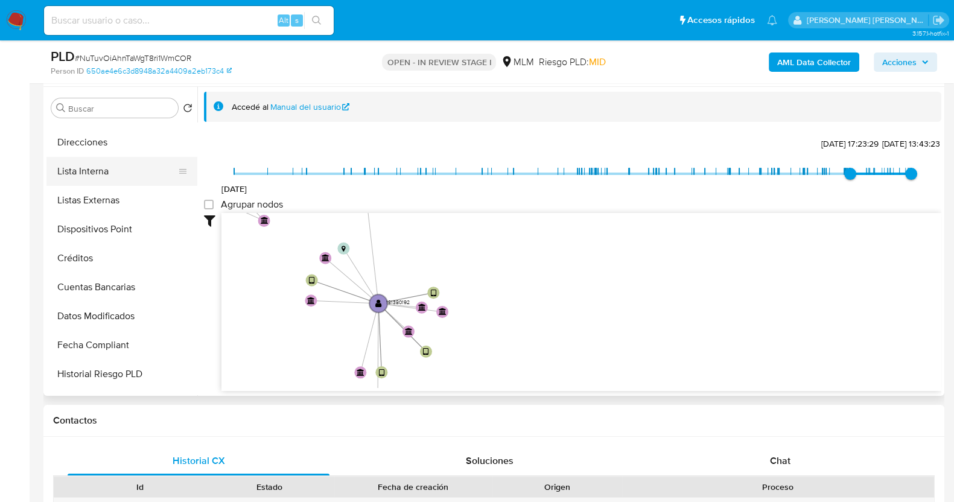
click at [110, 181] on button "Lista Interna" at bounding box center [116, 171] width 141 height 29
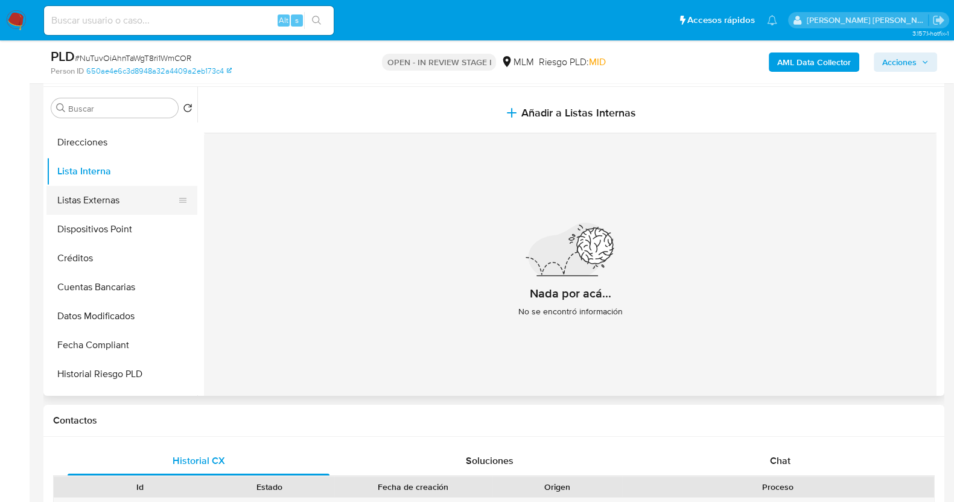
click at [136, 192] on button "Listas Externas" at bounding box center [116, 200] width 141 height 29
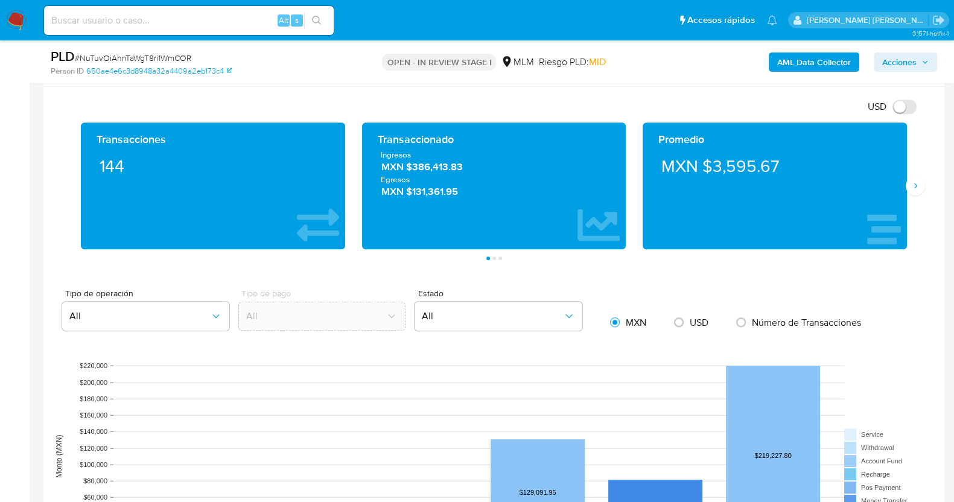
scroll to position [788, 0]
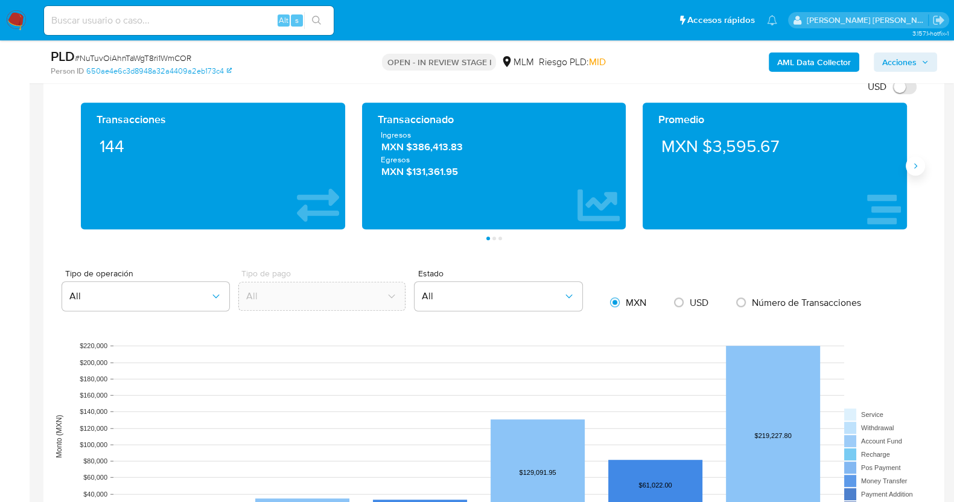
click at [916, 170] on button "Siguiente" at bounding box center [915, 165] width 19 height 19
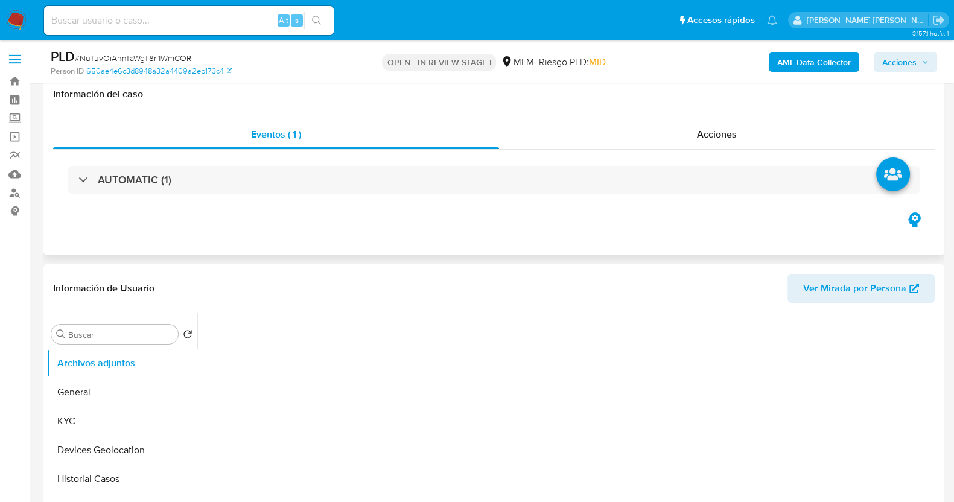
scroll to position [75, 0]
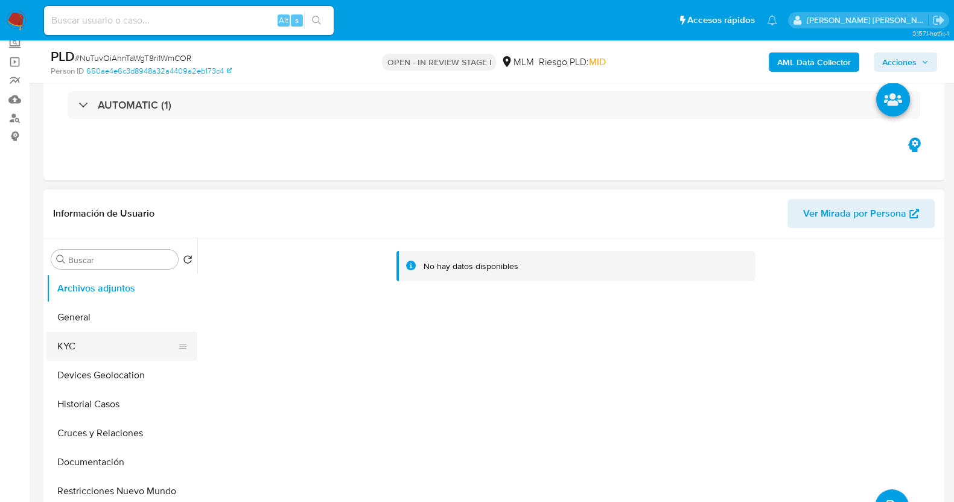
select select "10"
click at [91, 348] on button "KYC" at bounding box center [116, 346] width 141 height 29
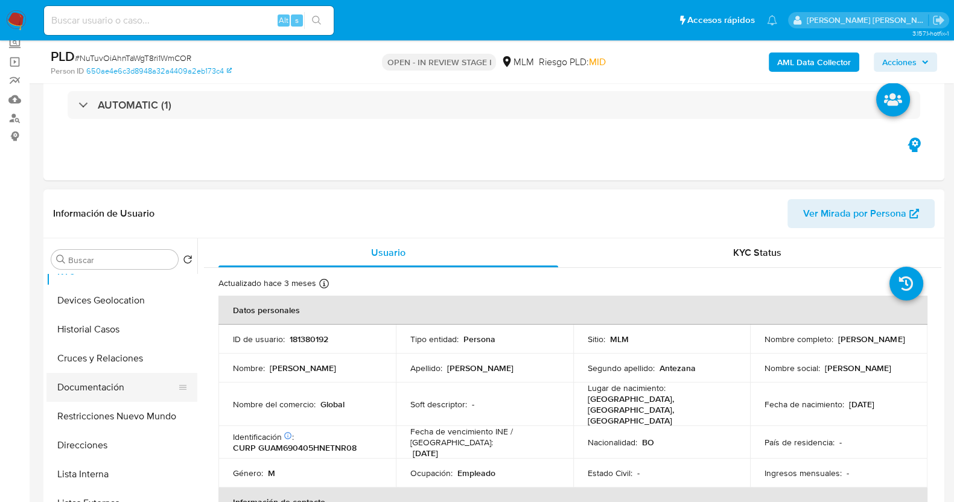
click at [107, 383] on button "Documentación" at bounding box center [116, 387] width 141 height 29
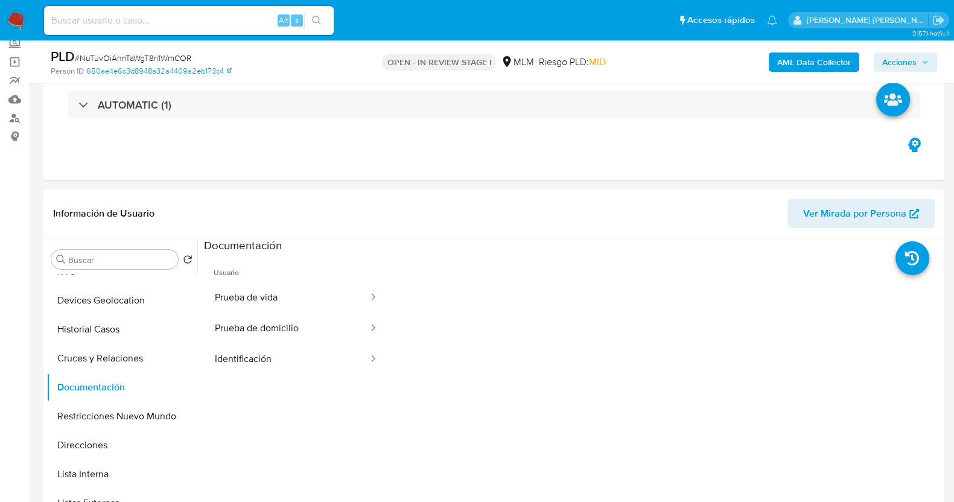
scroll to position [150, 0]
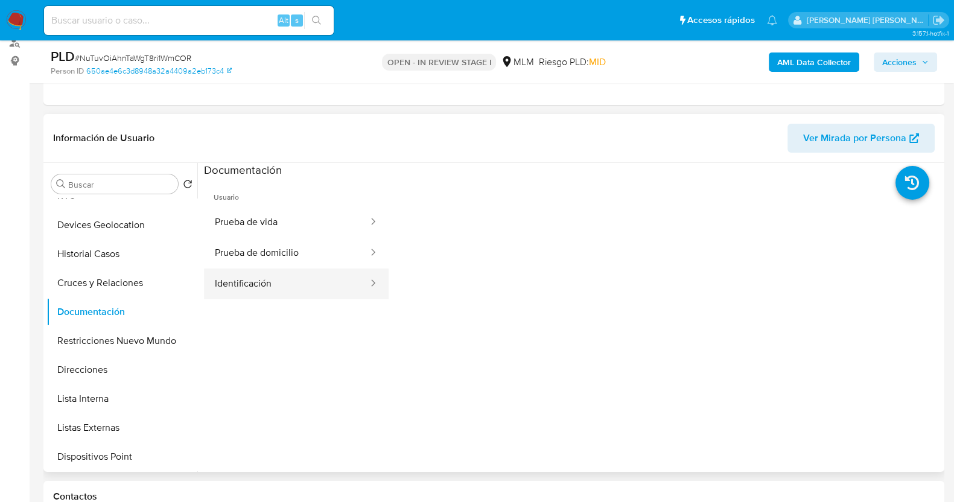
click at [292, 284] on button "Identificación" at bounding box center [286, 283] width 165 height 31
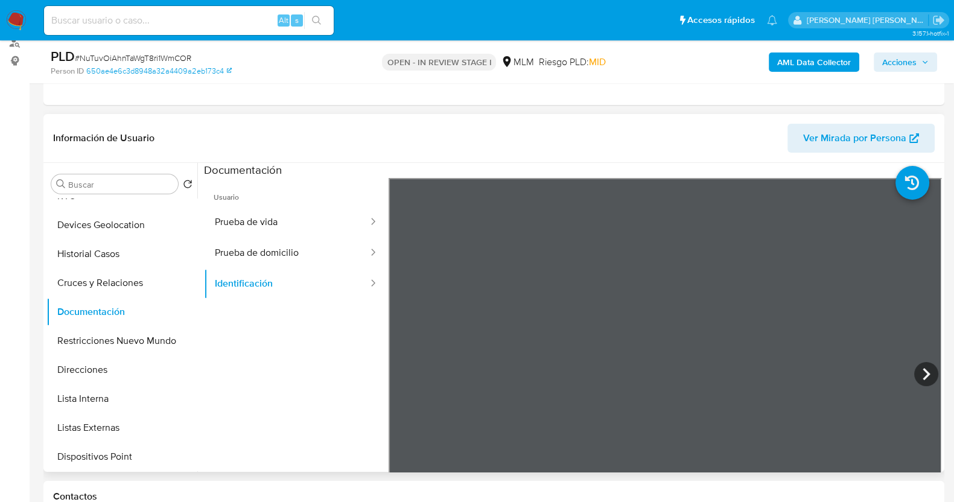
scroll to position [0, 0]
click at [264, 227] on button "Prueba de vida" at bounding box center [286, 222] width 165 height 31
click at [117, 277] on button "Cruces y Relaciones" at bounding box center [116, 282] width 141 height 29
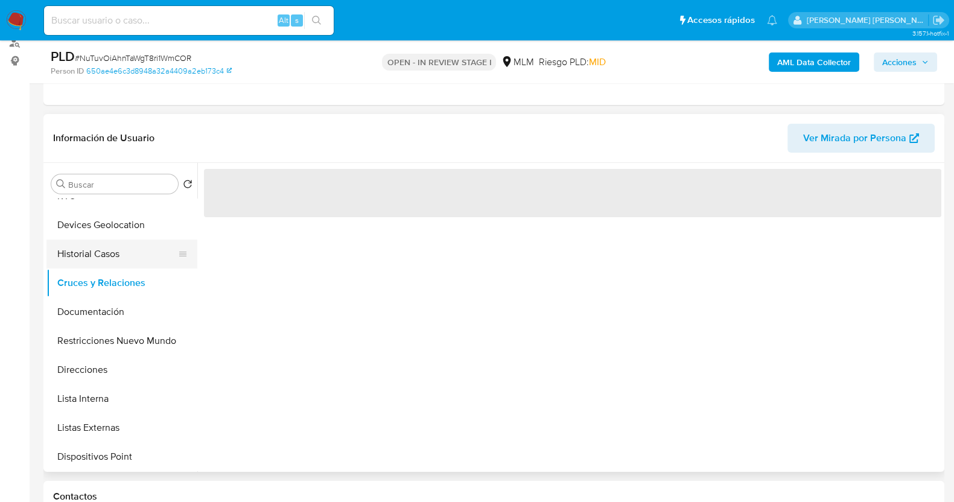
click at [126, 258] on div "Buscar Volver al orden por defecto Archivos adjuntos General KYC Devices Geoloc…" at bounding box center [493, 317] width 895 height 309
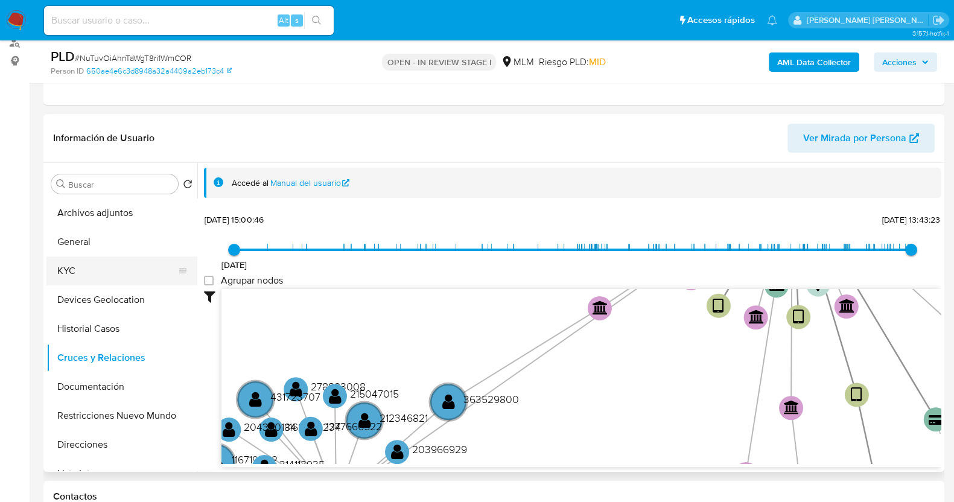
click at [107, 261] on button "KYC" at bounding box center [116, 270] width 141 height 29
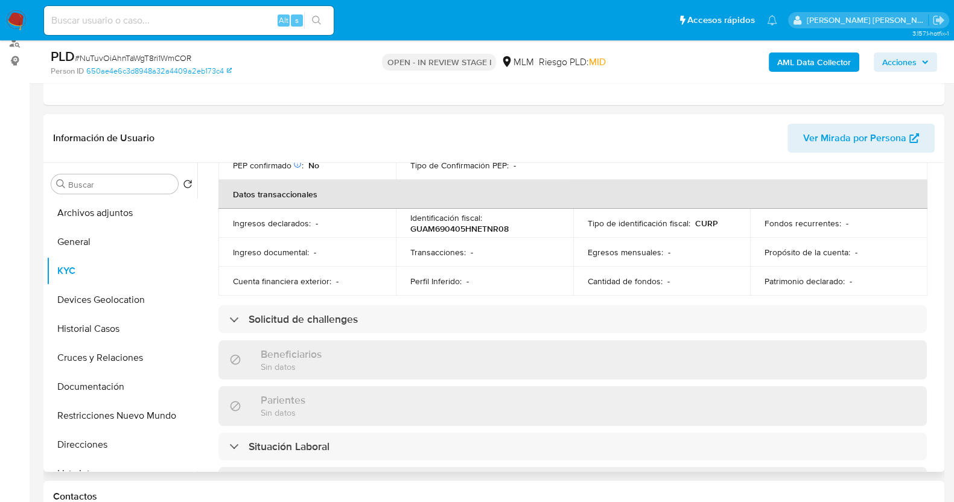
scroll to position [746, 0]
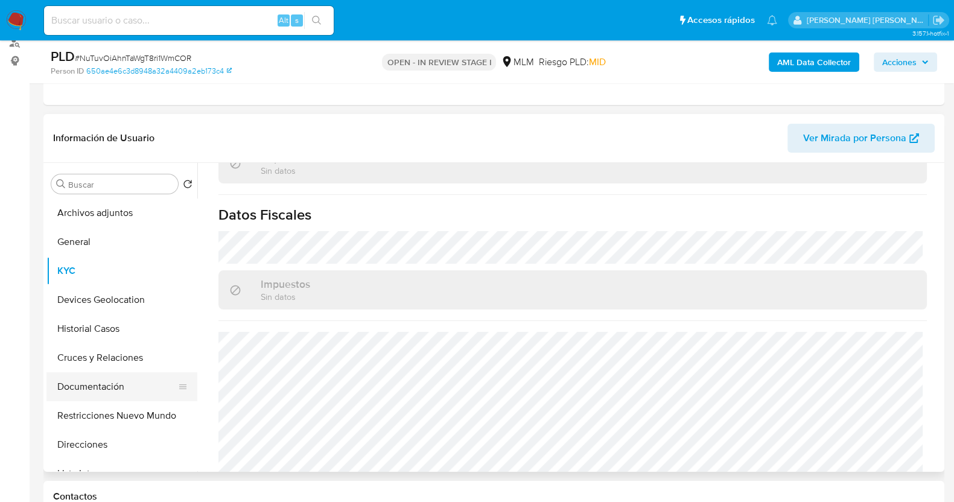
click at [89, 437] on button "Direcciones" at bounding box center [121, 444] width 151 height 29
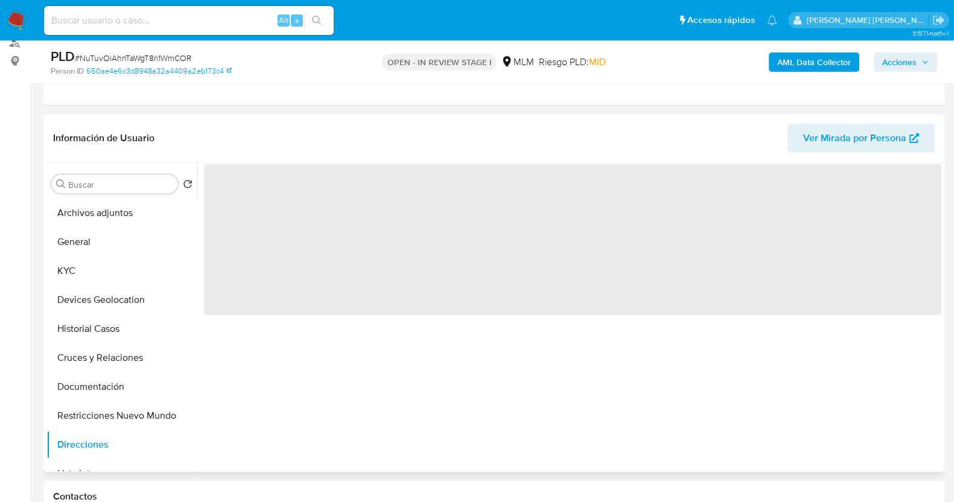
scroll to position [0, 0]
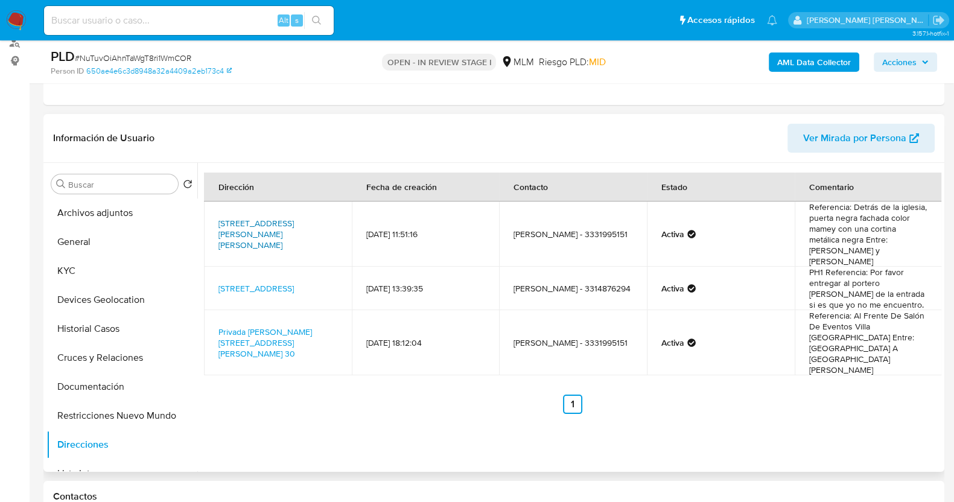
click at [229, 219] on link "[STREET_ADDRESS][PERSON_NAME][PERSON_NAME]" at bounding box center [255, 234] width 75 height 34
drag, startPoint x: 97, startPoint y: 267, endPoint x: 139, endPoint y: 267, distance: 42.8
click at [97, 267] on button "KYC" at bounding box center [116, 270] width 141 height 29
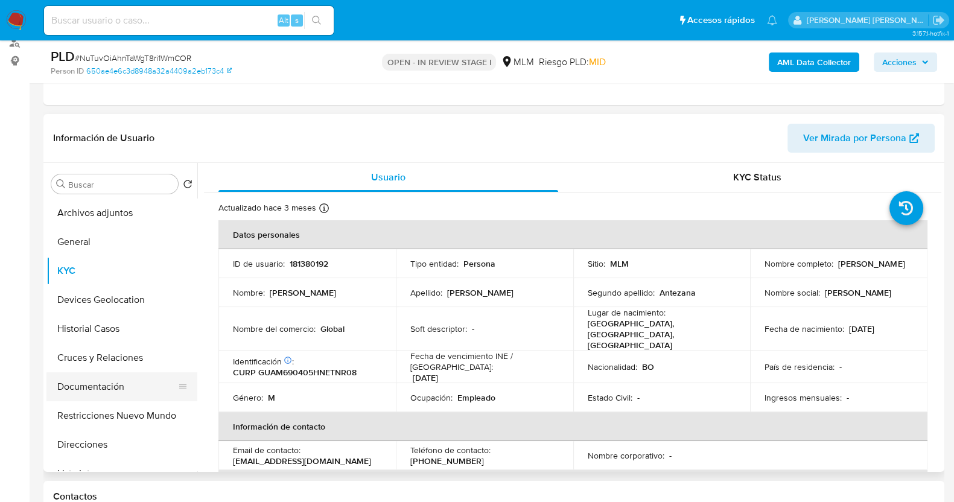
click at [108, 390] on button "Documentación" at bounding box center [116, 386] width 141 height 29
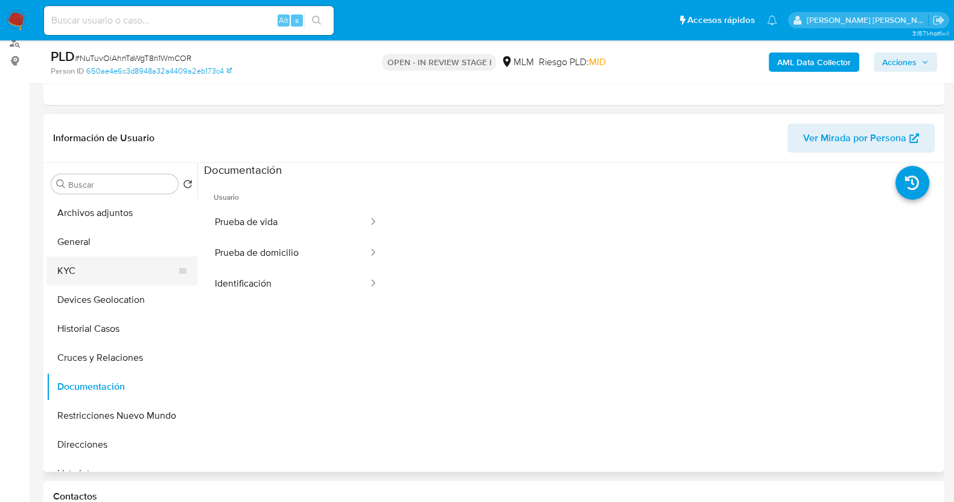
click at [109, 272] on button "KYC" at bounding box center [116, 270] width 141 height 29
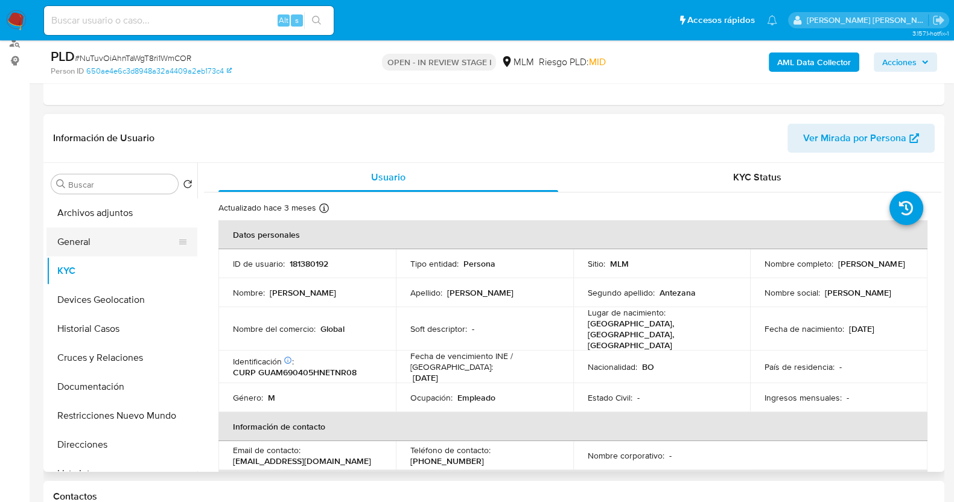
drag, startPoint x: 147, startPoint y: 240, endPoint x: 81, endPoint y: 249, distance: 65.8
click at [148, 240] on button "General" at bounding box center [116, 241] width 141 height 29
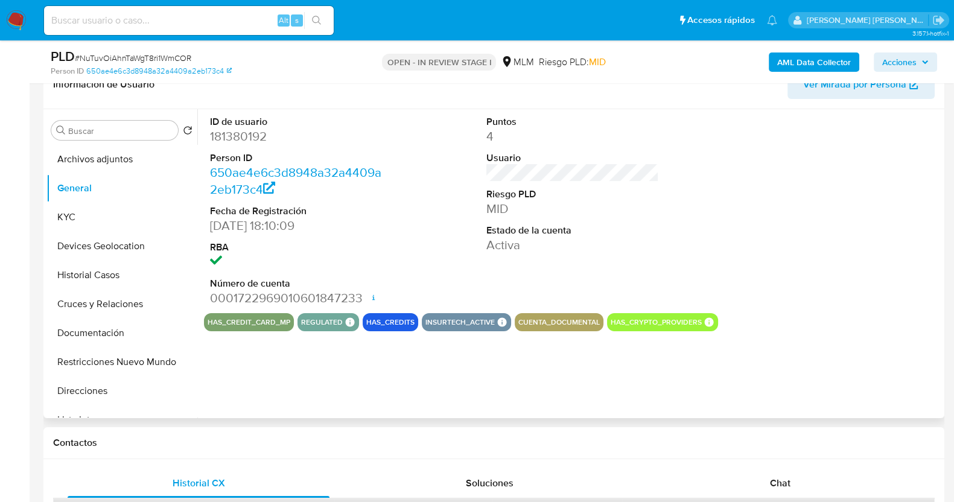
scroll to position [226, 0]
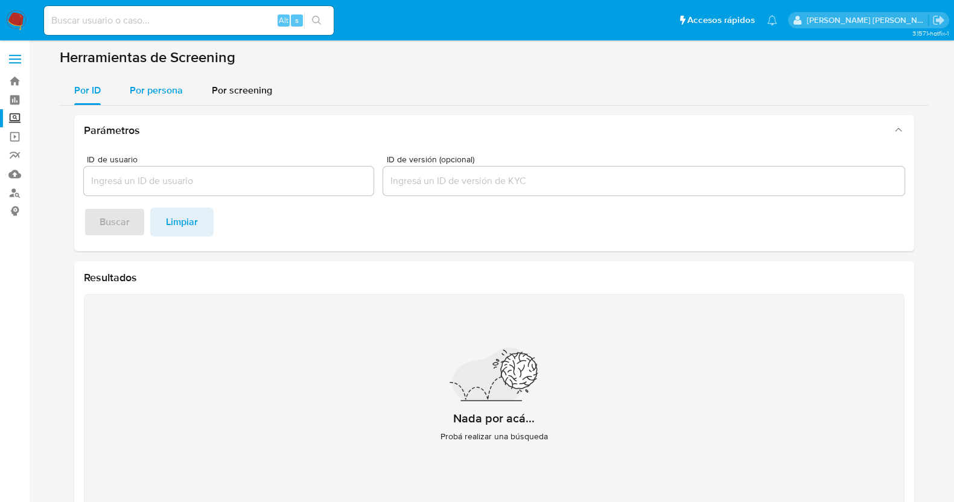
click at [157, 82] on div "Por persona" at bounding box center [156, 90] width 53 height 29
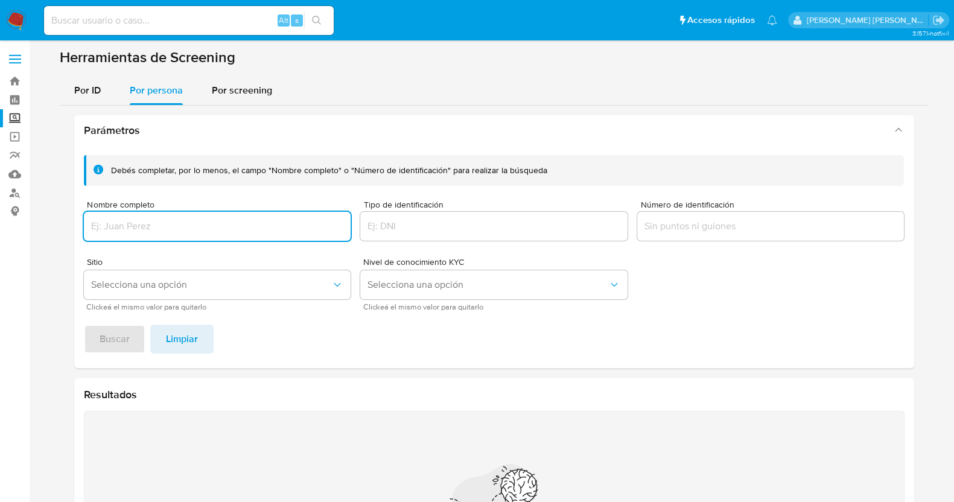
click at [237, 218] on input "Nombre completo" at bounding box center [217, 226] width 267 height 16
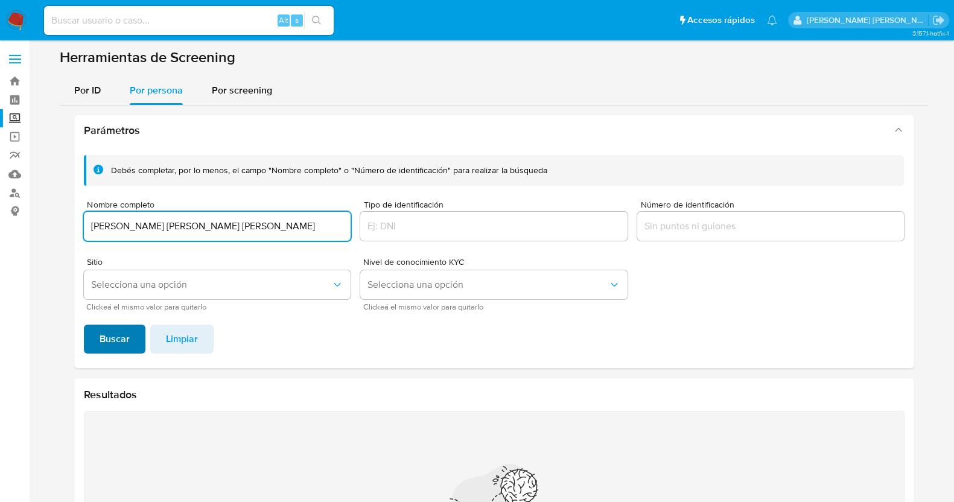
type input "[PERSON_NAME] [PERSON_NAME] [PERSON_NAME]"
click at [108, 340] on span "Buscar" at bounding box center [115, 339] width 30 height 27
drag, startPoint x: 259, startPoint y: 229, endPoint x: 92, endPoint y: 223, distance: 167.8
click at [92, 223] on input "[PERSON_NAME] [PERSON_NAME] [PERSON_NAME]" at bounding box center [217, 226] width 267 height 16
type input "[PERSON_NAME] [PERSON_NAME]"
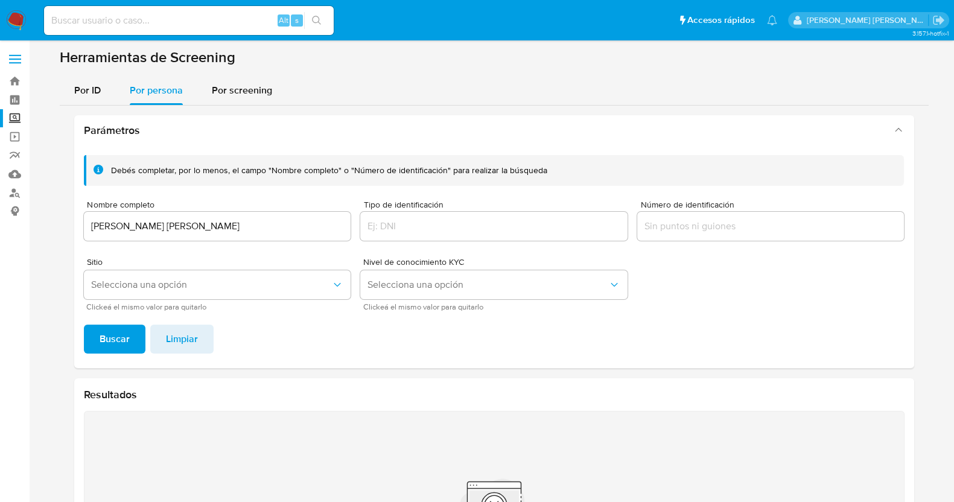
click at [121, 337] on span "Buscar" at bounding box center [115, 339] width 30 height 27
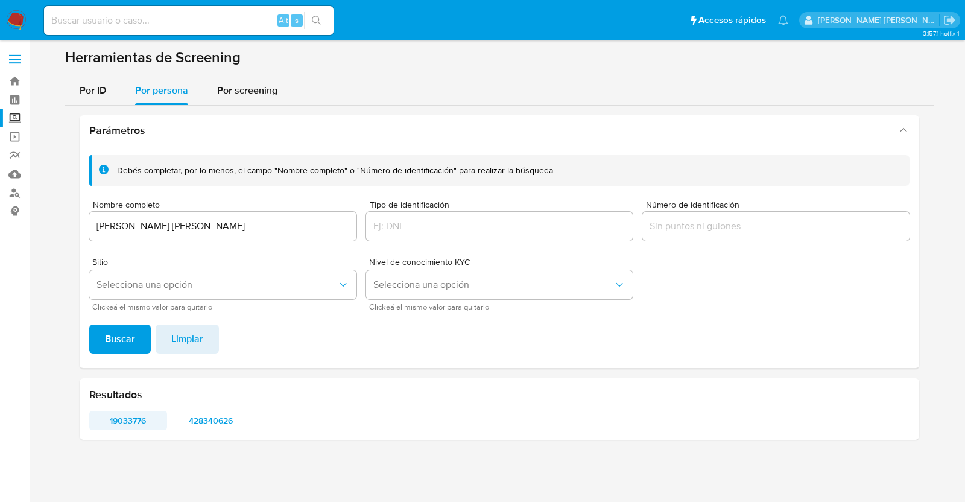
click at [139, 423] on span "19033776" at bounding box center [128, 420] width 61 height 17
click at [218, 408] on div "Resultados 19033776 428340626" at bounding box center [500, 409] width 840 height 62
click at [223, 415] on span "428340626" at bounding box center [210, 420] width 61 height 17
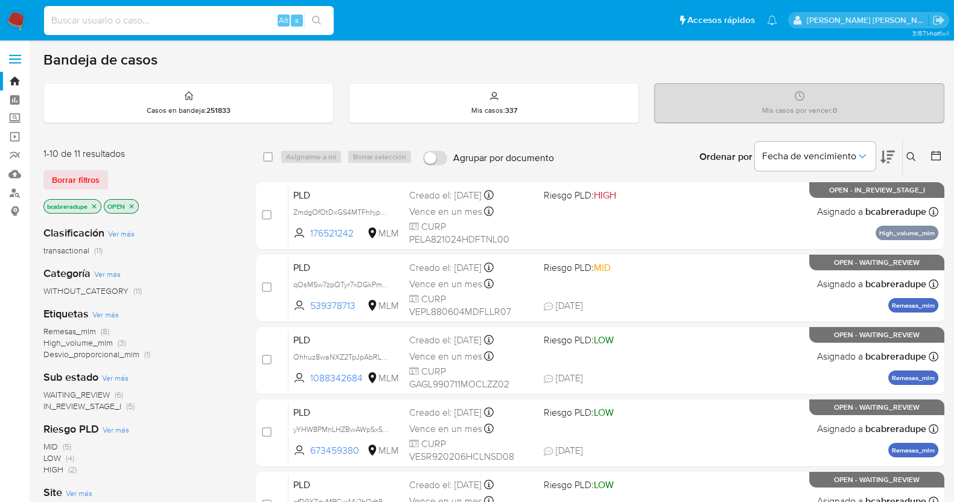
click at [187, 13] on input at bounding box center [189, 21] width 290 height 16
paste input "363529800"
type input "363529800"
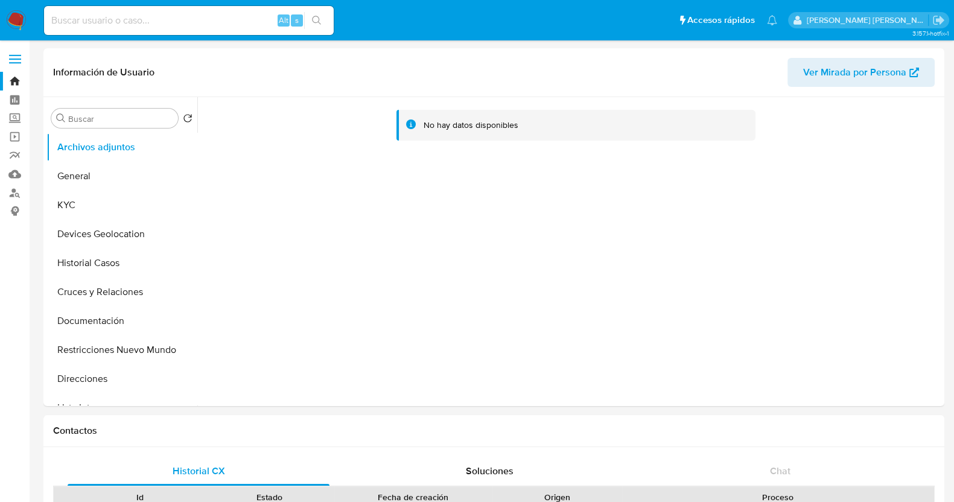
select select "10"
click at [96, 205] on button "KYC" at bounding box center [116, 205] width 141 height 29
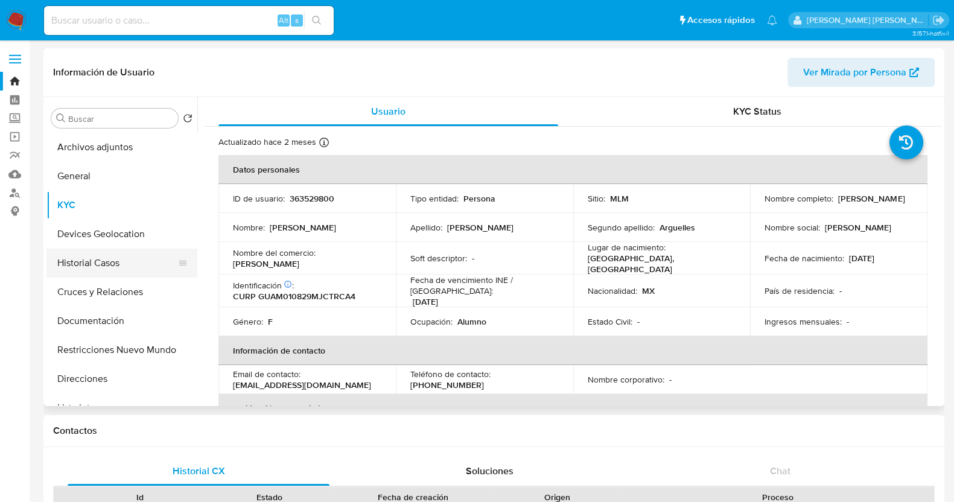
click at [101, 267] on button "Historial Casos" at bounding box center [116, 263] width 141 height 29
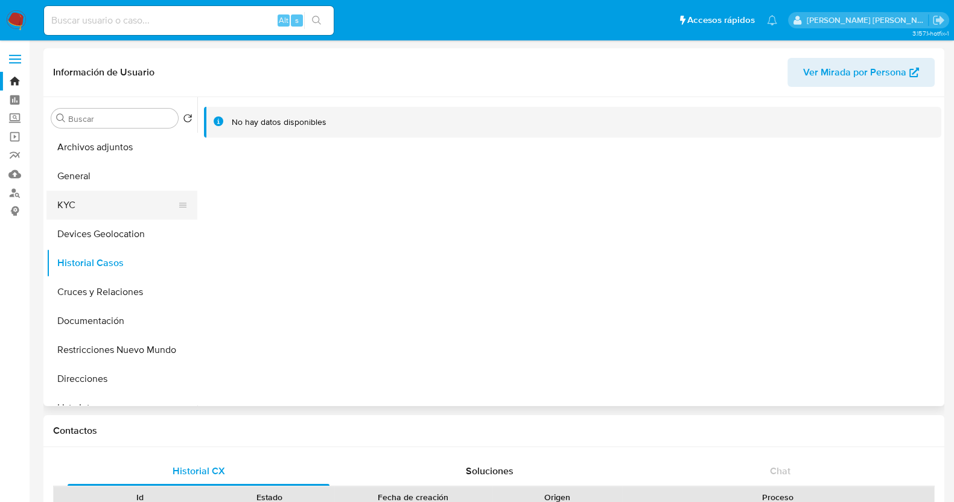
click at [101, 198] on button "KYC" at bounding box center [116, 205] width 141 height 29
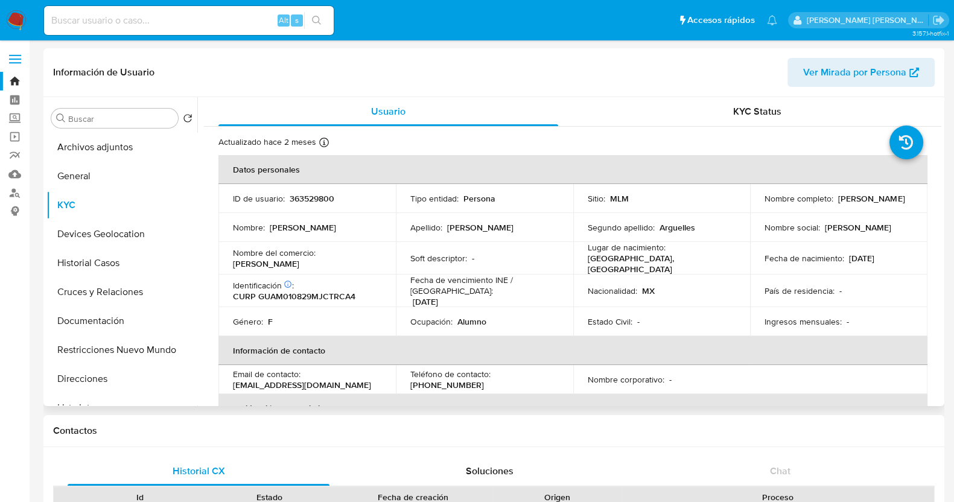
click at [590, 275] on td "Nacionalidad : MX" at bounding box center [661, 291] width 177 height 33
click at [658, 285] on div "Nacionalidad : MX" at bounding box center [662, 290] width 148 height 11
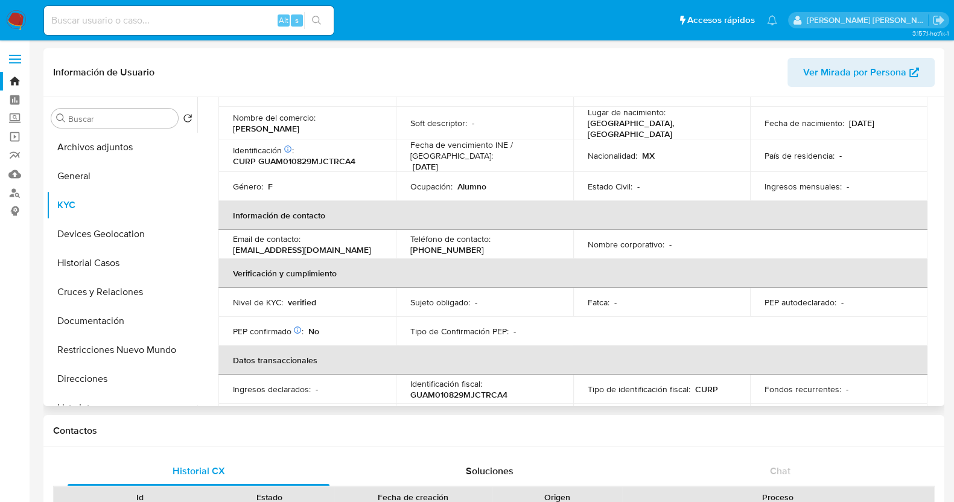
scroll to position [132, 0]
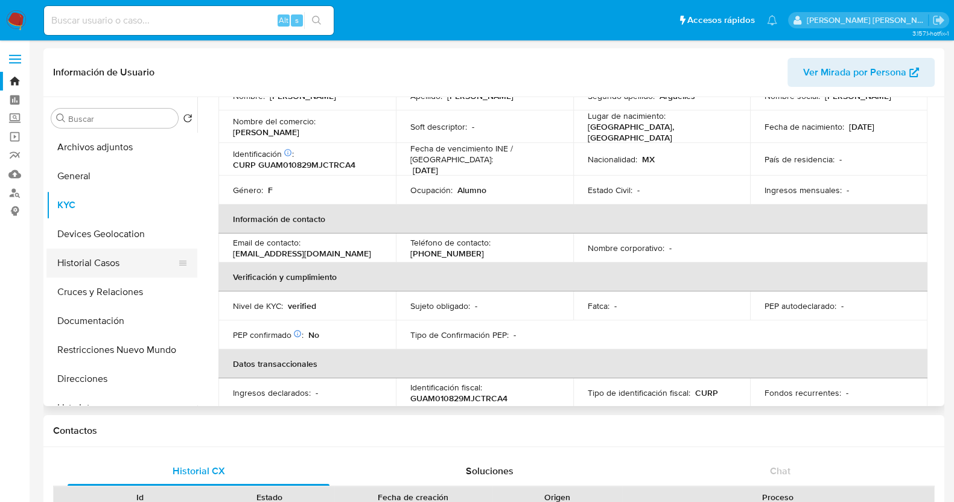
click at [110, 267] on button "Historial Casos" at bounding box center [116, 263] width 141 height 29
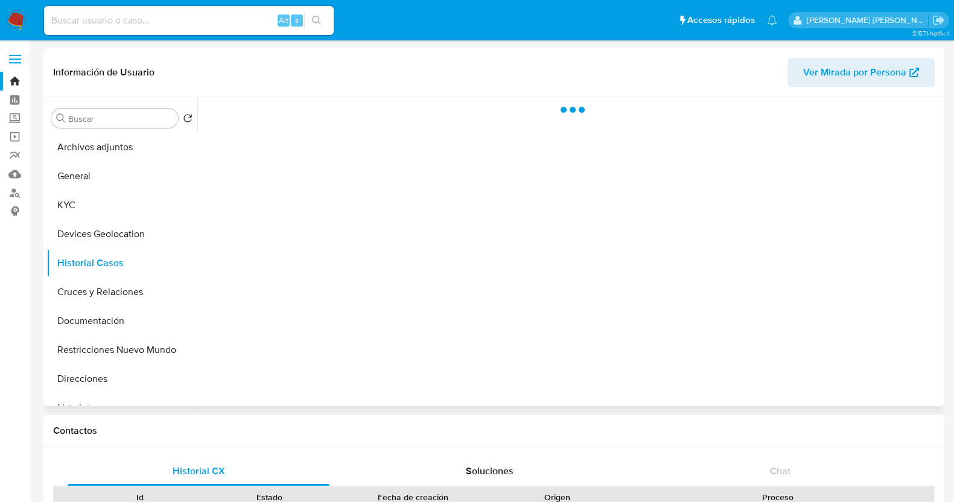
scroll to position [0, 0]
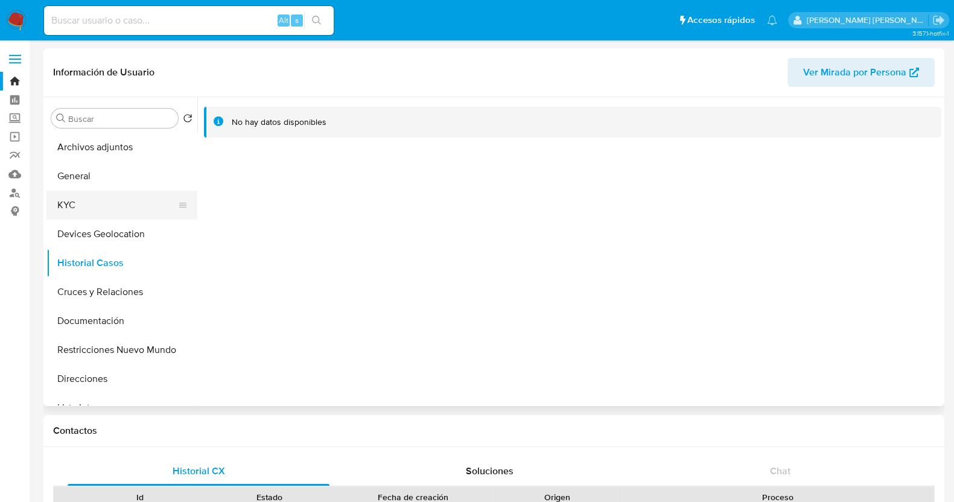
click at [81, 200] on button "KYC" at bounding box center [116, 205] width 141 height 29
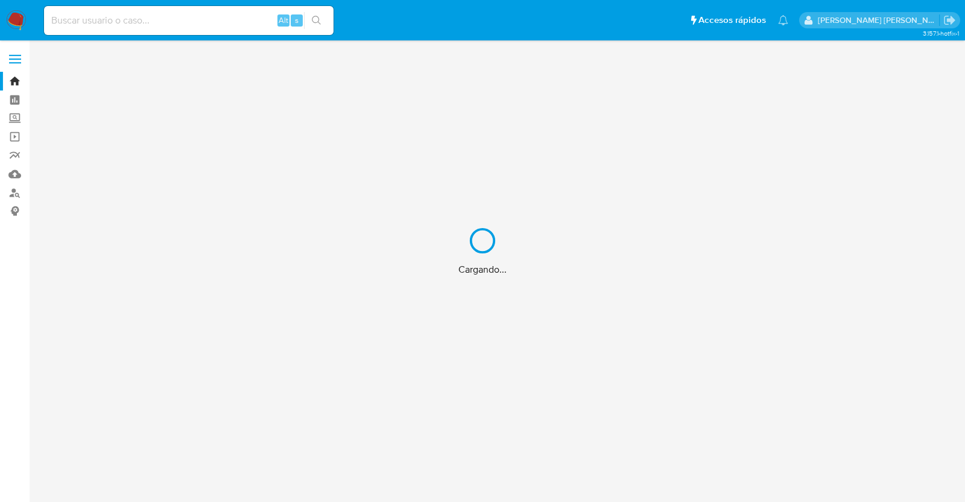
click at [192, 21] on div "Cargando..." at bounding box center [482, 251] width 965 height 502
click at [201, 25] on div "Cargando..." at bounding box center [482, 251] width 965 height 502
click at [208, 22] on div "Cargando..." at bounding box center [482, 251] width 965 height 502
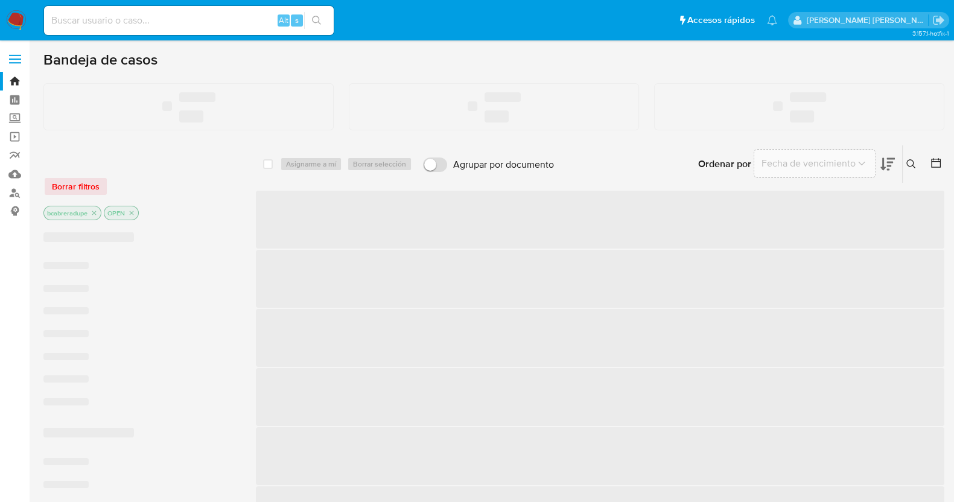
click at [209, 21] on input at bounding box center [189, 21] width 290 height 16
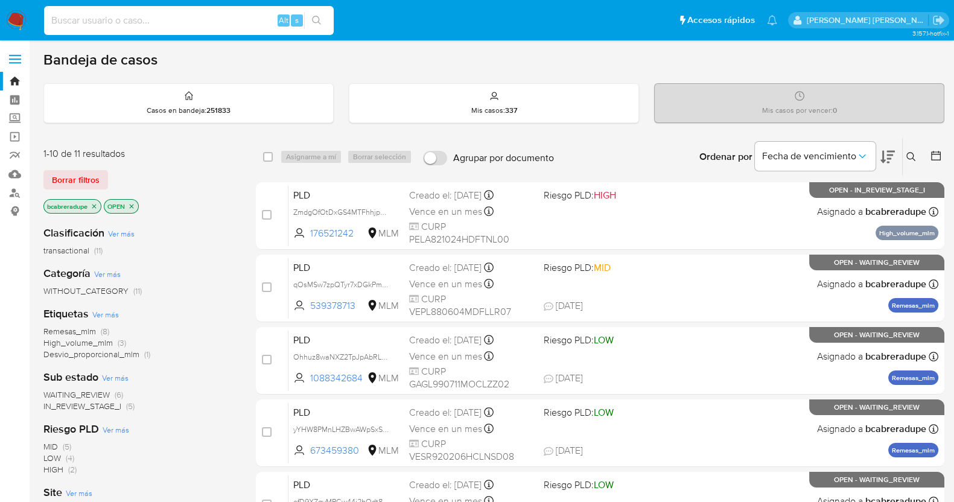
paste input "289524694"
type input "289524694"
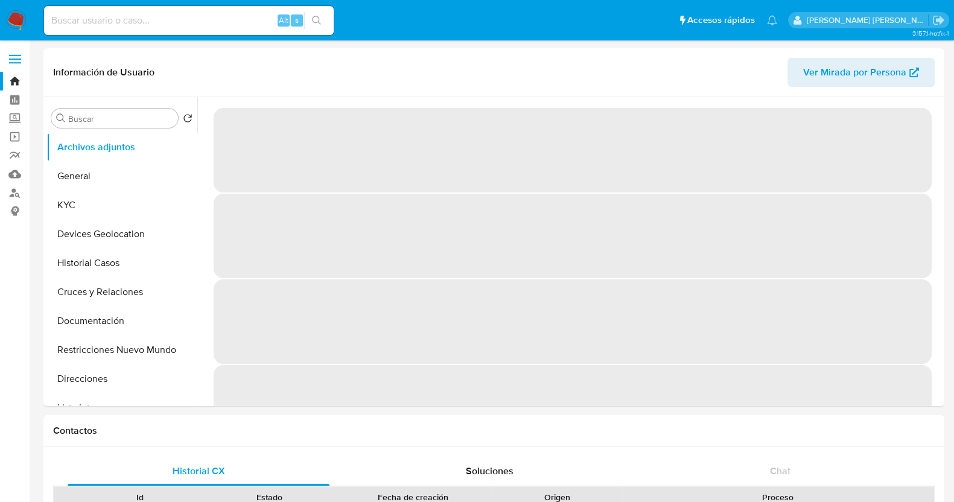
select select "10"
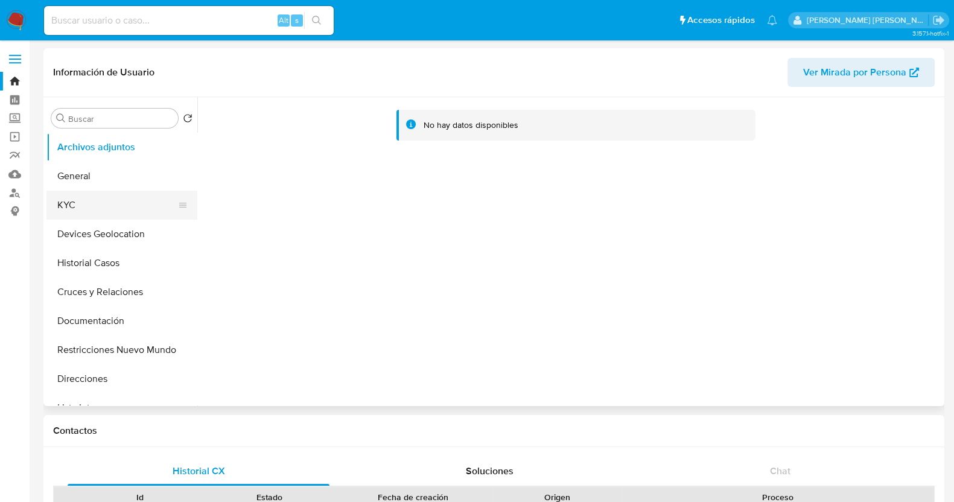
click at [83, 211] on button "KYC" at bounding box center [116, 205] width 141 height 29
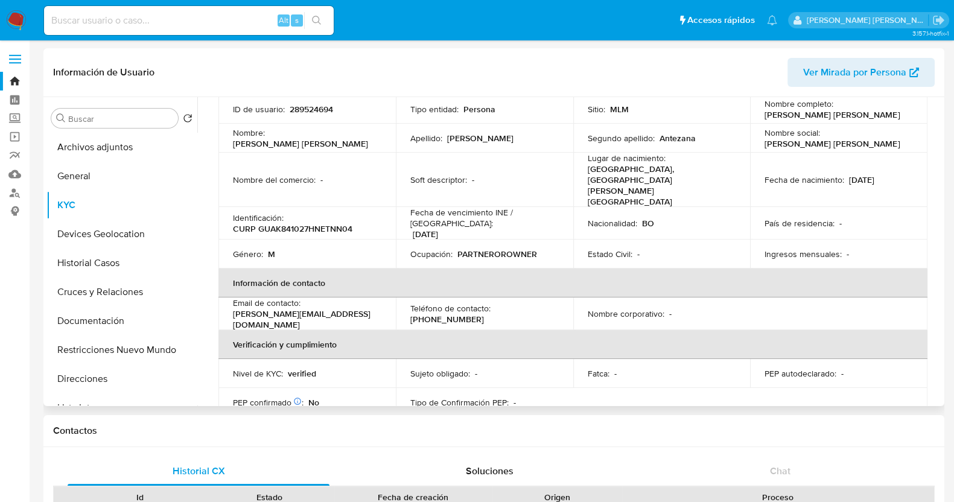
scroll to position [150, 0]
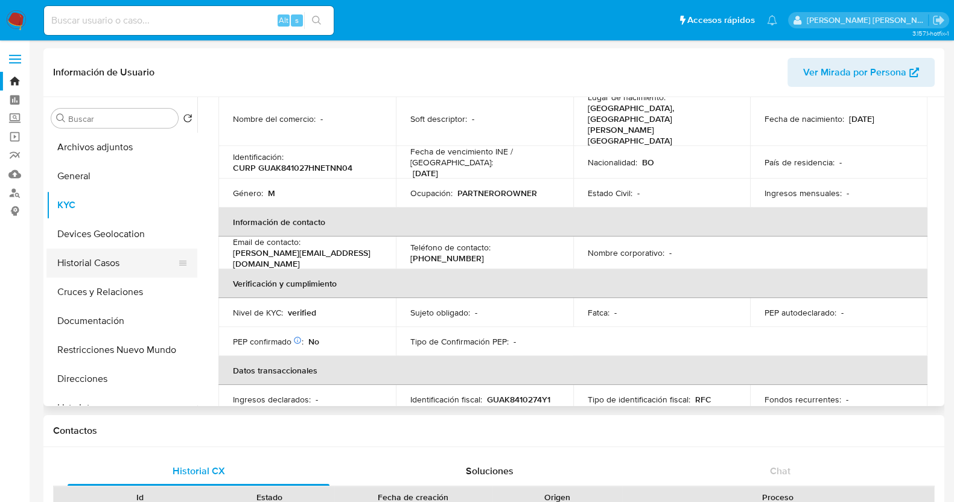
click at [116, 264] on button "Historial Casos" at bounding box center [116, 263] width 141 height 29
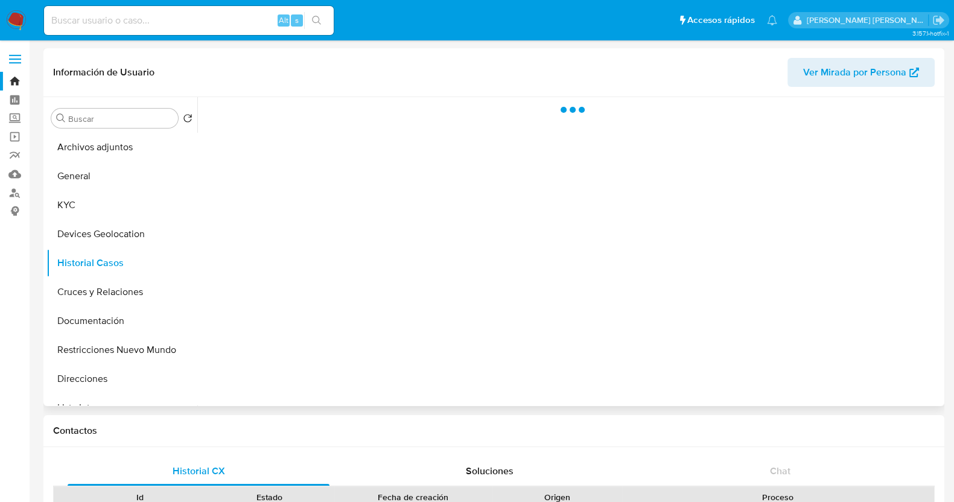
scroll to position [0, 0]
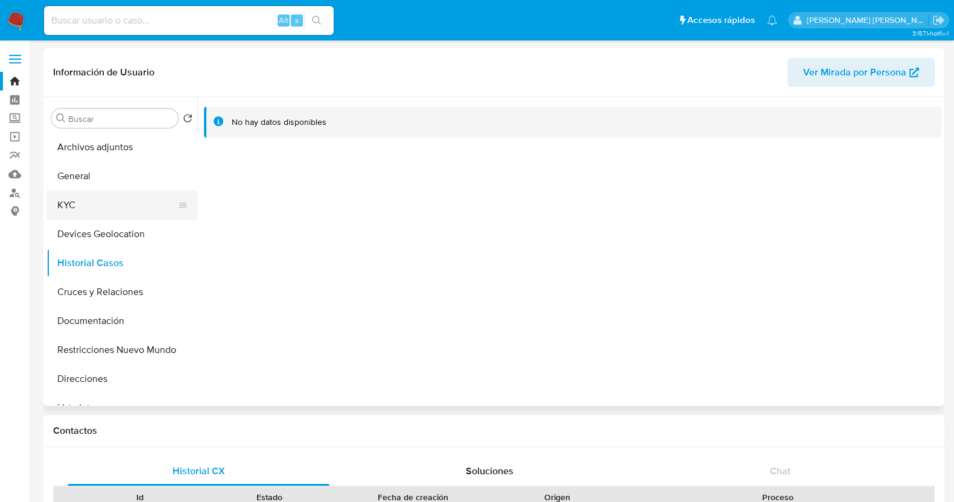
click at [82, 209] on button "KYC" at bounding box center [116, 205] width 141 height 29
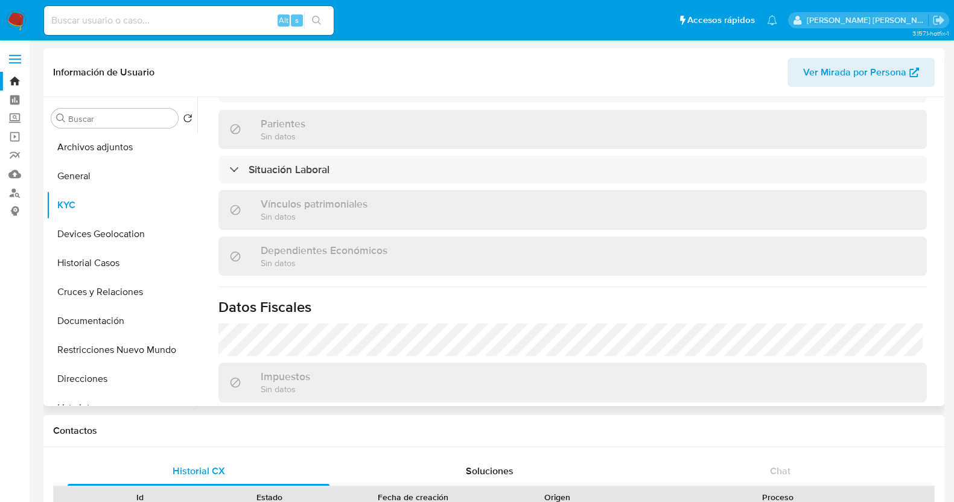
scroll to position [377, 0]
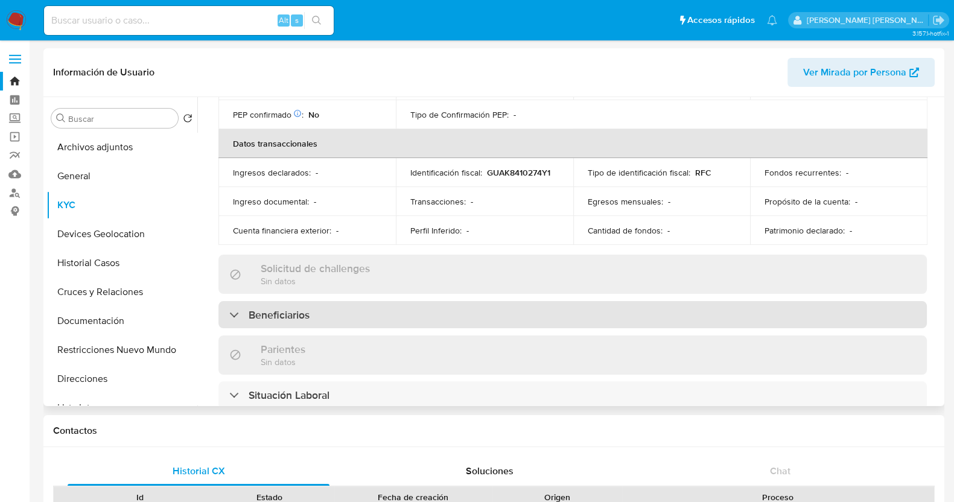
click at [424, 301] on div "Beneficiarios" at bounding box center [572, 315] width 708 height 28
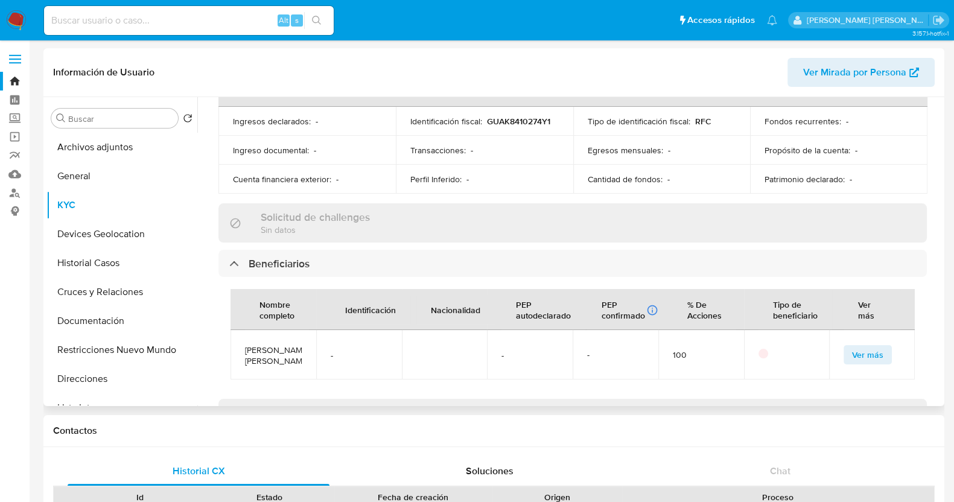
scroll to position [453, 0]
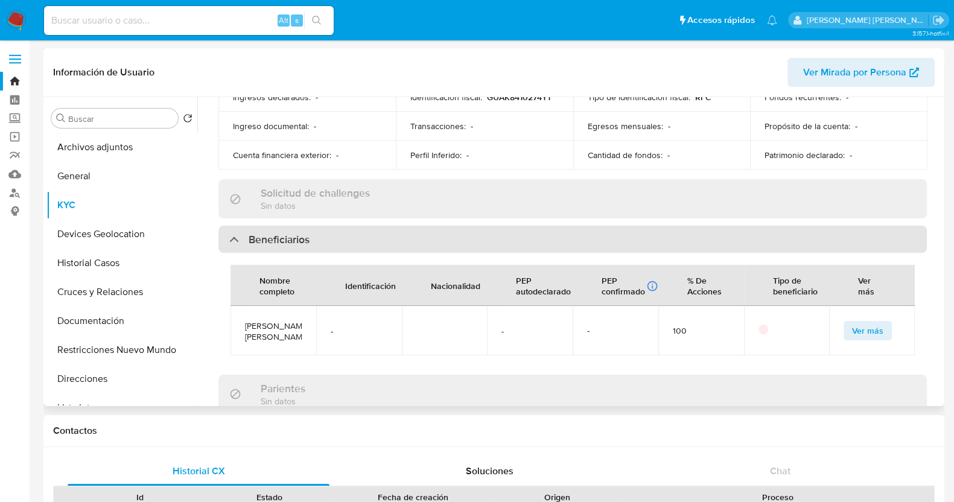
click at [406, 226] on div "Beneficiarios" at bounding box center [572, 240] width 708 height 28
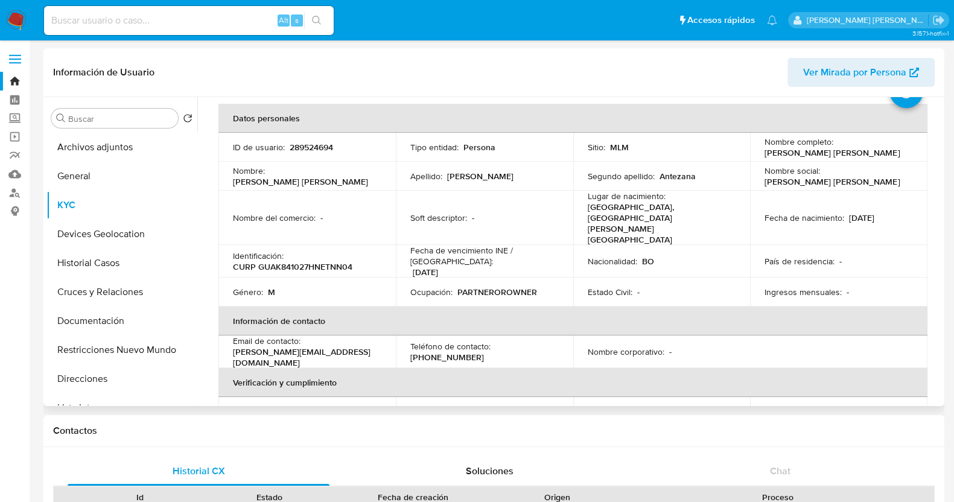
scroll to position [0, 0]
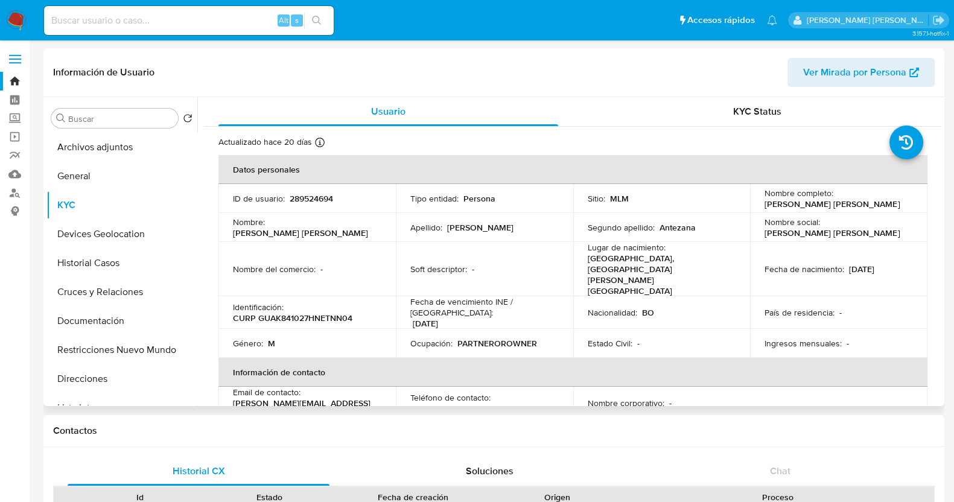
click at [612, 329] on td "Estado Civil : -" at bounding box center [661, 343] width 177 height 29
click at [576, 296] on td "Nacionalidad : BO" at bounding box center [661, 312] width 177 height 33
click at [132, 261] on button "Historial Casos" at bounding box center [116, 263] width 141 height 29
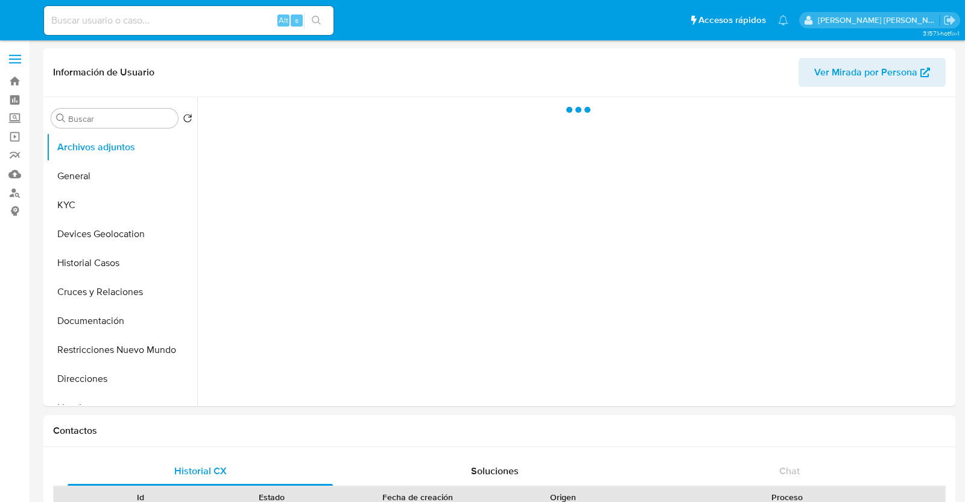
select select "10"
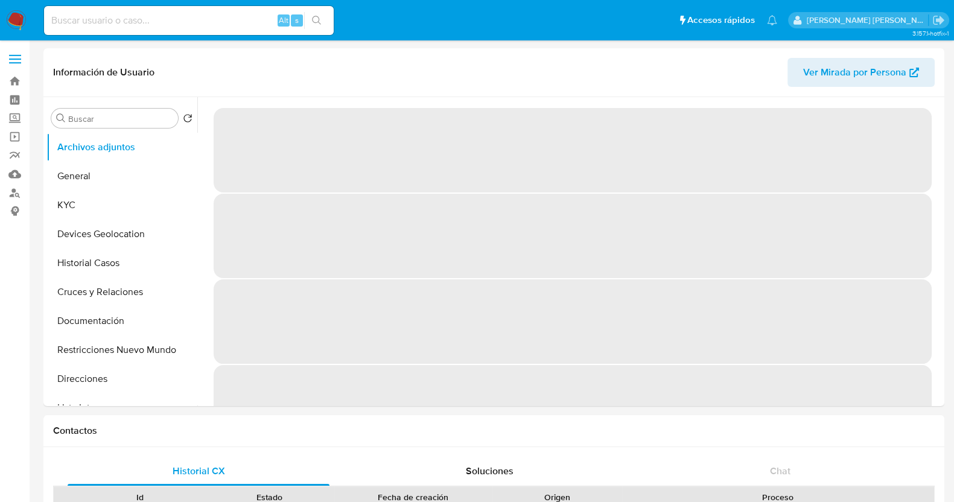
select select "10"
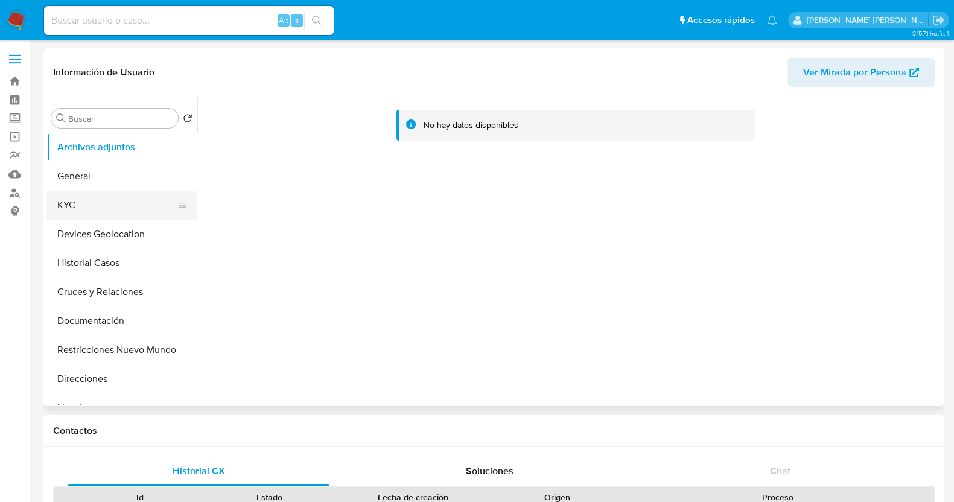
click at [69, 204] on button "KYC" at bounding box center [116, 205] width 141 height 29
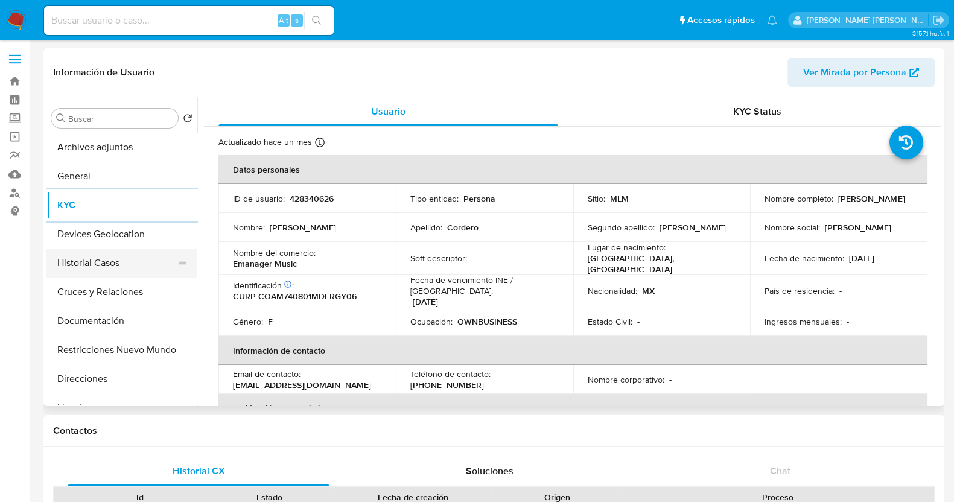
click at [115, 262] on button "Historial Casos" at bounding box center [116, 263] width 141 height 29
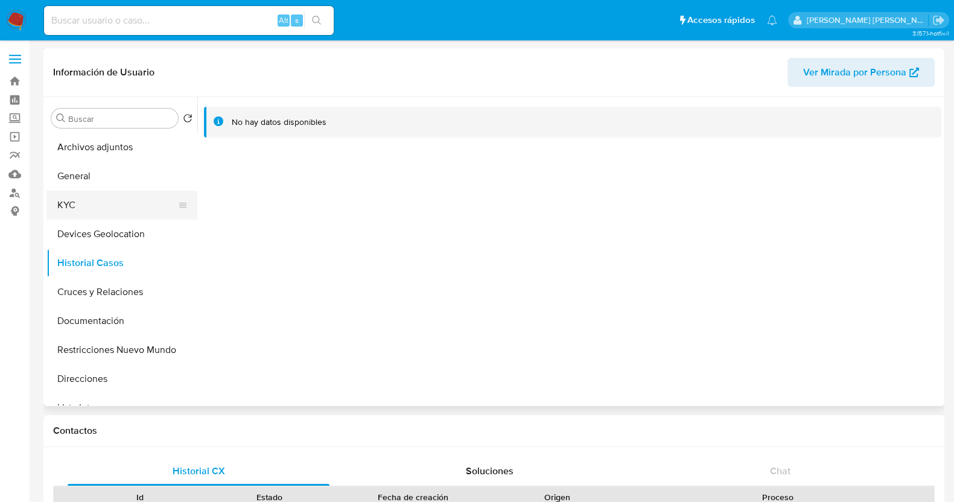
click at [81, 195] on button "KYC" at bounding box center [116, 205] width 141 height 29
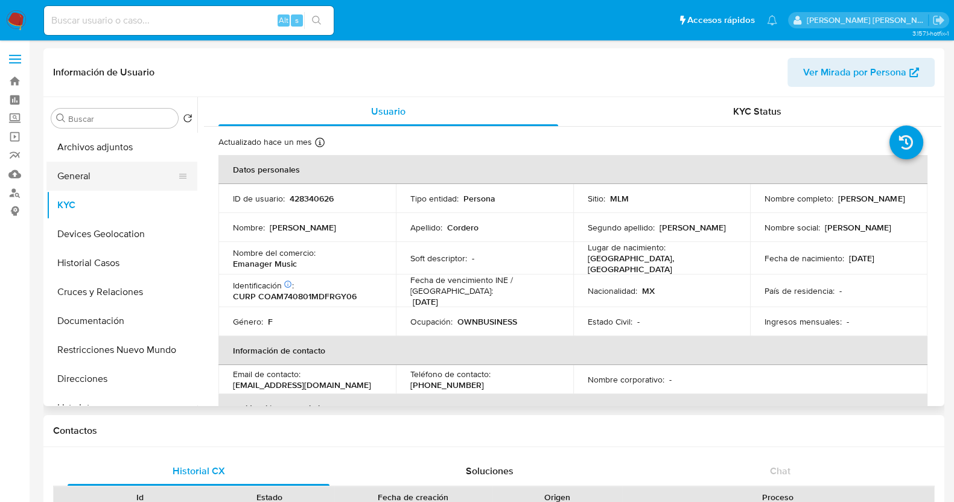
click at [103, 177] on button "General" at bounding box center [116, 176] width 141 height 29
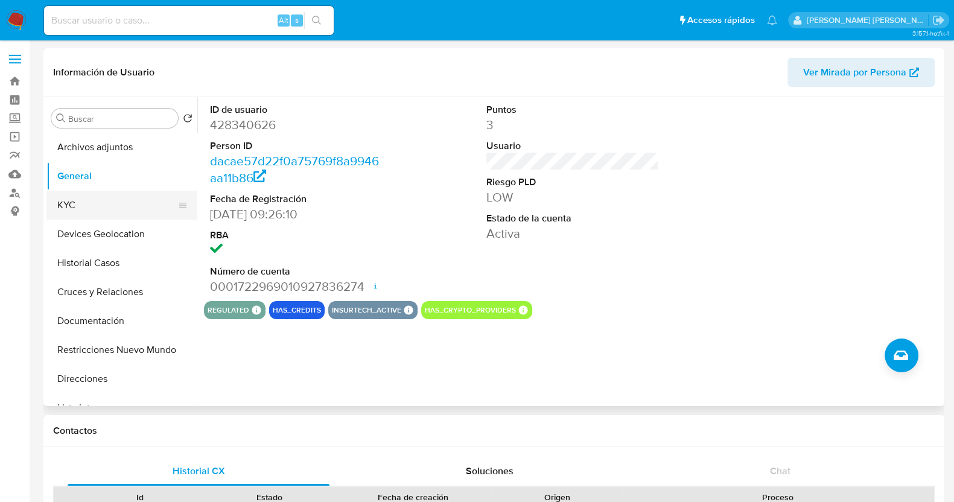
click at [78, 209] on button "KYC" at bounding box center [116, 205] width 141 height 29
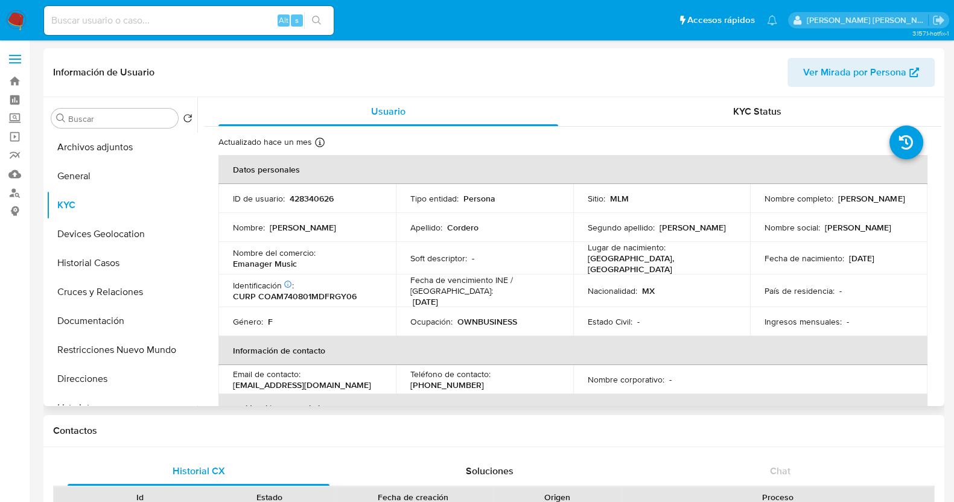
click at [475, 316] on p "OWNBUSINESS" at bounding box center [487, 321] width 60 height 11
click at [294, 200] on p "428340626" at bounding box center [312, 198] width 44 height 11
click at [295, 200] on p "428340626" at bounding box center [312, 198] width 44 height 11
copy p "428340626"
drag, startPoint x: 256, startPoint y: 259, endPoint x: 226, endPoint y: 267, distance: 31.2
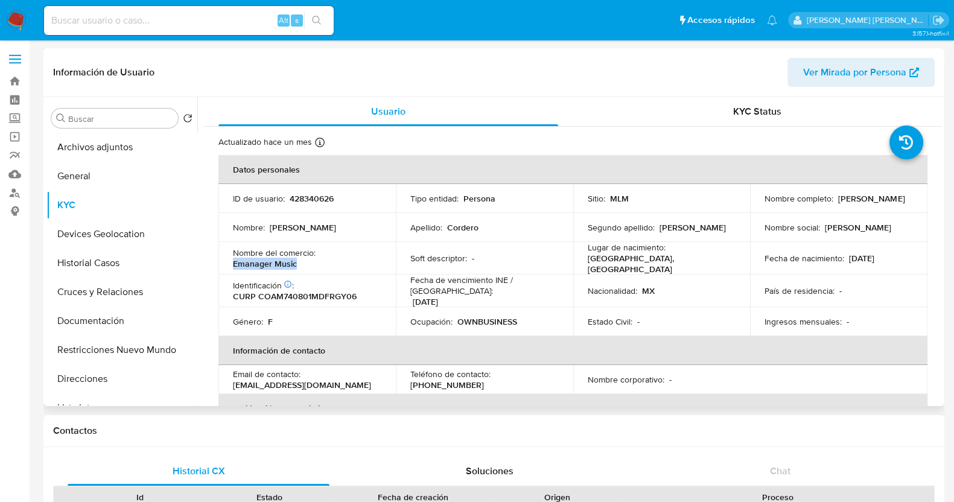
click at [226, 267] on td "Nombre del comercio : Emanager Music" at bounding box center [306, 258] width 177 height 33
copy p "Emanager Music"
click at [98, 261] on button "Historial Casos" at bounding box center [121, 263] width 151 height 29
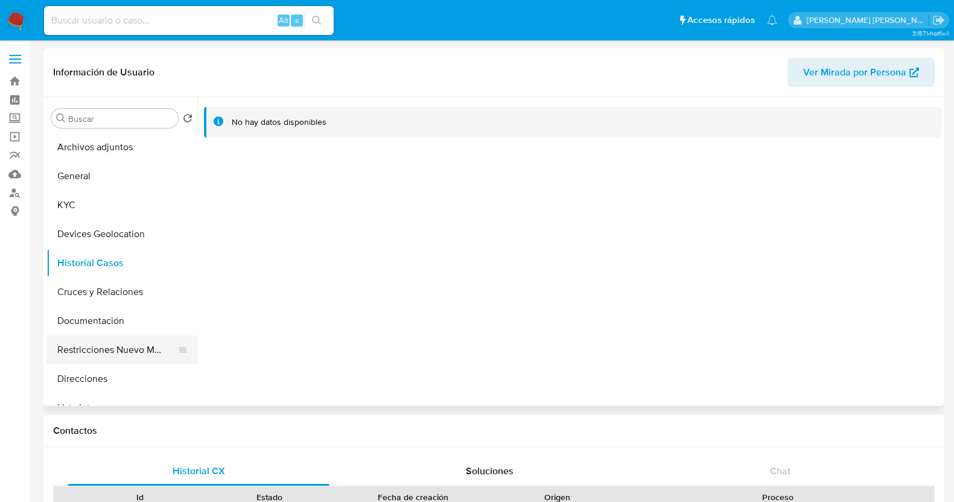
click at [145, 350] on button "Restricciones Nuevo Mundo" at bounding box center [116, 349] width 141 height 29
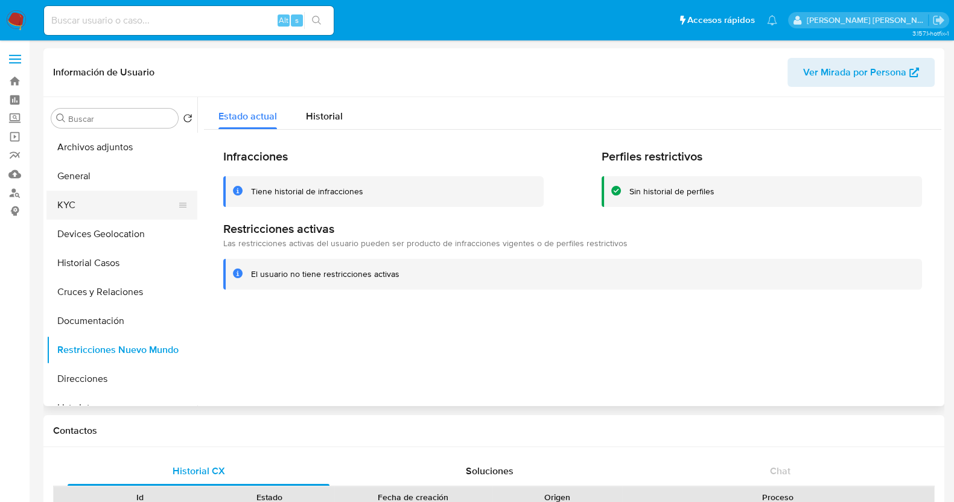
click at [92, 202] on button "KYC" at bounding box center [116, 205] width 141 height 29
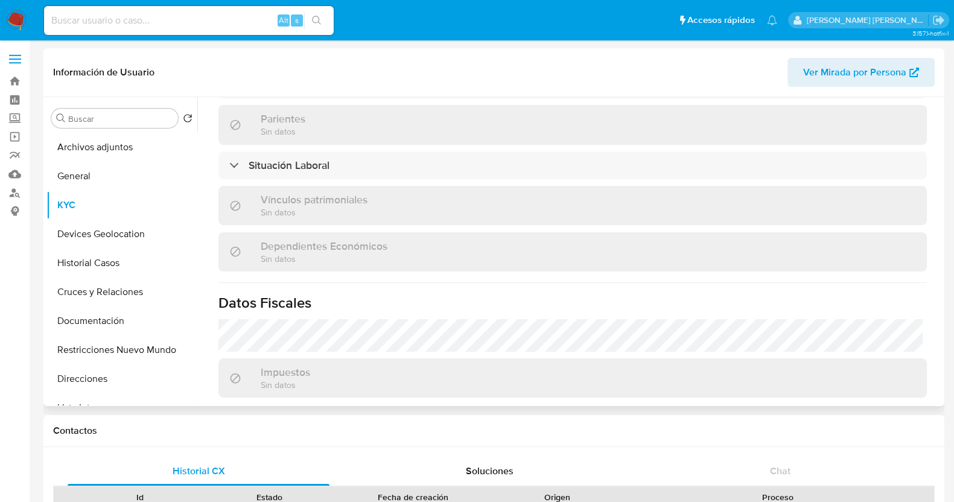
scroll to position [735, 0]
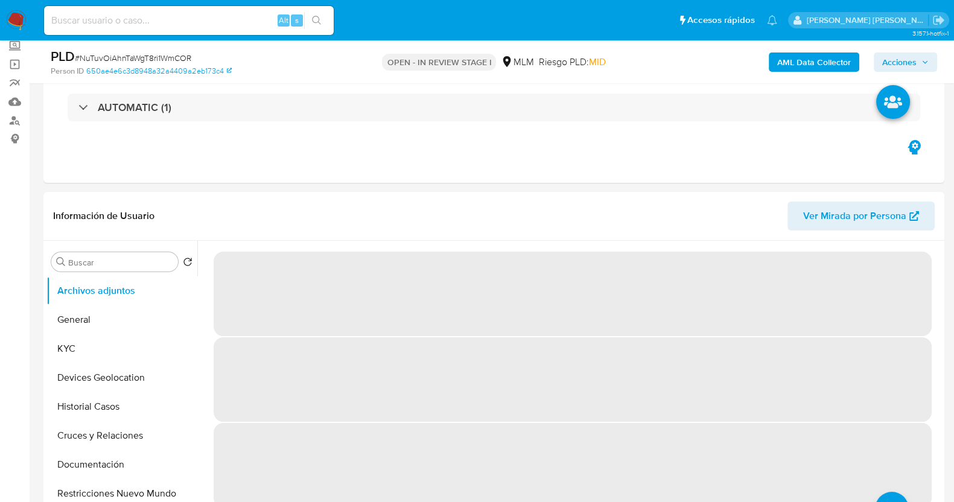
scroll to position [75, 0]
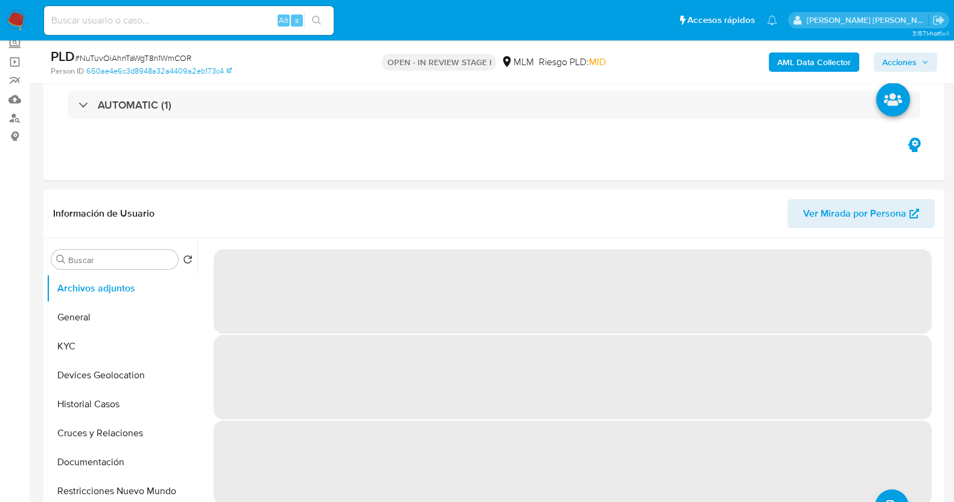
select select "10"
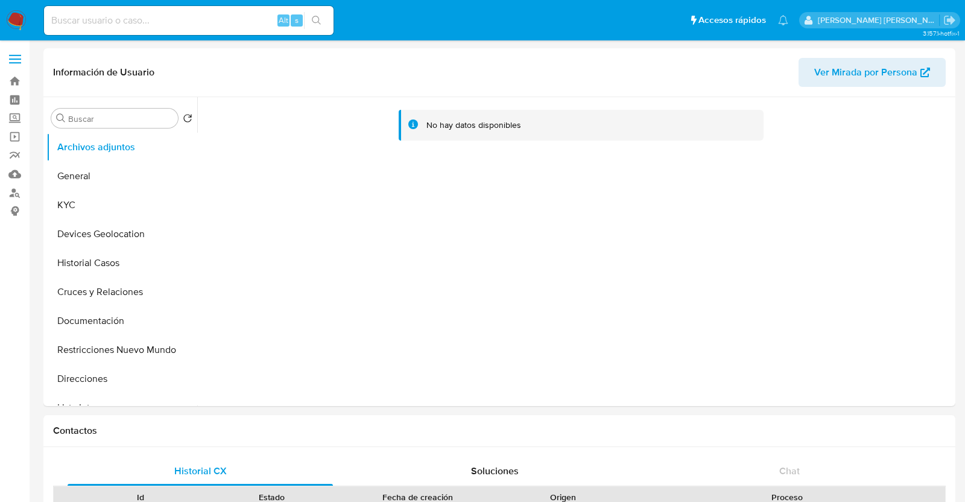
select select "10"
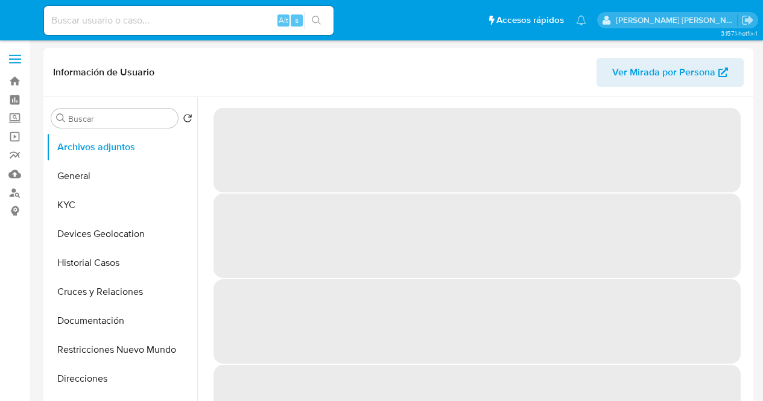
select select "10"
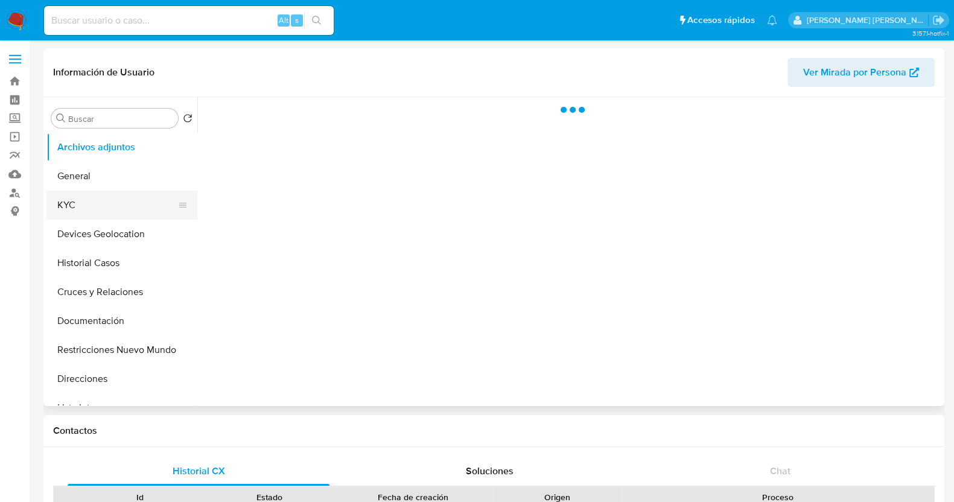
click at [114, 215] on button "KYC" at bounding box center [116, 205] width 141 height 29
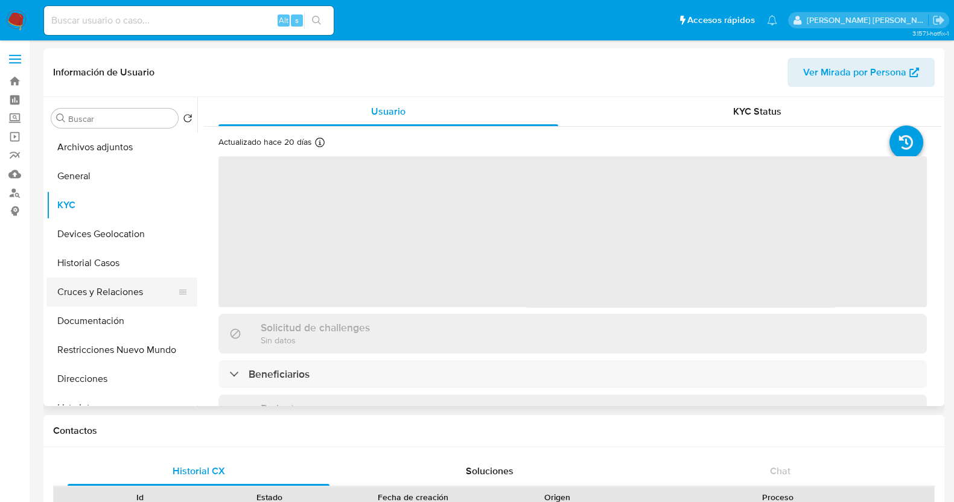
select select "10"
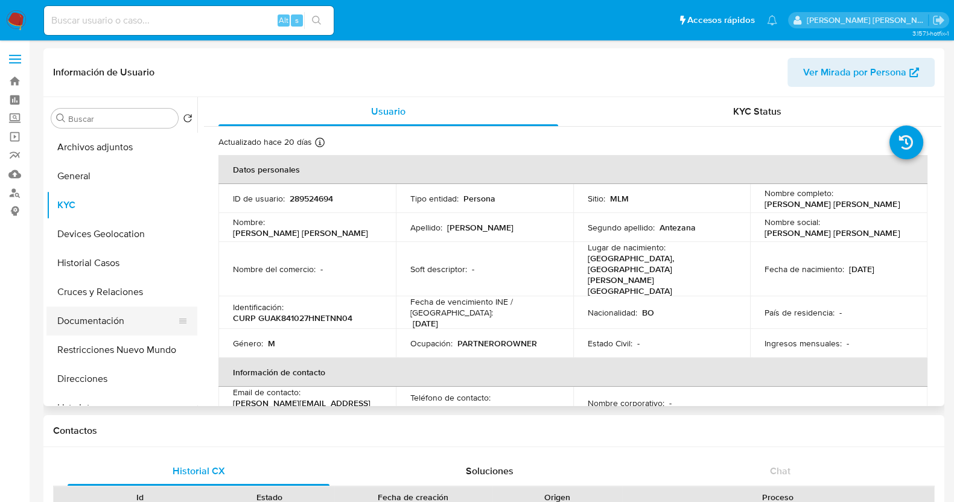
click at [119, 319] on button "Documentación" at bounding box center [116, 320] width 141 height 29
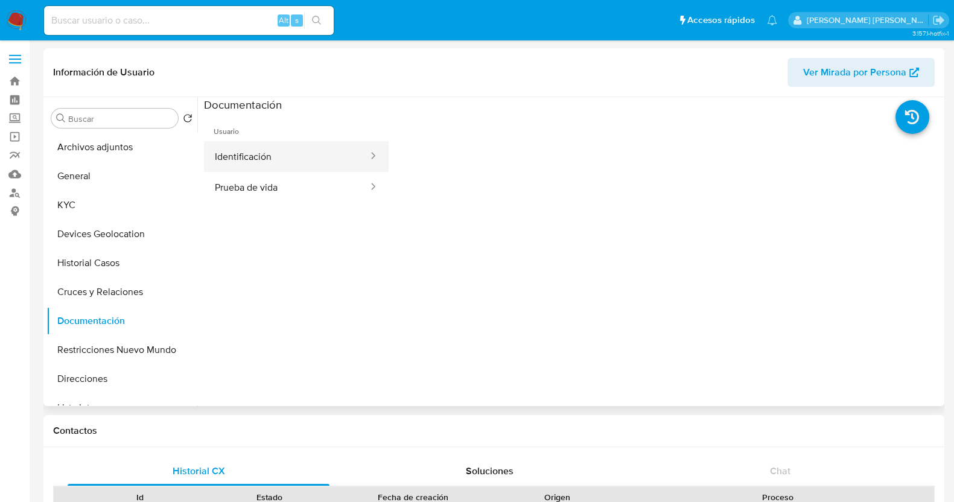
click at [293, 159] on button "Identificación" at bounding box center [286, 156] width 165 height 31
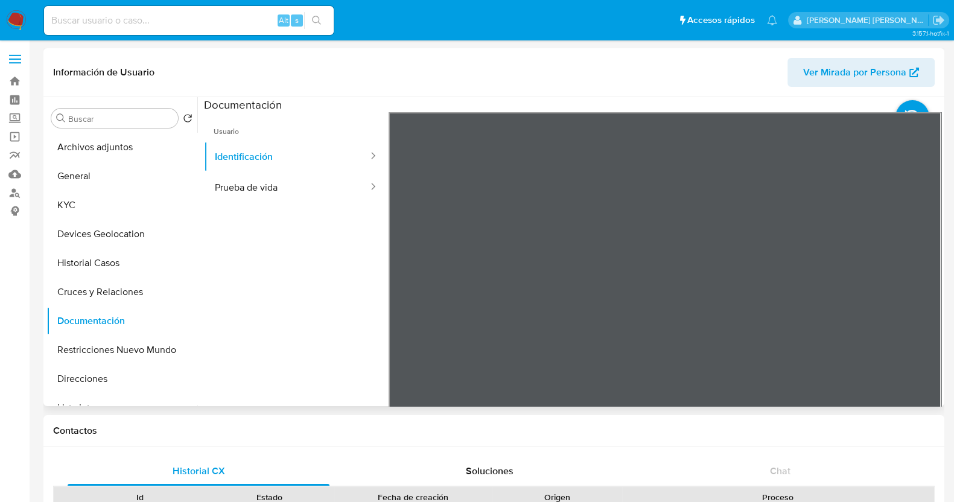
scroll to position [75, 0]
click at [310, 188] on button "Prueba de vida" at bounding box center [286, 187] width 165 height 31
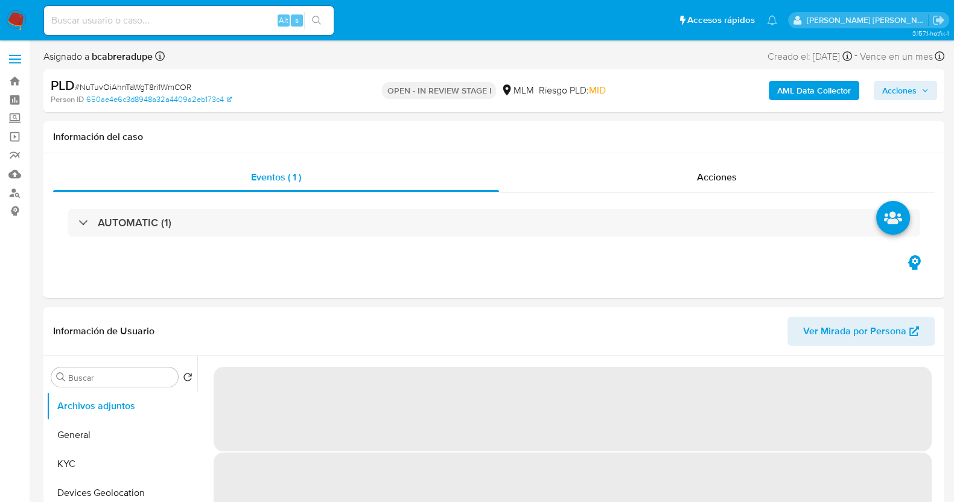
select select "10"
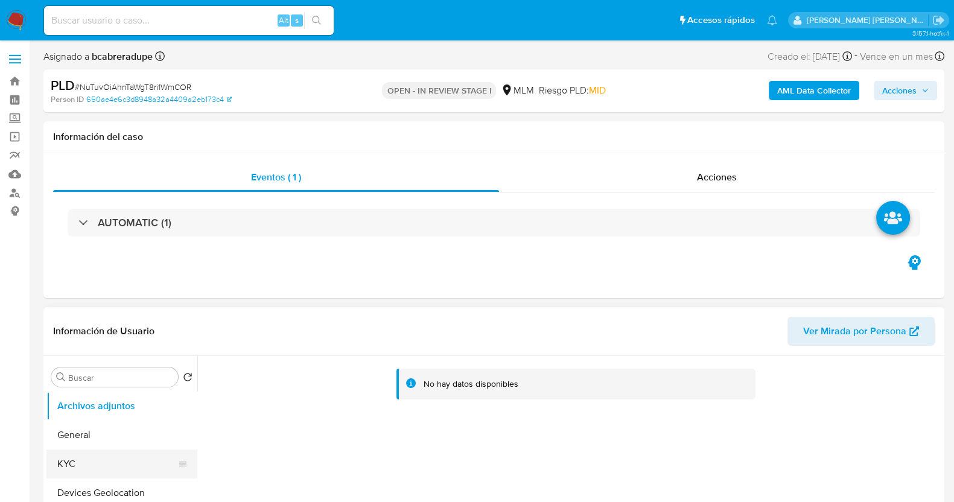
click at [91, 454] on button "KYC" at bounding box center [116, 463] width 141 height 29
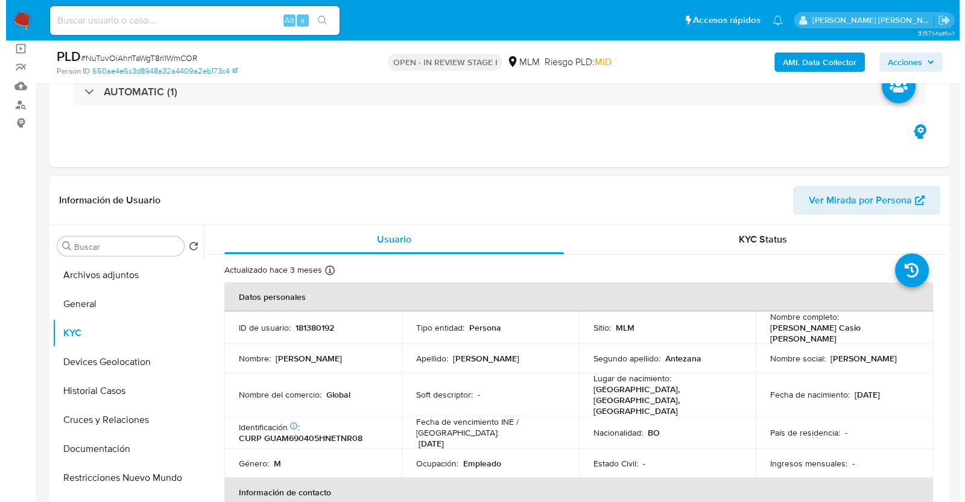
scroll to position [150, 0]
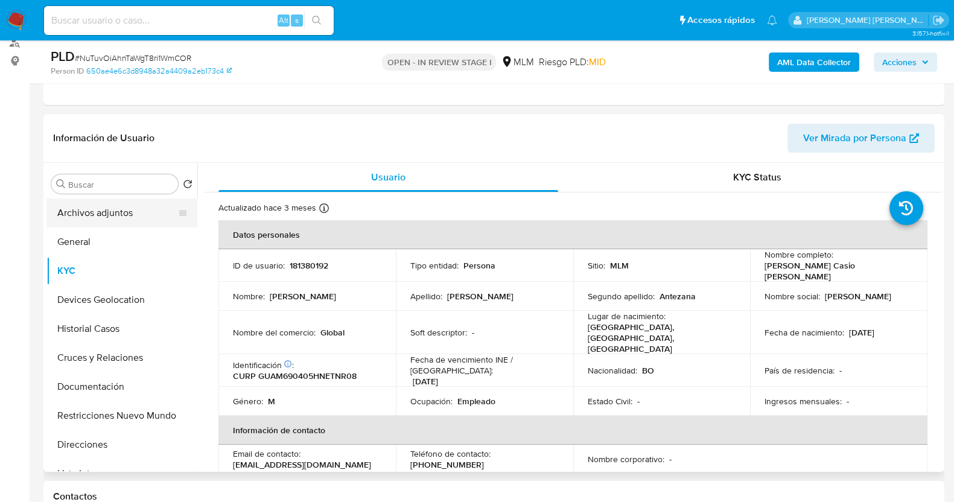
click at [125, 212] on button "Archivos adjuntos" at bounding box center [116, 212] width 141 height 29
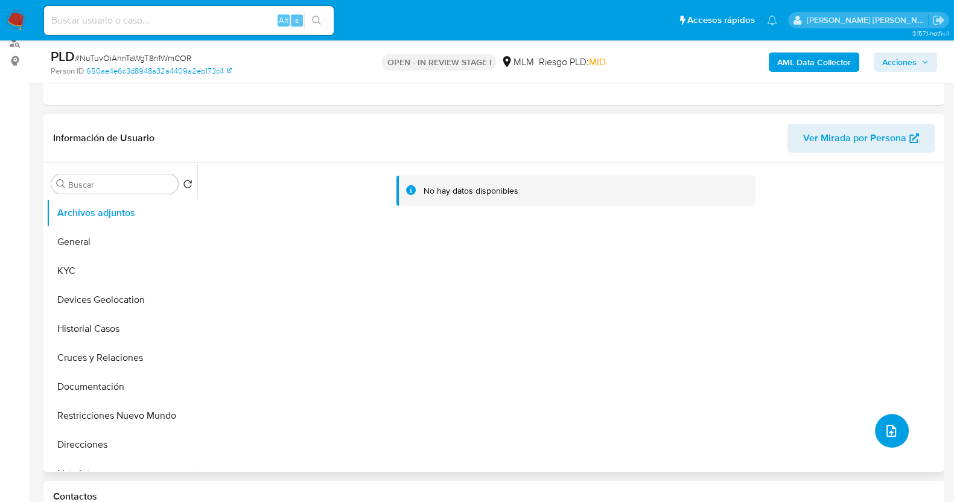
click at [898, 430] on button "upload-file" at bounding box center [892, 431] width 34 height 34
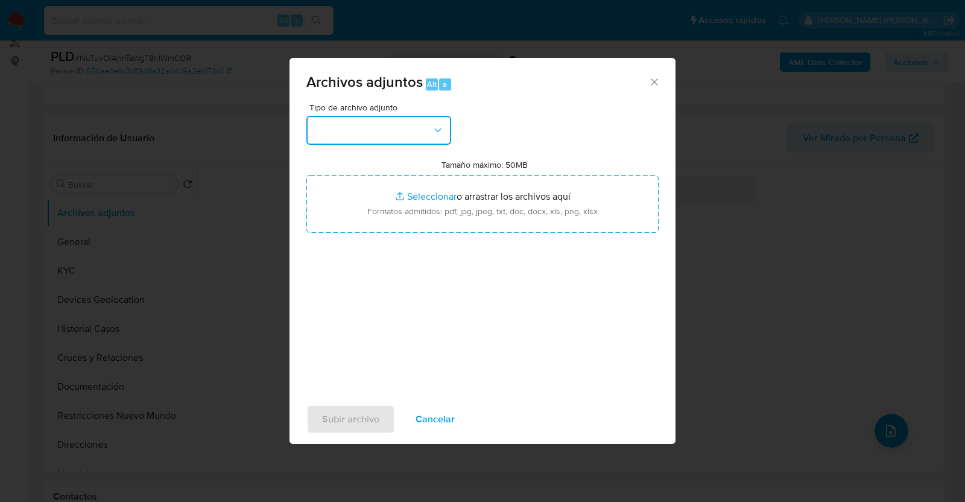
click at [404, 136] on button "button" at bounding box center [378, 130] width 145 height 29
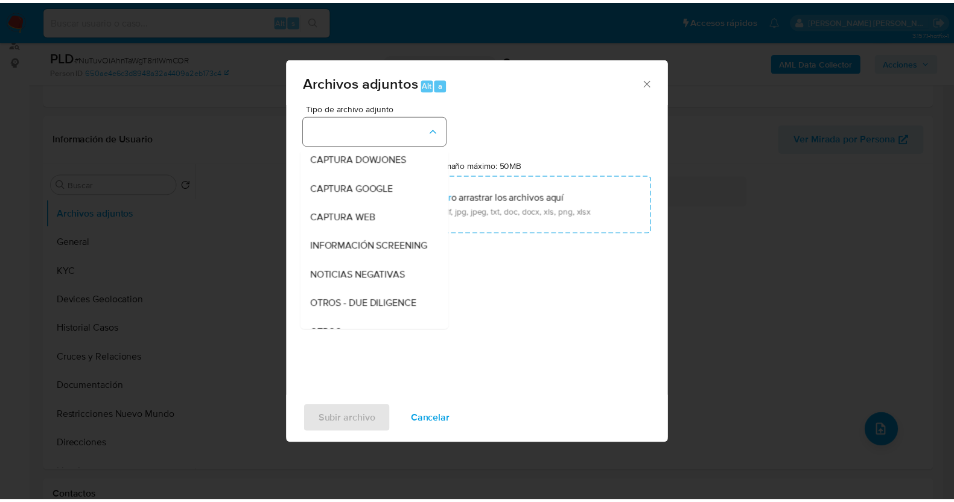
scroll to position [63, 0]
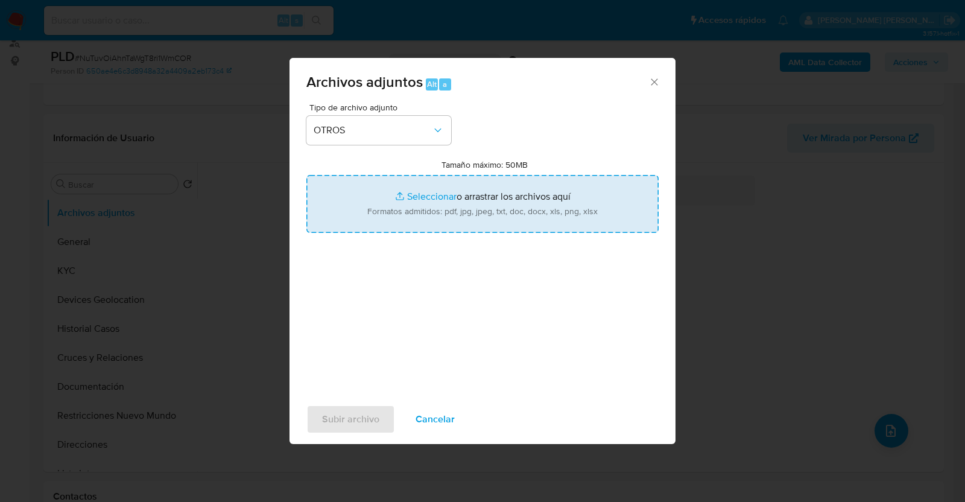
type input "C:\fakepath\181380192_MARCO GUTIERREZ_AGO2025.pdf"
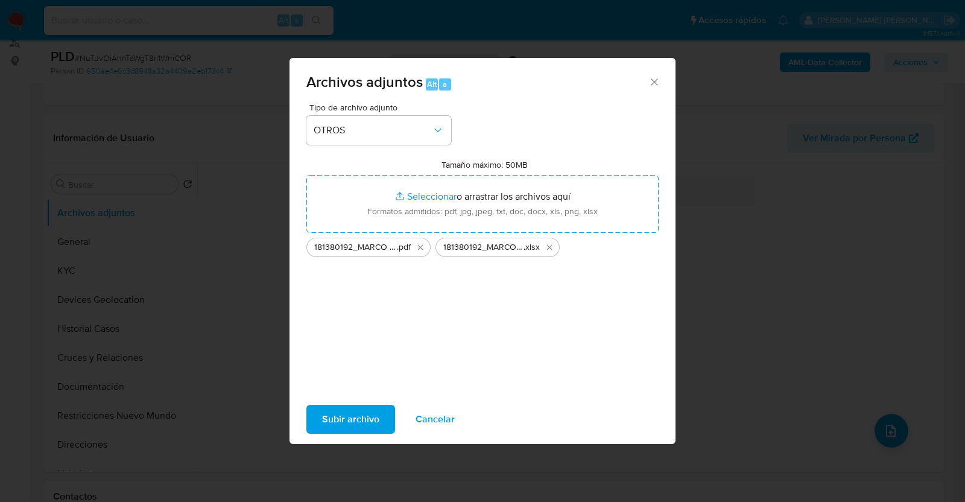
click at [377, 414] on span "Subir archivo" at bounding box center [350, 419] width 57 height 27
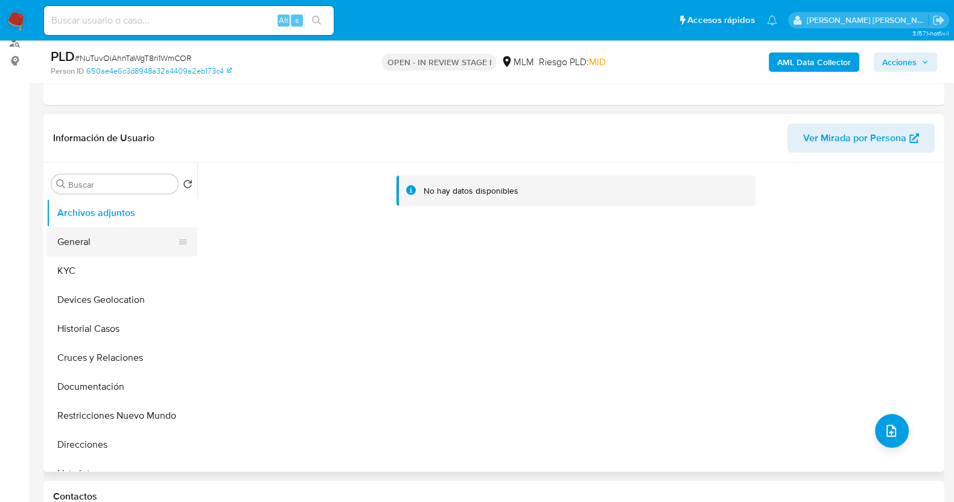
click at [93, 243] on button "General" at bounding box center [116, 241] width 141 height 29
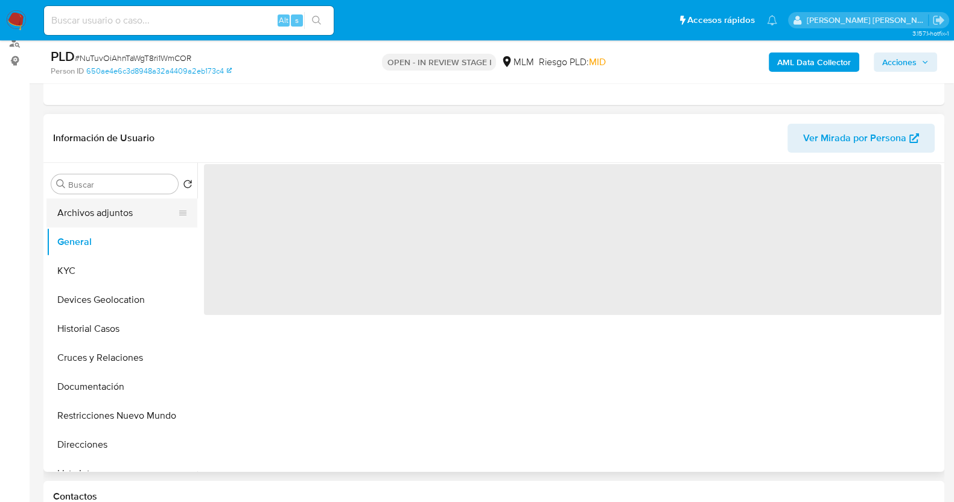
click at [100, 217] on button "Archivos adjuntos" at bounding box center [116, 212] width 141 height 29
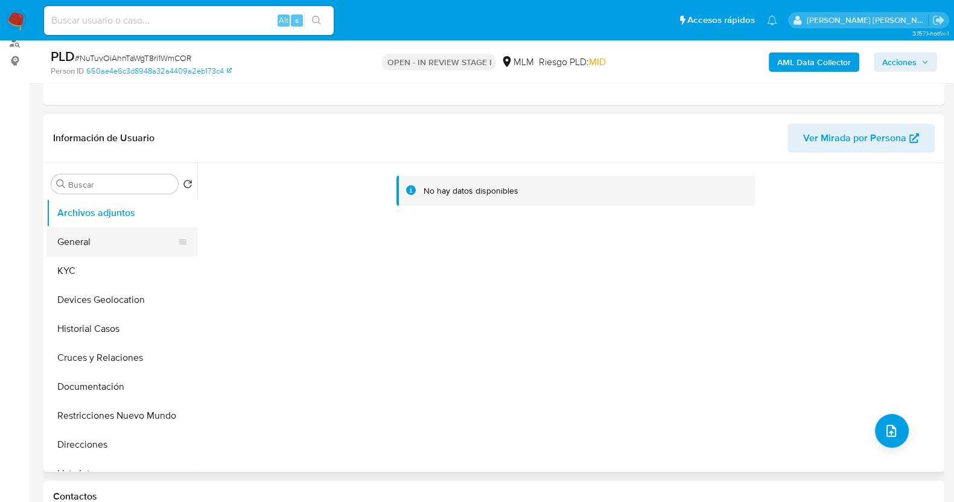
click at [96, 246] on button "General" at bounding box center [116, 241] width 141 height 29
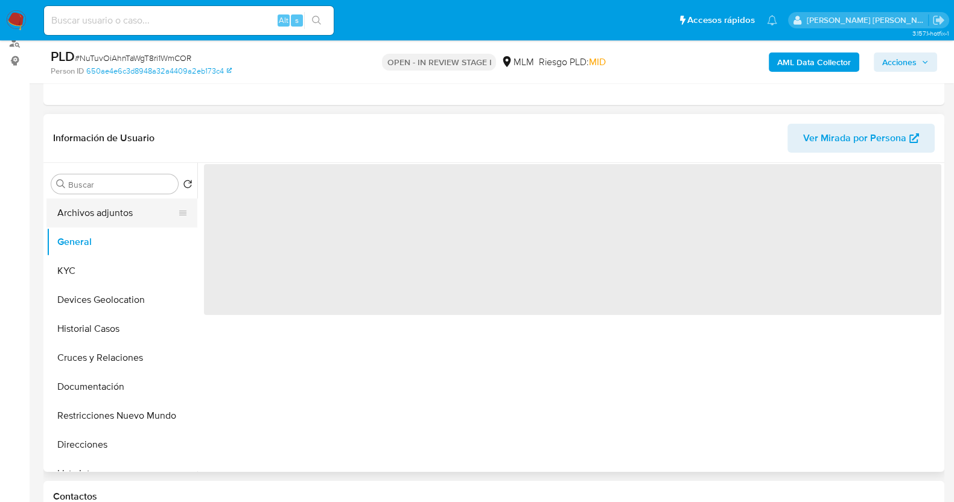
click at [111, 215] on button "Archivos adjuntos" at bounding box center [116, 212] width 141 height 29
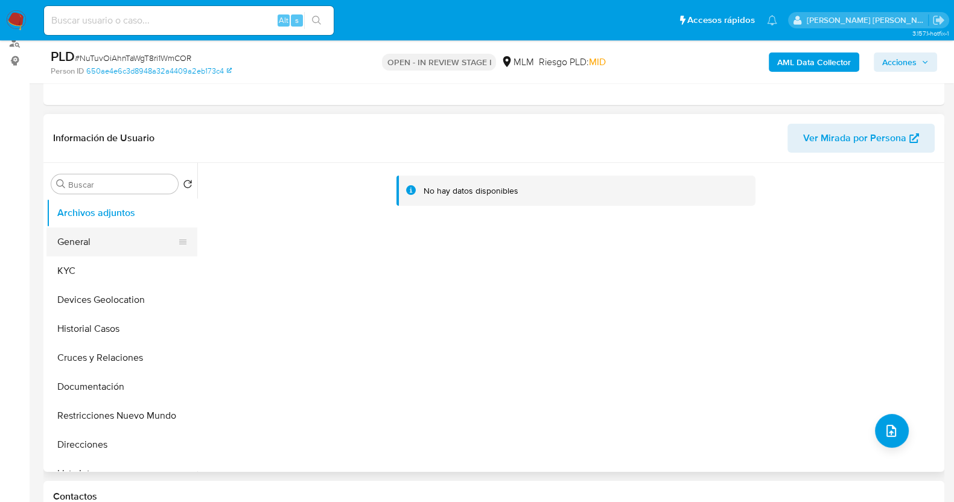
click at [94, 243] on button "General" at bounding box center [116, 241] width 141 height 29
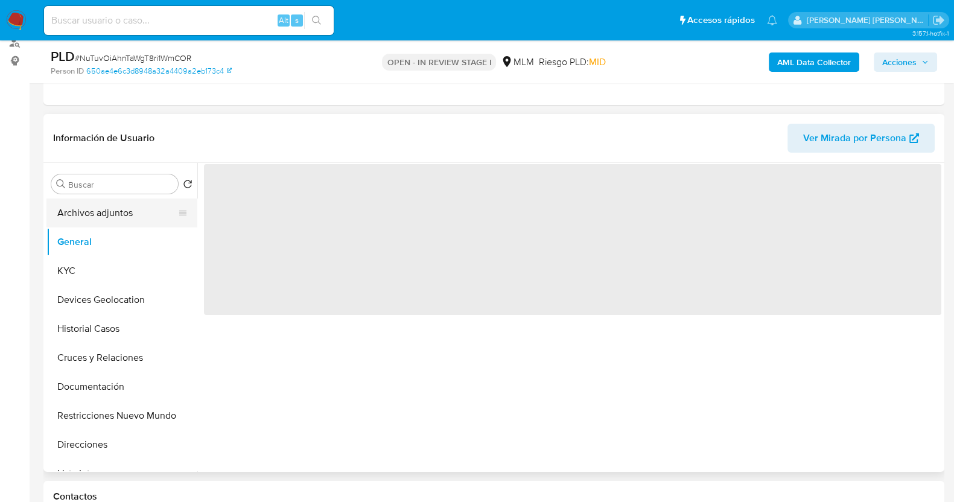
click at [89, 203] on button "Archivos adjuntos" at bounding box center [116, 212] width 141 height 29
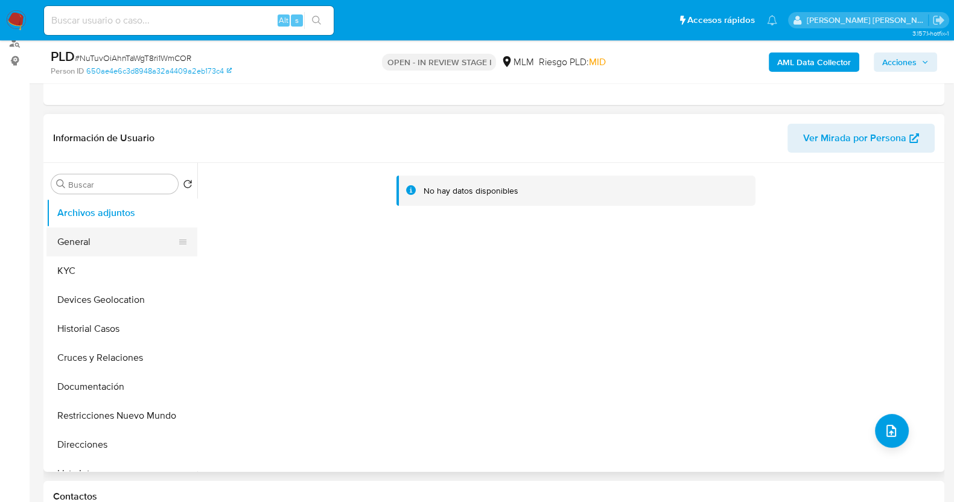
click at [92, 235] on button "General" at bounding box center [116, 241] width 141 height 29
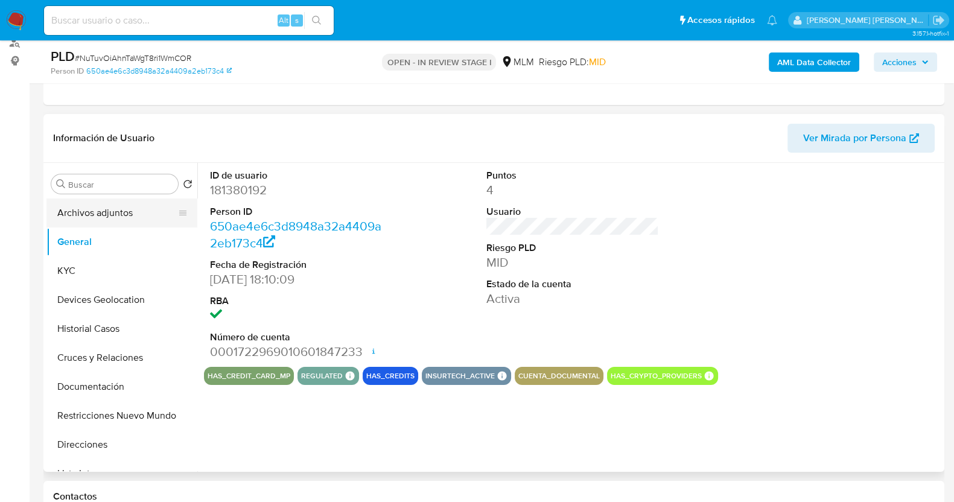
click at [106, 214] on button "Archivos adjuntos" at bounding box center [116, 212] width 141 height 29
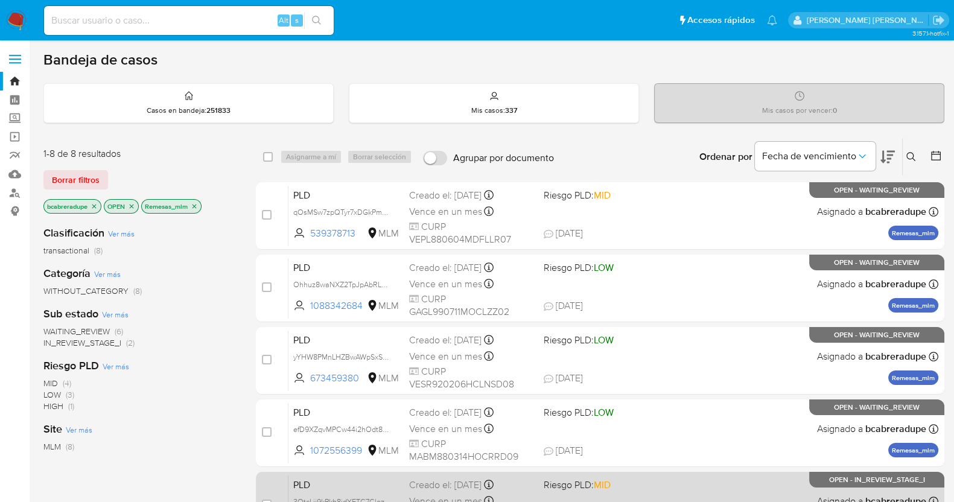
scroll to position [271, 0]
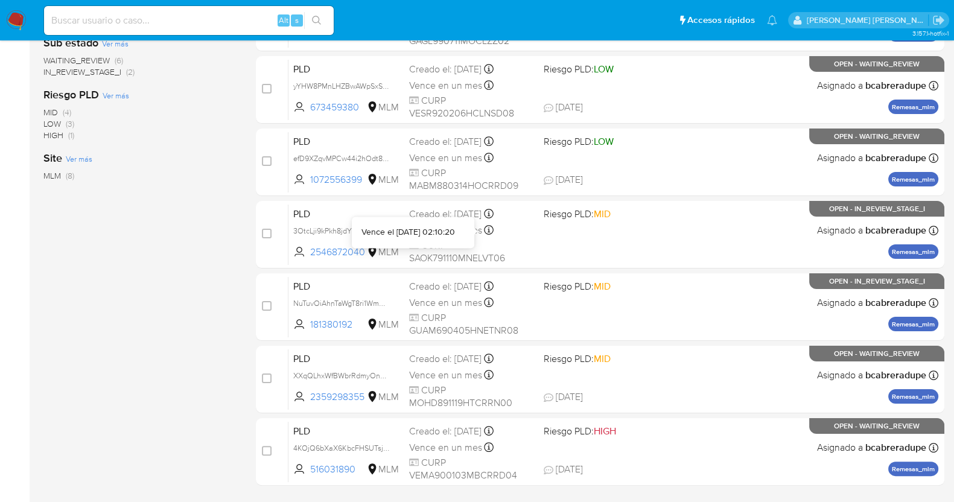
click at [455, 230] on div "Vence el [DATE] 02:10:20" at bounding box center [412, 232] width 103 height 12
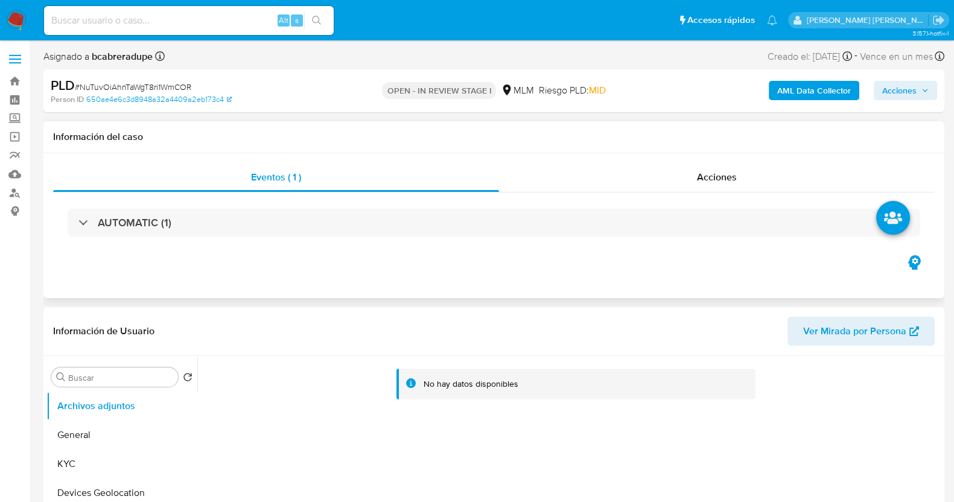
select select "10"
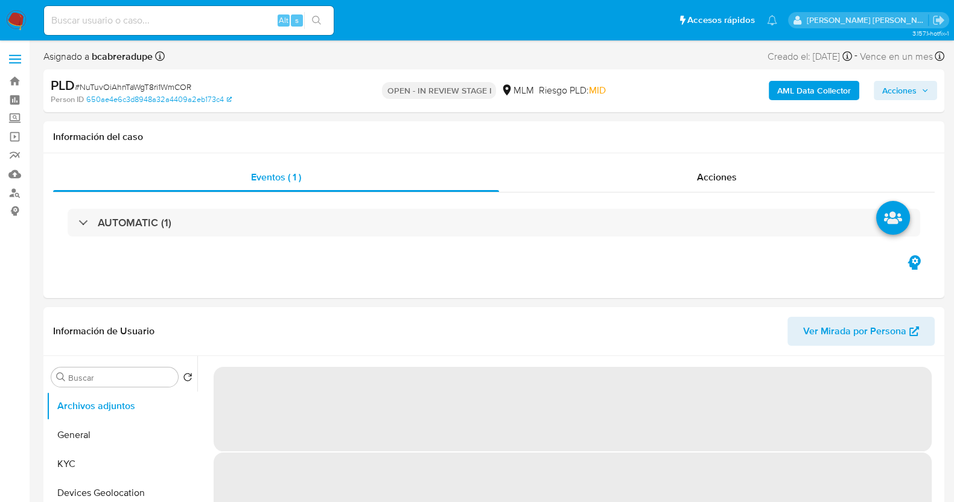
select select "10"
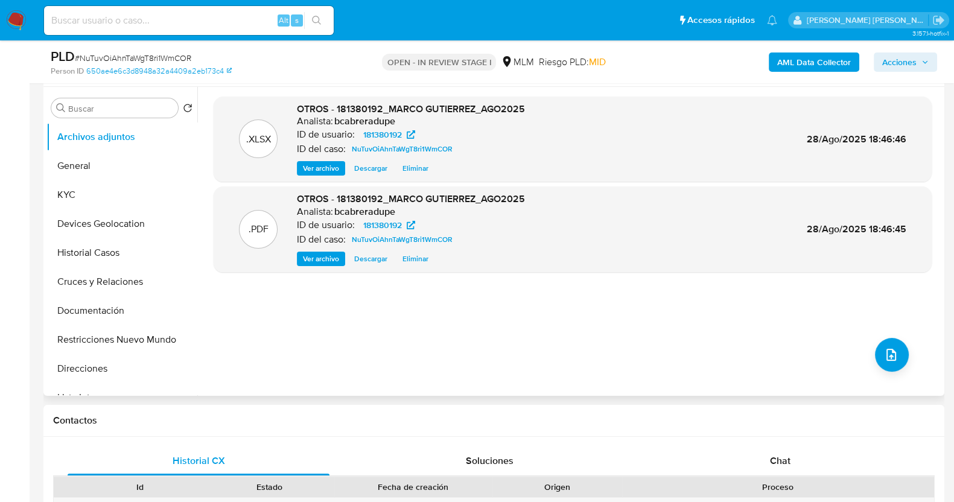
scroll to position [150, 0]
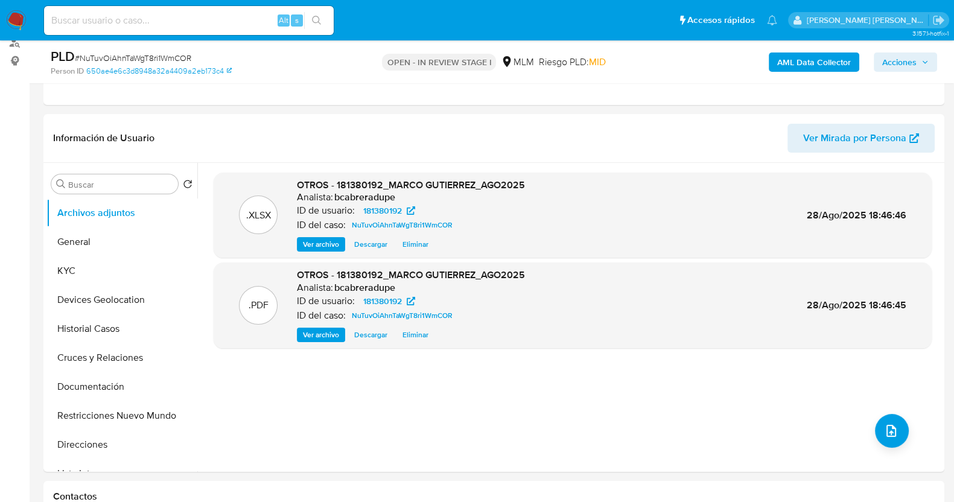
click at [904, 64] on span "Acciones" at bounding box center [899, 61] width 34 height 19
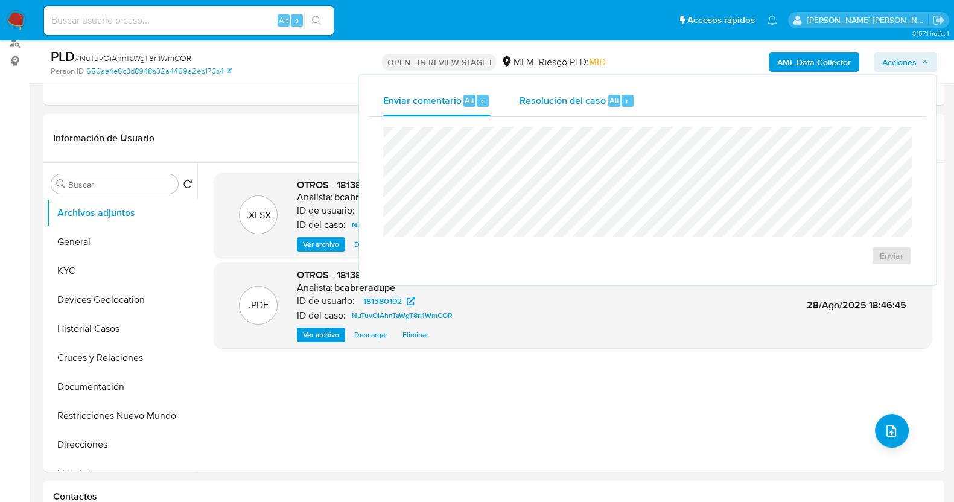
click at [564, 91] on div "Resolución del caso Alt r" at bounding box center [576, 100] width 115 height 31
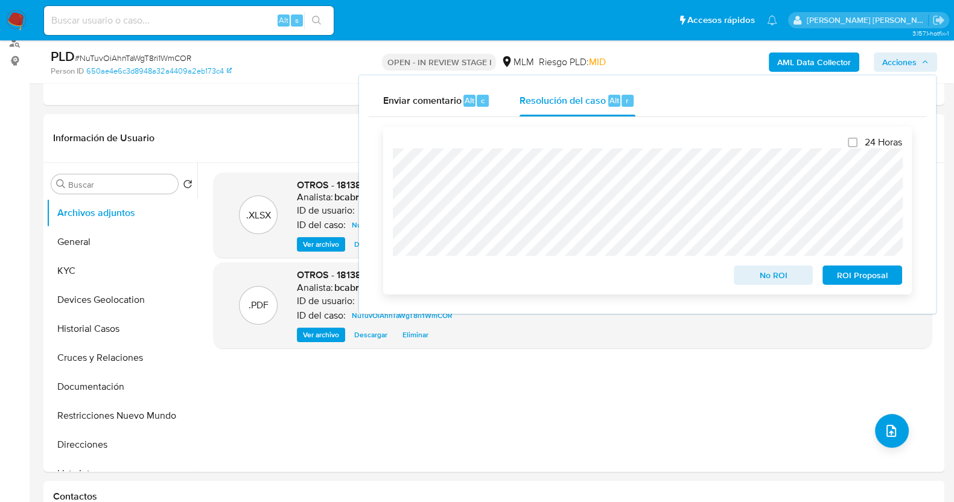
click at [765, 273] on span "No ROI" at bounding box center [773, 275] width 63 height 17
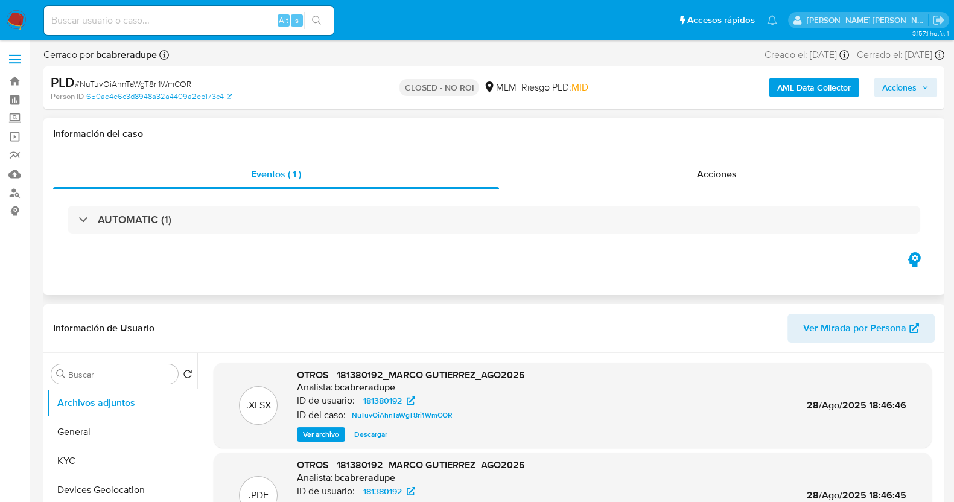
select select "10"
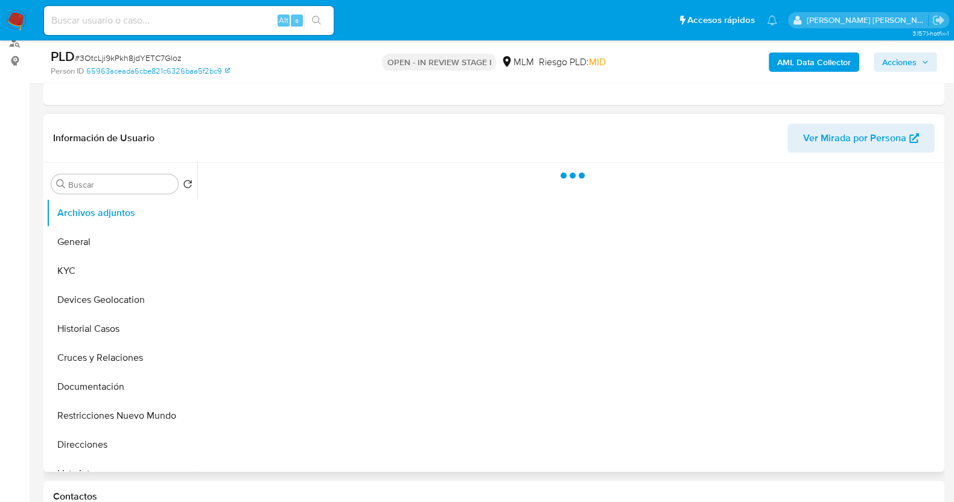
scroll to position [150, 0]
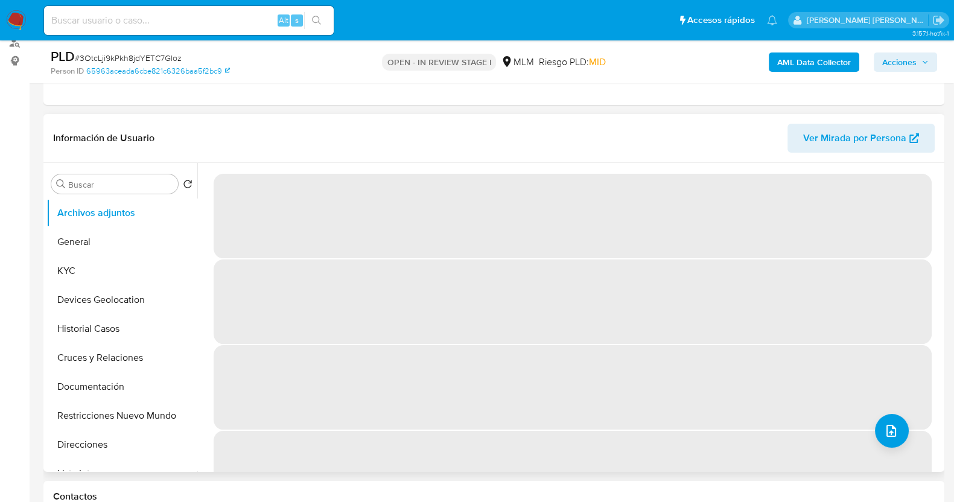
select select "10"
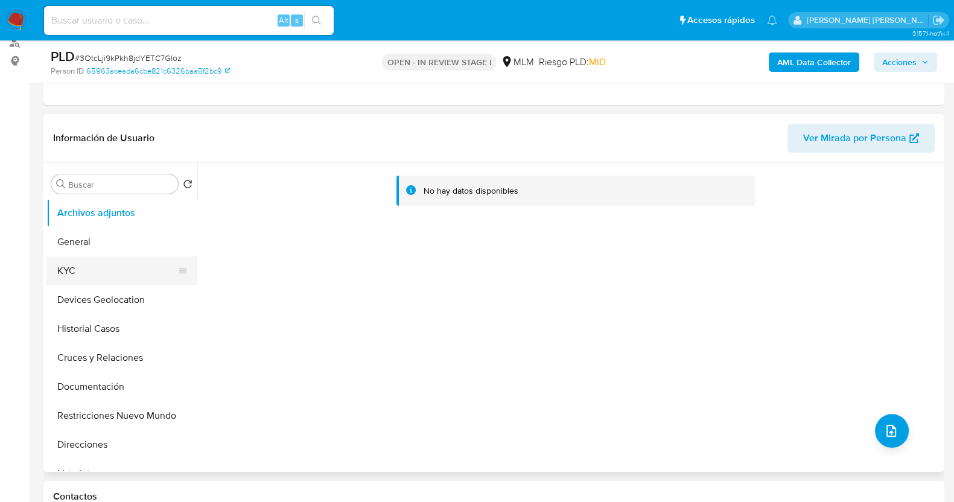
click at [98, 265] on button "KYC" at bounding box center [116, 270] width 141 height 29
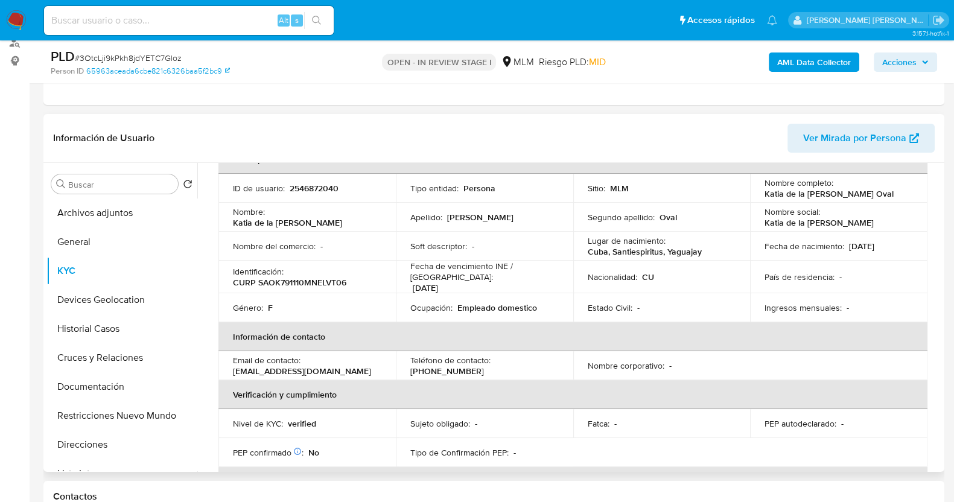
scroll to position [0, 0]
